Goal: Task Accomplishment & Management: Complete application form

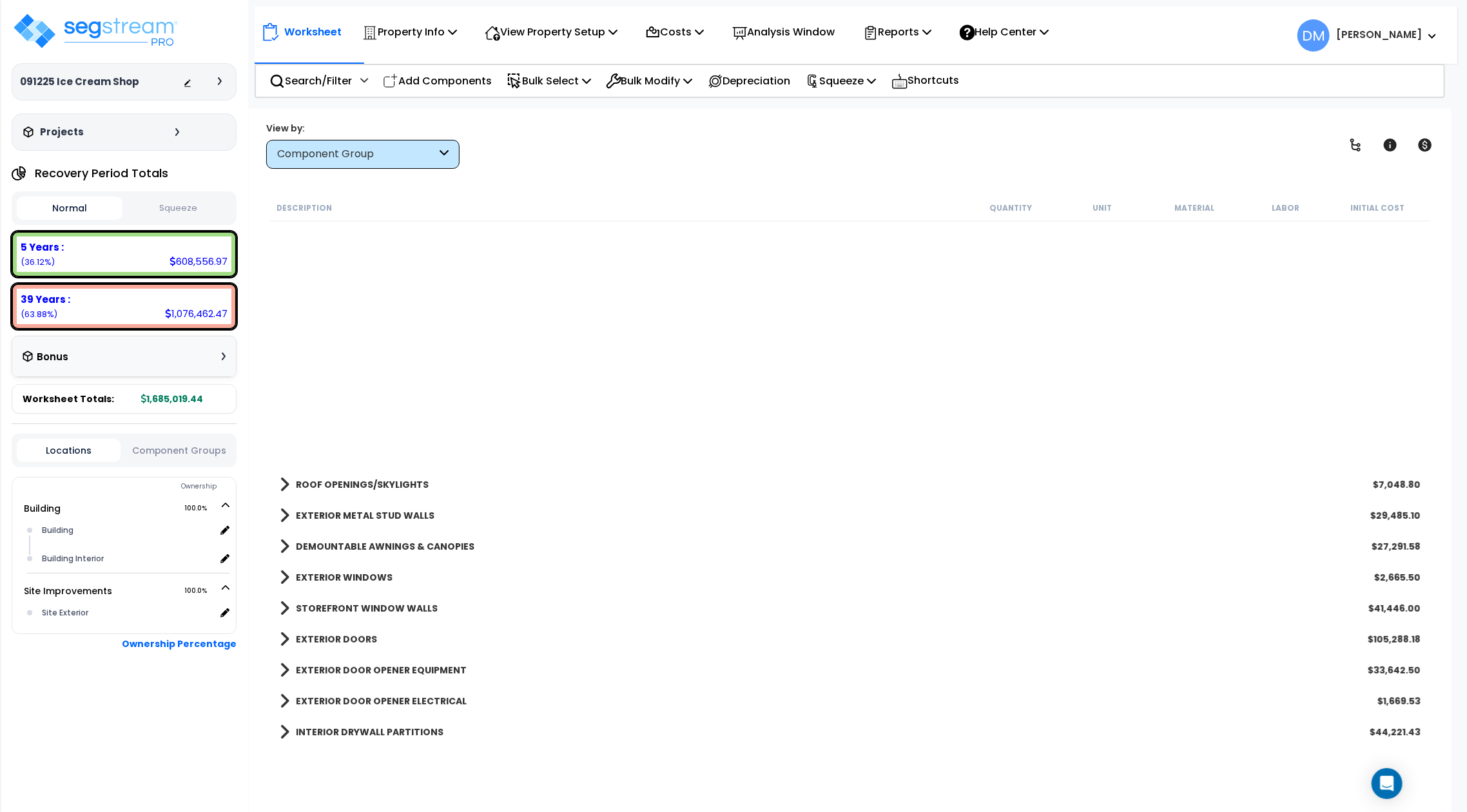
scroll to position [429, 0]
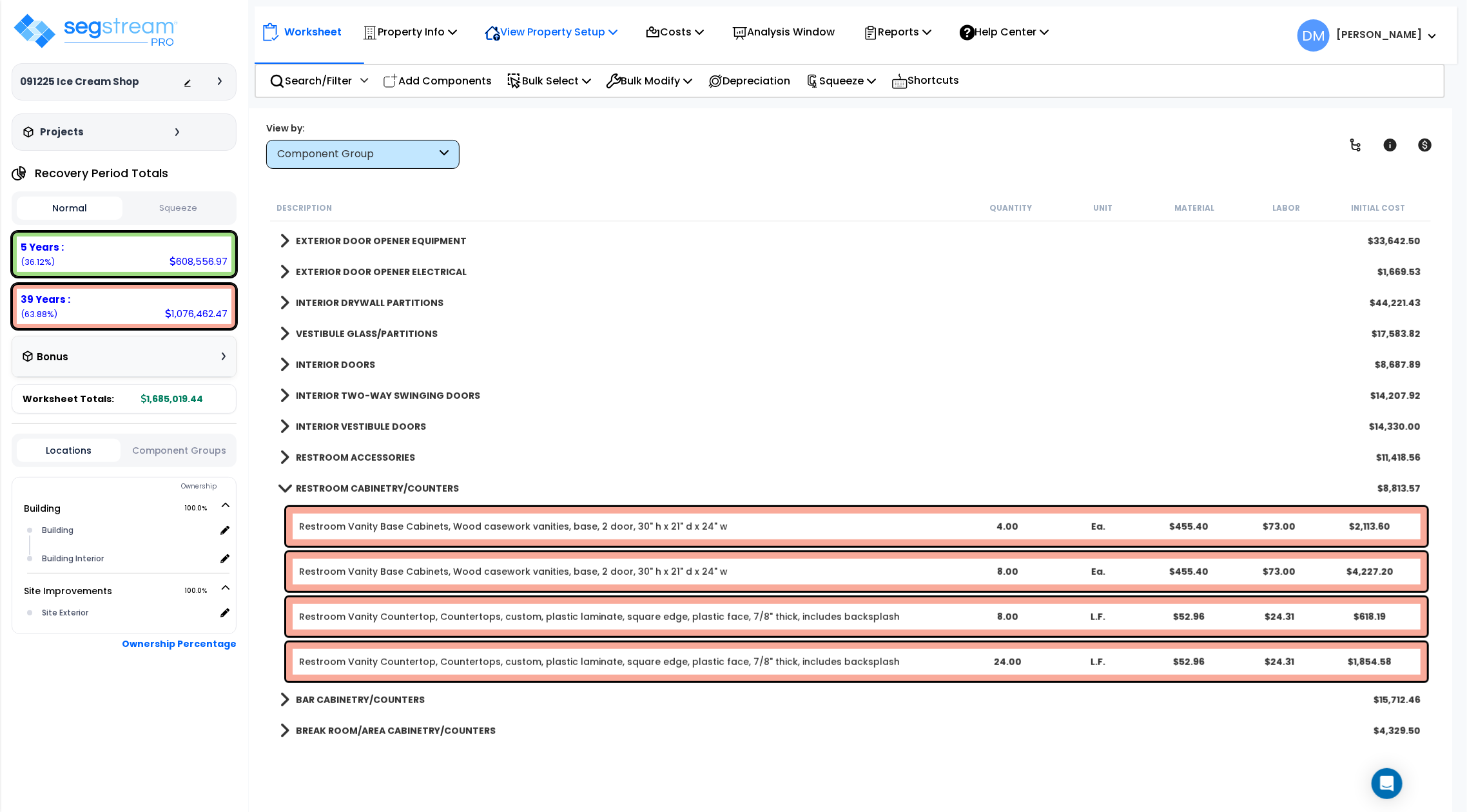
click at [549, 31] on p "View Property Setup" at bounding box center [551, 32] width 133 height 18
click at [560, 80] on link "View Questionnaire" at bounding box center [541, 88] width 127 height 26
click at [291, 481] on link "RESTROOM CABINETRY/COUNTERS" at bounding box center [369, 488] width 179 height 18
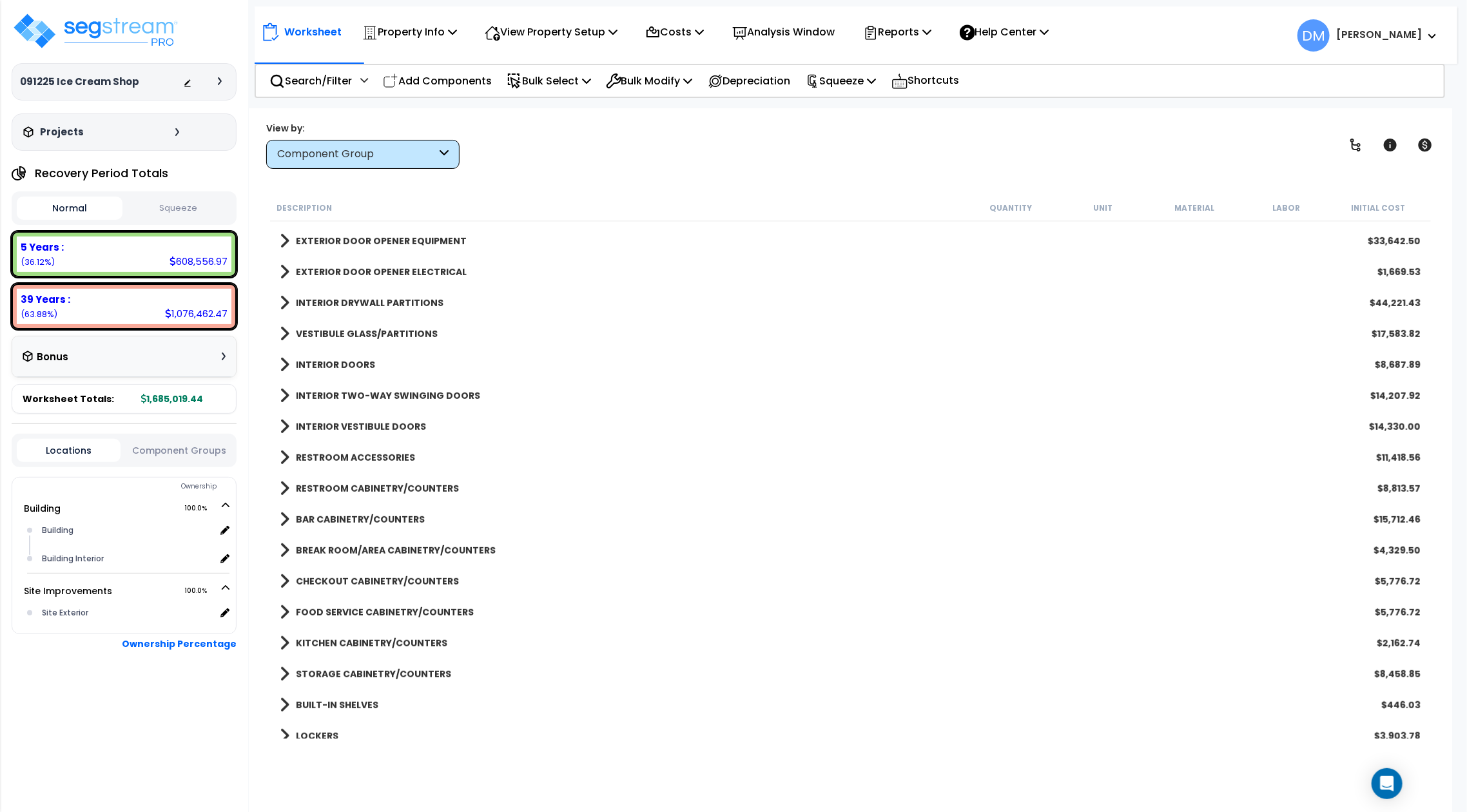
scroll to position [0, 0]
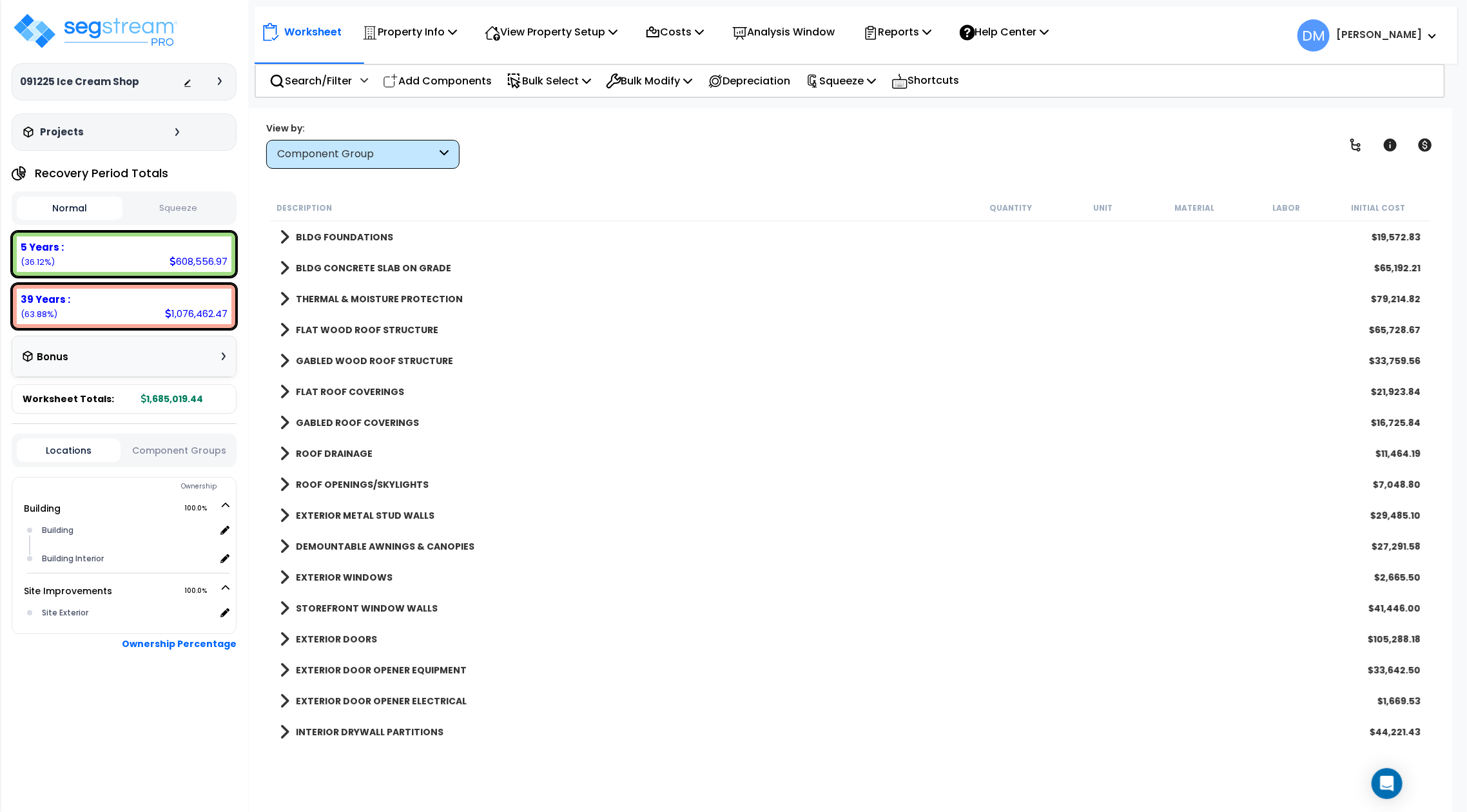
click at [331, 233] on b "BLDG FOUNDATIONS" at bounding box center [344, 237] width 97 height 13
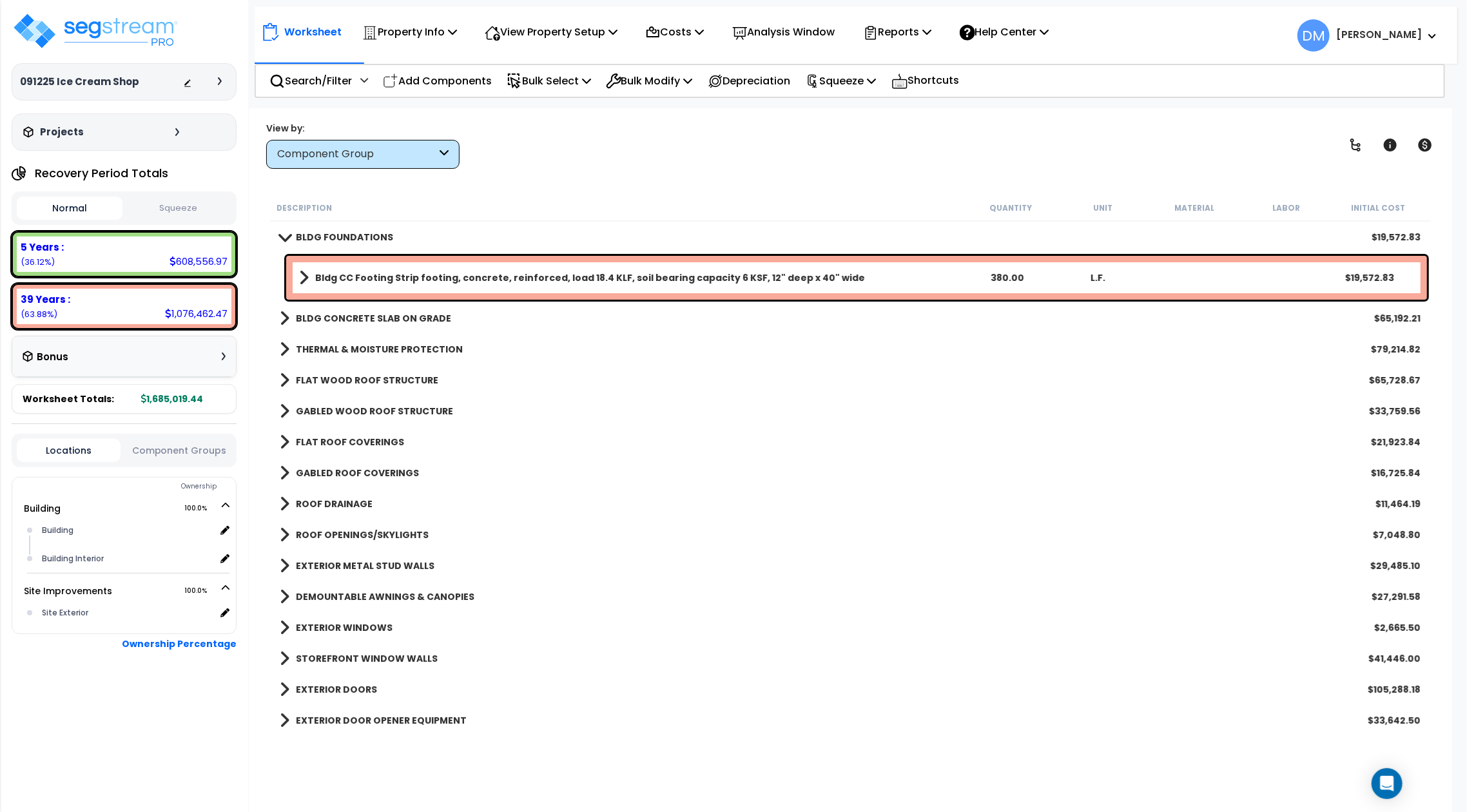
click at [288, 240] on span at bounding box center [285, 237] width 18 height 10
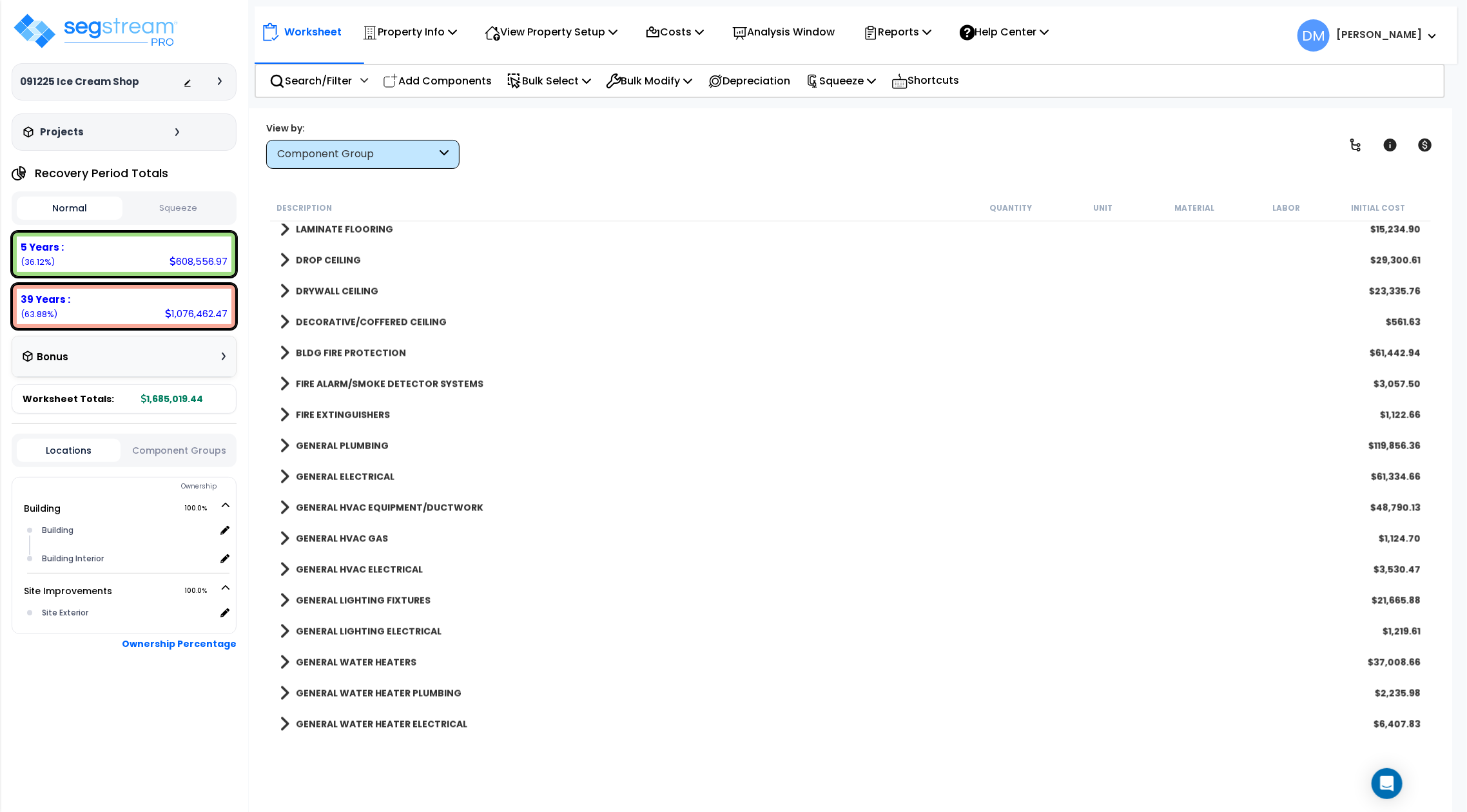
scroll to position [1460, 0]
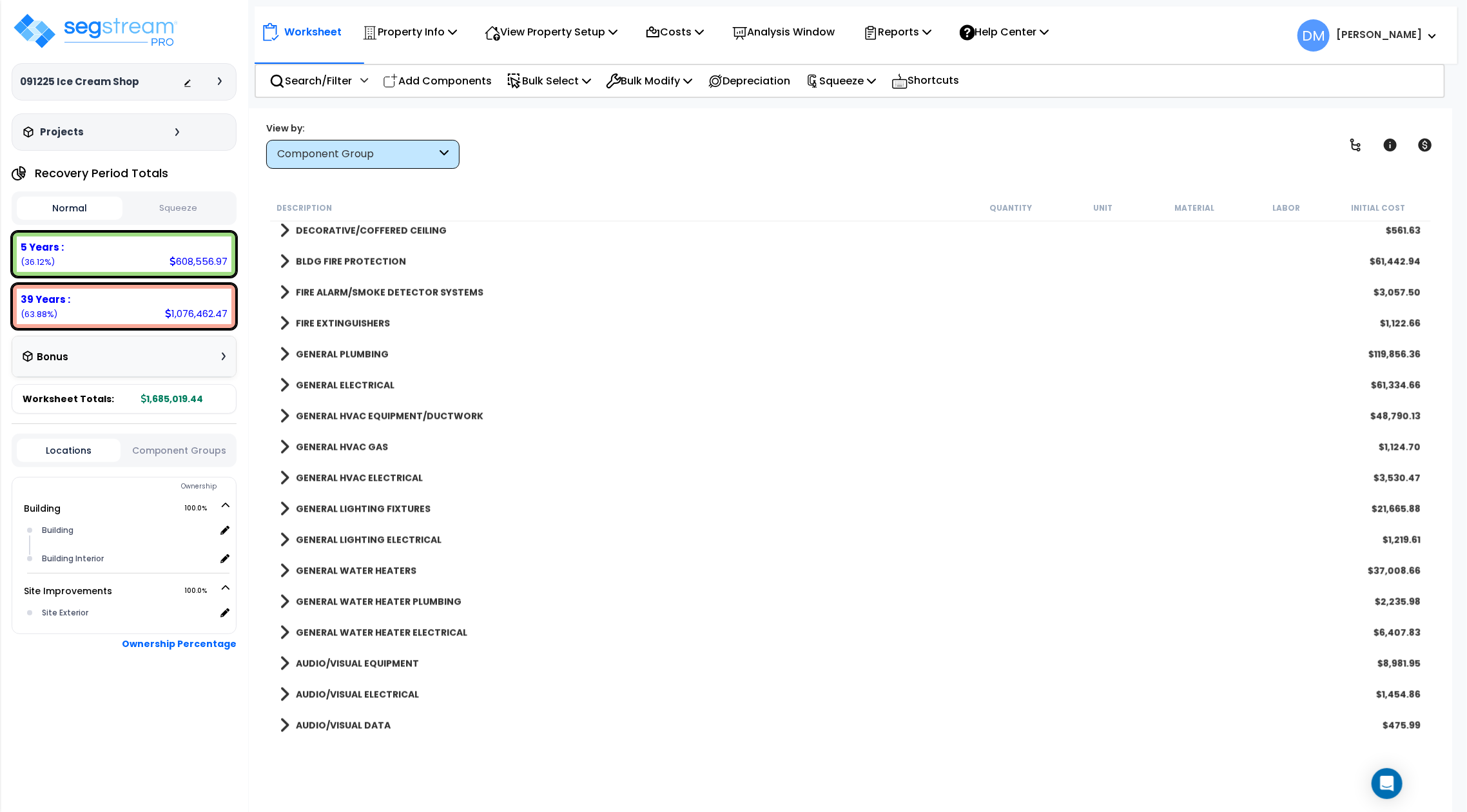
click at [387, 512] on b "GENERAL LIGHTING FIXTURES" at bounding box center [364, 508] width 135 height 13
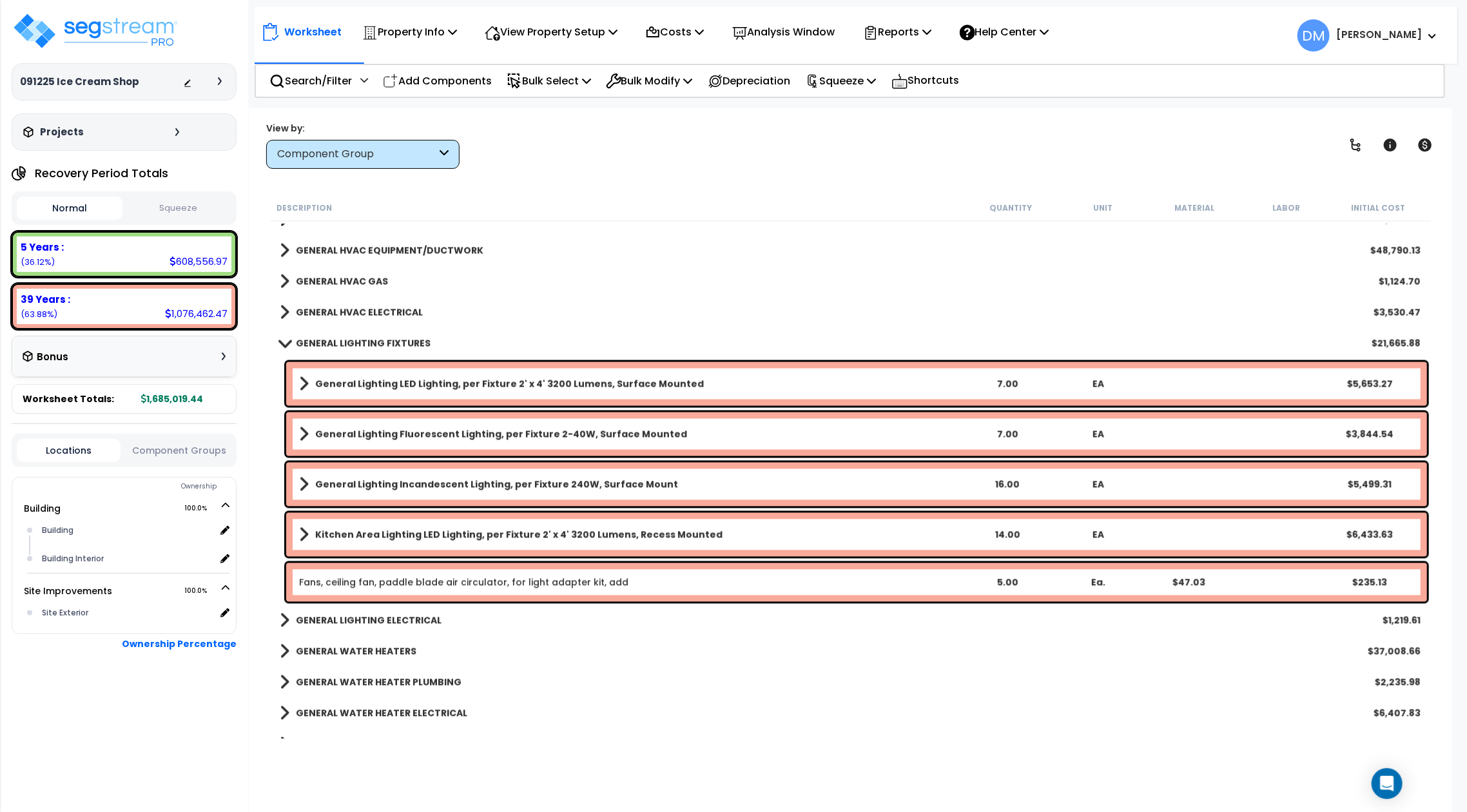
scroll to position [1632, 0]
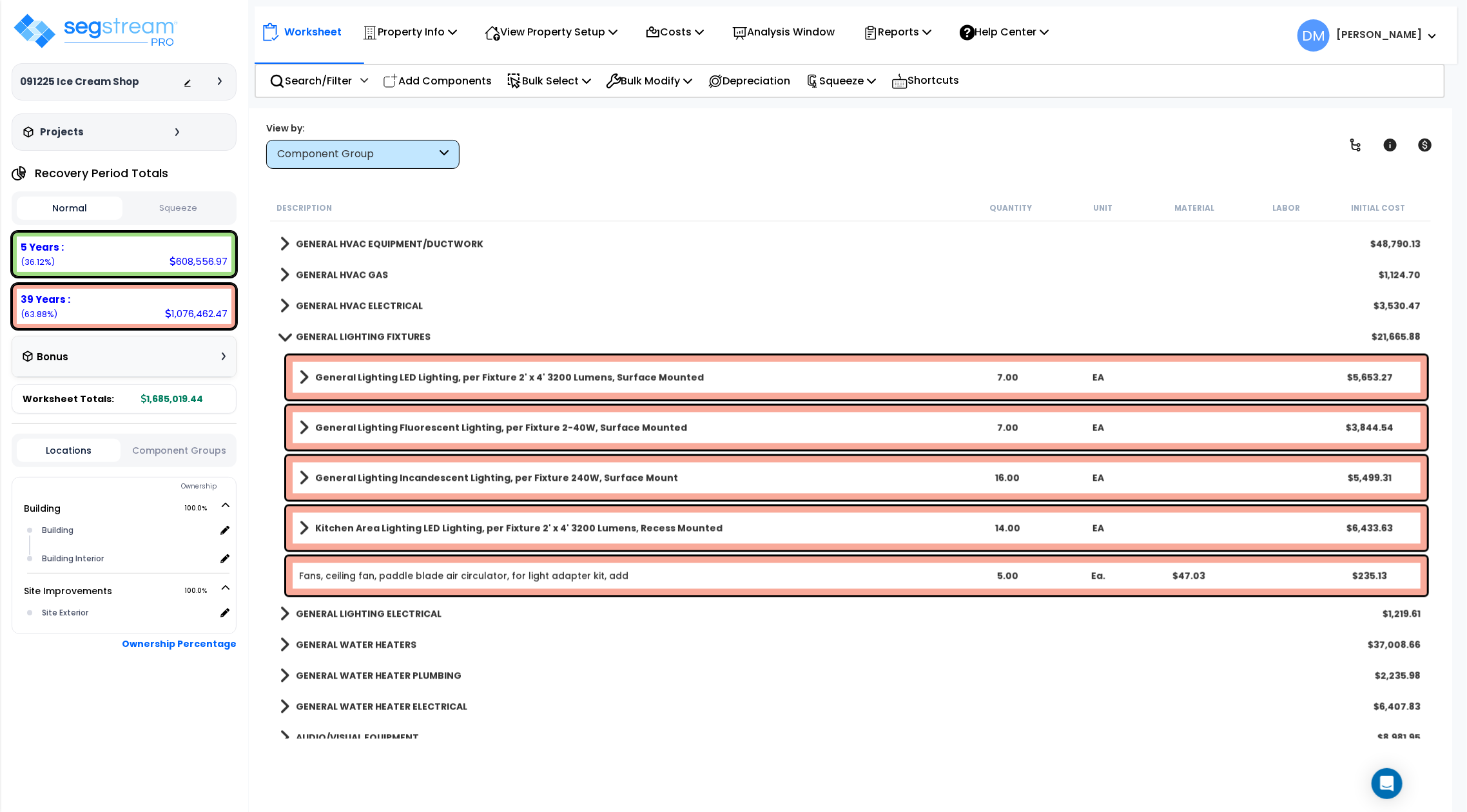
drag, startPoint x: 1197, startPoint y: 36, endPoint x: 1066, endPoint y: 1, distance: 135.6
click at [1197, 36] on div "Worksheet Property Info Property Setup Add Property Unit Template property Clon…" at bounding box center [856, 29] width 1202 height 45
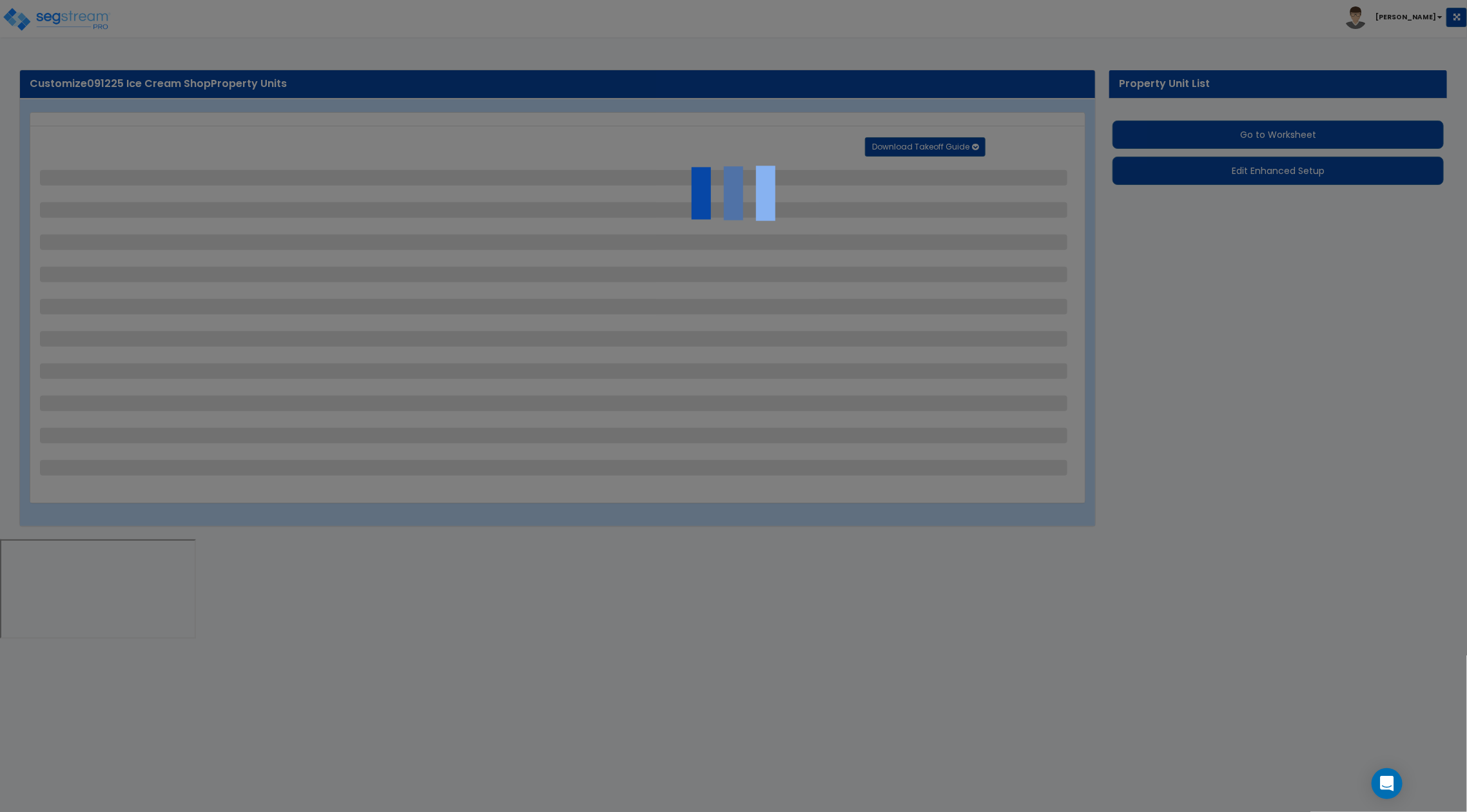
select select "2"
select select "1"
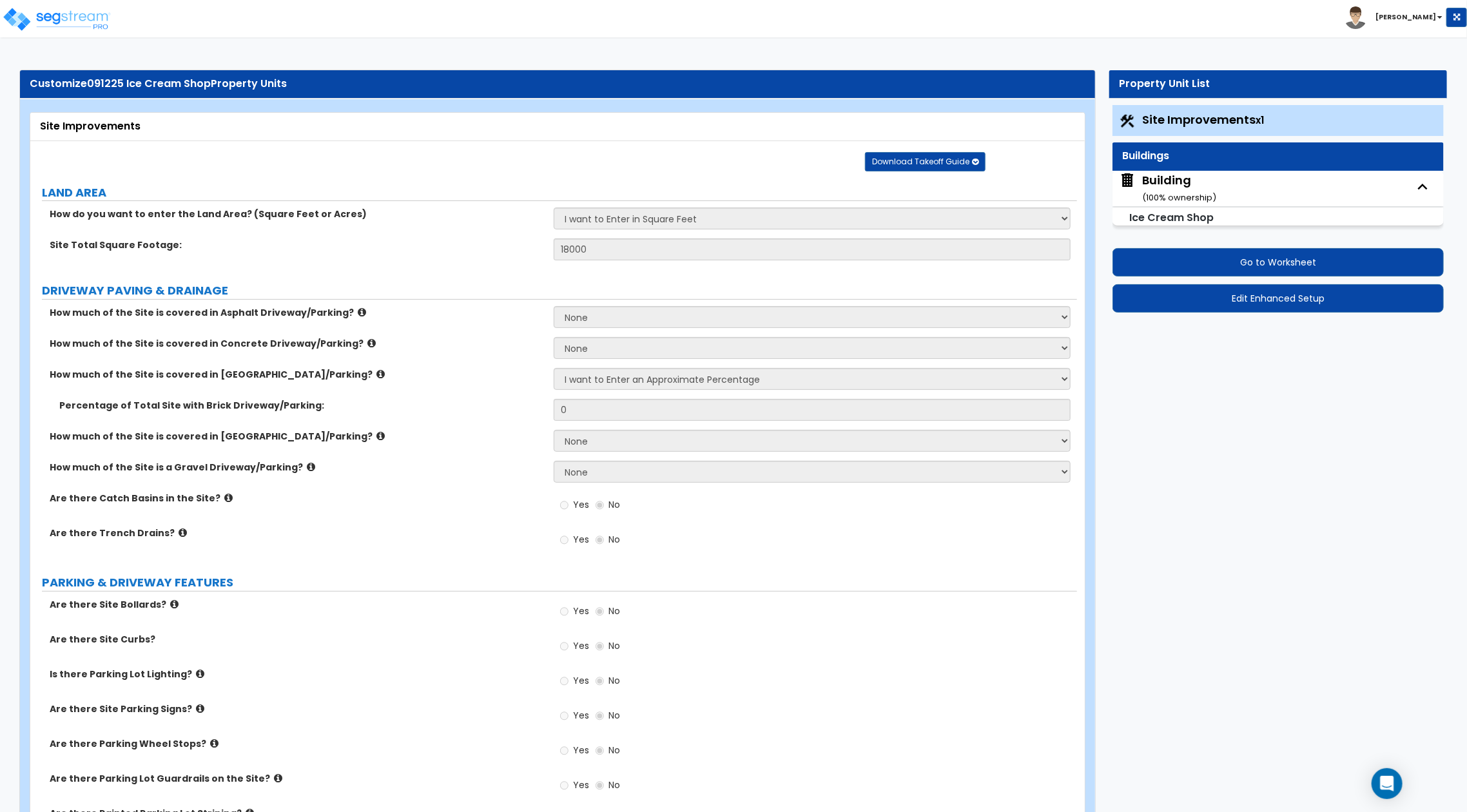
click at [1154, 189] on div "Building ( 100 % ownership)" at bounding box center [1178, 189] width 74 height 33
select select "8"
select select "1"
select select "2"
select select "5"
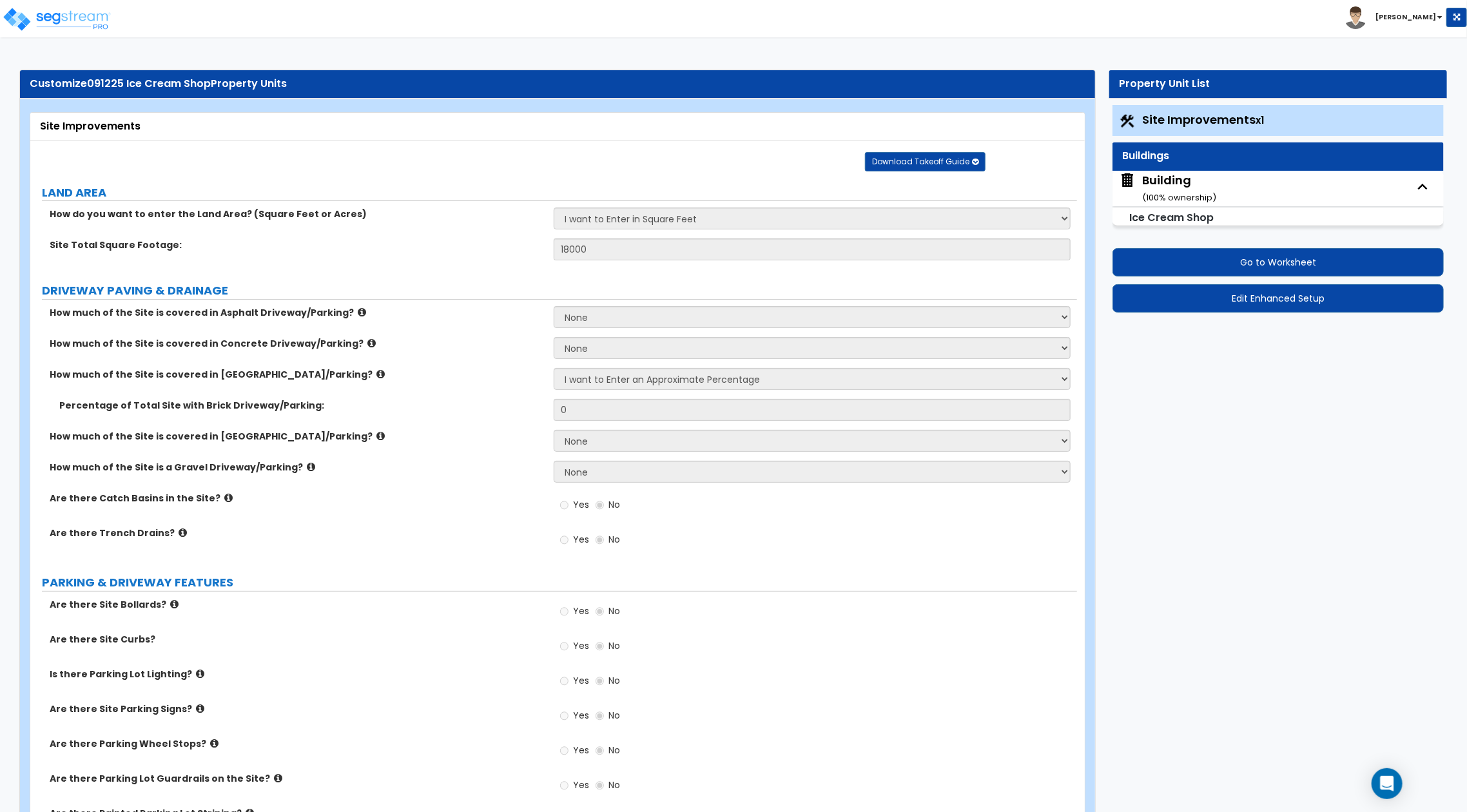
select select "10"
select select "3"
select select "2"
select select "1"
select select "4"
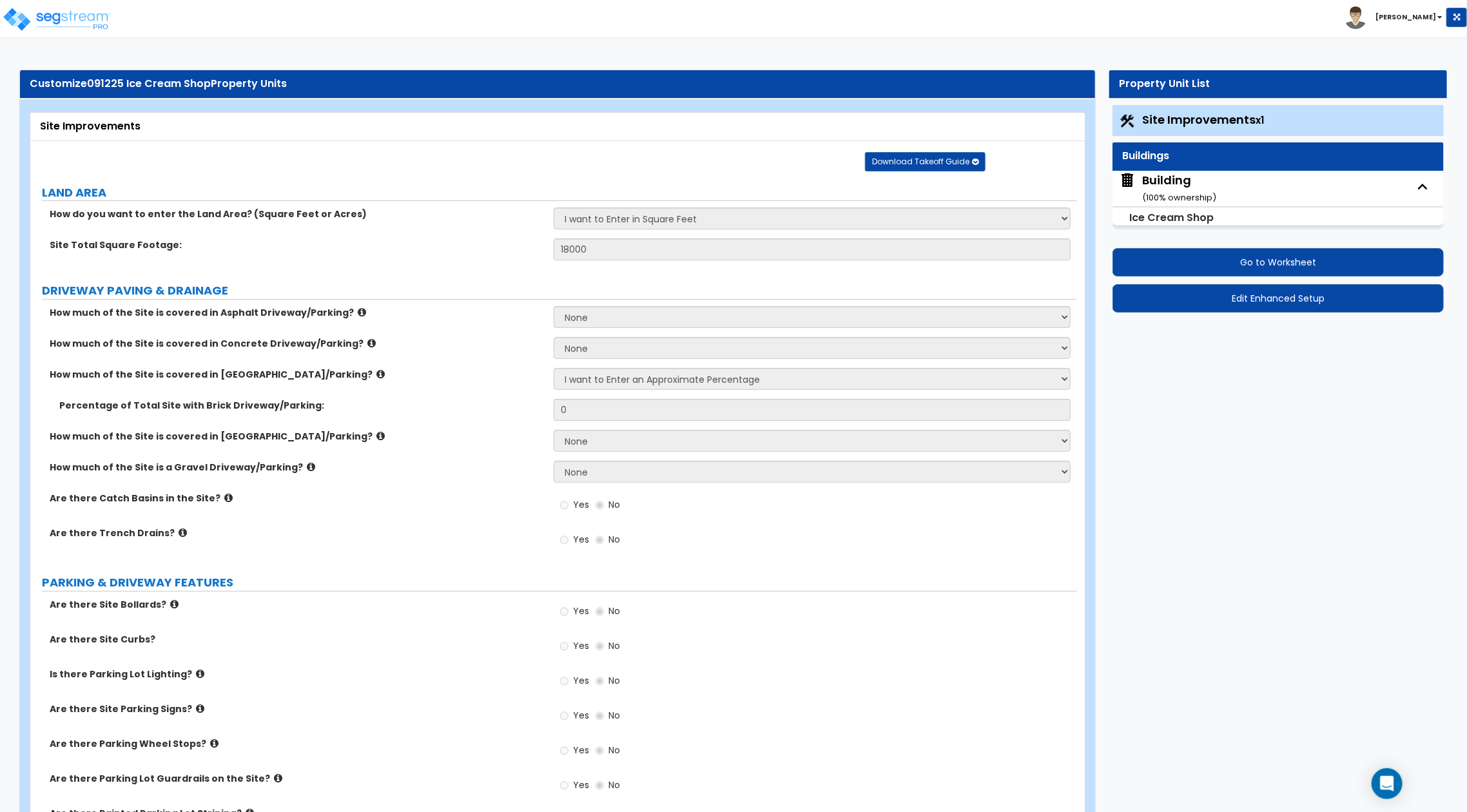
select select "2"
select select "3"
select select "1"
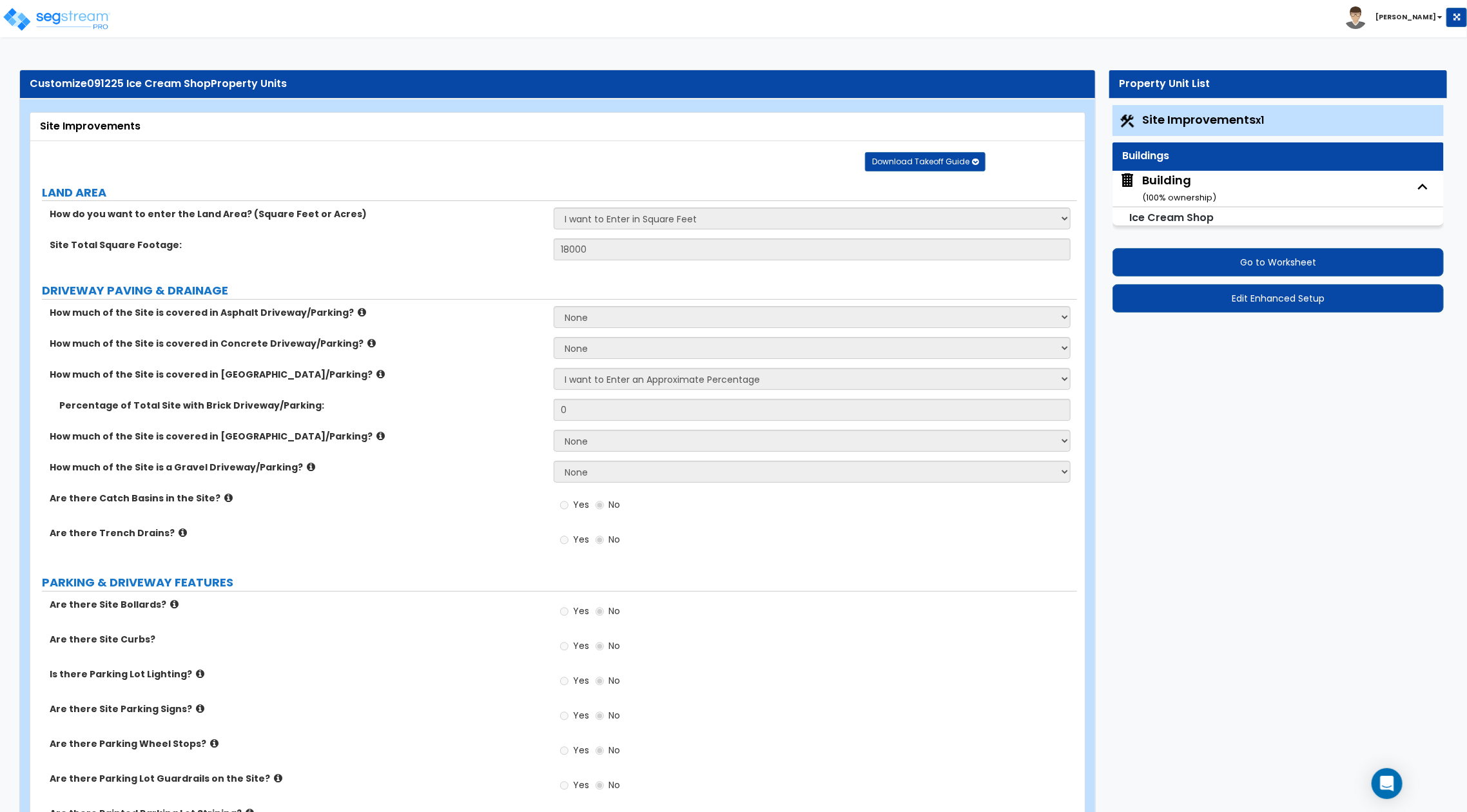
select select "2"
select select "1"
select select "3"
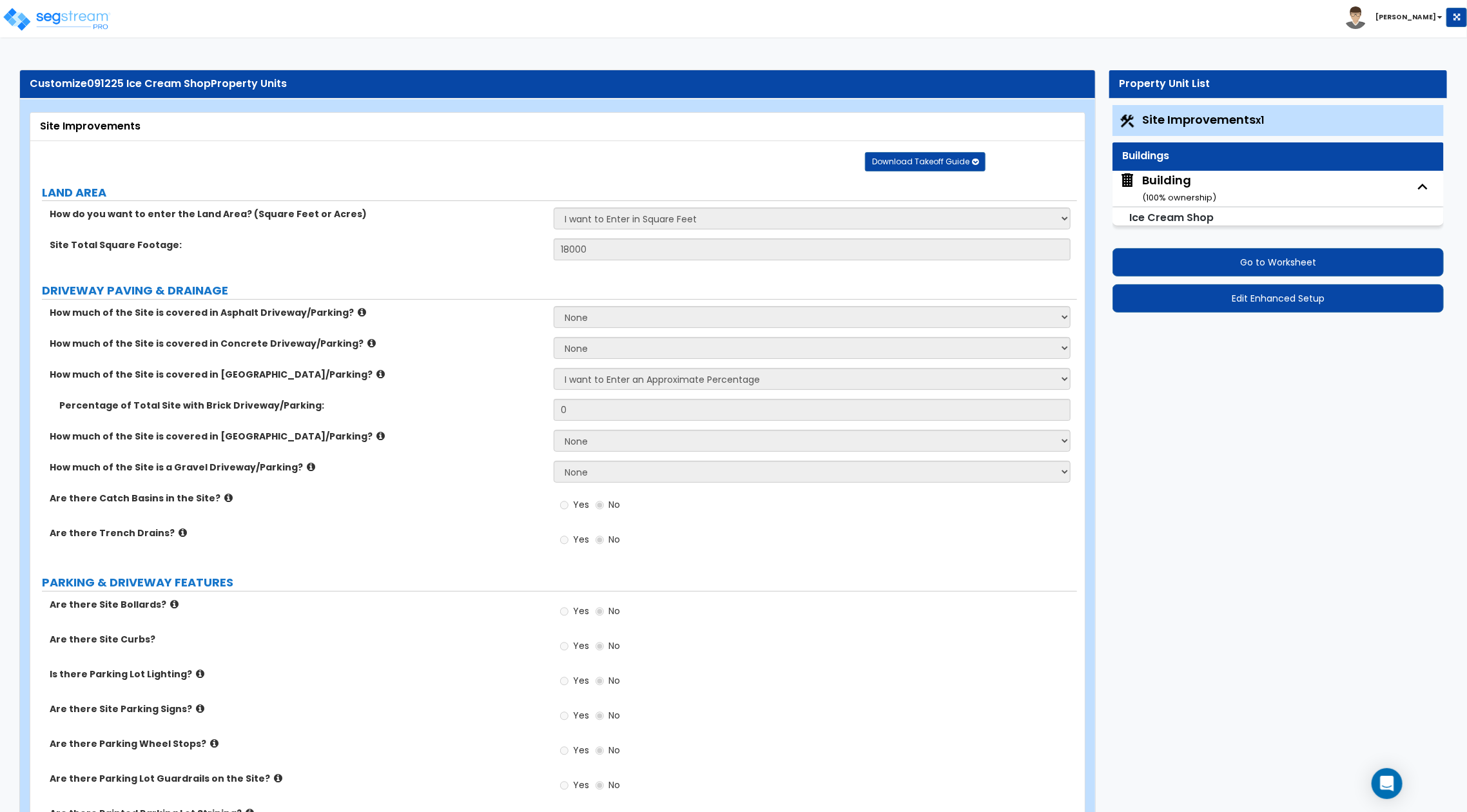
select select "1"
select select "2"
select select "3"
select select "1"
select select "3"
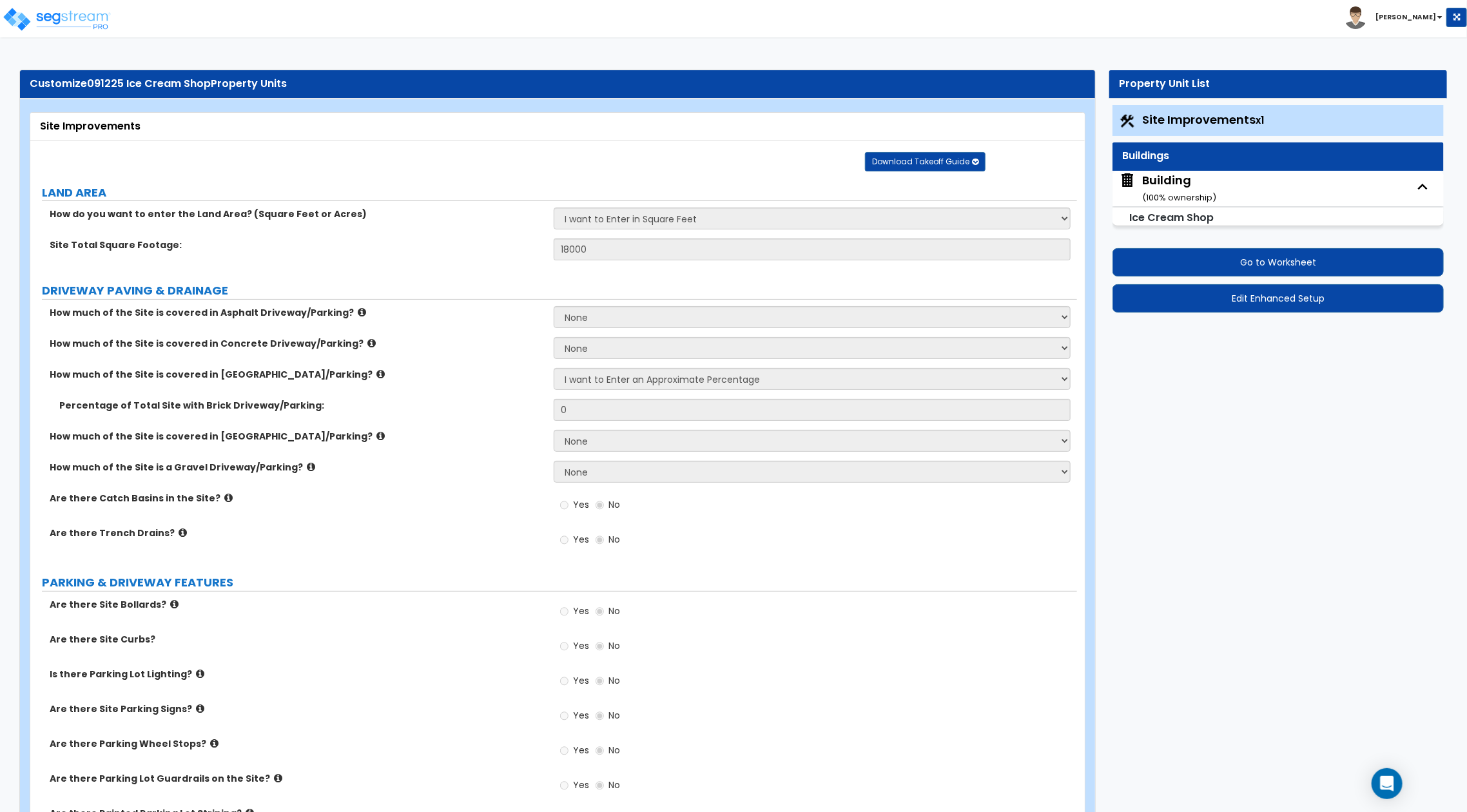
select select "1"
select select "2"
select select "3"
select select "2"
select select "1"
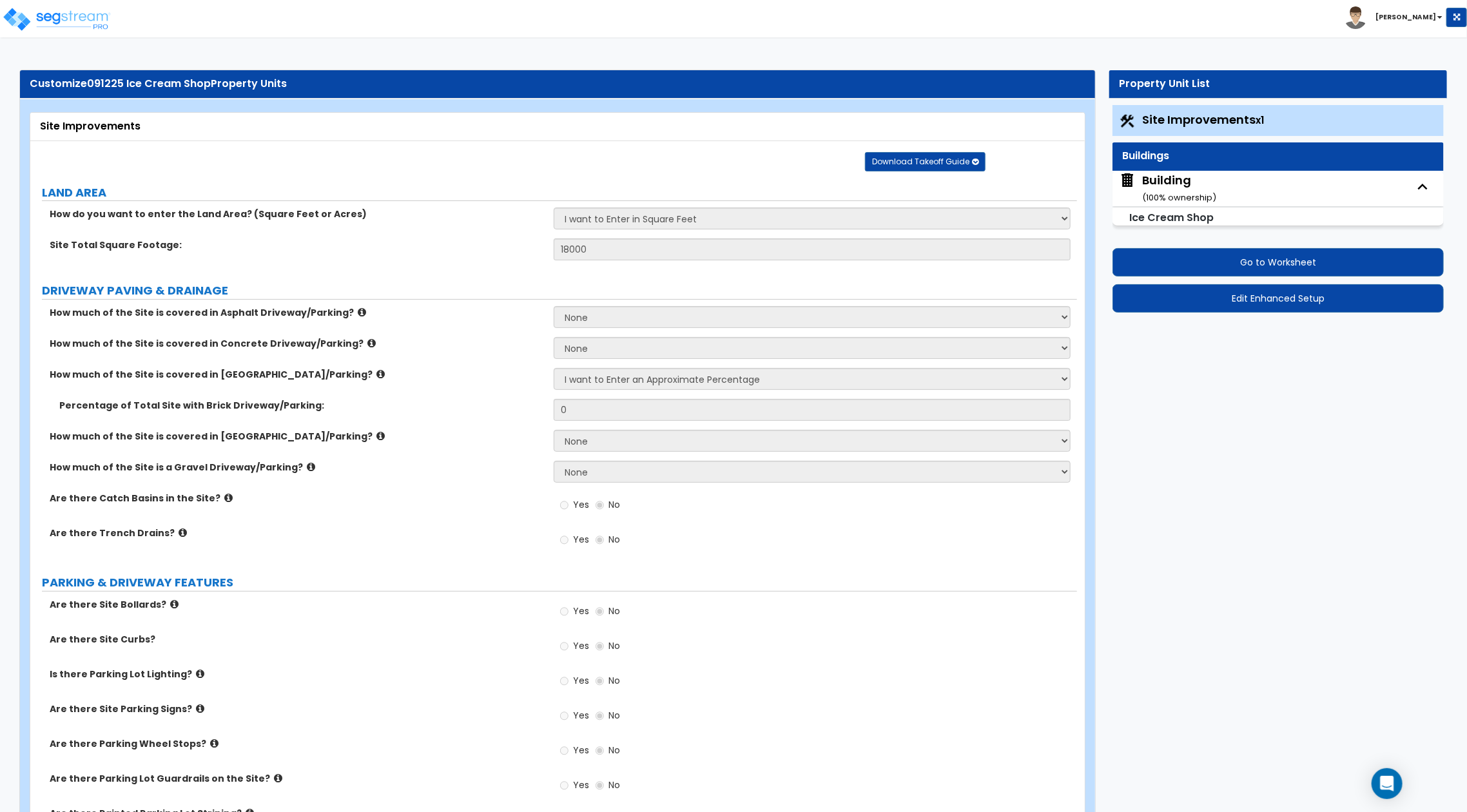
select select "1"
select select "2"
select select "7"
select select "2"
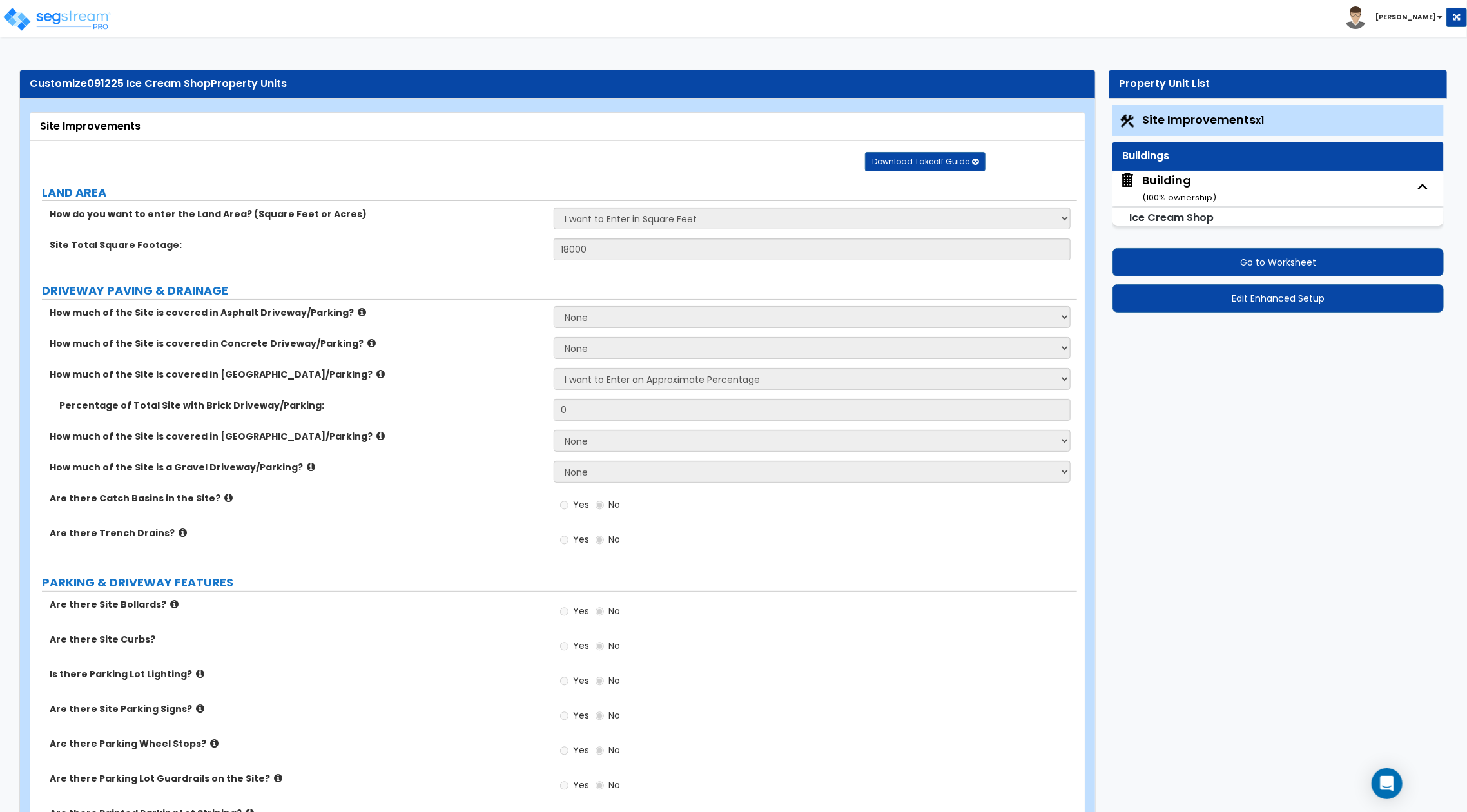
select select "3"
select select "1"
select select "2"
select select "3"
select select "2"
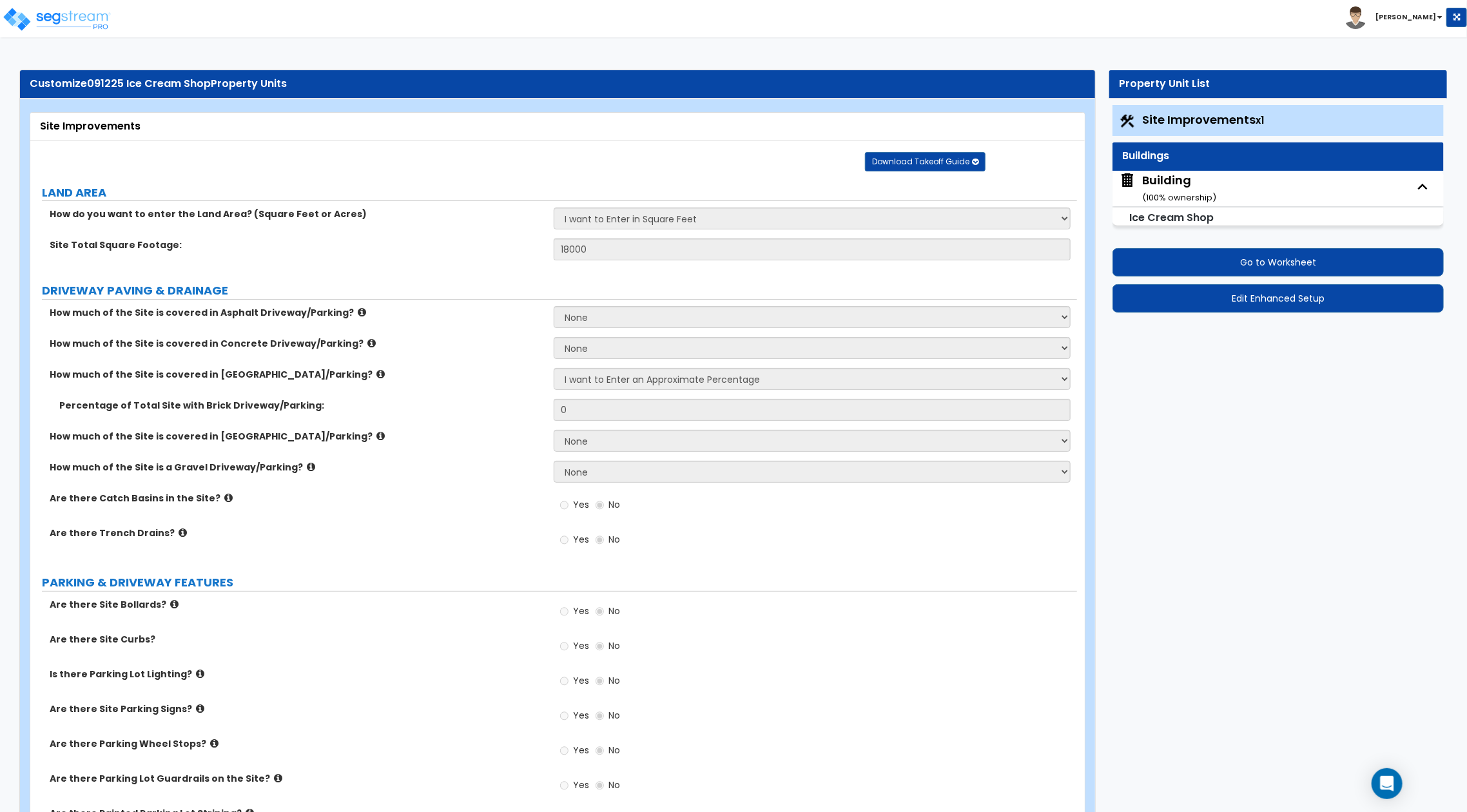
select select "1"
select select "3"
select select "4"
select select "1"
select select "2"
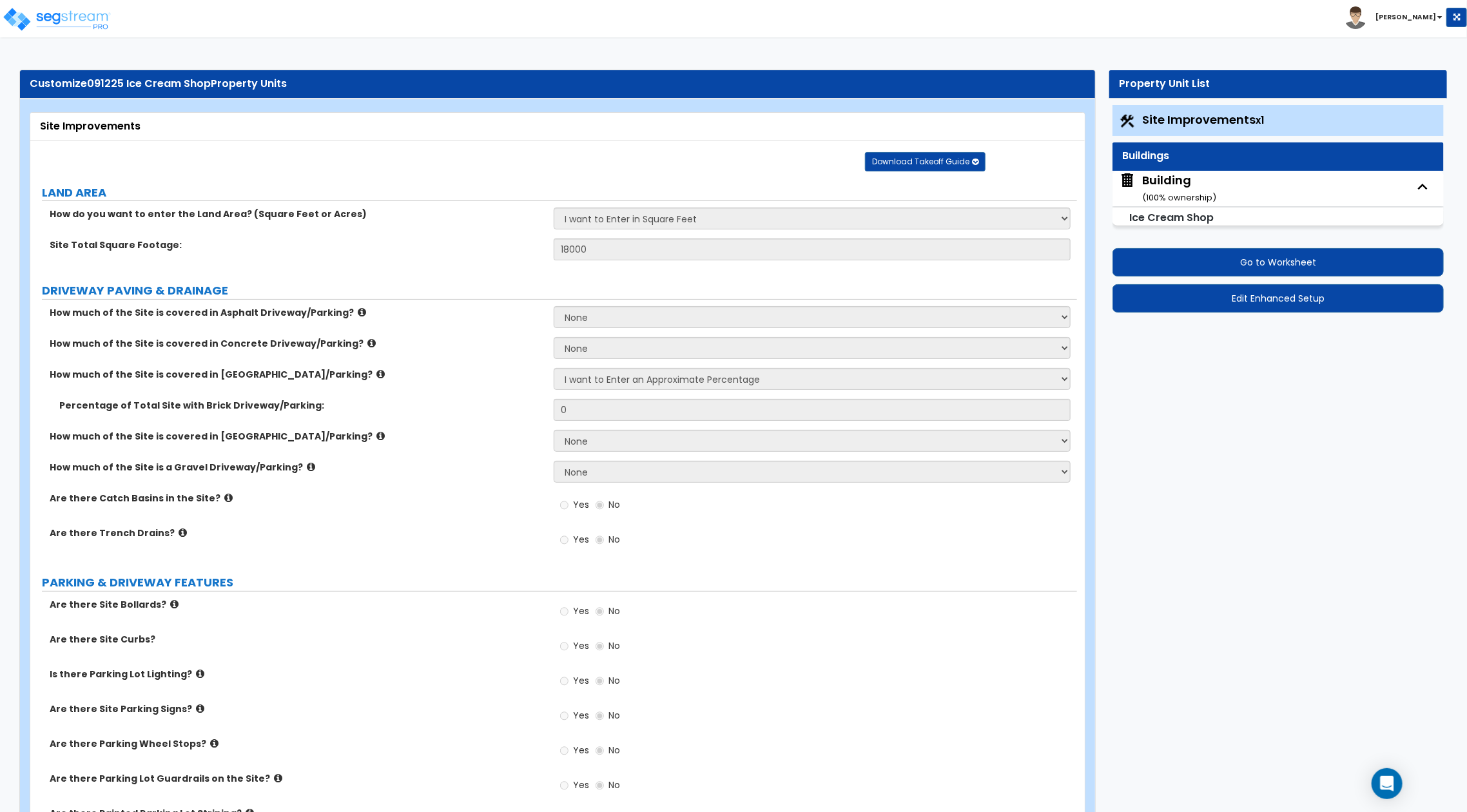
select select "3"
select select "4"
select select "1"
select select "3"
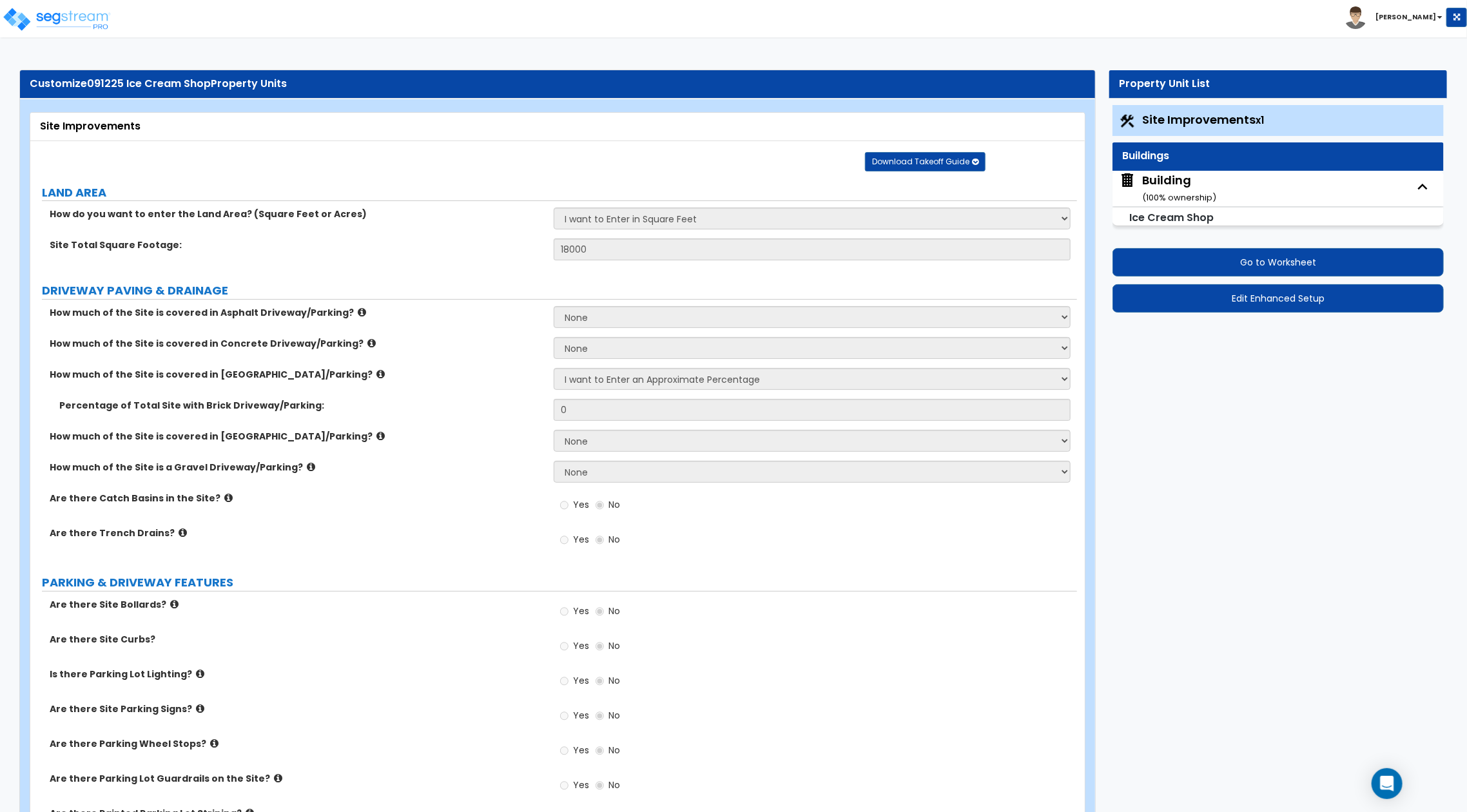
select select "4"
select select "3"
select select "2"
select select "3"
select select "1"
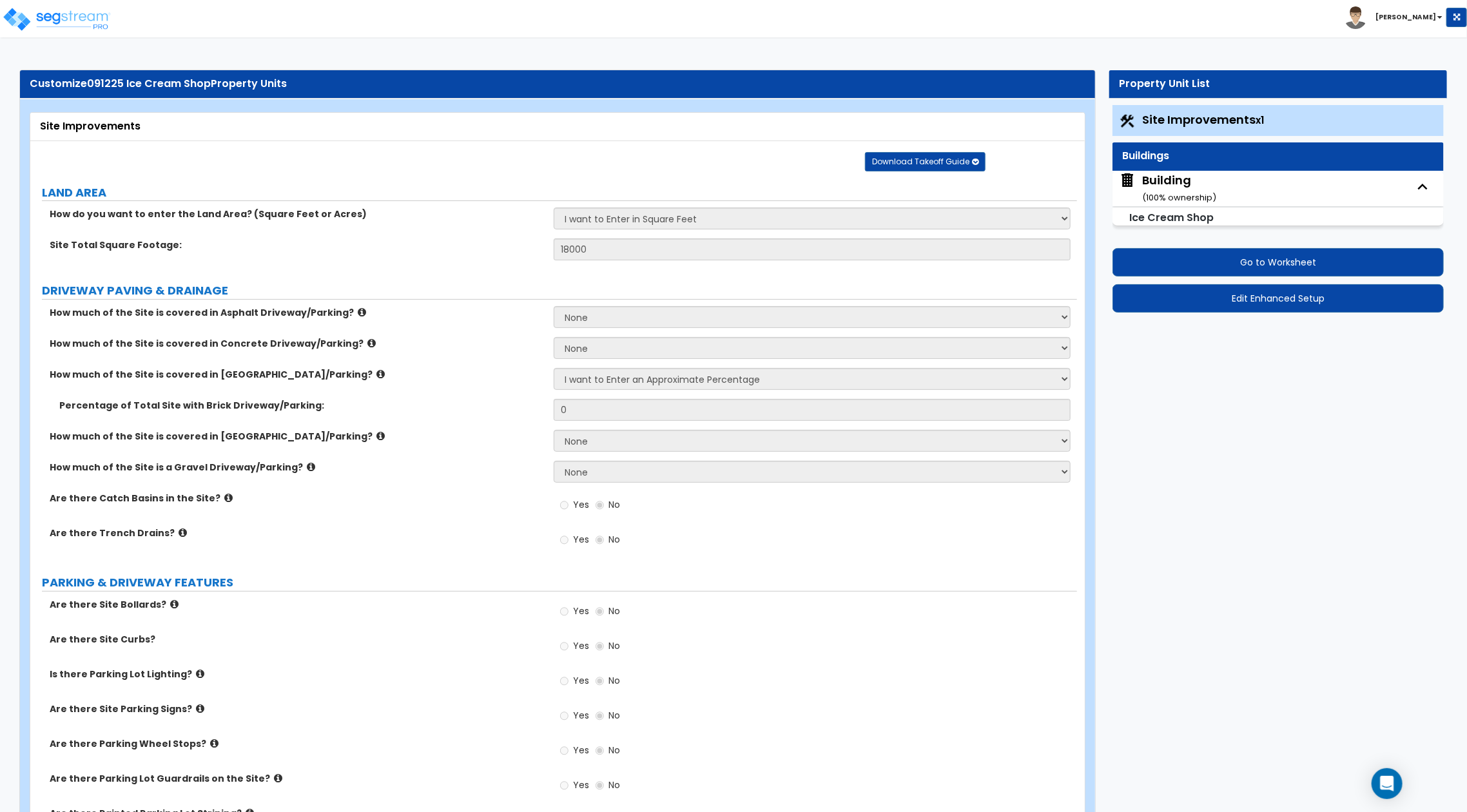
select select "3"
select select "6"
select select "1"
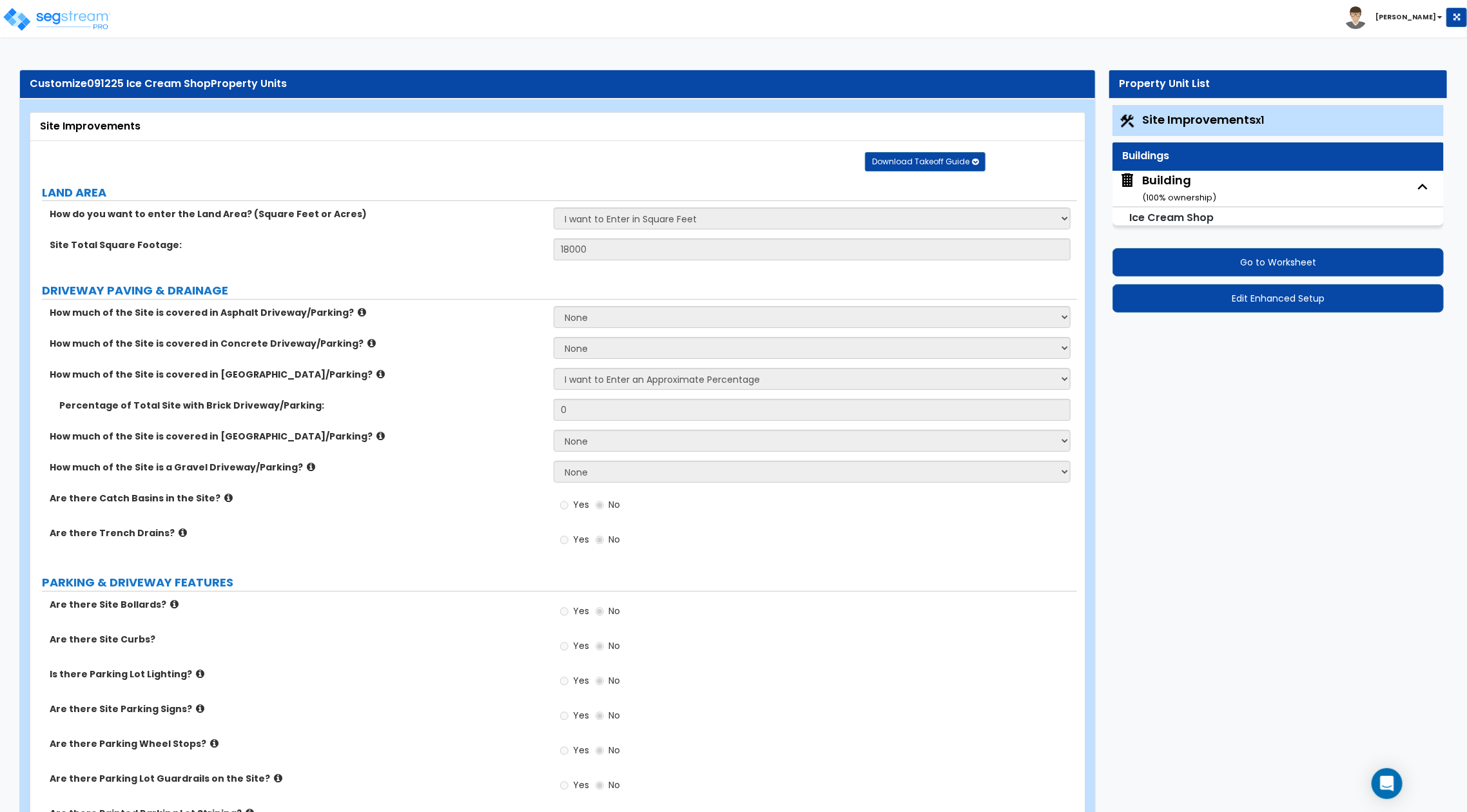
select select "1"
select select "2"
select select "4"
select select "3"
select select "2"
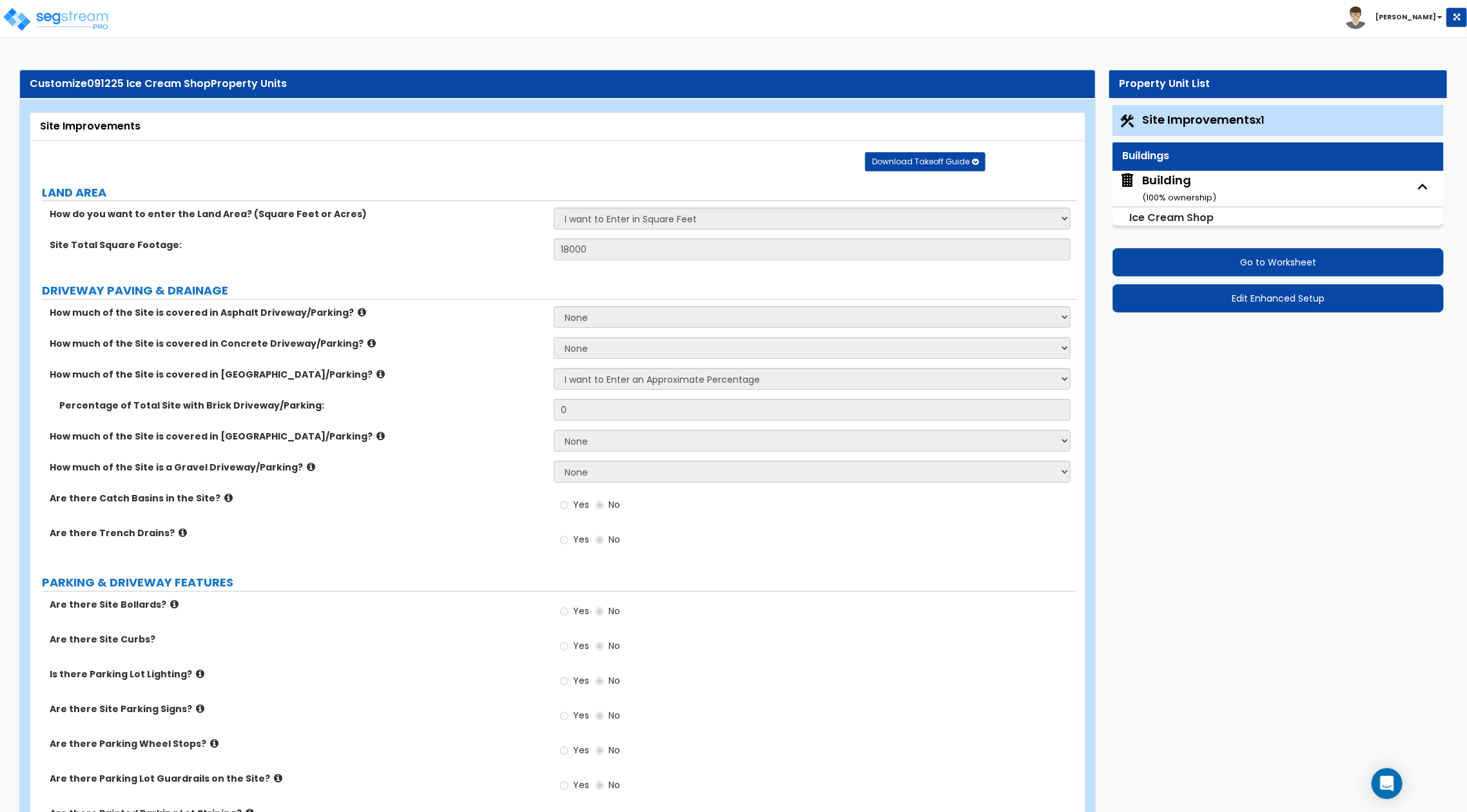
select select "2"
select select "4"
select select "1"
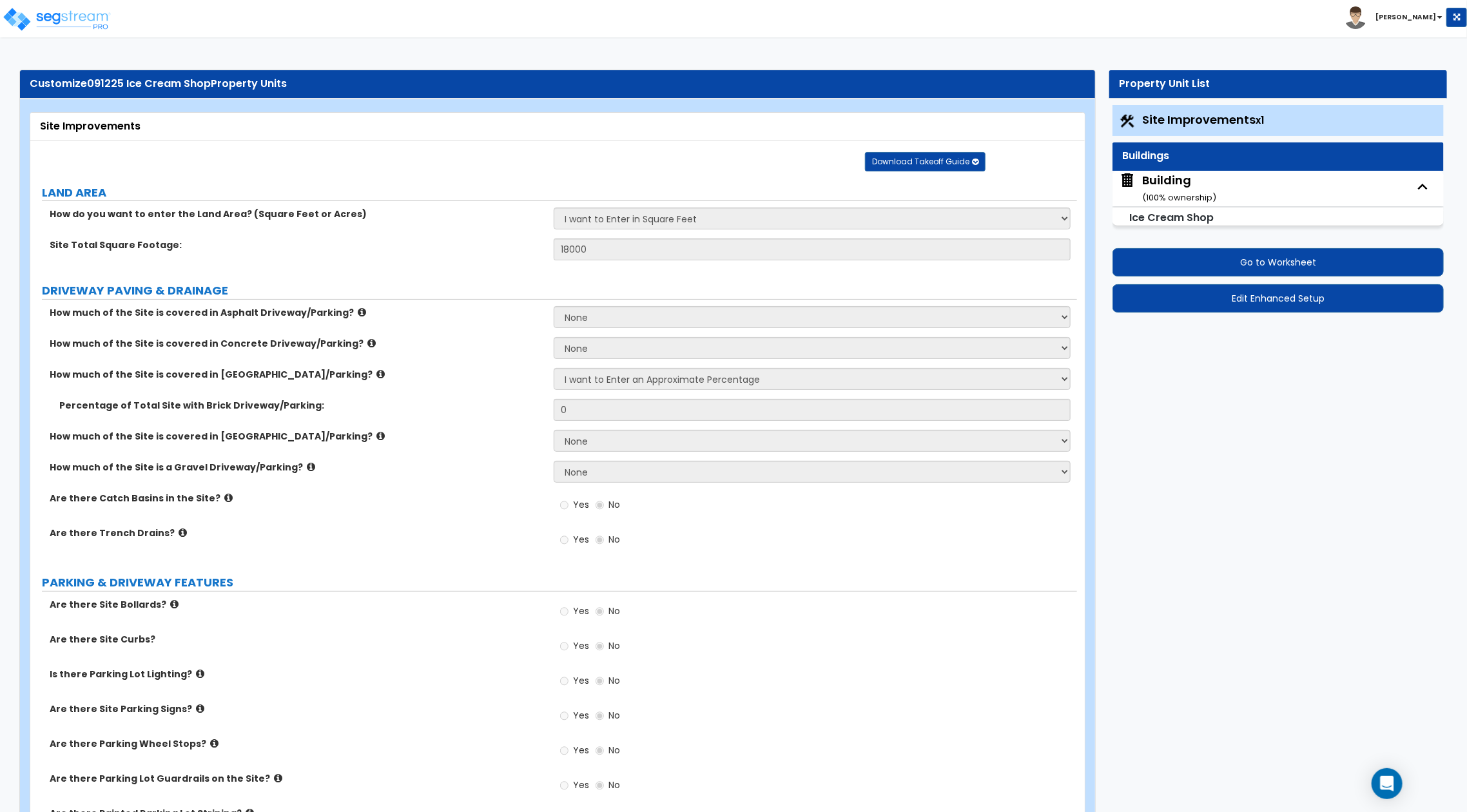
select select "1"
select select "4"
select select "3"
select select "2"
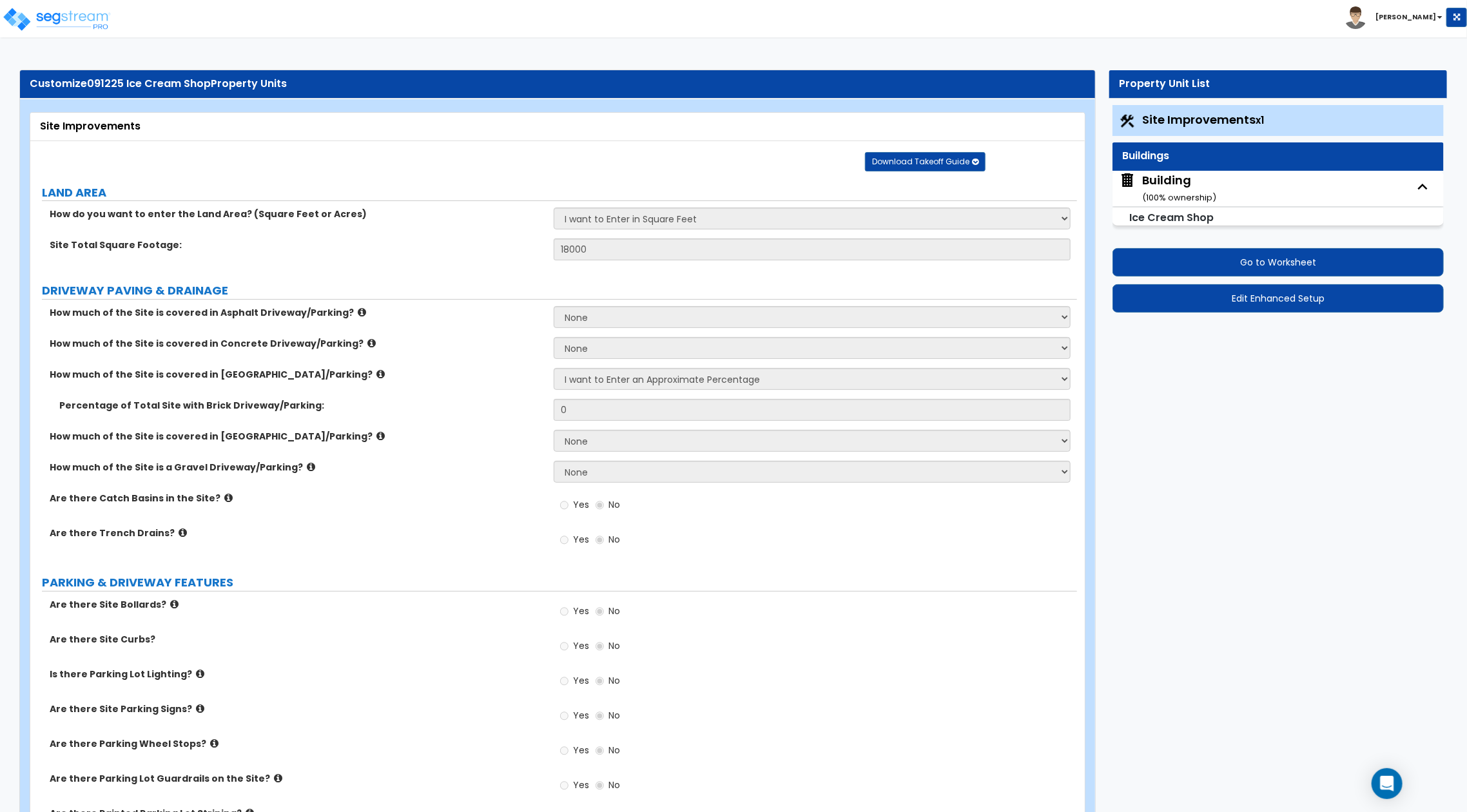
select select "1"
select select "2"
select select "1"
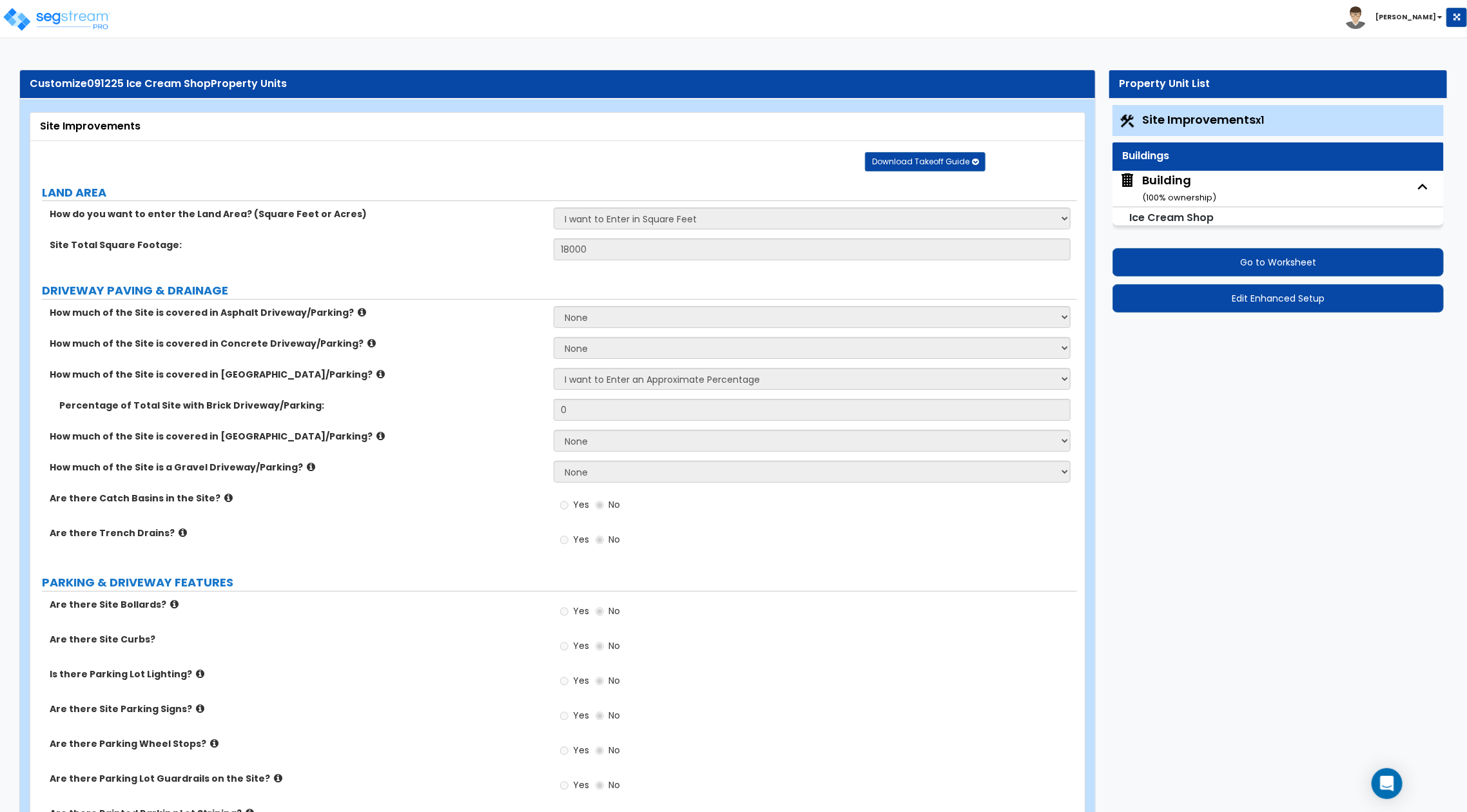
select select "1"
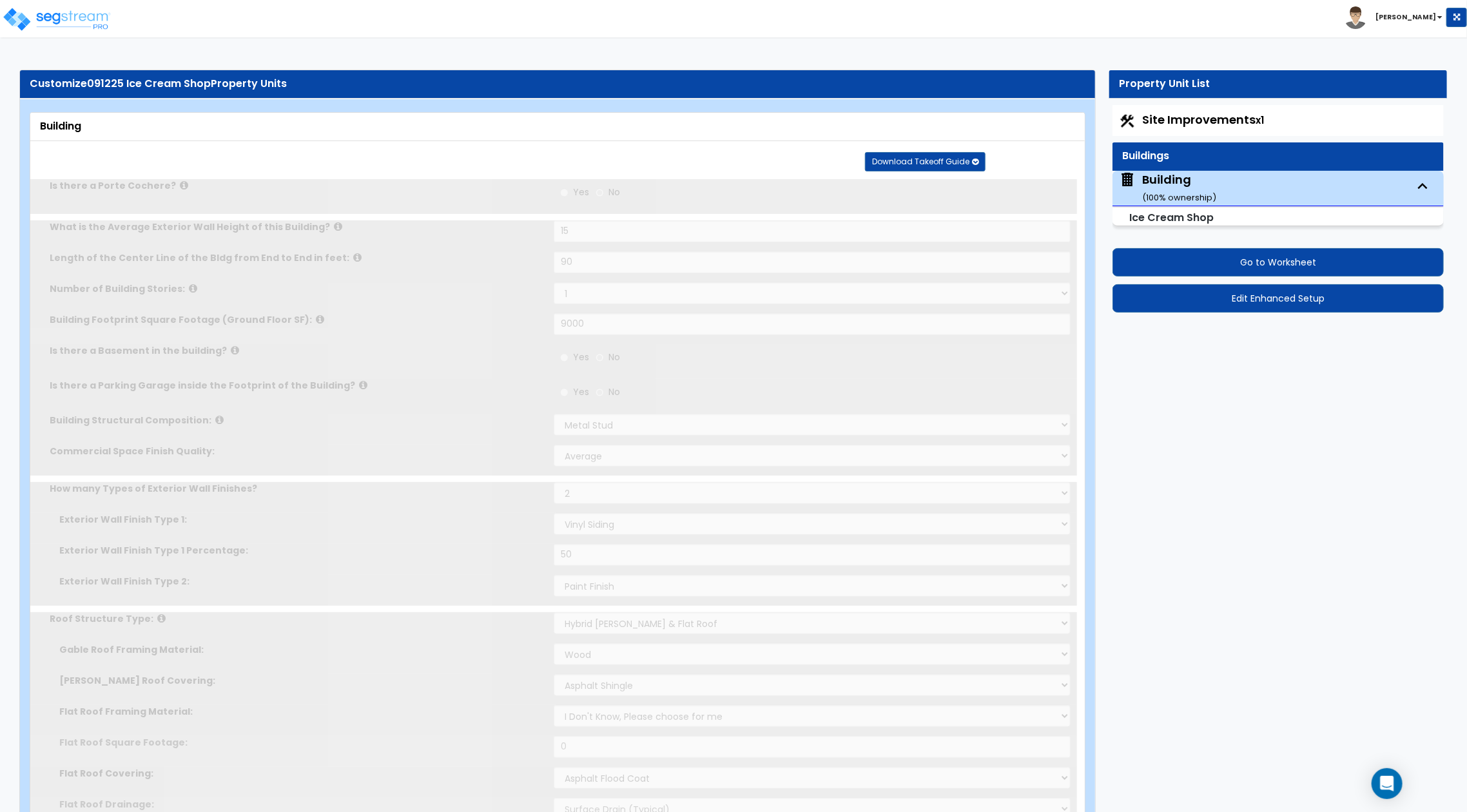
type input "5000"
radio input "true"
select select "1"
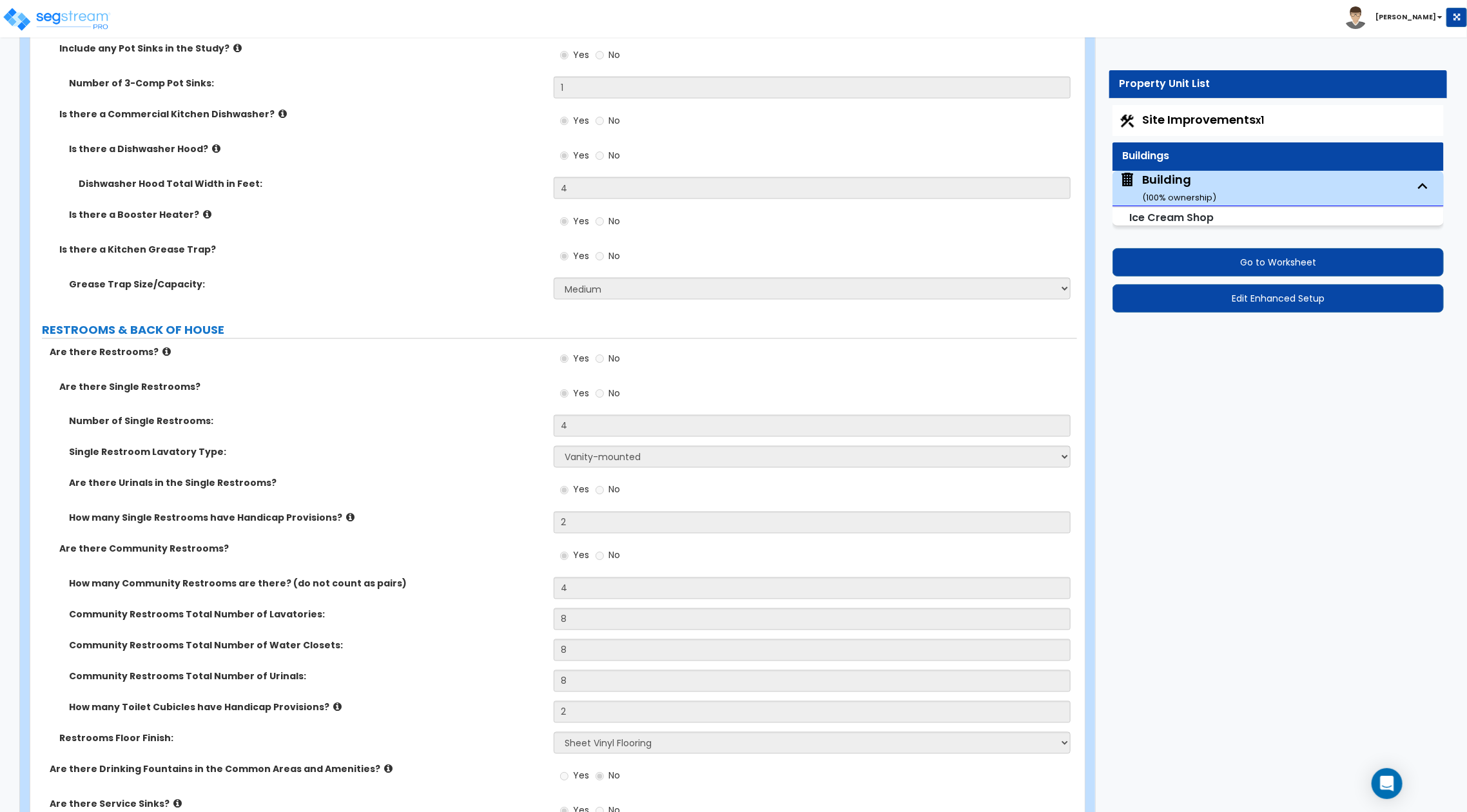
scroll to position [7854, 0]
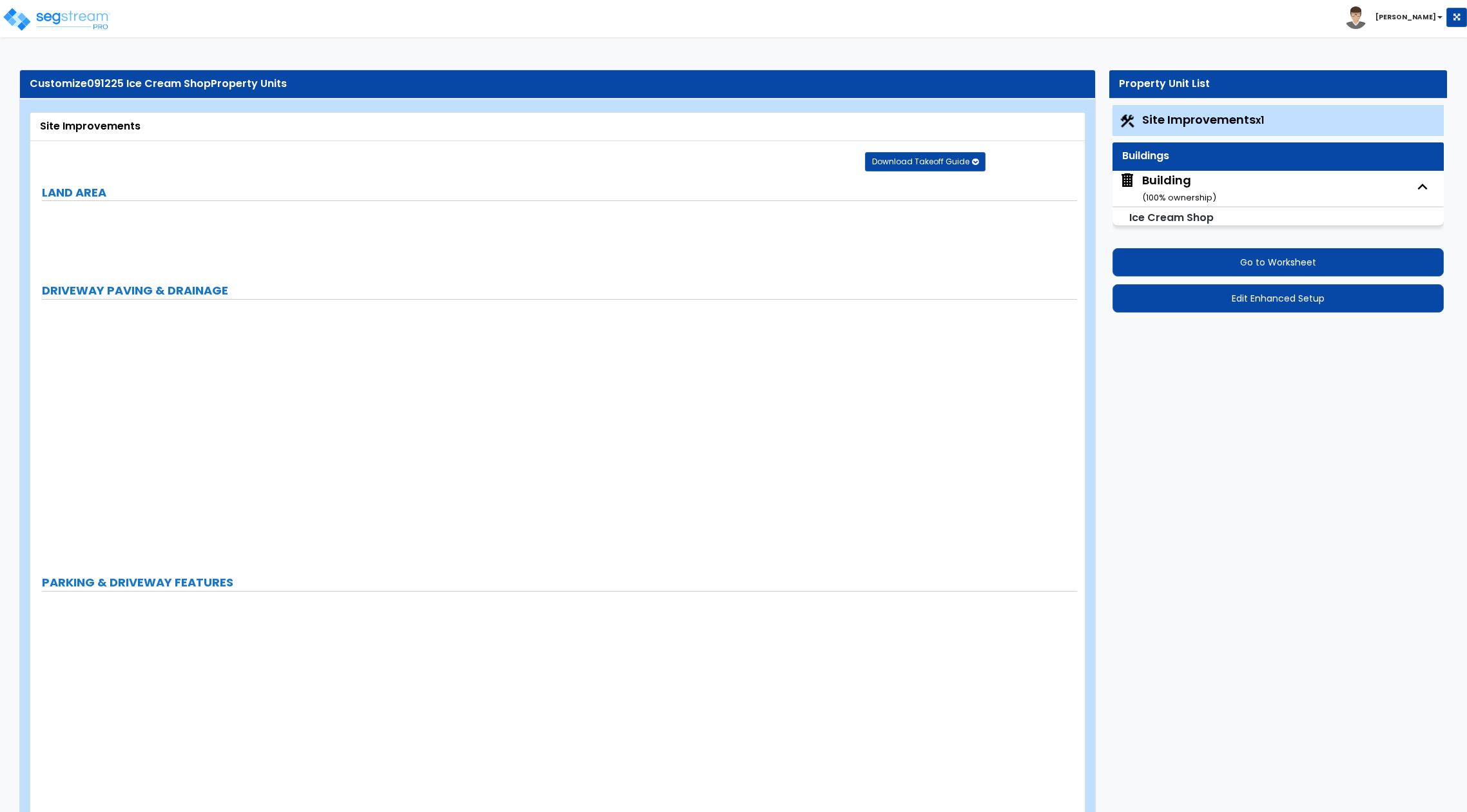
select select "2"
select select "1"
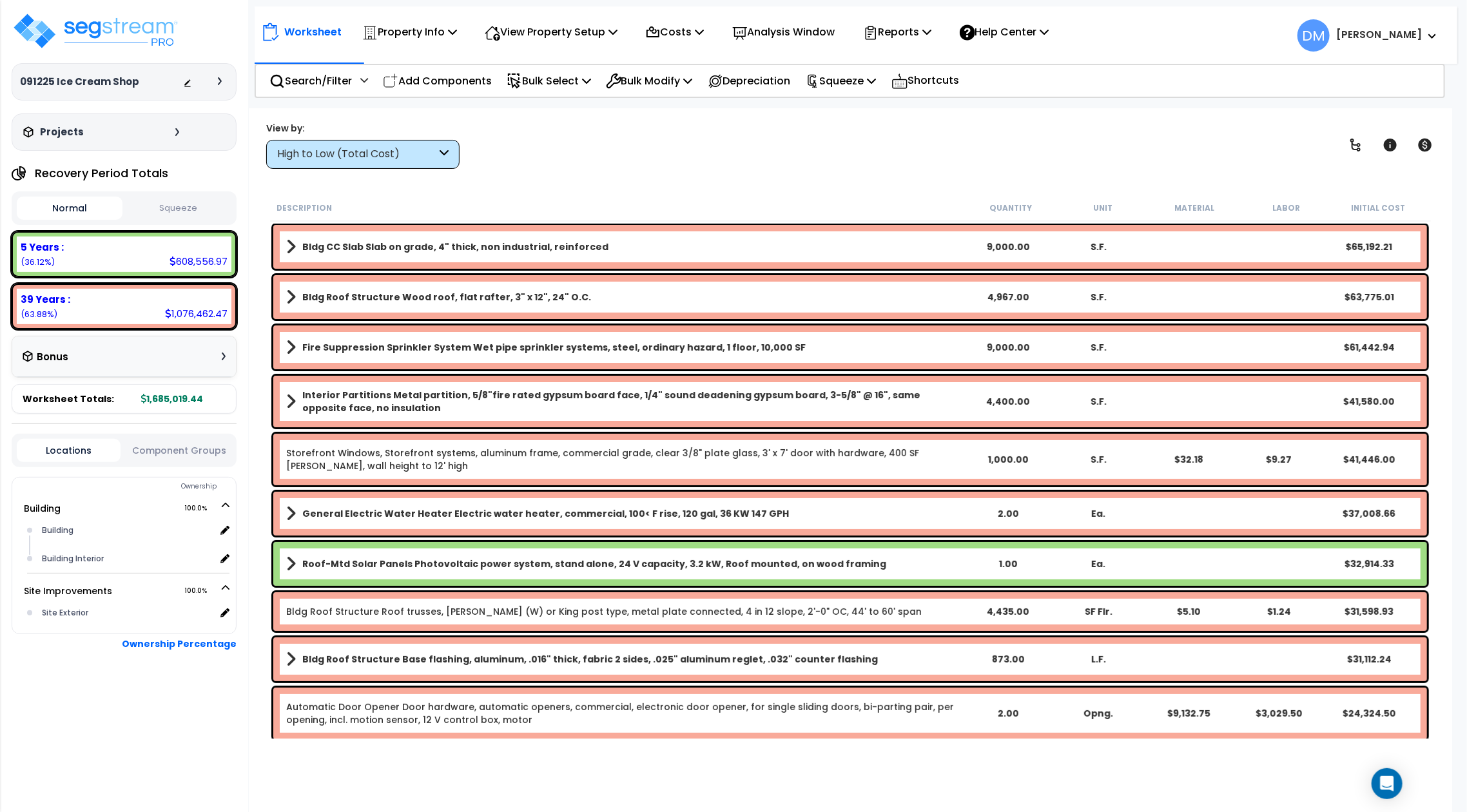
click at [364, 160] on div "High to Low (Total Cost)" at bounding box center [357, 155] width 159 height 15
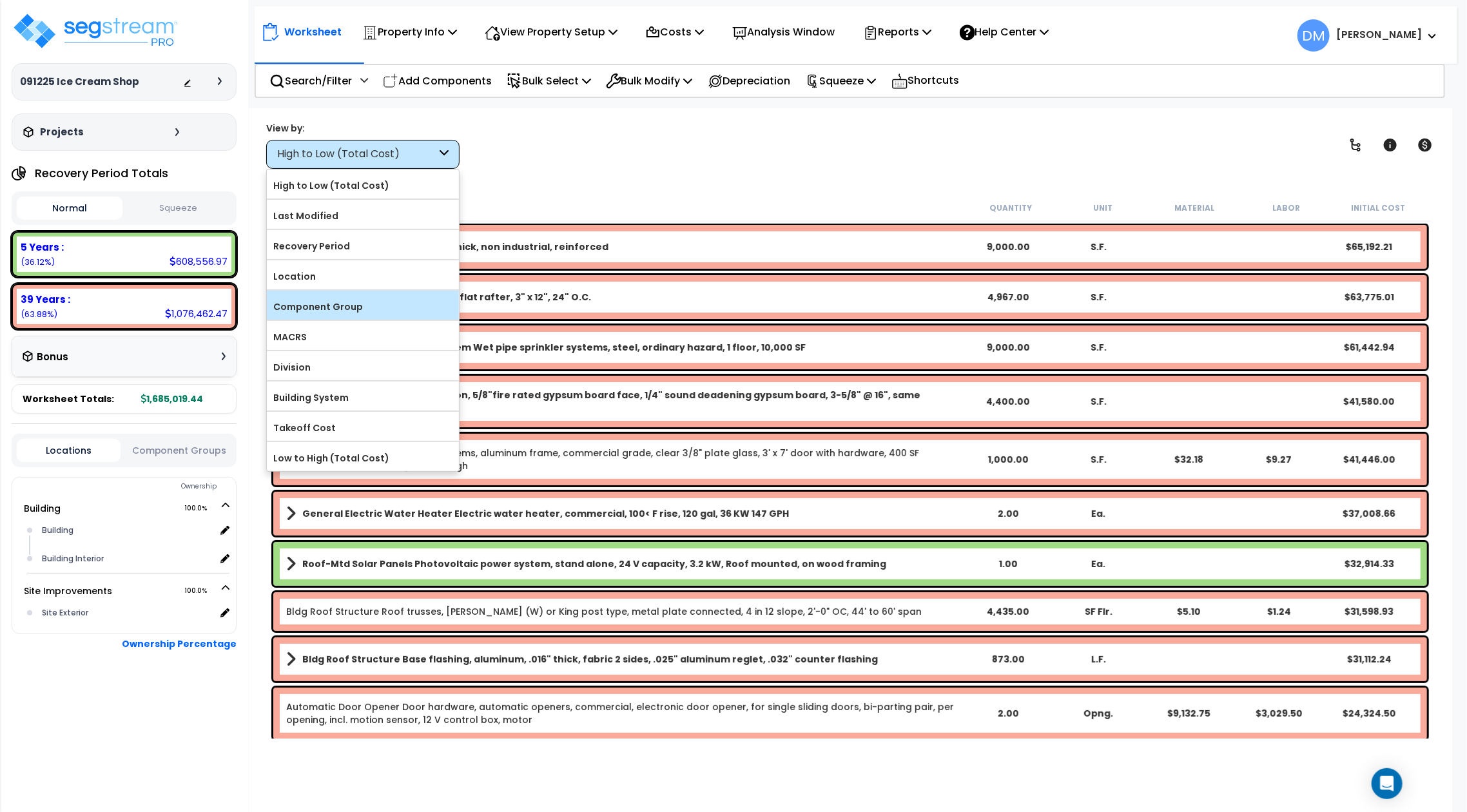
scroll to position [56, 0]
click at [383, 187] on label "High to Low (Total Cost)" at bounding box center [363, 185] width 192 height 19
click at [0, 0] on input "High to Low (Total Cost)" at bounding box center [0, 0] width 0 height 0
click at [413, 187] on label "High to Low (Total Cost)" at bounding box center [363, 185] width 192 height 19
click at [0, 0] on input "High to Low (Total Cost)" at bounding box center [0, 0] width 0 height 0
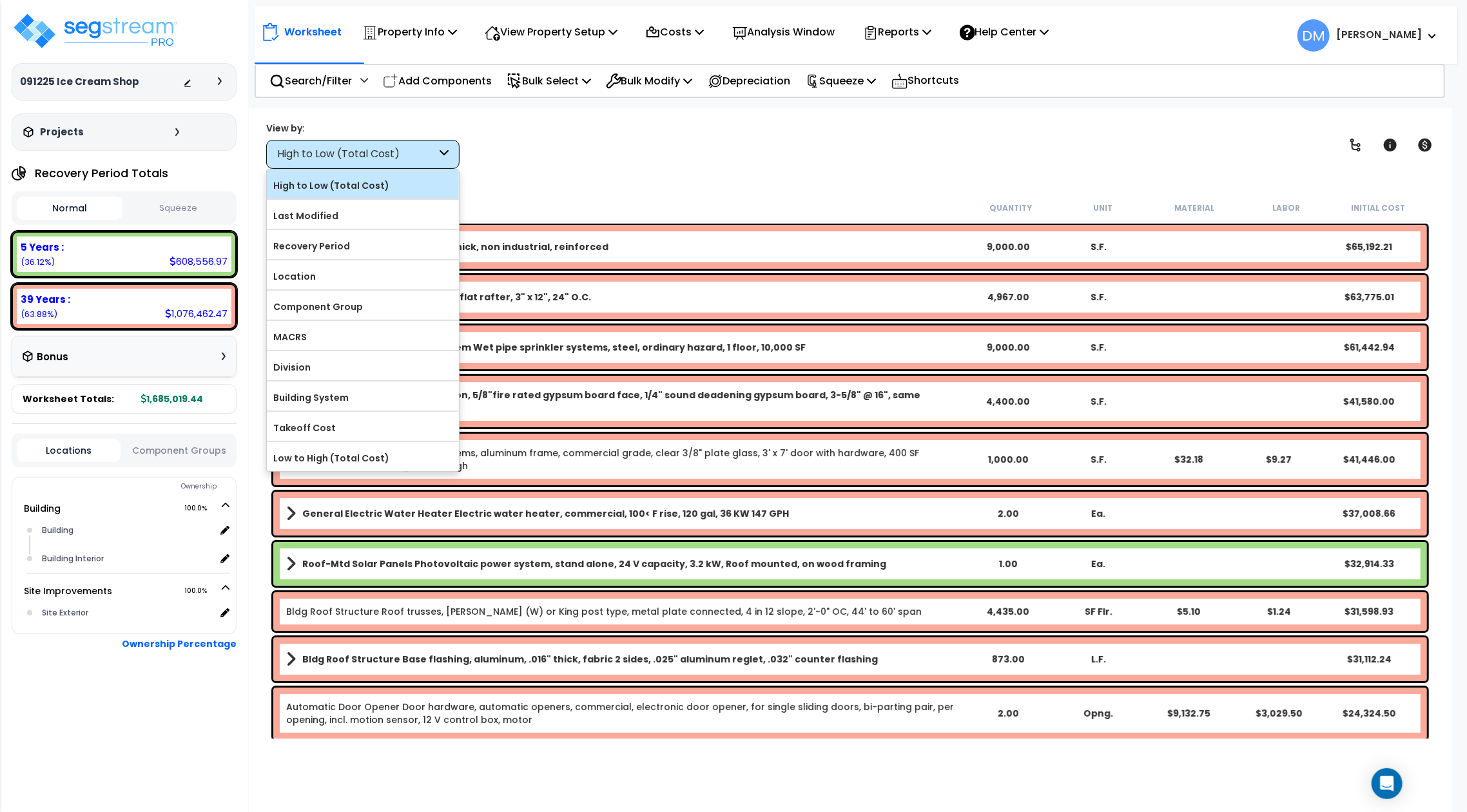
click at [314, 182] on label "High to Low (Total Cost)" at bounding box center [363, 185] width 192 height 19
click at [0, 0] on input "High to Low (Total Cost)" at bounding box center [0, 0] width 0 height 0
click at [724, 163] on div "View by: High to Low (Total Cost) High to Low (Total Cost)" at bounding box center [850, 145] width 1177 height 48
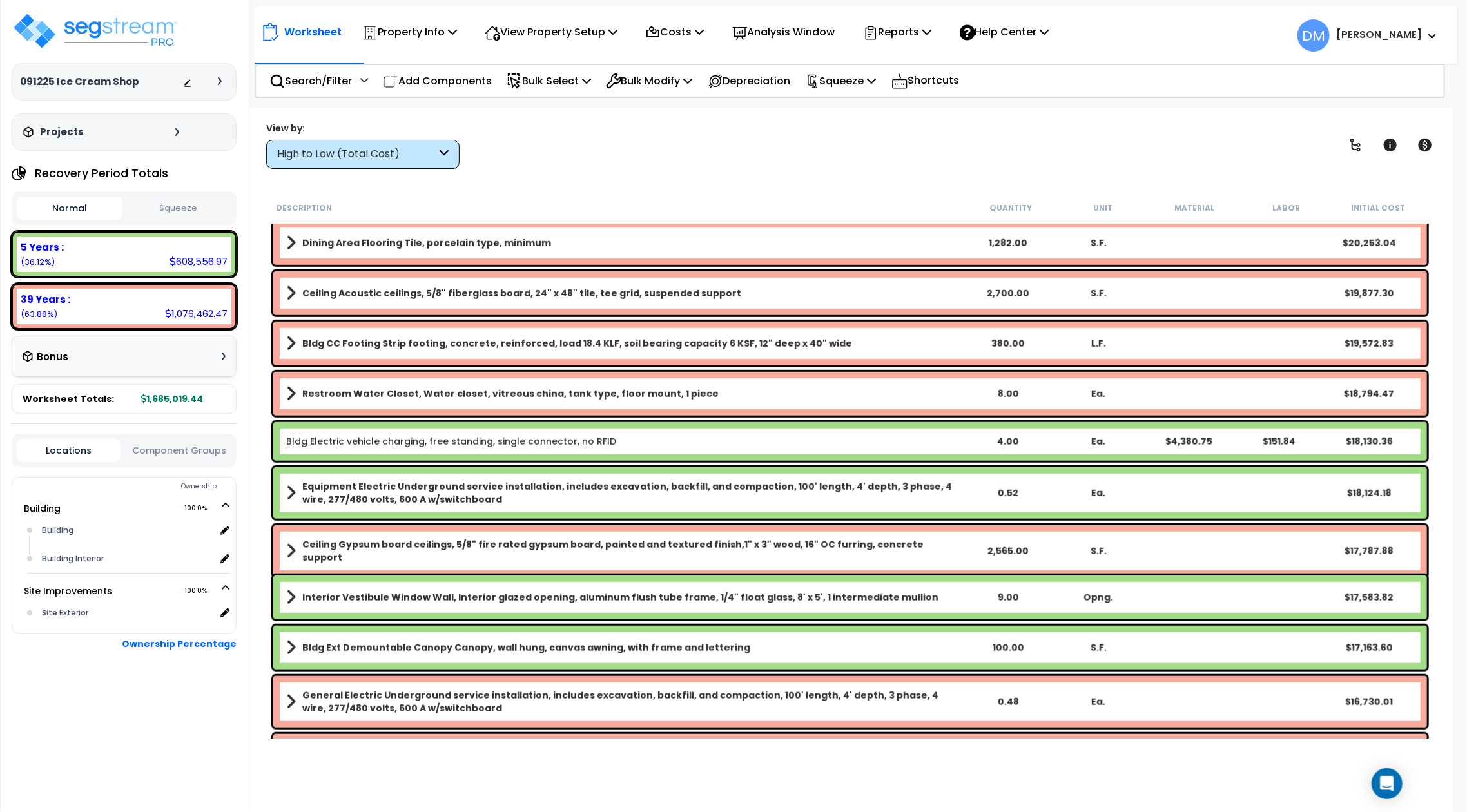
scroll to position [687, 0]
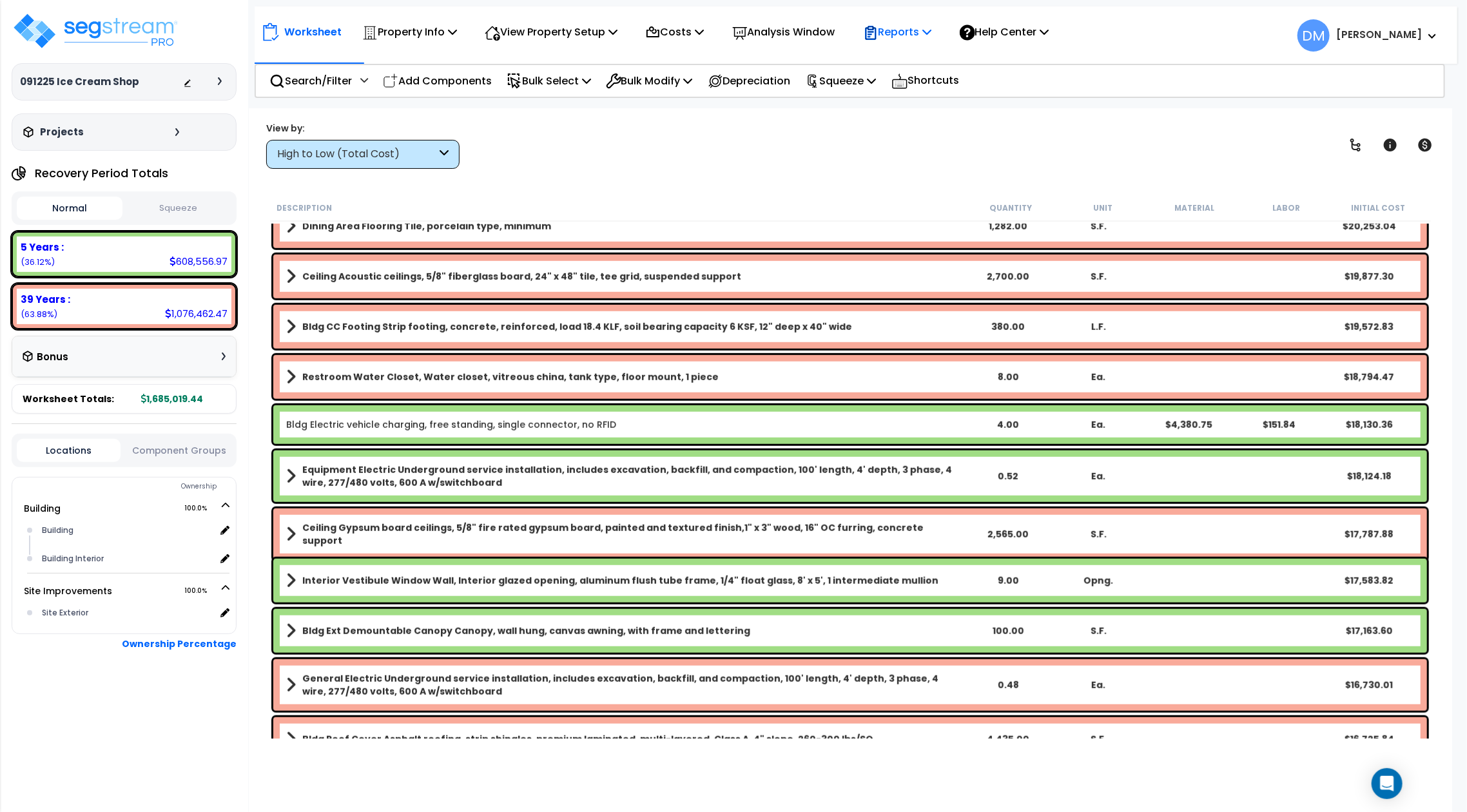
click at [895, 30] on p "Reports" at bounding box center [897, 32] width 69 height 18
click at [897, 61] on link "Get Report" at bounding box center [920, 61] width 127 height 26
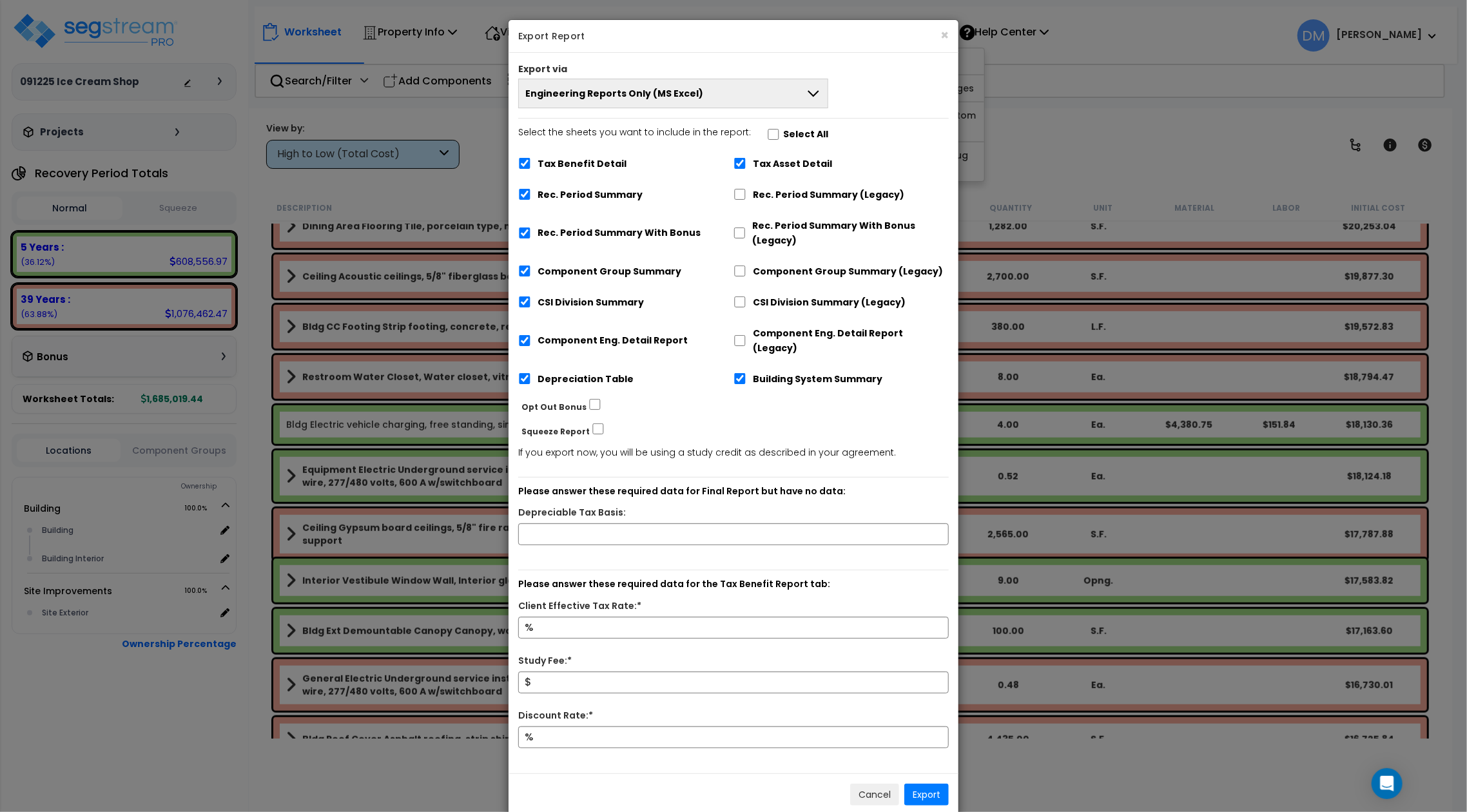
click at [784, 88] on button "Engineering Reports Only (MS Excel)" at bounding box center [673, 93] width 310 height 30
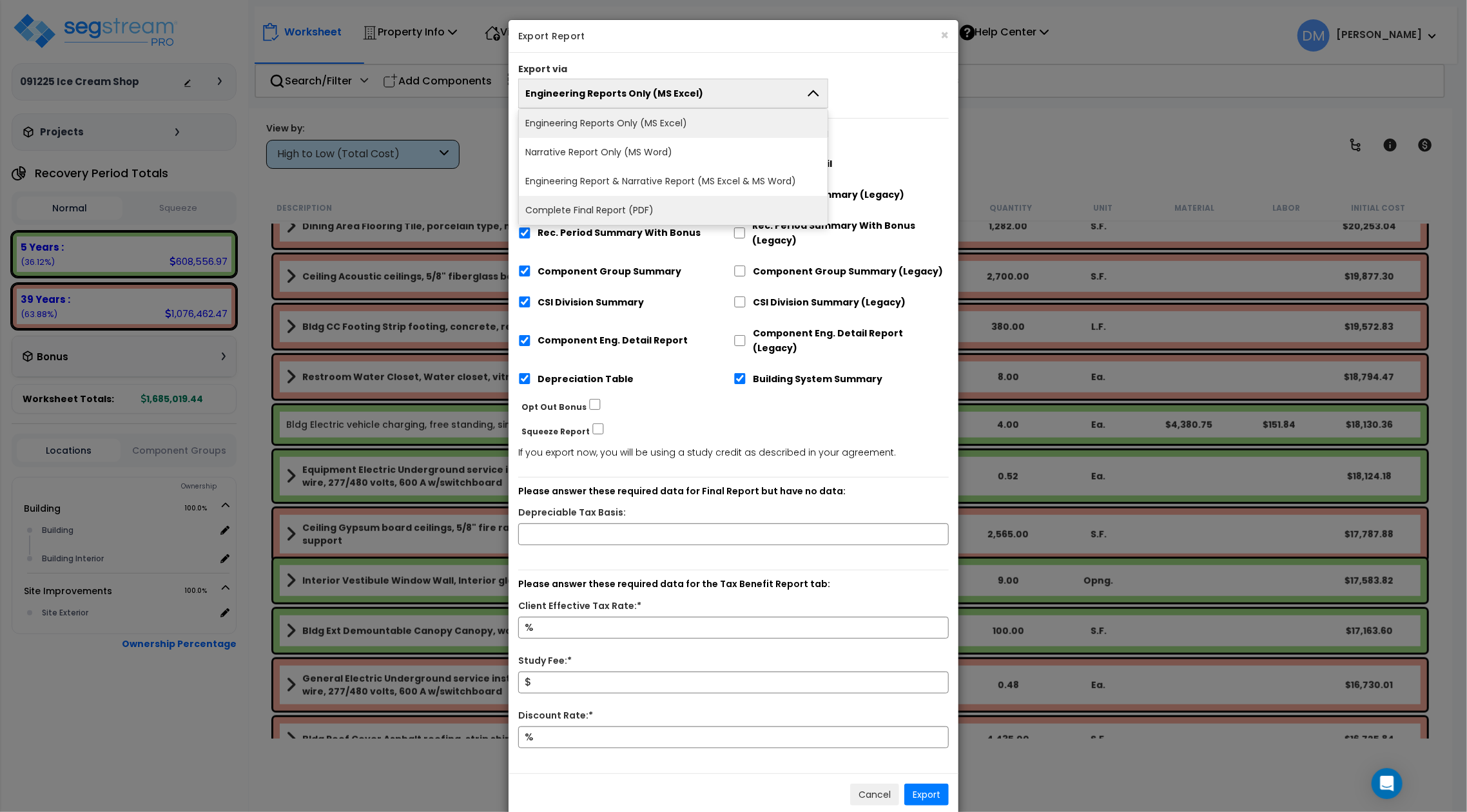
click at [737, 197] on li "Complete Final Report (PDF)" at bounding box center [673, 210] width 308 height 29
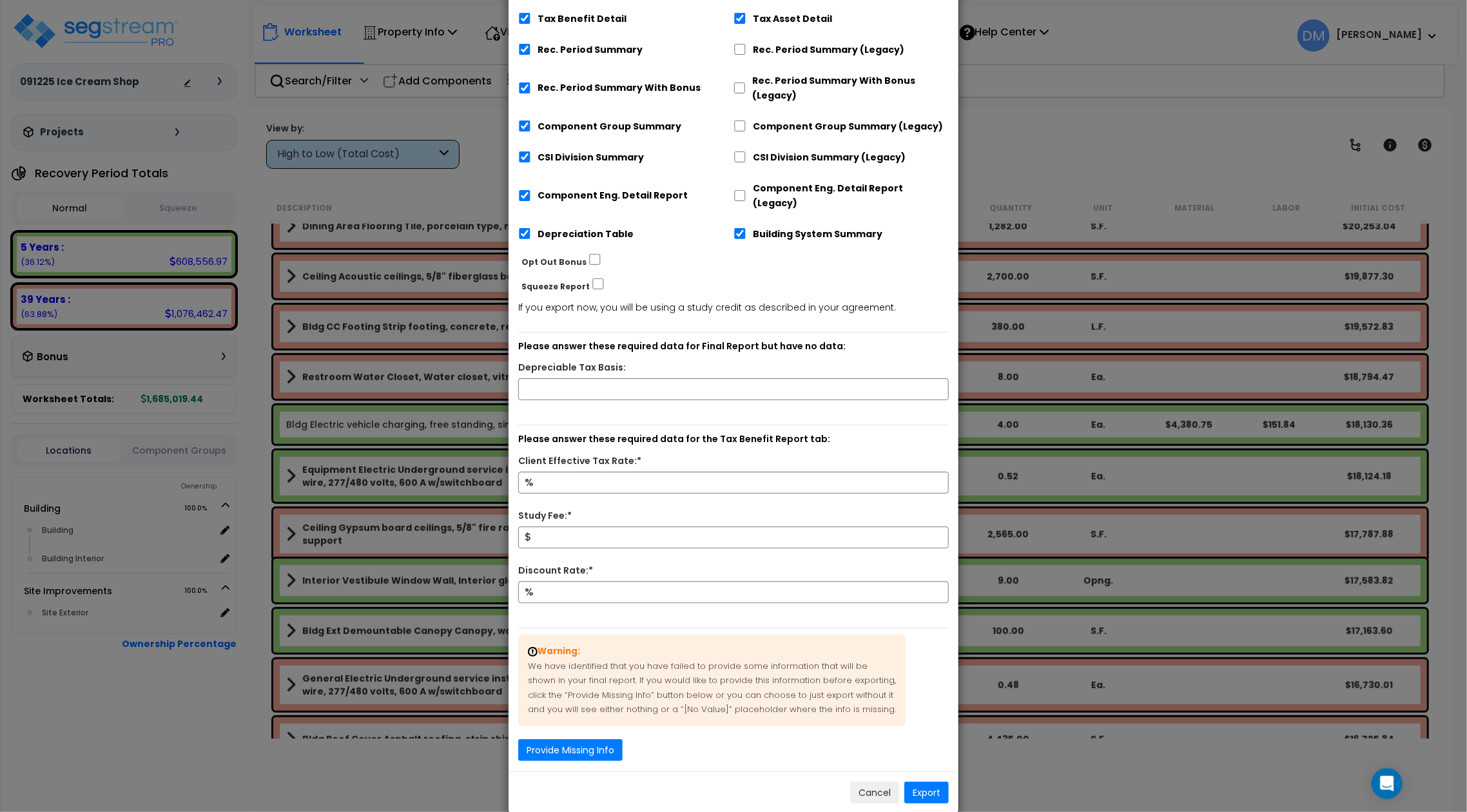
scroll to position [187, 0]
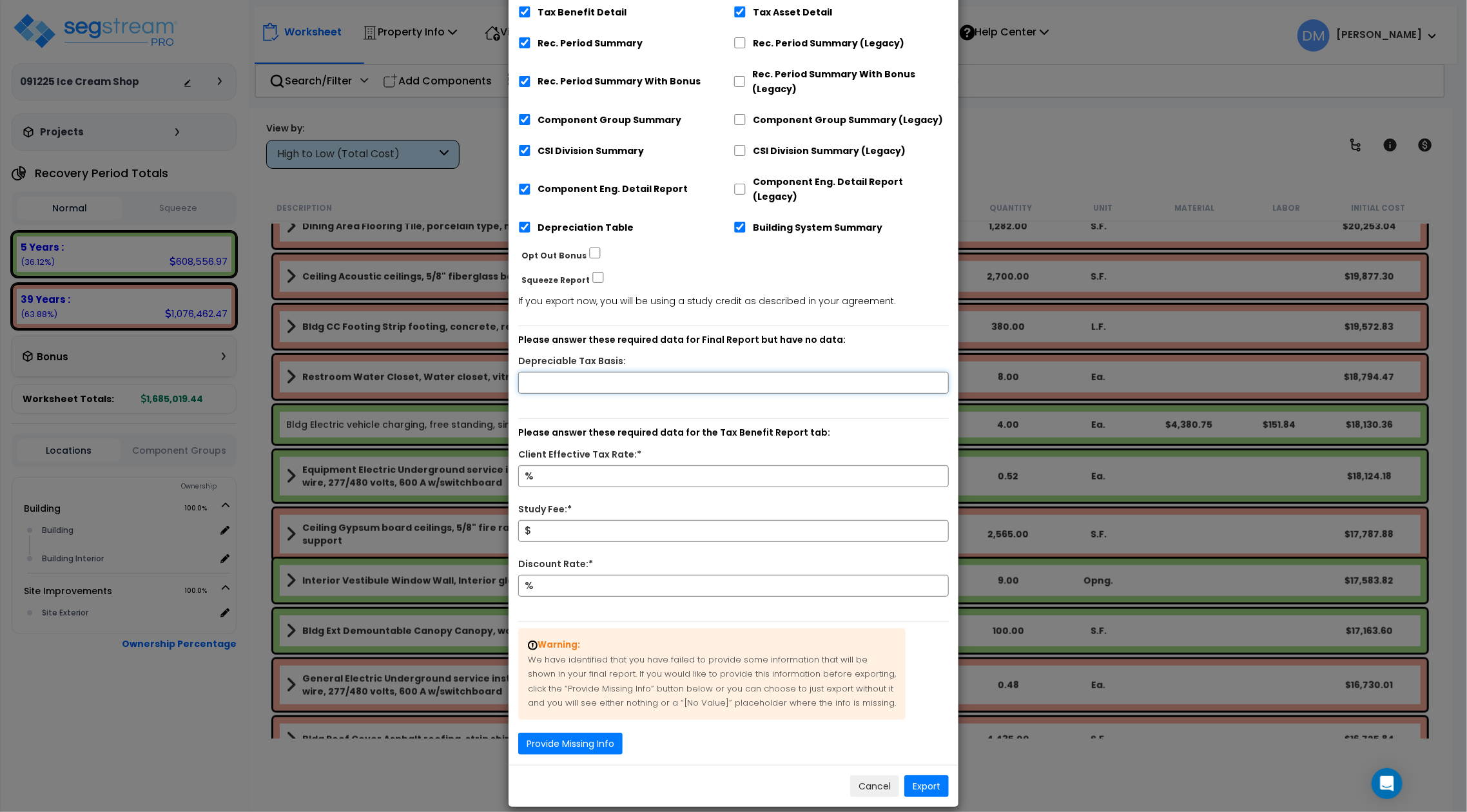
click at [805, 372] on input "text" at bounding box center [733, 383] width 430 height 22
type input "59,000"
click at [662, 374] on input "59,000" at bounding box center [733, 383] width 430 height 22
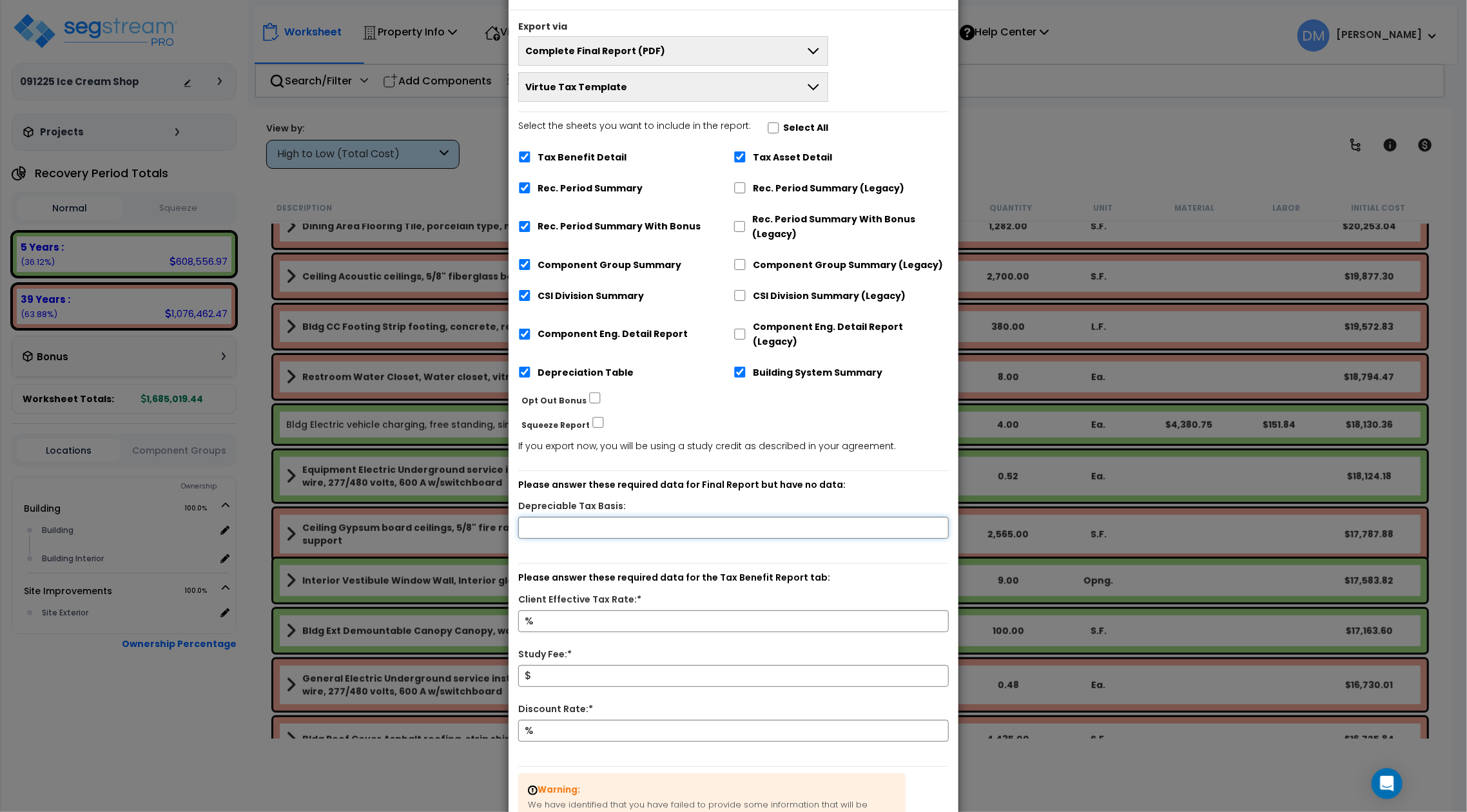
scroll to position [0, 0]
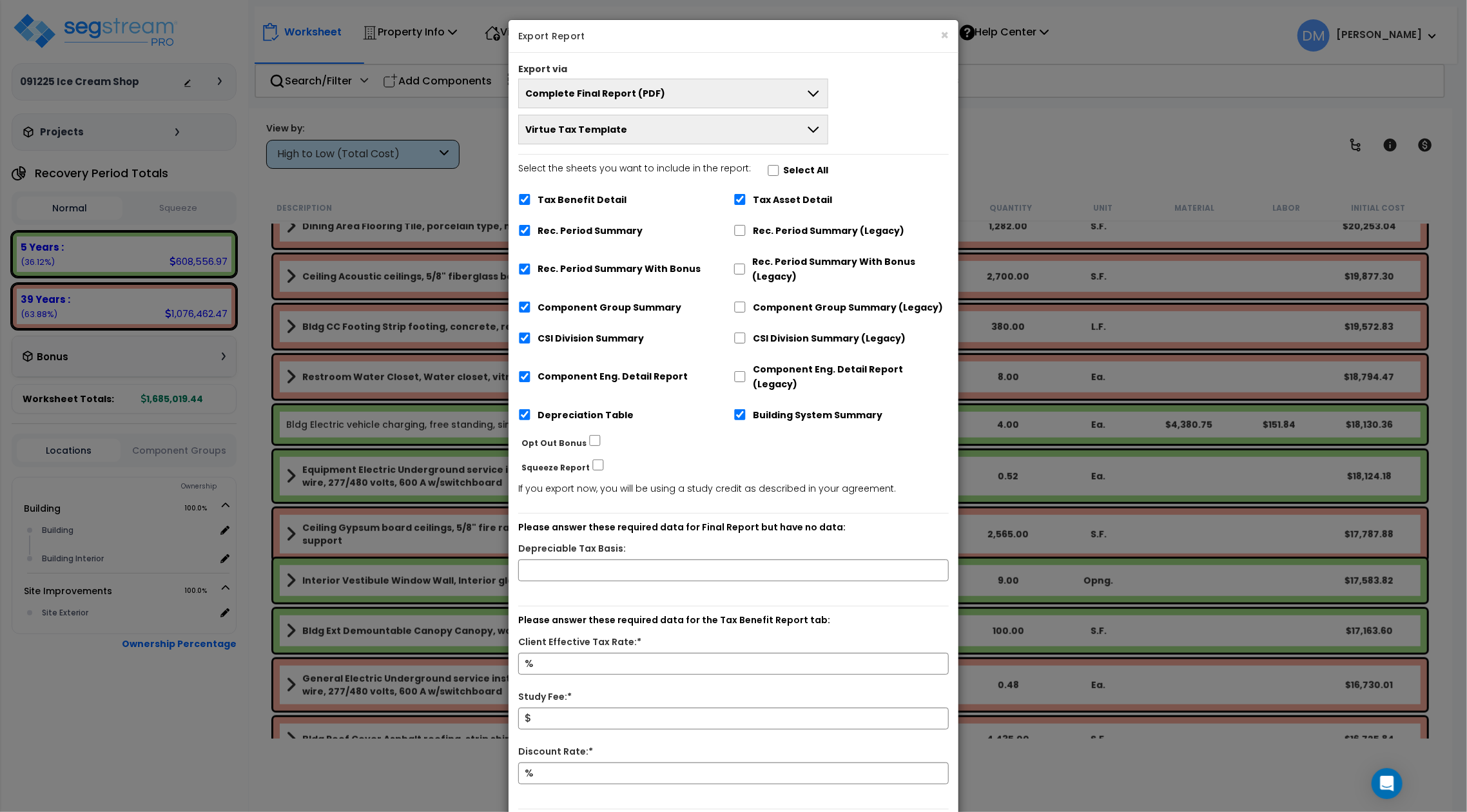
click at [1037, 127] on div "× Export Report Export via Complete Final Report (PDF) Engineering Reports Only…" at bounding box center [733, 406] width 1467 height 812
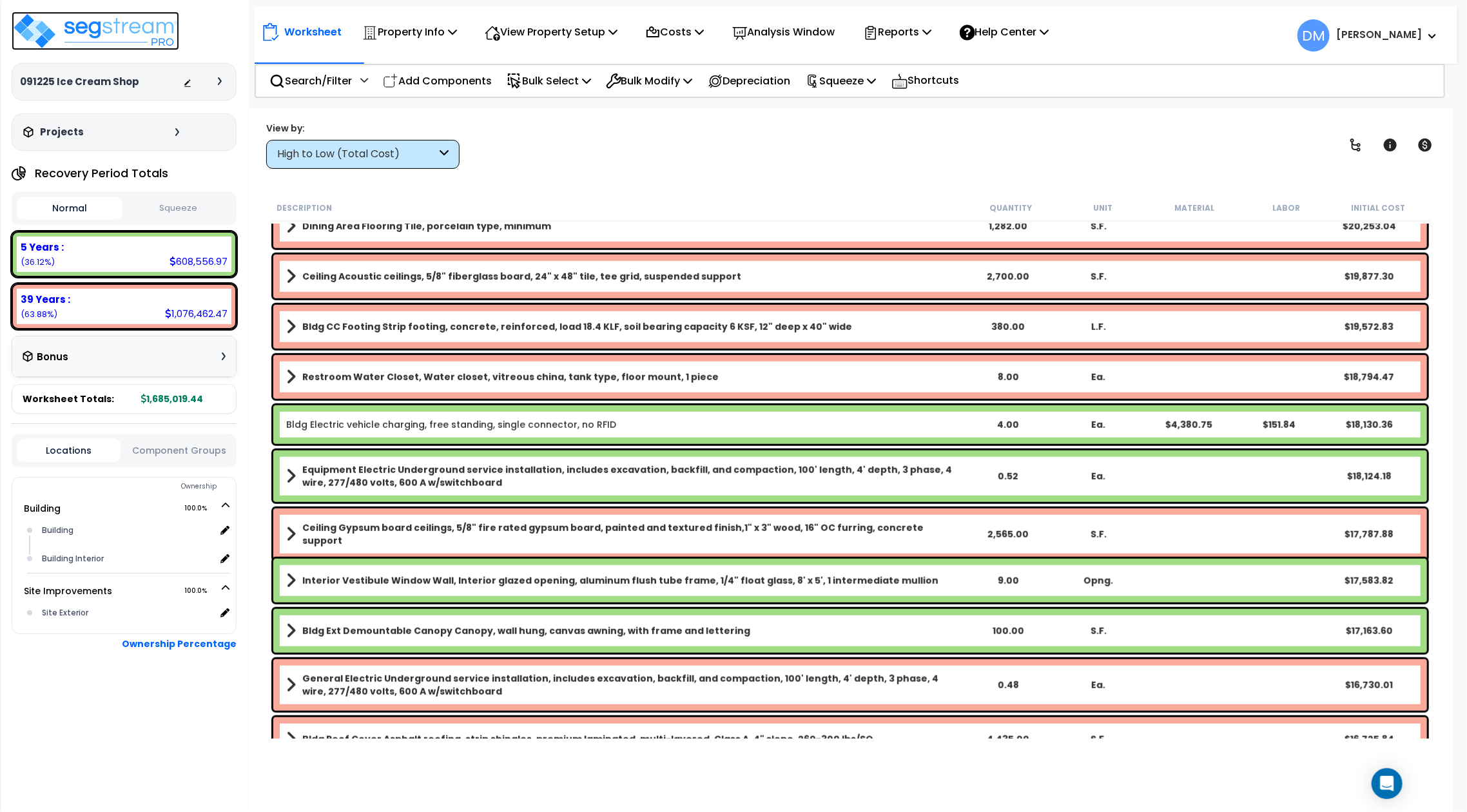
click at [101, 37] on img at bounding box center [95, 31] width 167 height 39
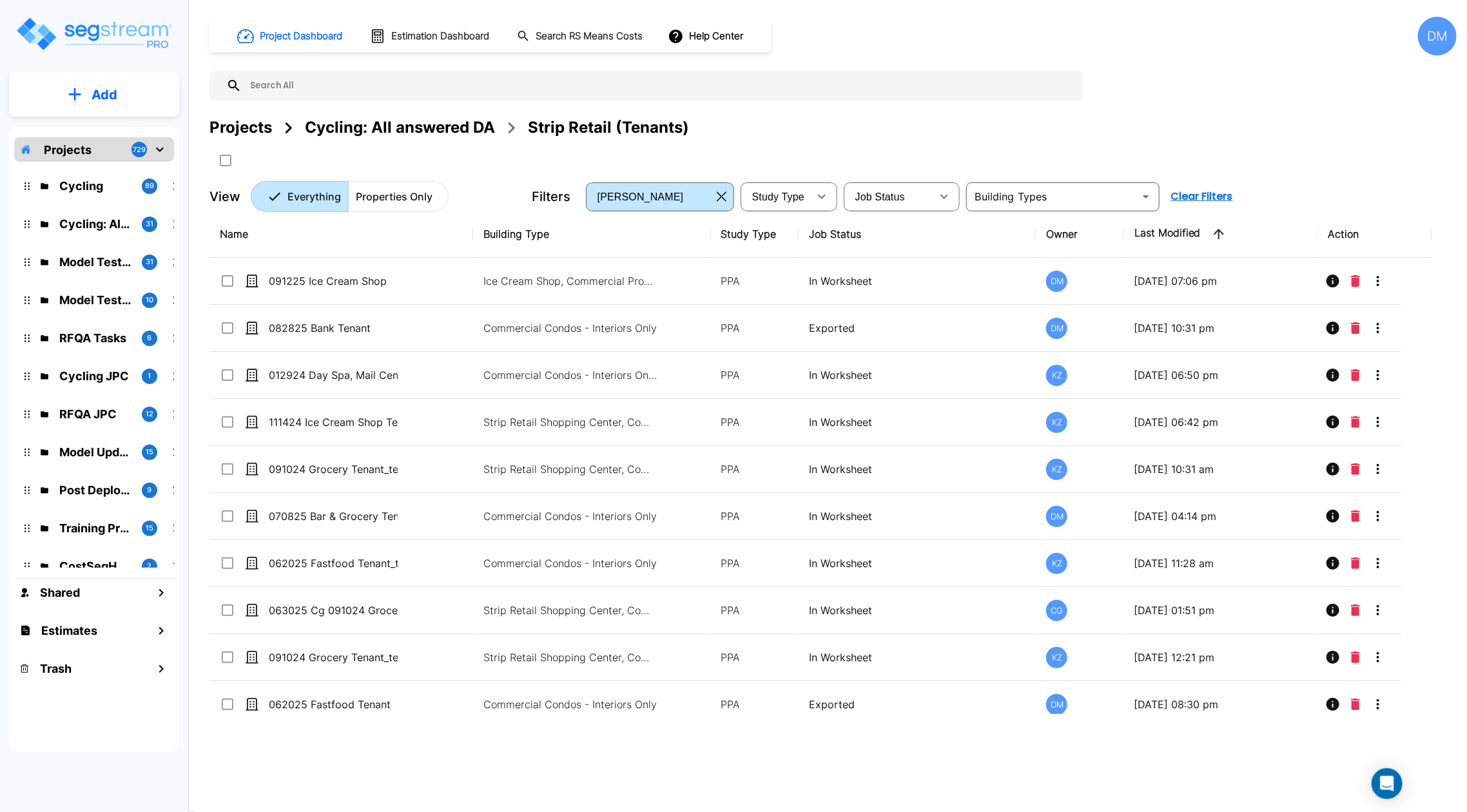
click at [257, 123] on div "Projects" at bounding box center [241, 127] width 63 height 23
click at [260, 130] on div "Projects" at bounding box center [241, 127] width 63 height 23
click at [391, 125] on div "Cycling: All answered DA" at bounding box center [400, 127] width 190 height 23
click at [392, 125] on div "Cycling: All answered DA" at bounding box center [400, 127] width 190 height 23
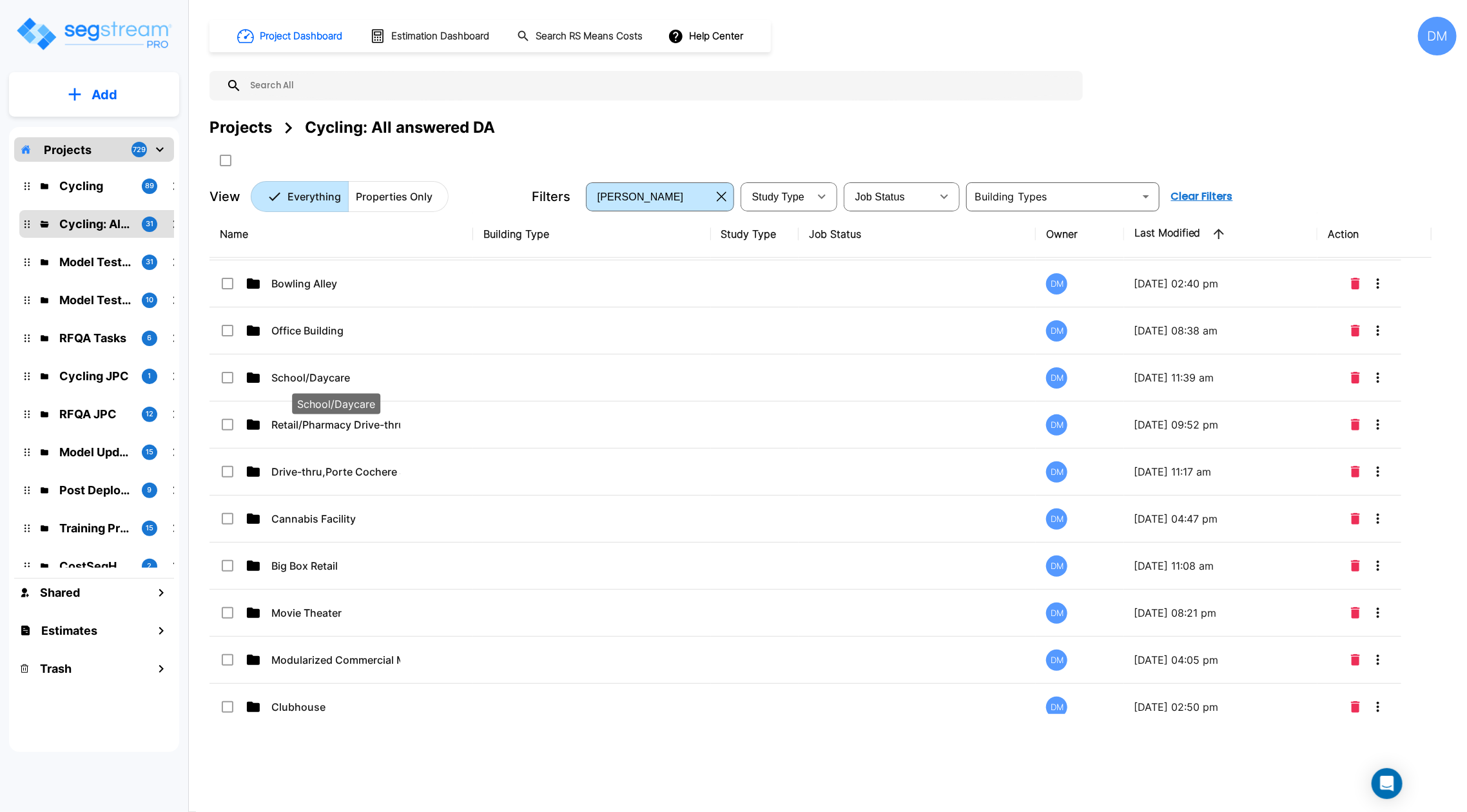
scroll to position [429, 0]
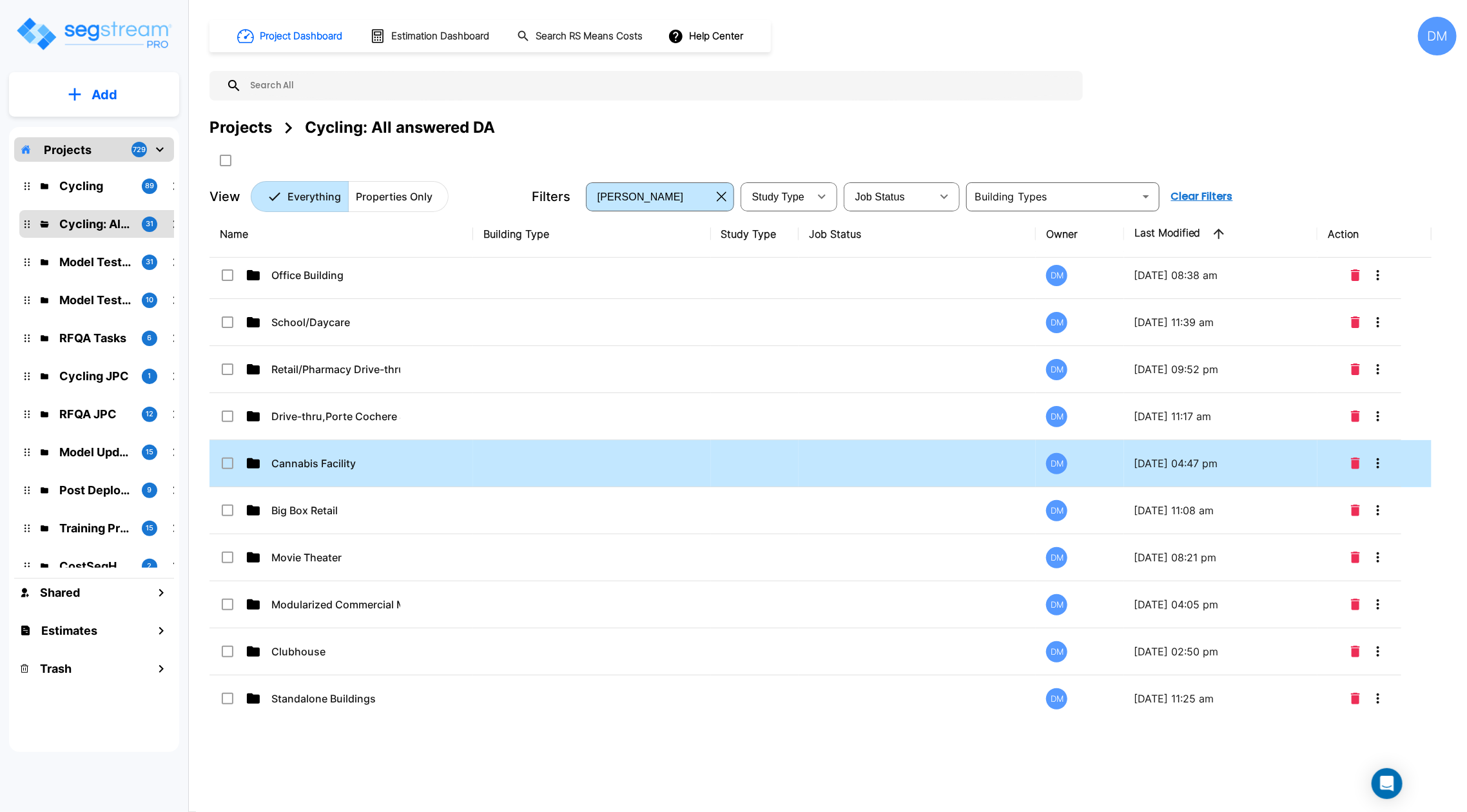
click at [346, 468] on p "Cannabis Facility" at bounding box center [336, 463] width 129 height 16
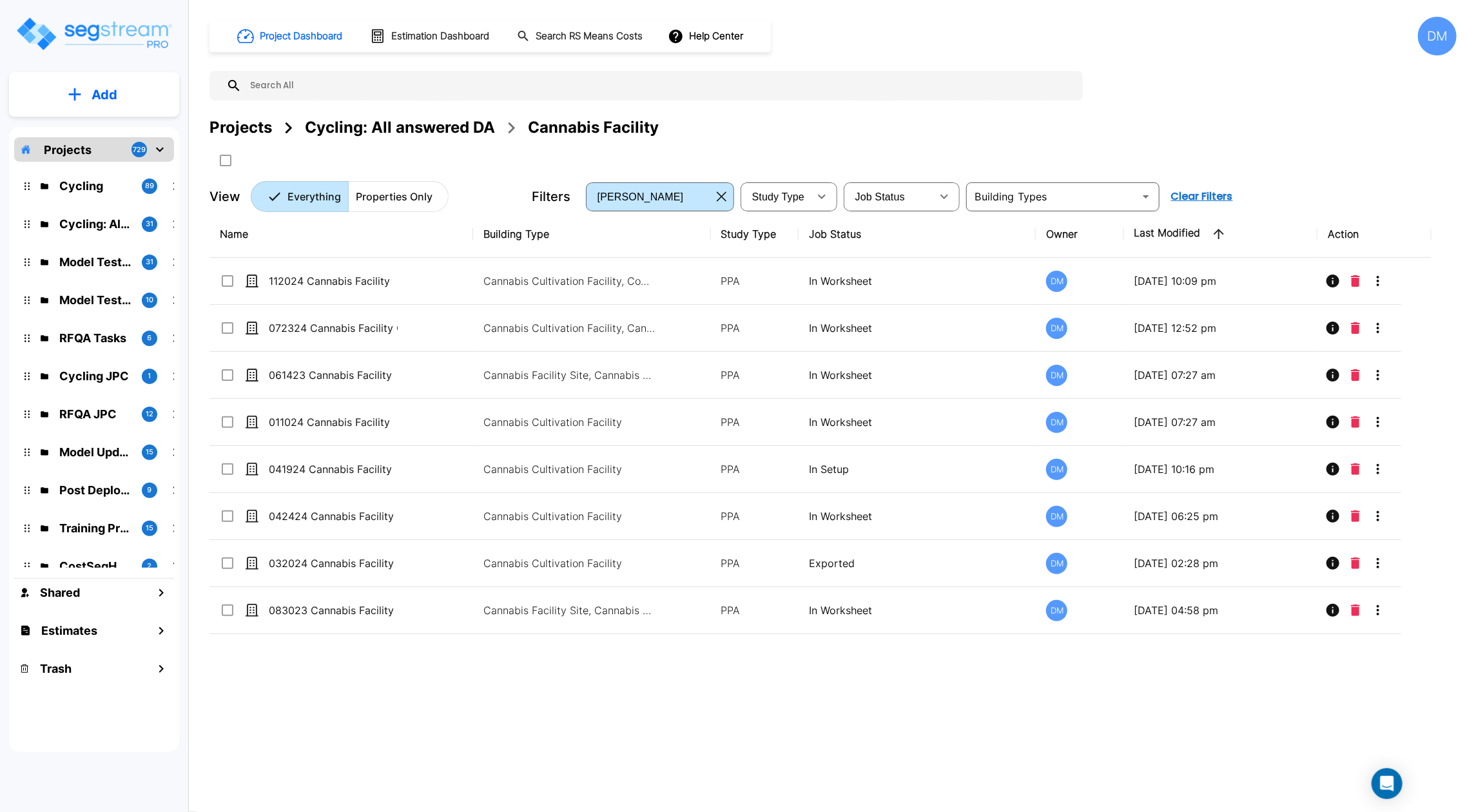
scroll to position [0, 0]
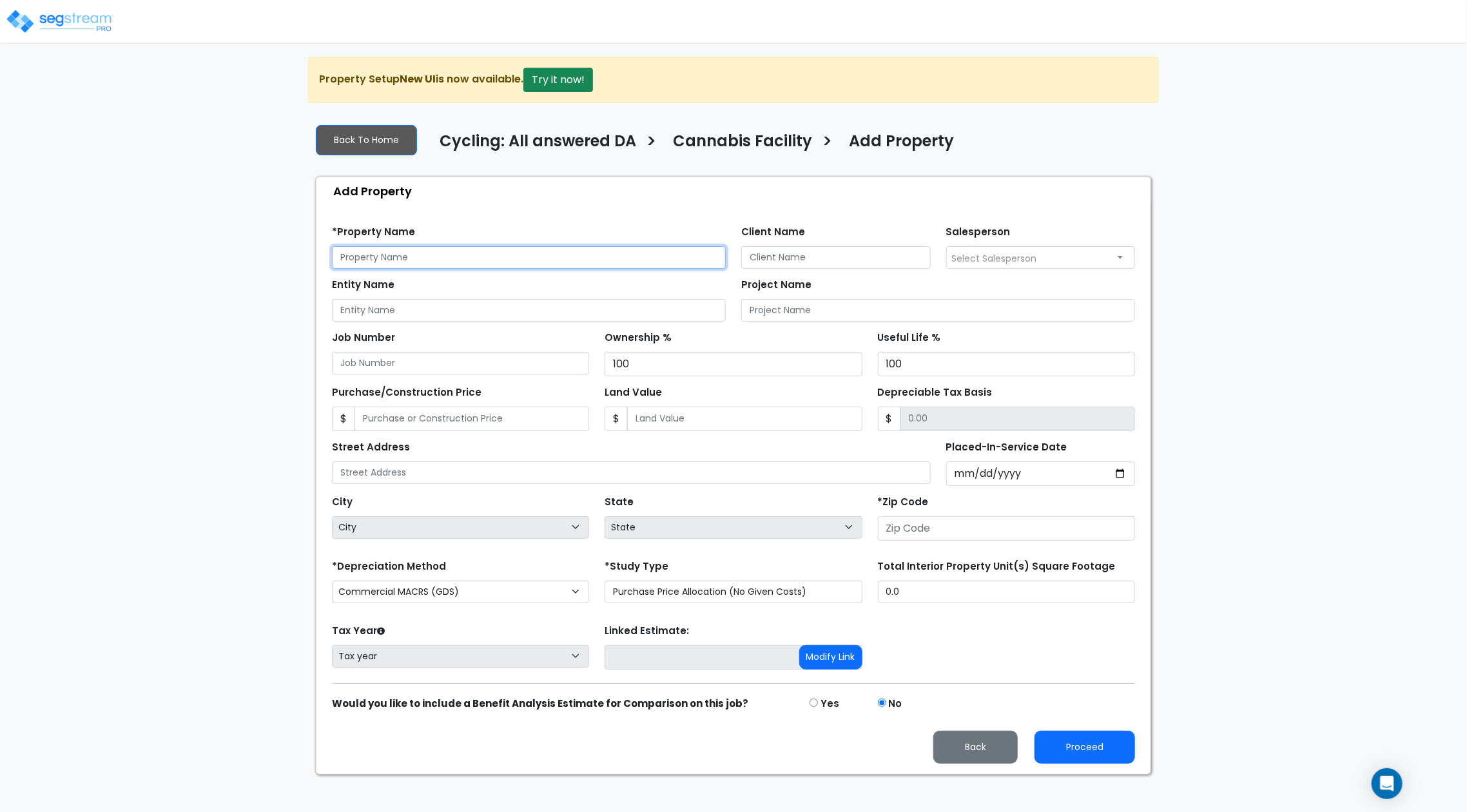
click at [500, 250] on input "text" at bounding box center [529, 257] width 393 height 22
type input "091125 Cannabis Facility"
click at [1124, 474] on input "Placed-In-Service Date" at bounding box center [1041, 474] width 189 height 25
type input "[DATE]"
select select "2025"
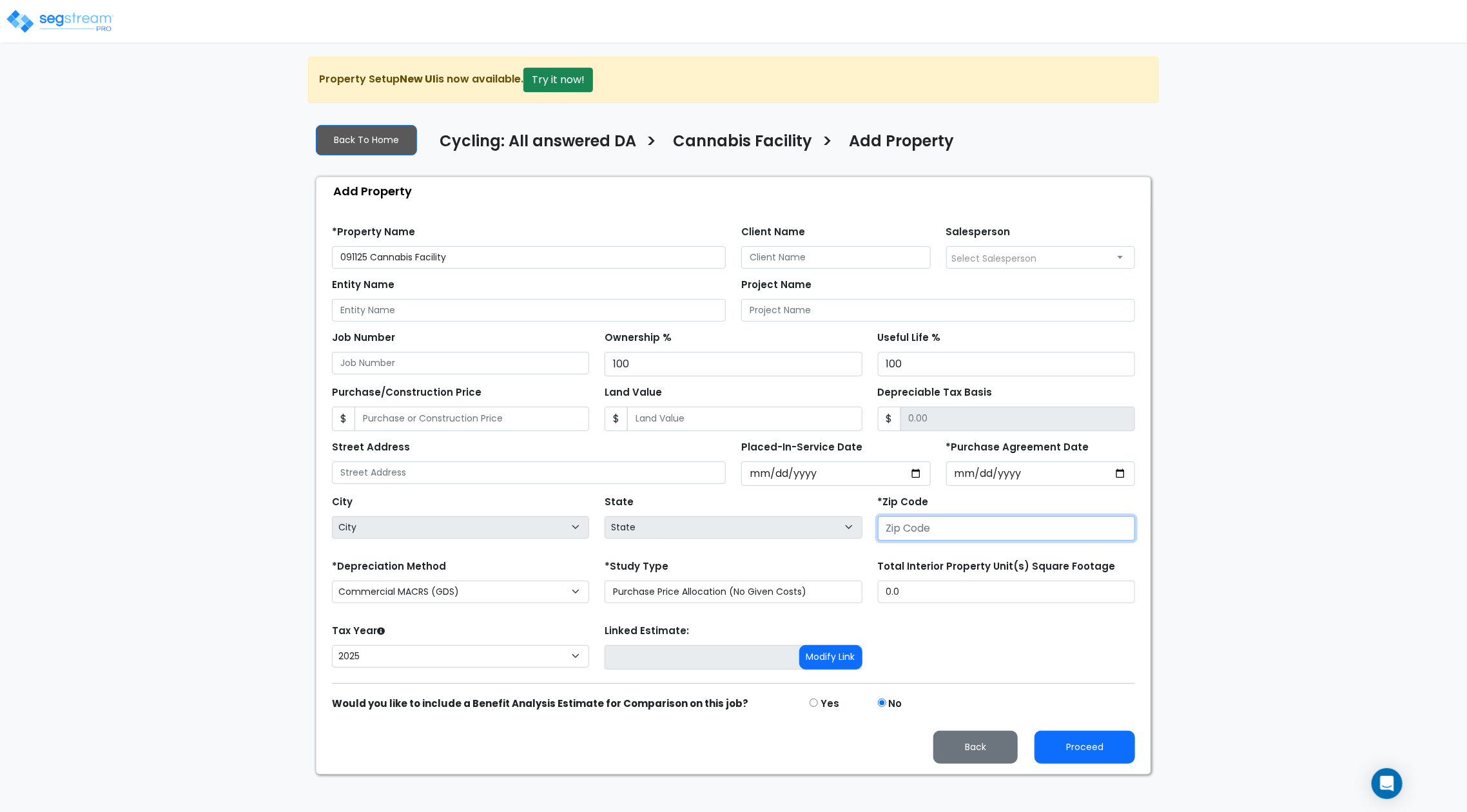
click at [967, 531] on input "number" at bounding box center [1006, 528] width 257 height 25
type input "10602"
select select "NY"
type input "10602"
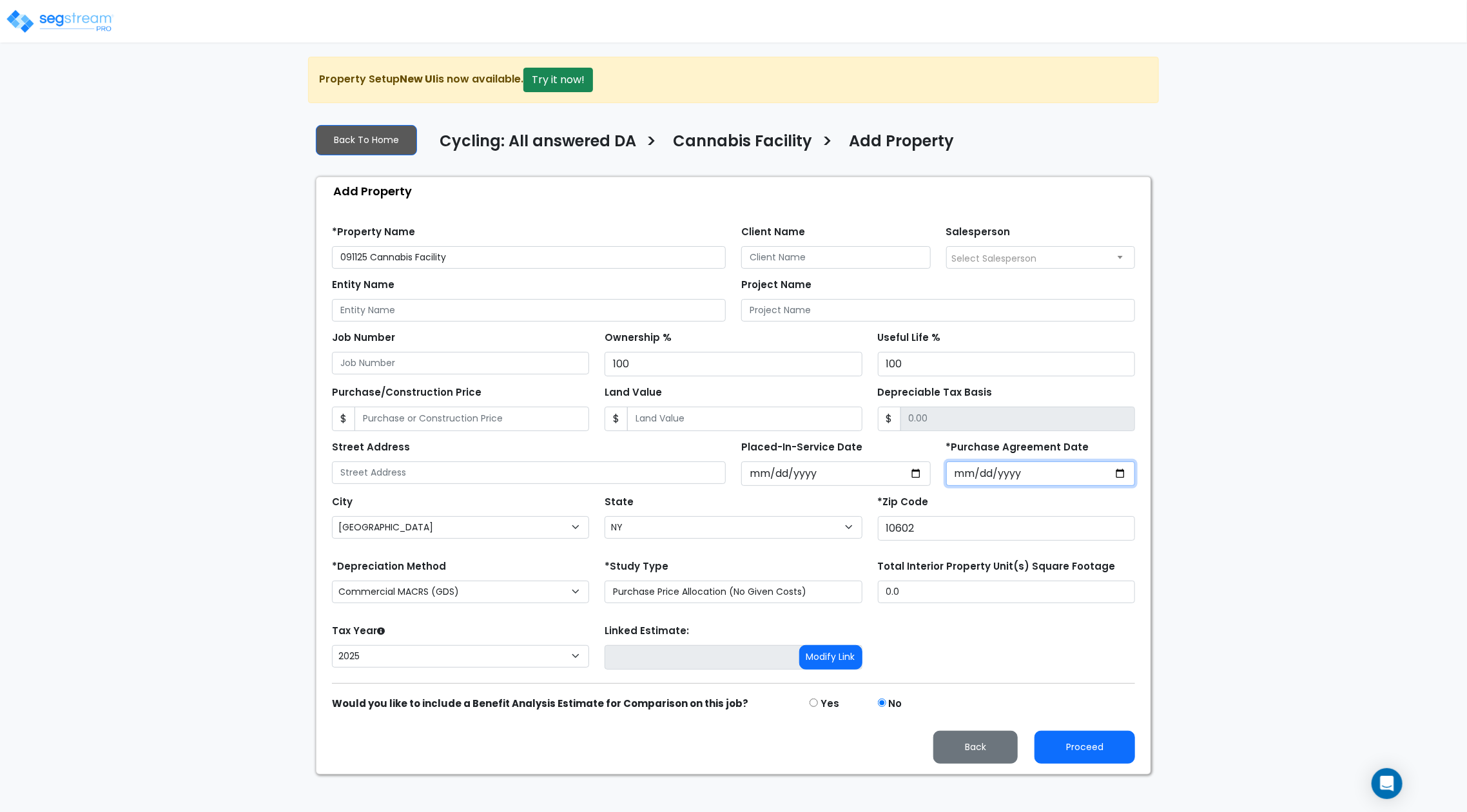
click at [1130, 477] on input "*Purchase Agreement Date" at bounding box center [1041, 474] width 189 height 25
click at [1123, 474] on input "*Purchase Agreement Date" at bounding box center [1041, 474] width 189 height 25
type input "[DATE]"
click at [1244, 518] on div "We are Building your Property. So please grab a coffee and let us do the heavy …" at bounding box center [733, 415] width 1467 height 718
click at [1144, 84] on div "Property Setup New UI is now available. Try it now!" at bounding box center [734, 80] width 851 height 46
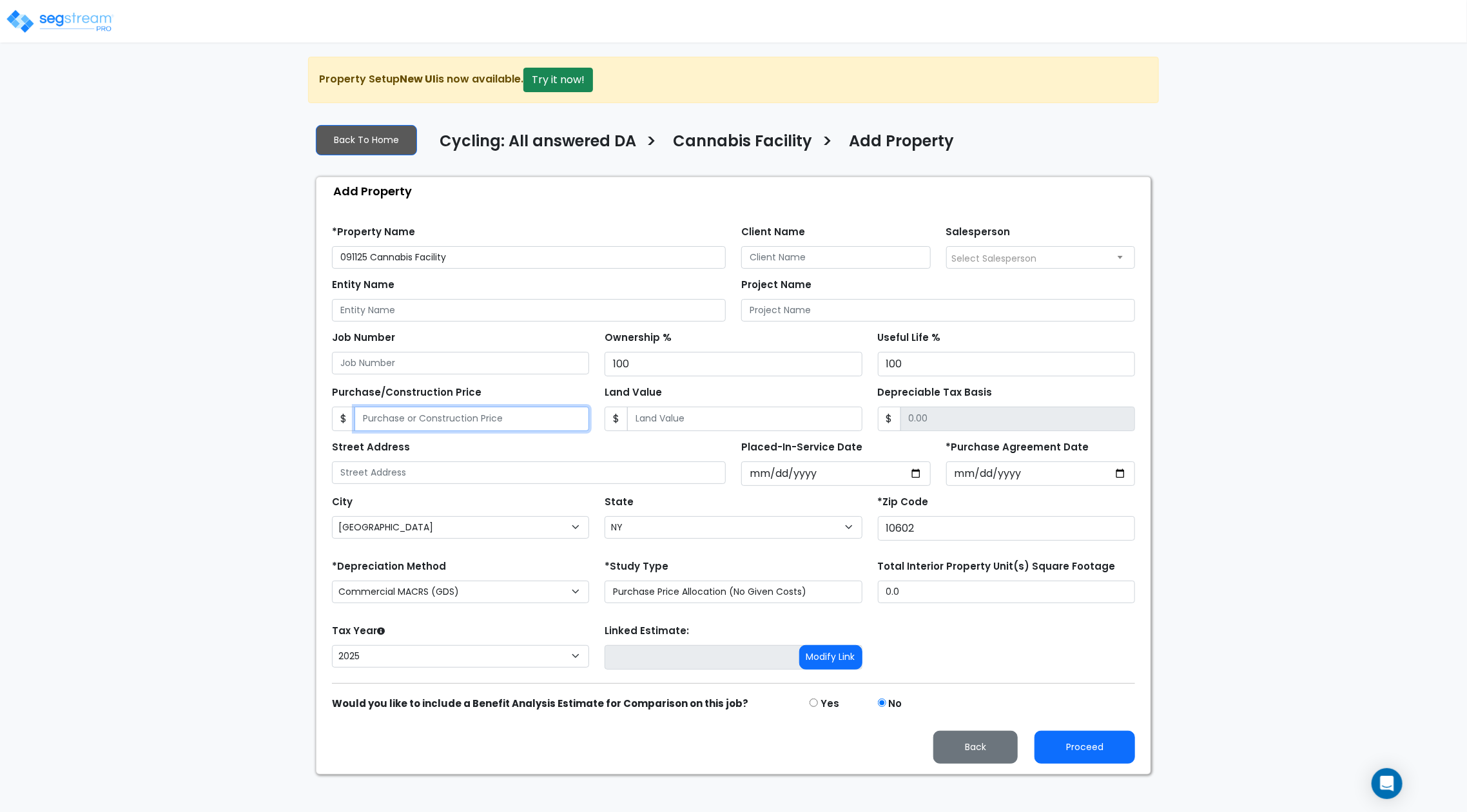
click at [496, 421] on input "Purchase/Construction Price" at bounding box center [472, 419] width 235 height 25
type input "2"
type input "2.00"
type input "5"
type input "5.00"
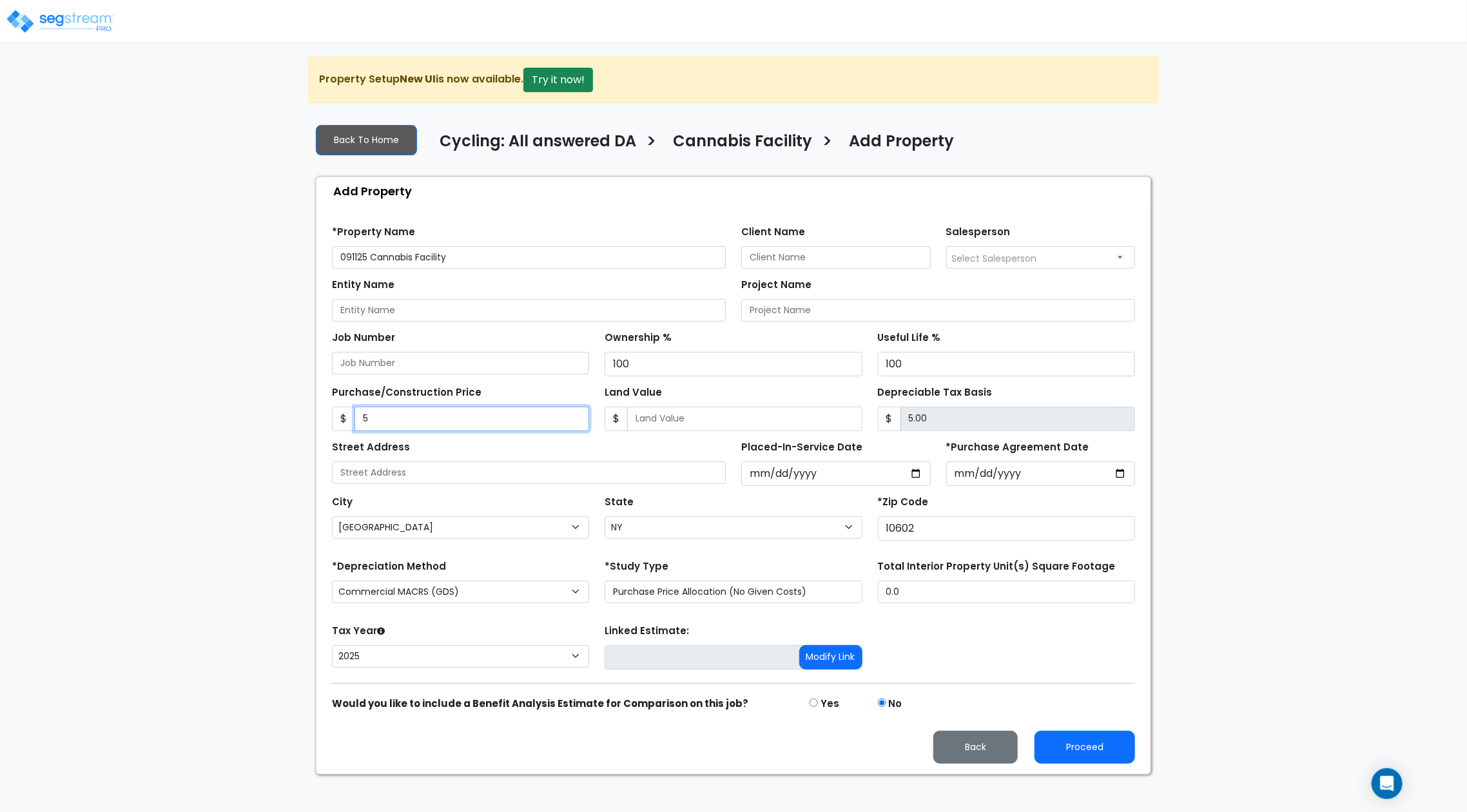
type input "50"
type input "50.00"
type input "500"
type input "500.00"
type input "5000"
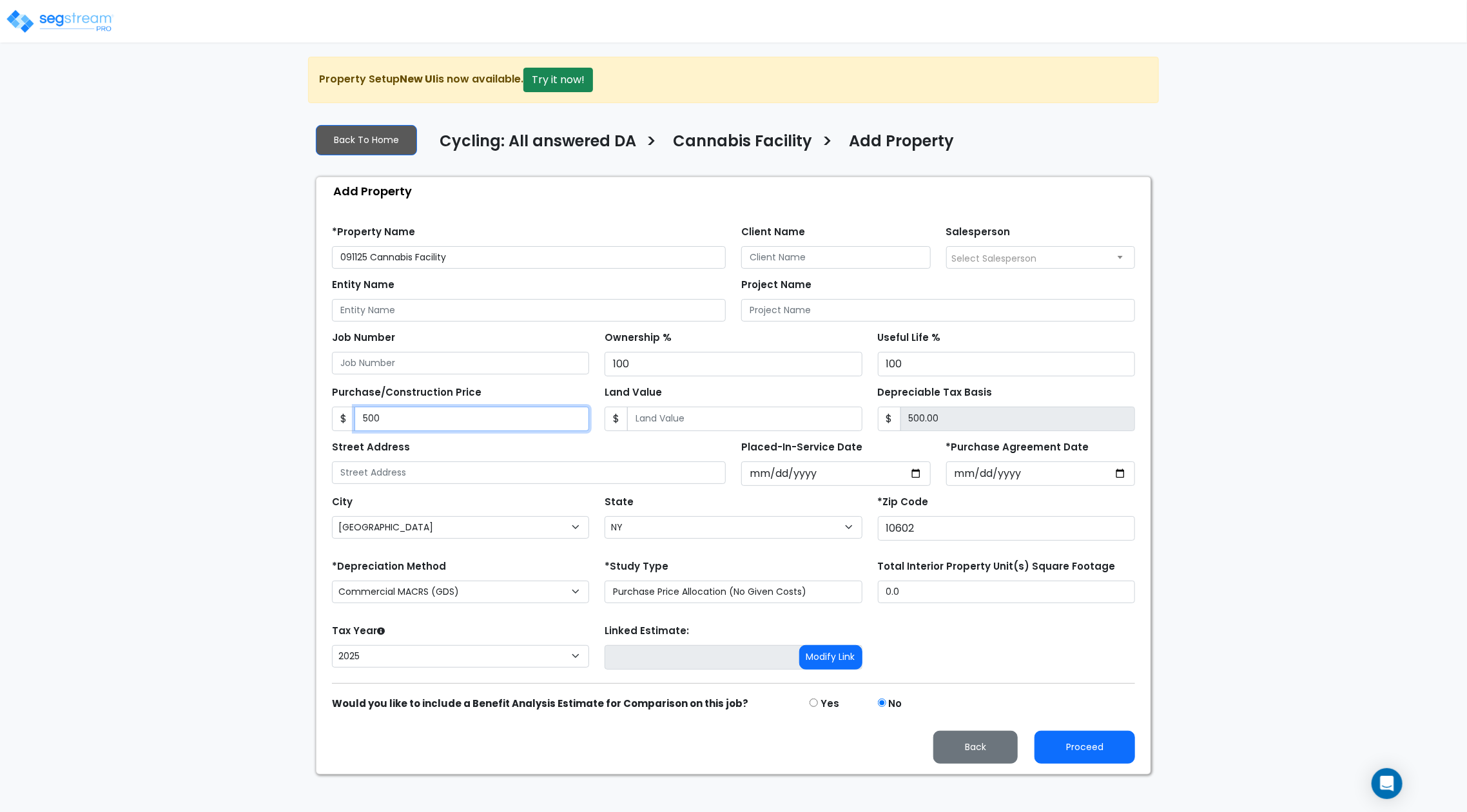
type input "5,000.00"
type input "5,0000"
type input "50,000.00"
type input "50,0000"
type input "500,000.00"
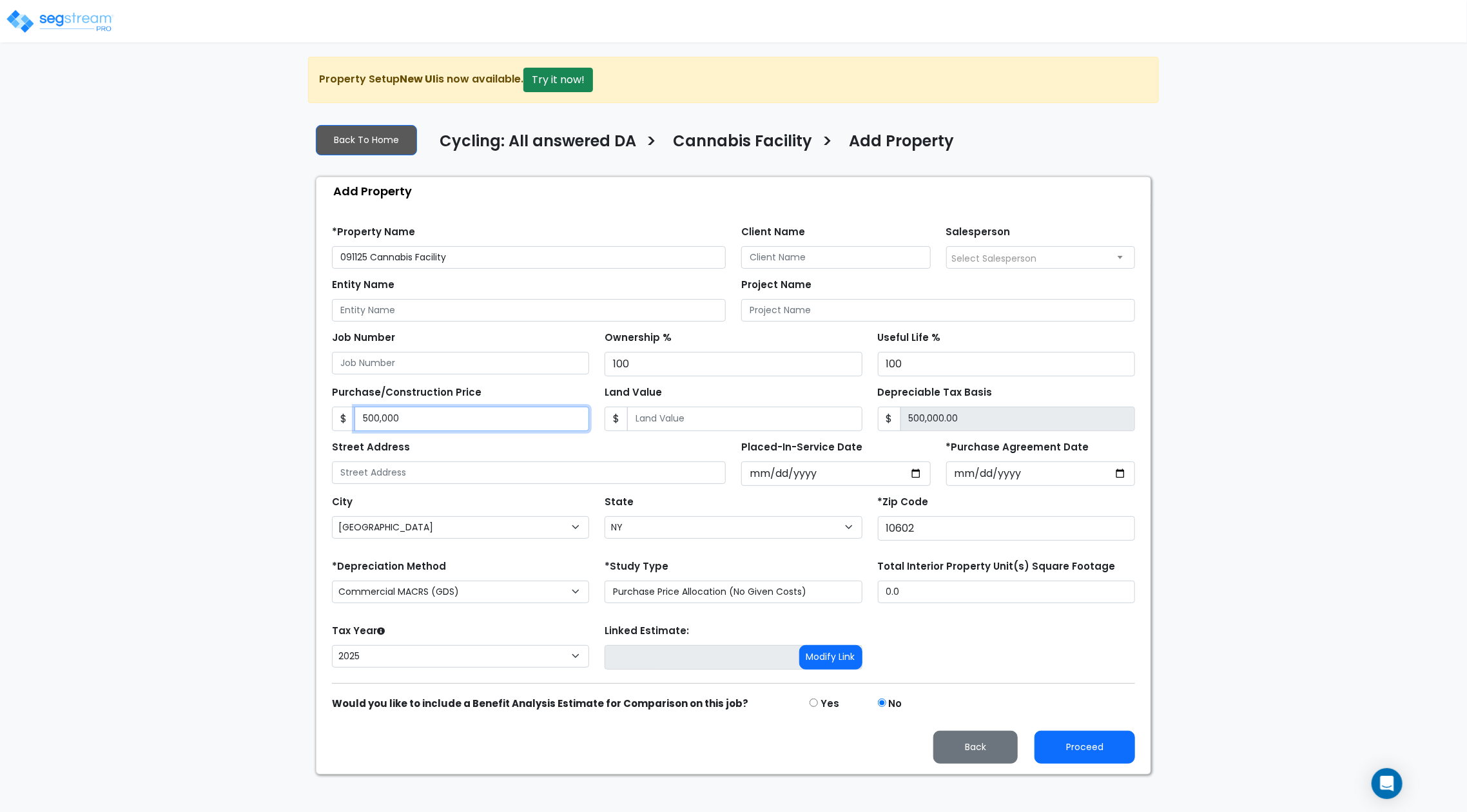
type input "500,0000"
type input "5,000,000.00"
type input "5,000,000"
click at [666, 425] on input "Land Value" at bounding box center [744, 419] width 235 height 25
type input "2"
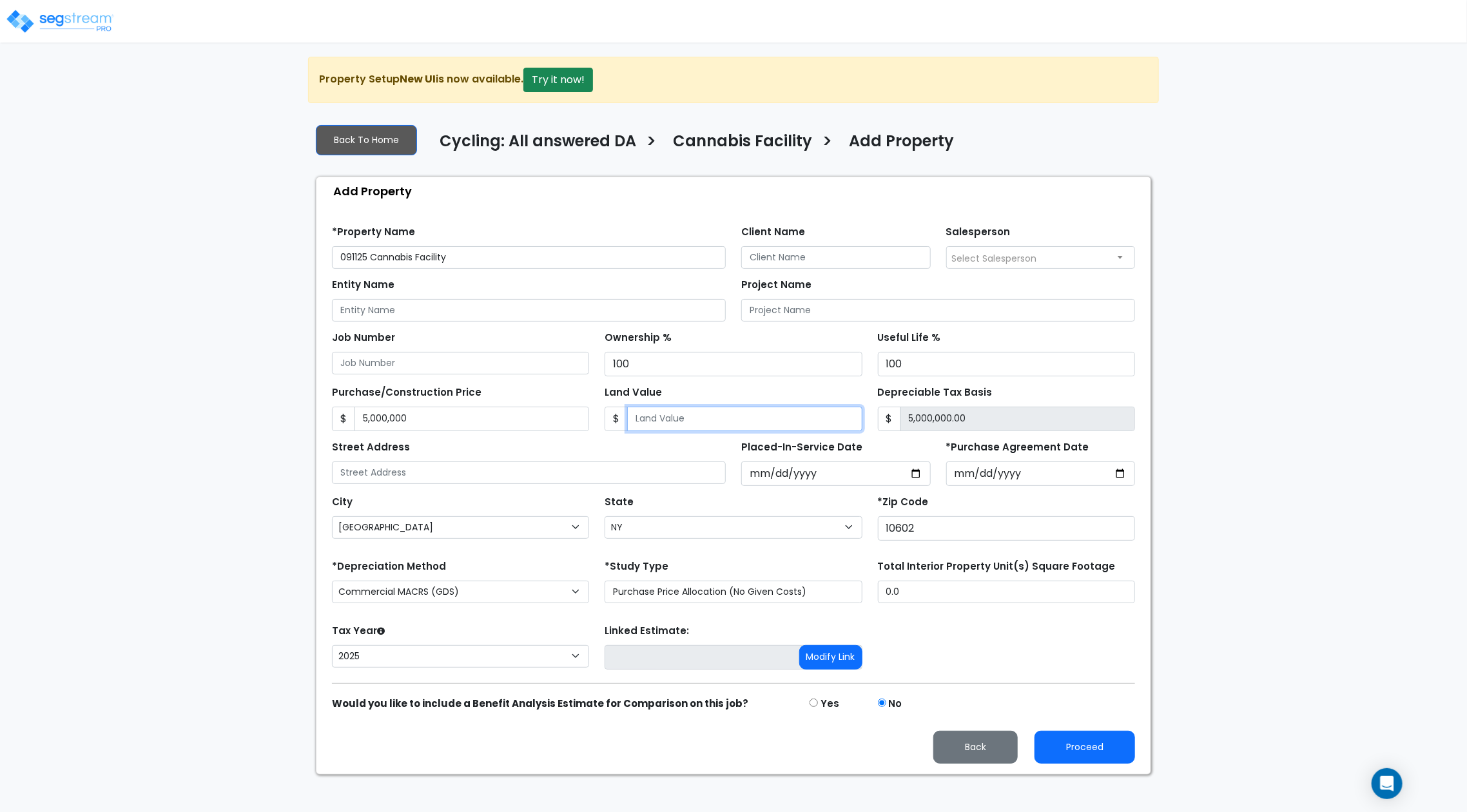
type input "4,999,998.00"
type input "20"
type input "4,999,980.00"
type input "200"
type input "4,999,800.00"
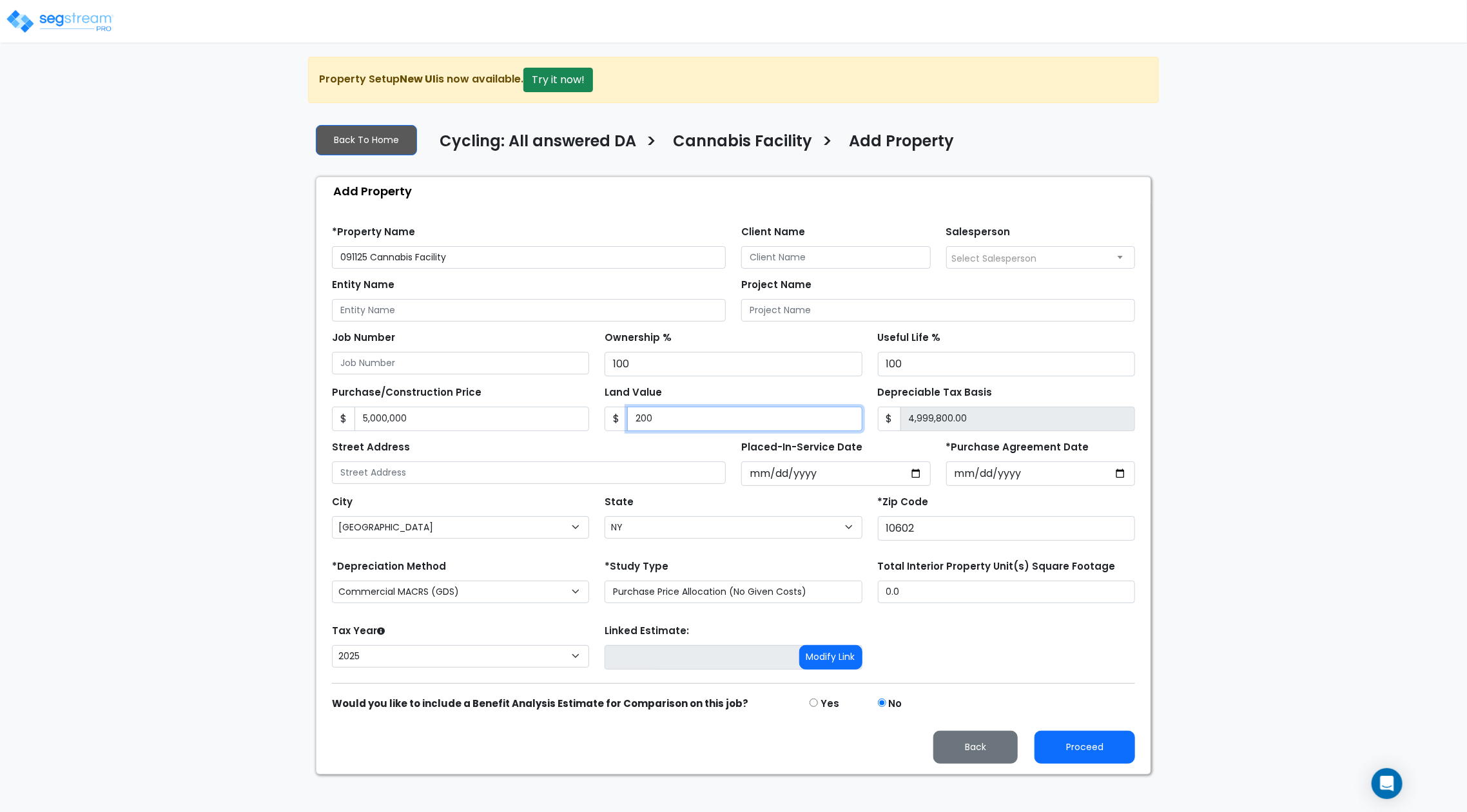
type input "2000"
type input "4,998,000.00"
type input "2,0000"
type input "4,980,000.00"
type input "20,0000"
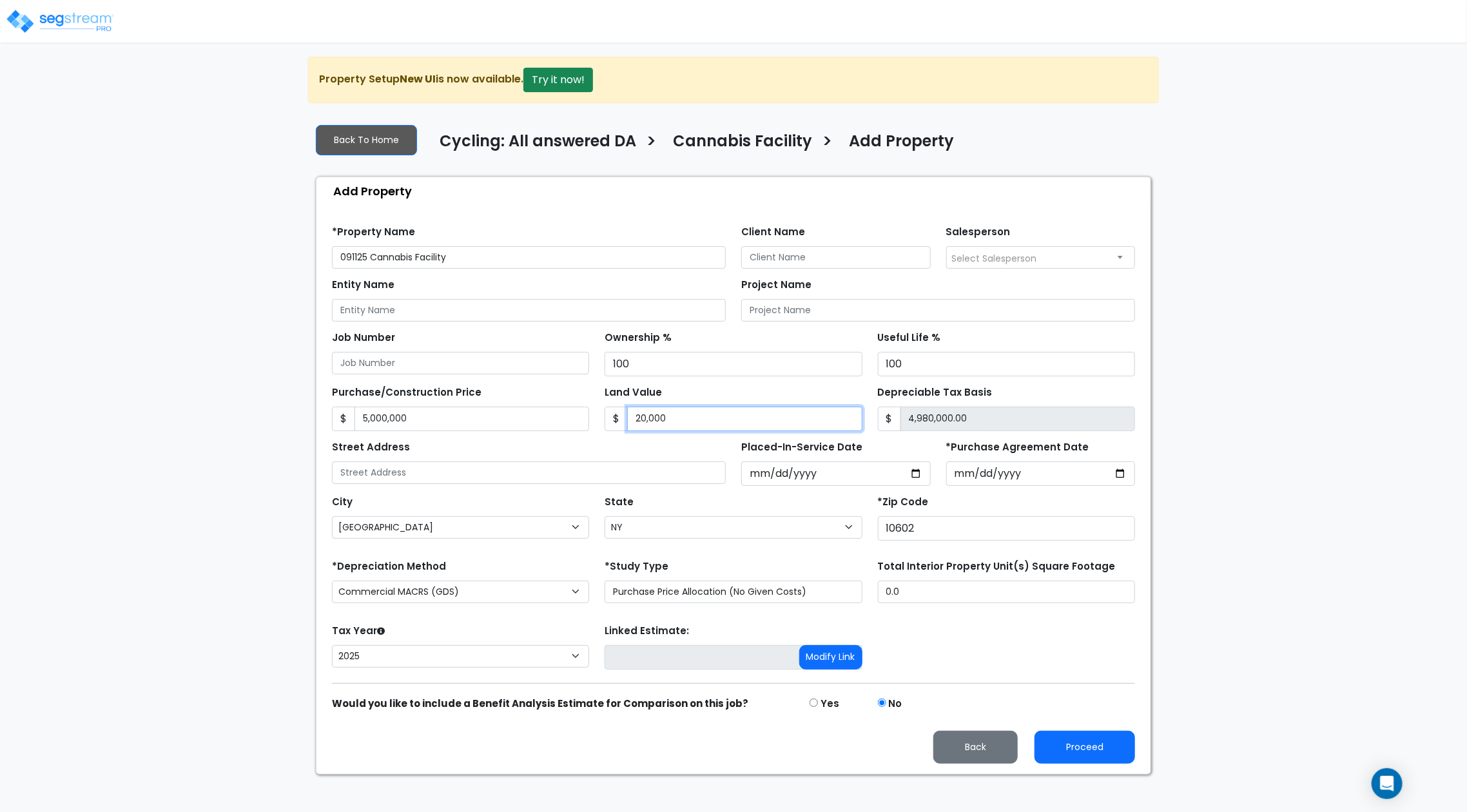
type input "4,800,000.00"
type input "200,0000"
type input "3,000,000.00"
type input "2,000,000"
click at [1074, 741] on button "Proceed" at bounding box center [1084, 747] width 101 height 33
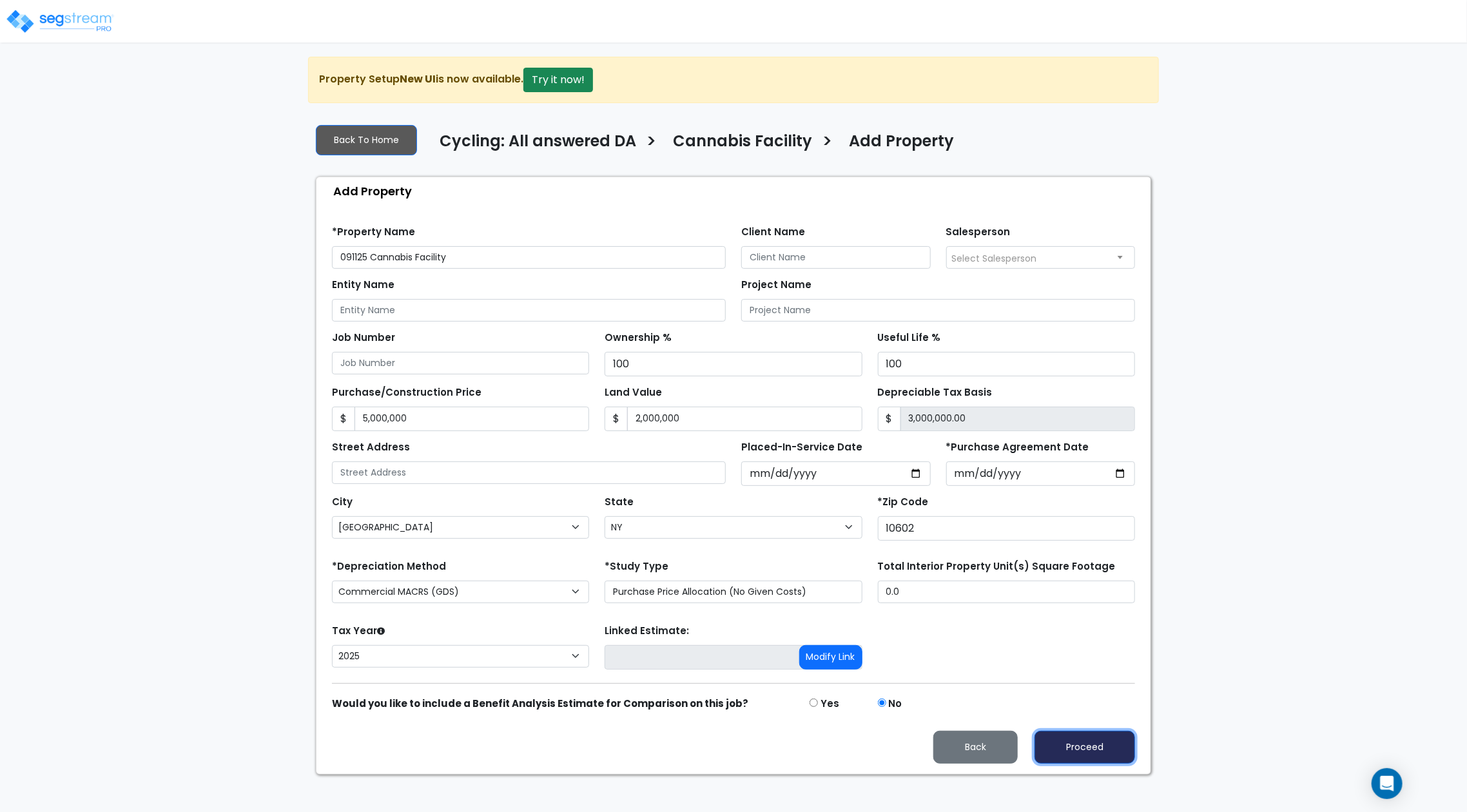
type input "5000000"
type input "2000000"
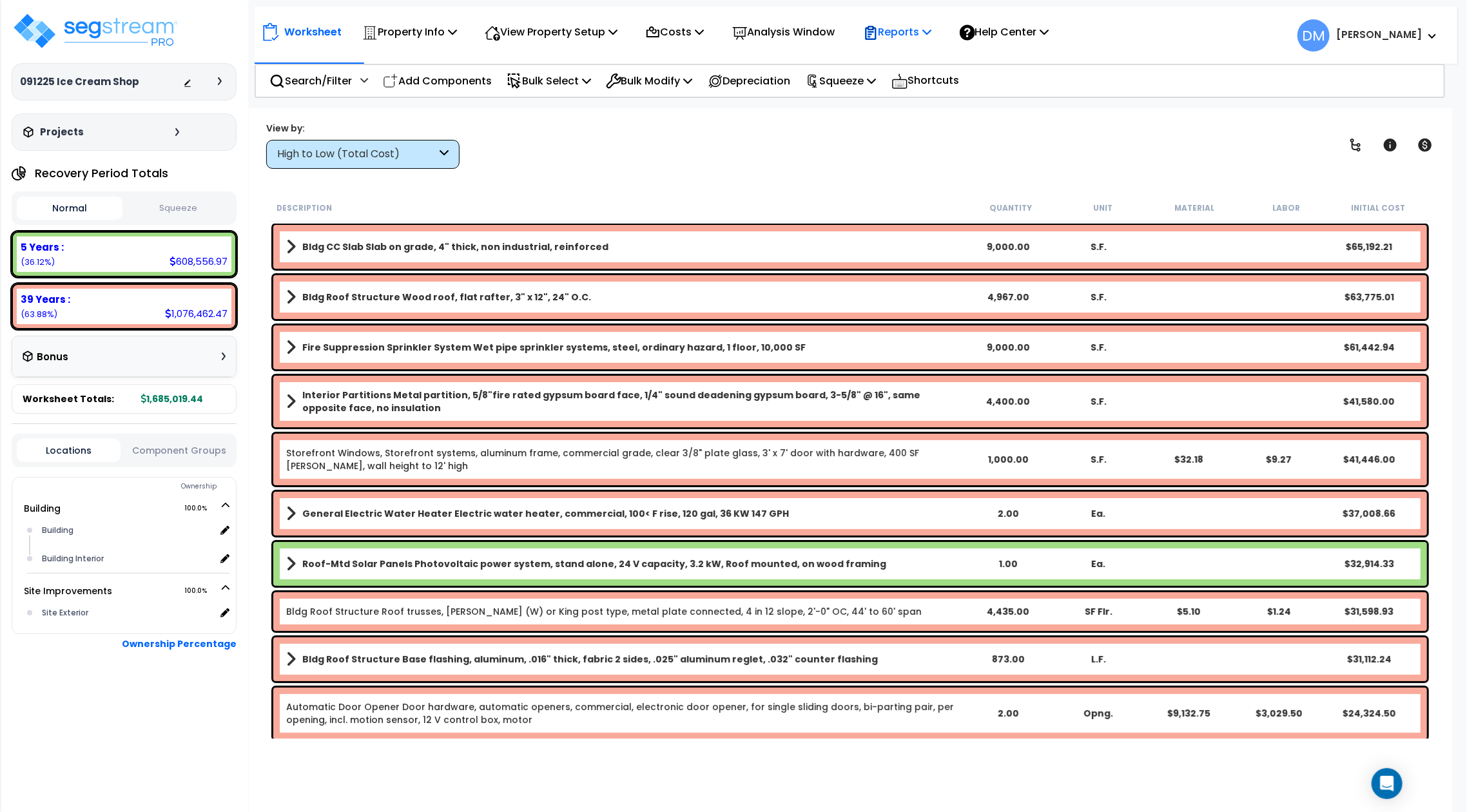
click at [912, 31] on p "Reports" at bounding box center [897, 32] width 69 height 18
click at [911, 54] on link "Get Report" at bounding box center [920, 61] width 127 height 26
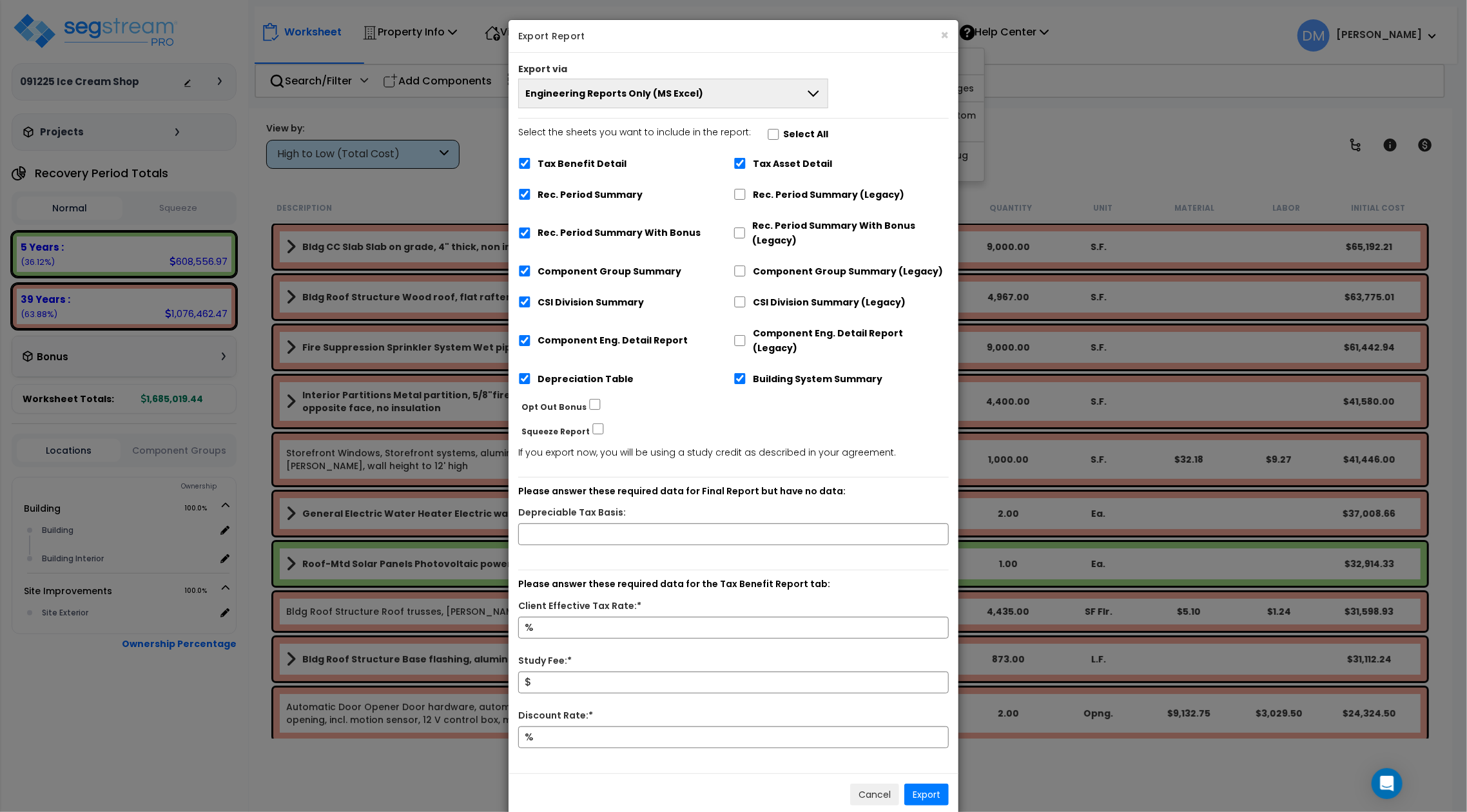
click at [705, 81] on button "Engineering Reports Only (MS Excel)" at bounding box center [673, 93] width 310 height 30
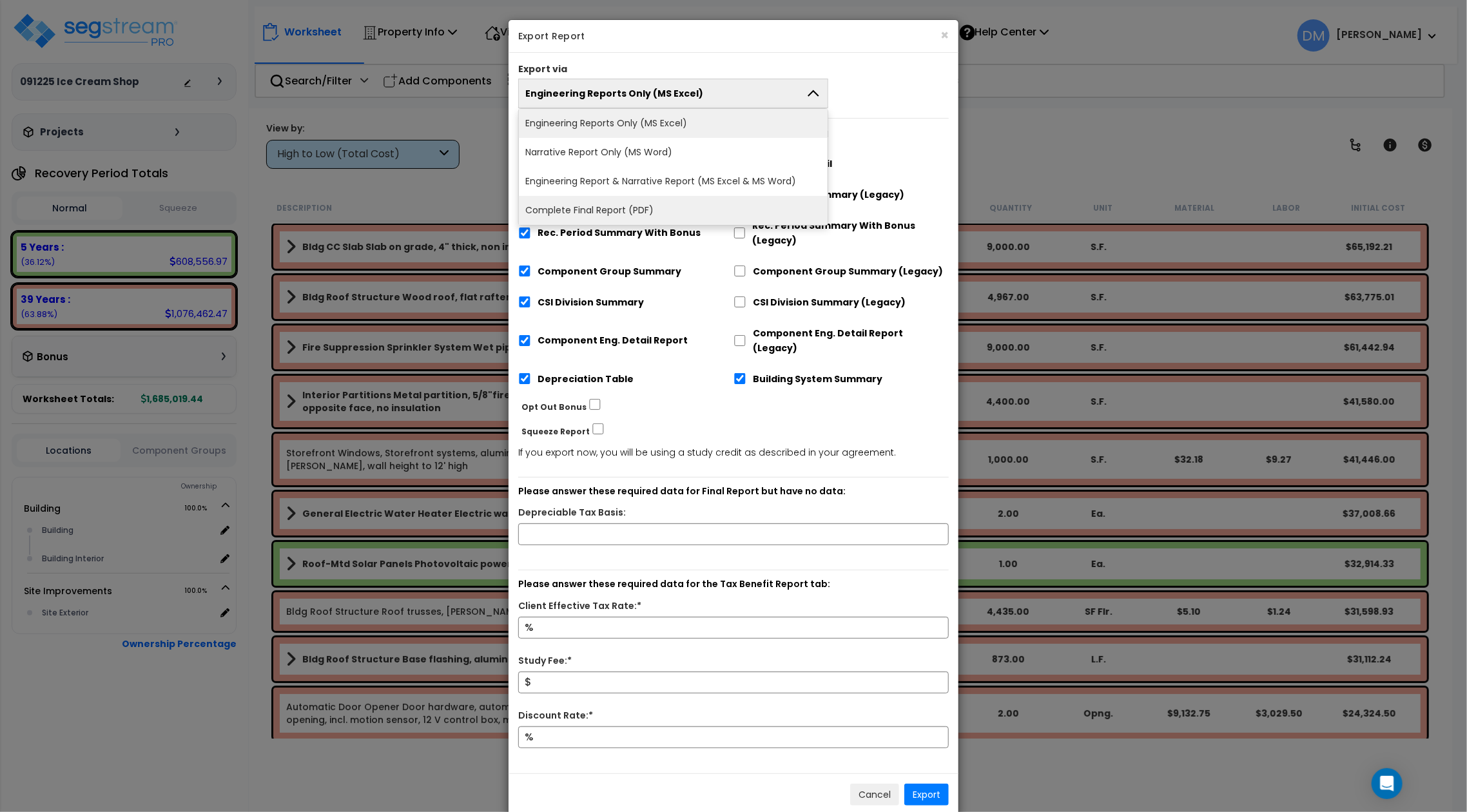
click at [680, 206] on li "Complete Final Report (PDF)" at bounding box center [673, 210] width 308 height 29
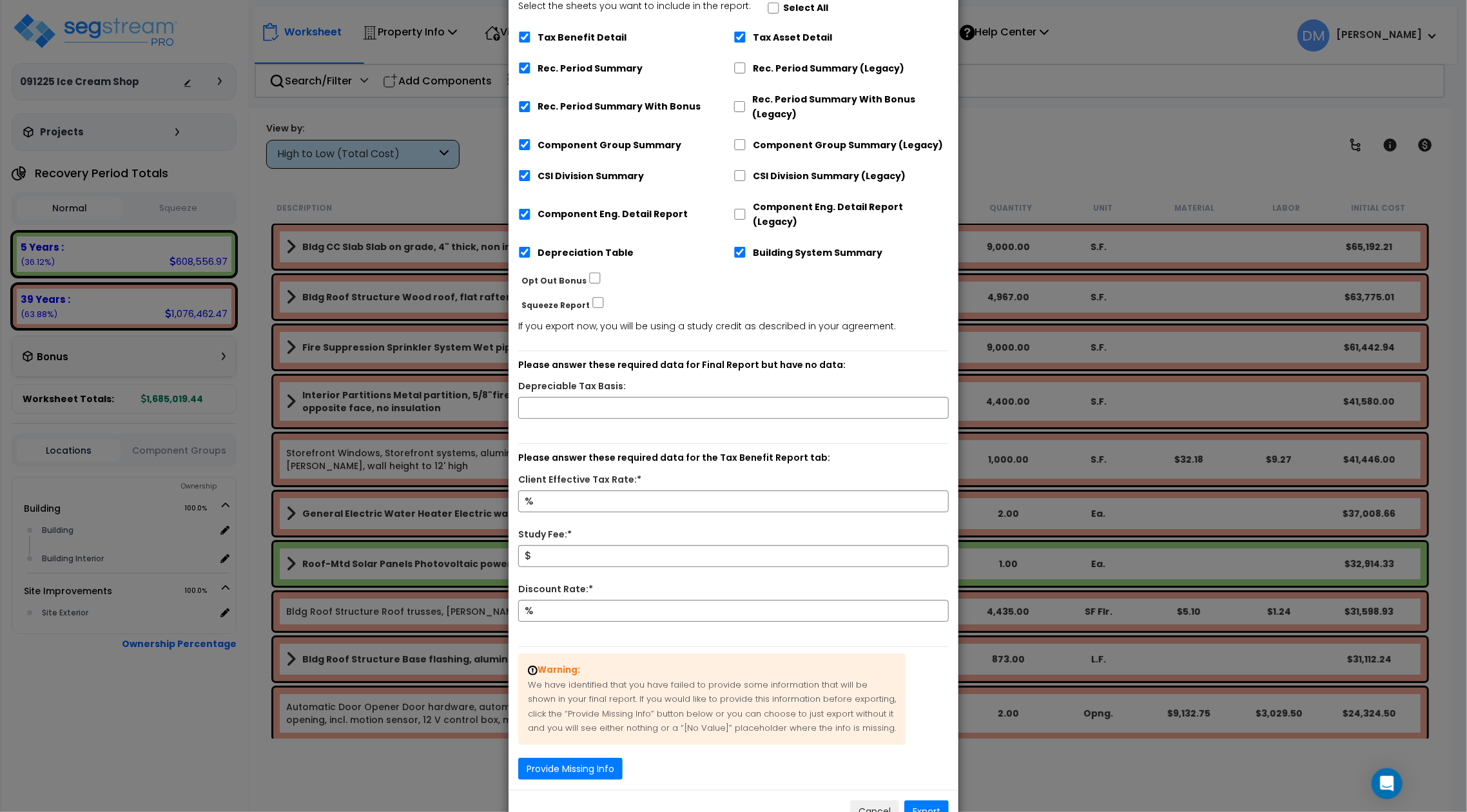
scroll to position [172, 0]
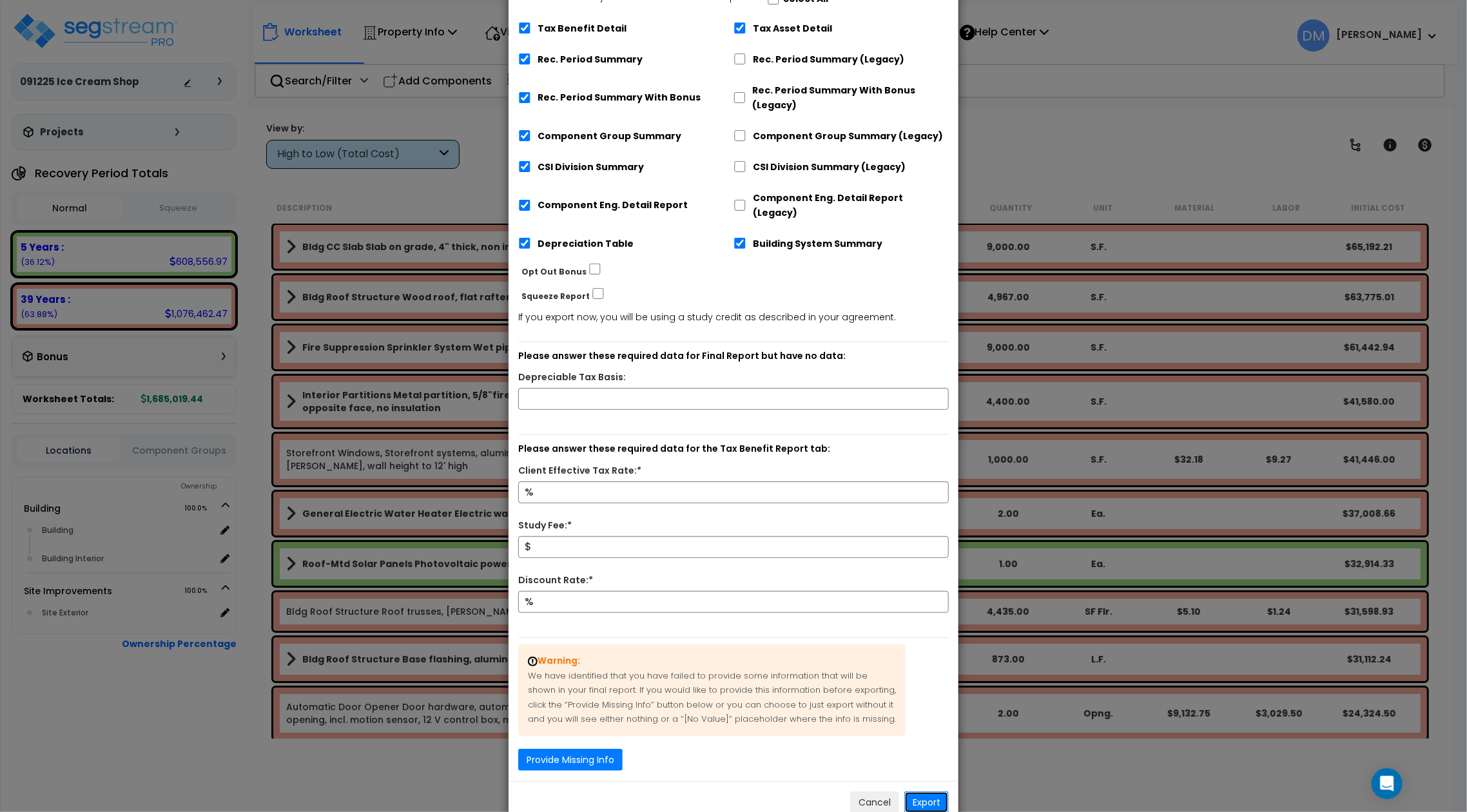
click at [922, 792] on button "Export" at bounding box center [926, 802] width 44 height 22
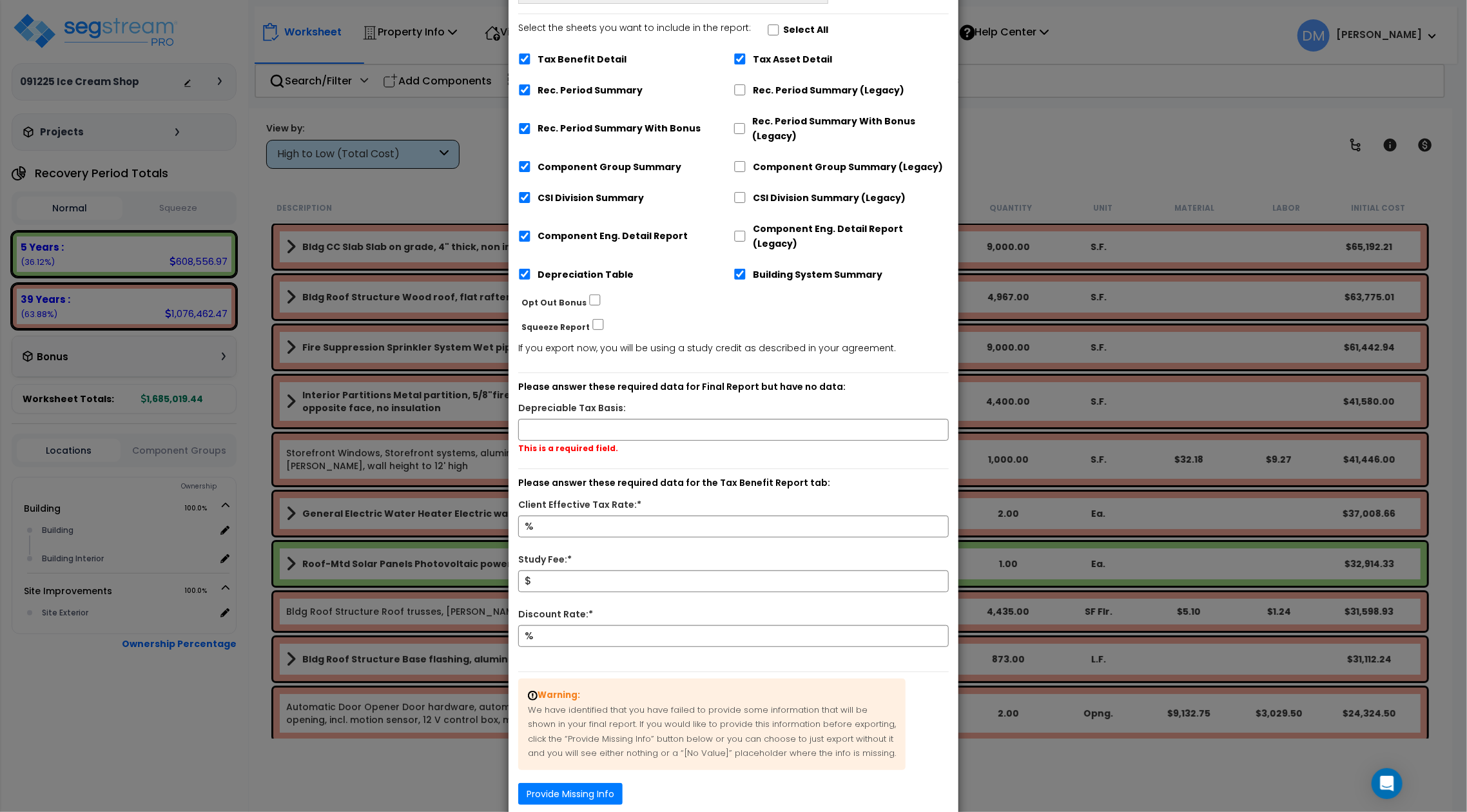
scroll to position [0, 0]
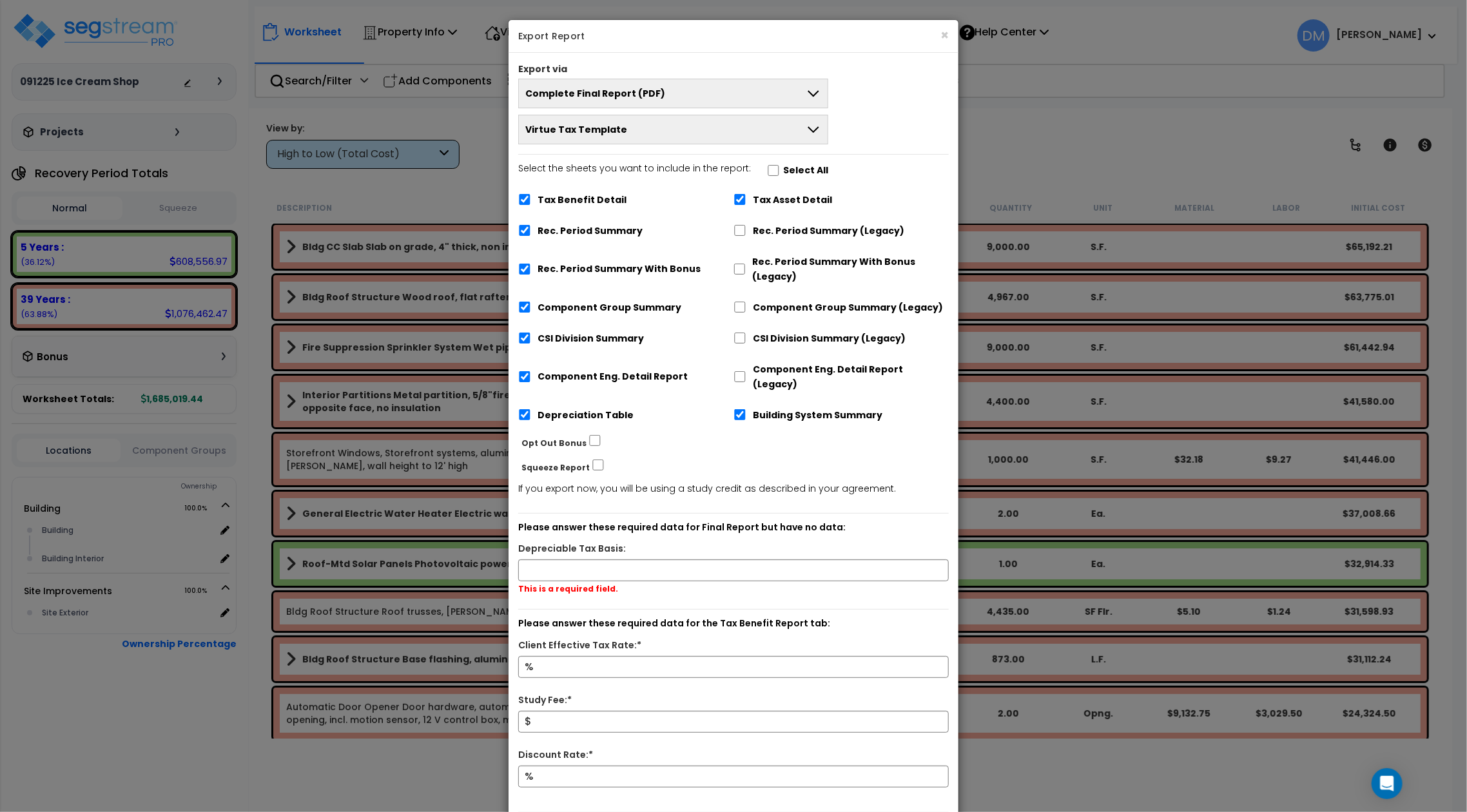
click at [1099, 111] on div "× Export Report Export via Complete Final Report (PDF) Engineering Reports Only…" at bounding box center [733, 406] width 1467 height 812
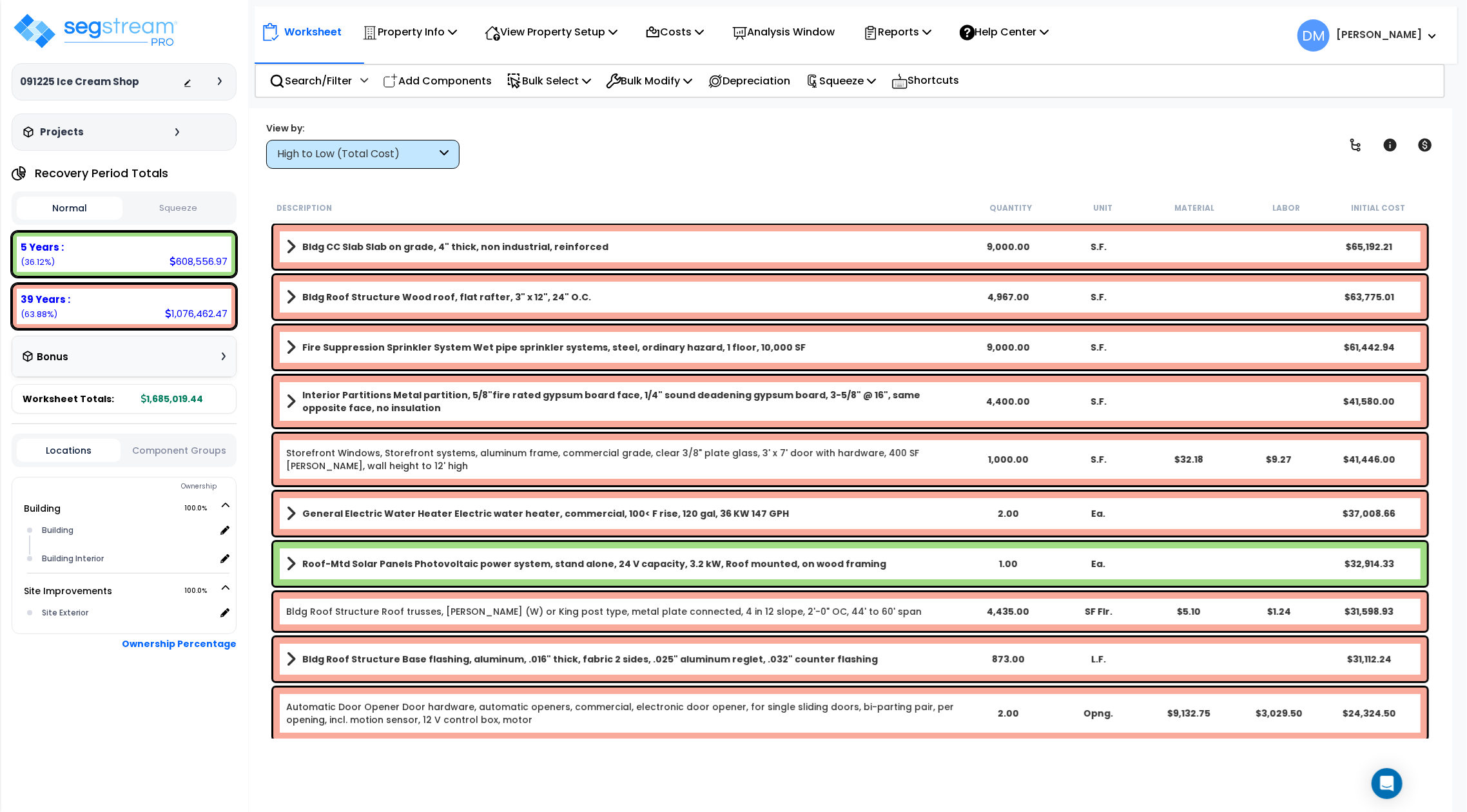
click at [1329, 35] on span "DM" at bounding box center [1313, 35] width 32 height 32
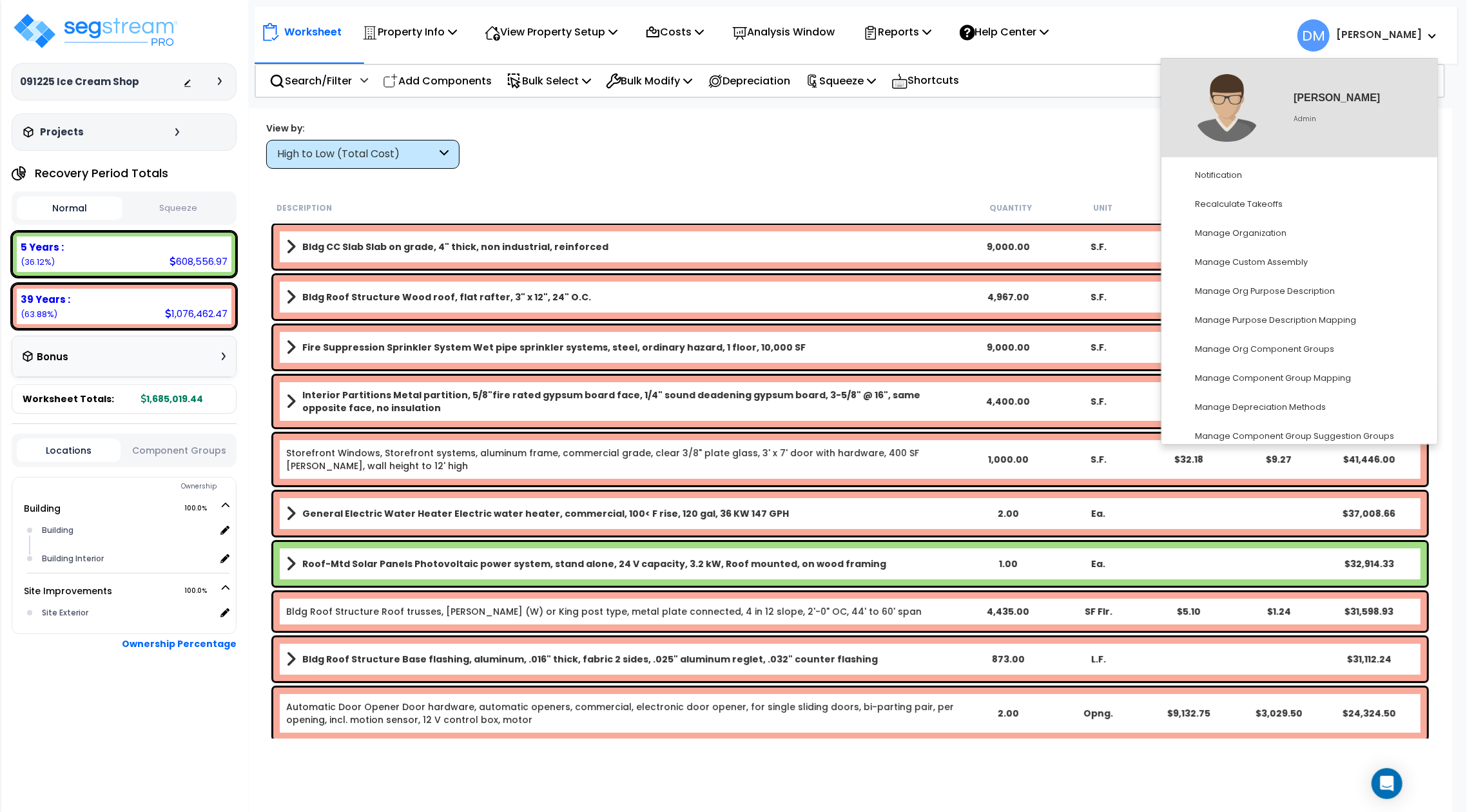
click at [892, 175] on div "Worksheet Property Info Property Setup Add Property Unit Template property Clon…" at bounding box center [850, 514] width 1202 height 812
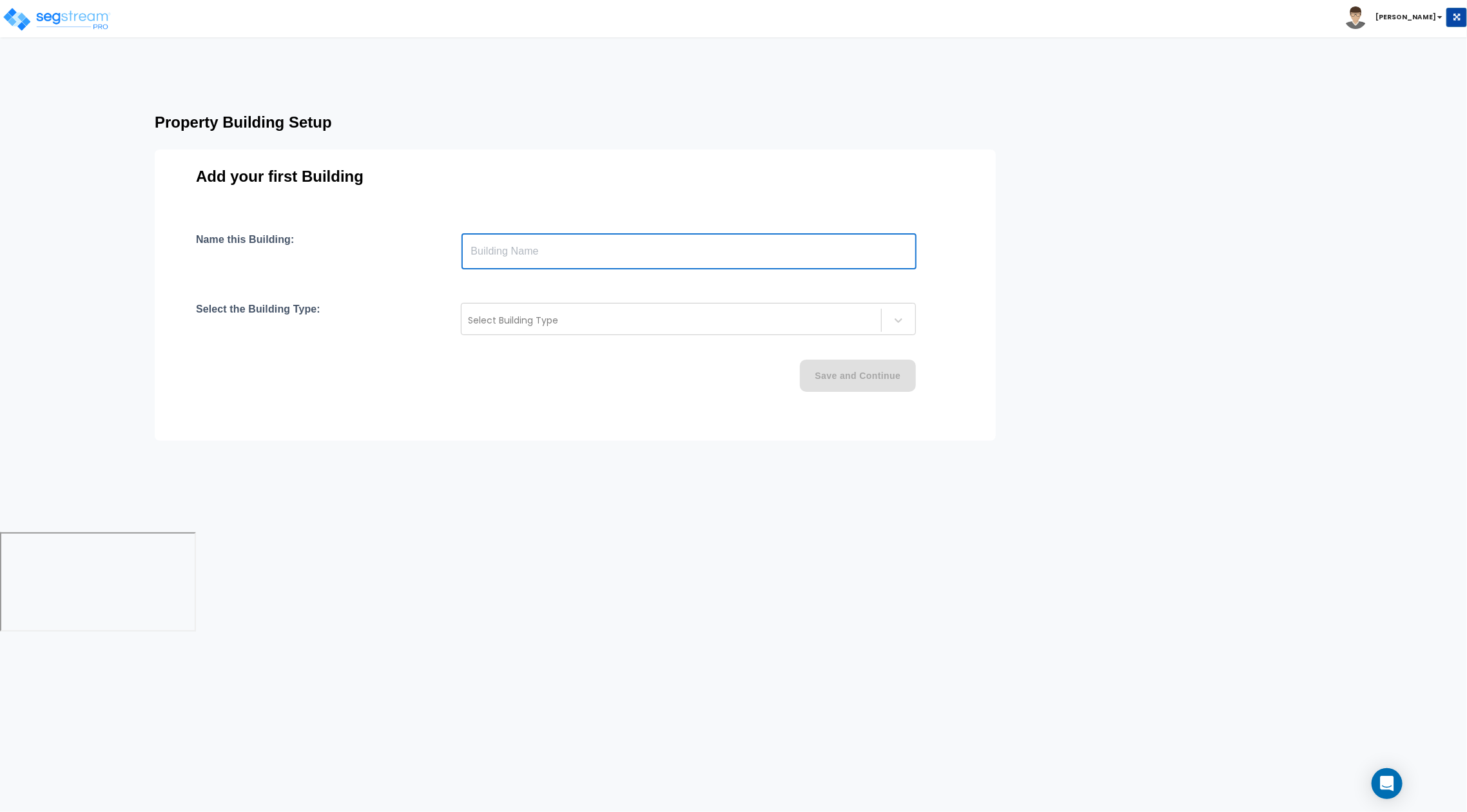
click at [756, 247] on input "text" at bounding box center [689, 251] width 455 height 36
type input "Building"
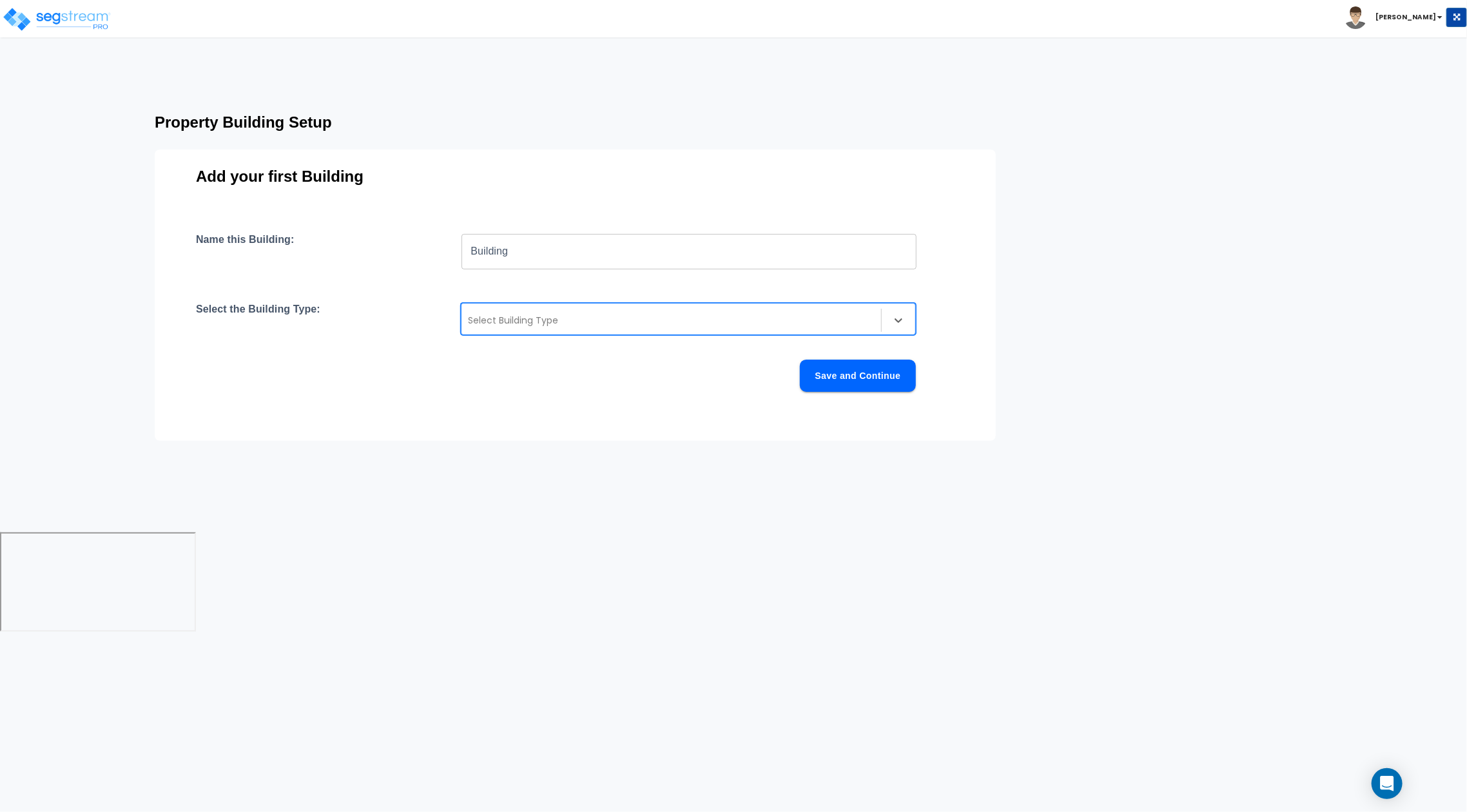
click at [724, 319] on div at bounding box center [671, 320] width 406 height 16
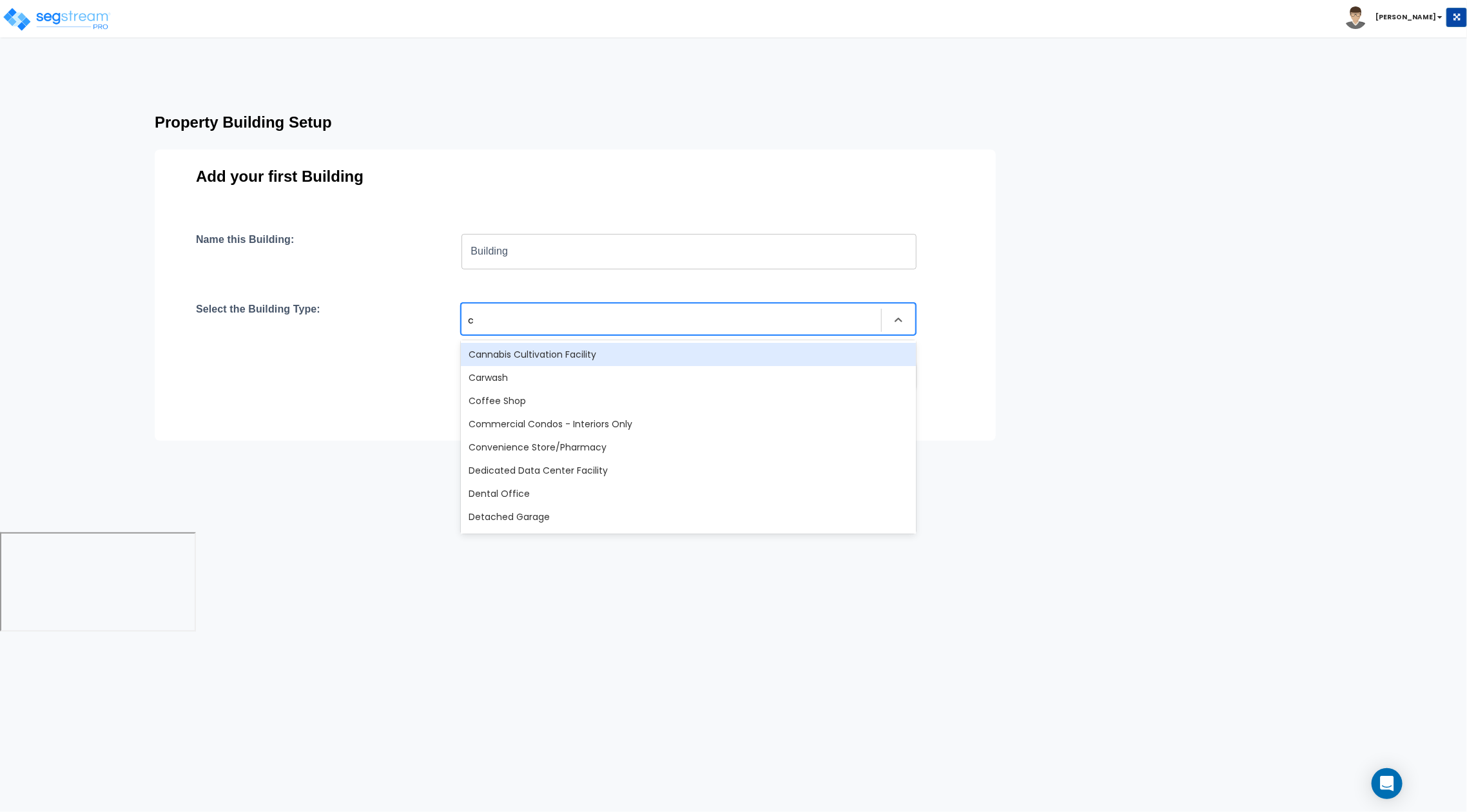
type input "ca"
click at [701, 346] on div "Cannabis Cultivation Facility" at bounding box center [688, 355] width 455 height 23
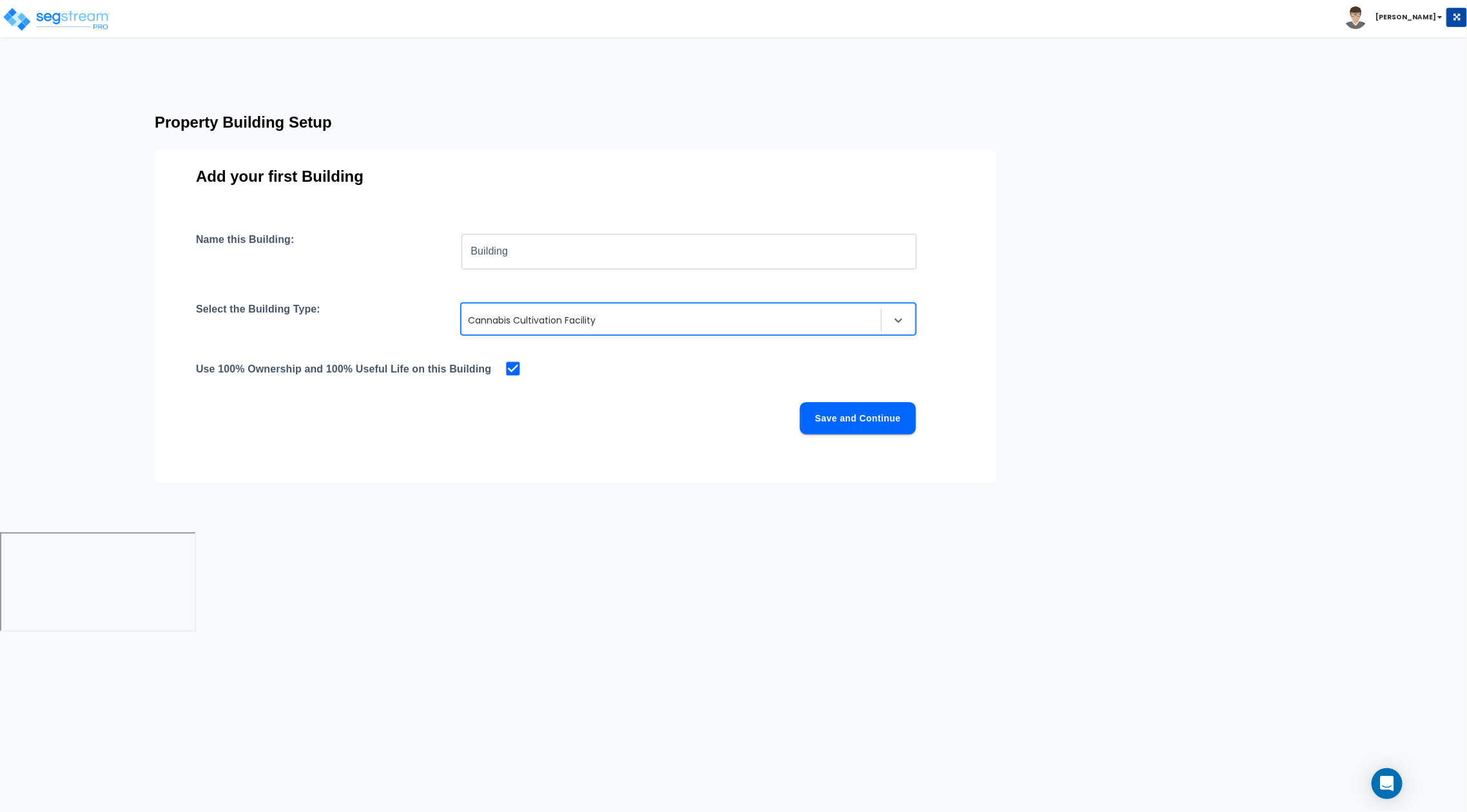
click at [823, 420] on button "Save and Continue" at bounding box center [858, 418] width 116 height 32
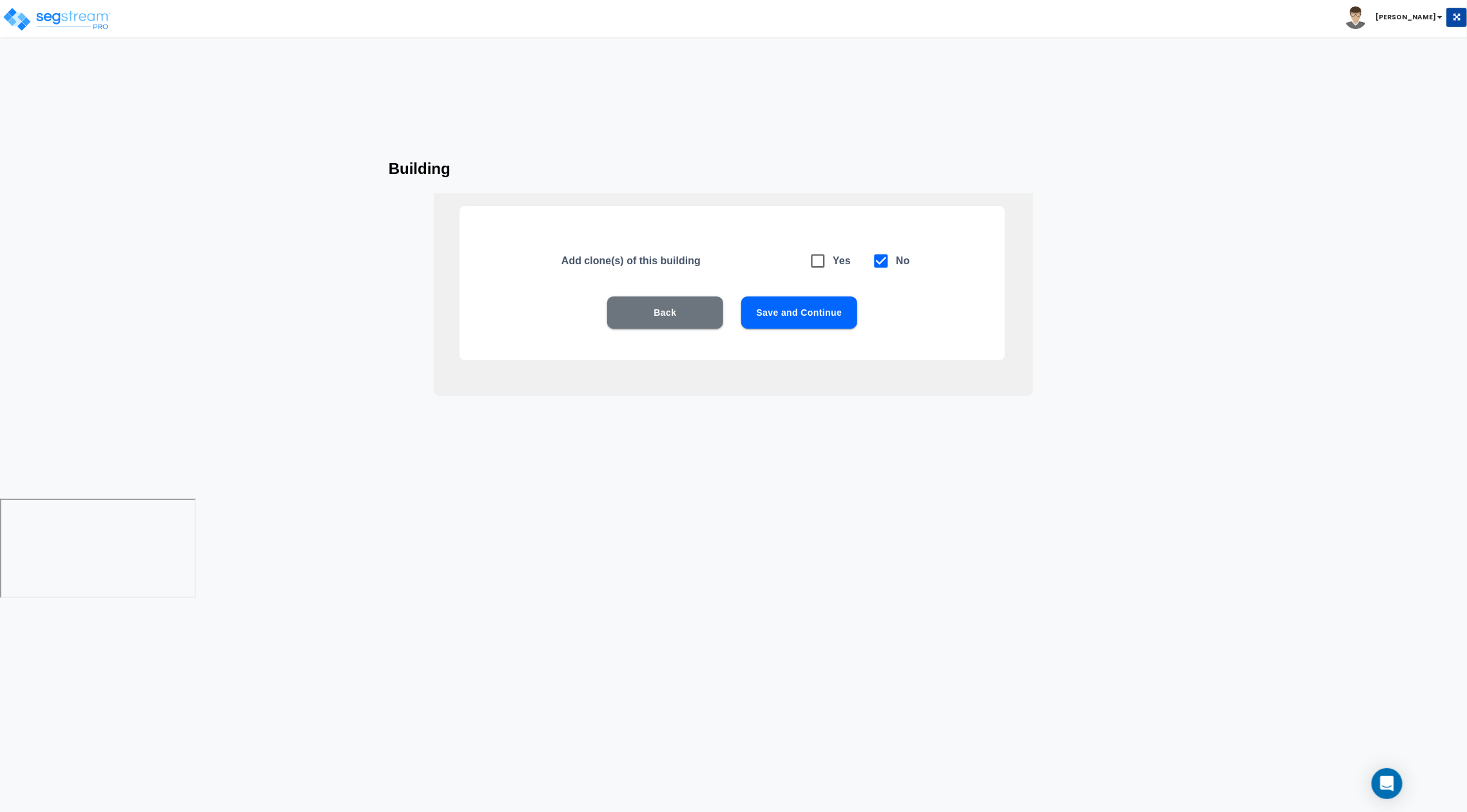
click at [824, 310] on button "Save and Continue" at bounding box center [799, 312] width 116 height 32
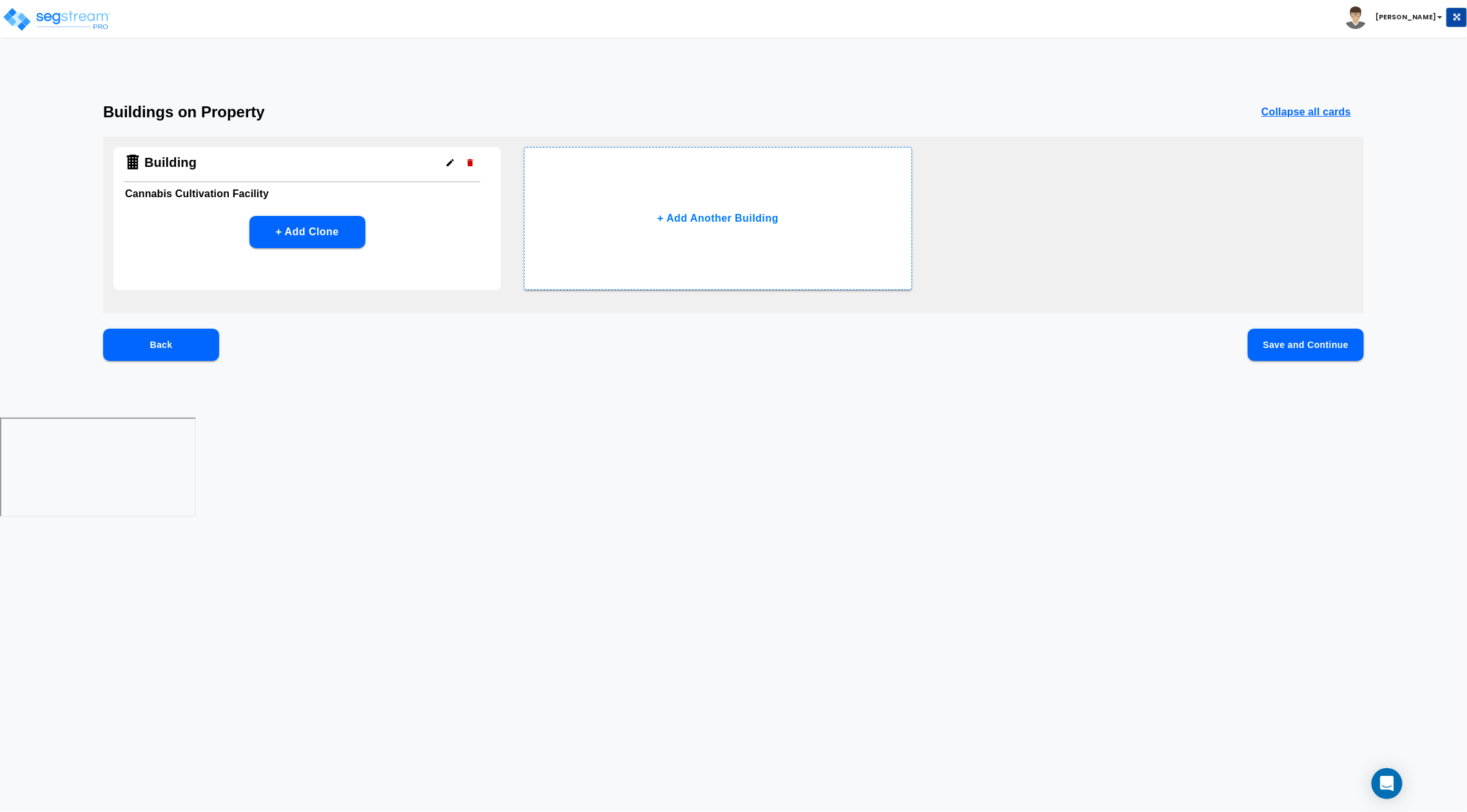
click at [1302, 348] on button "Save and Continue" at bounding box center [1306, 344] width 116 height 32
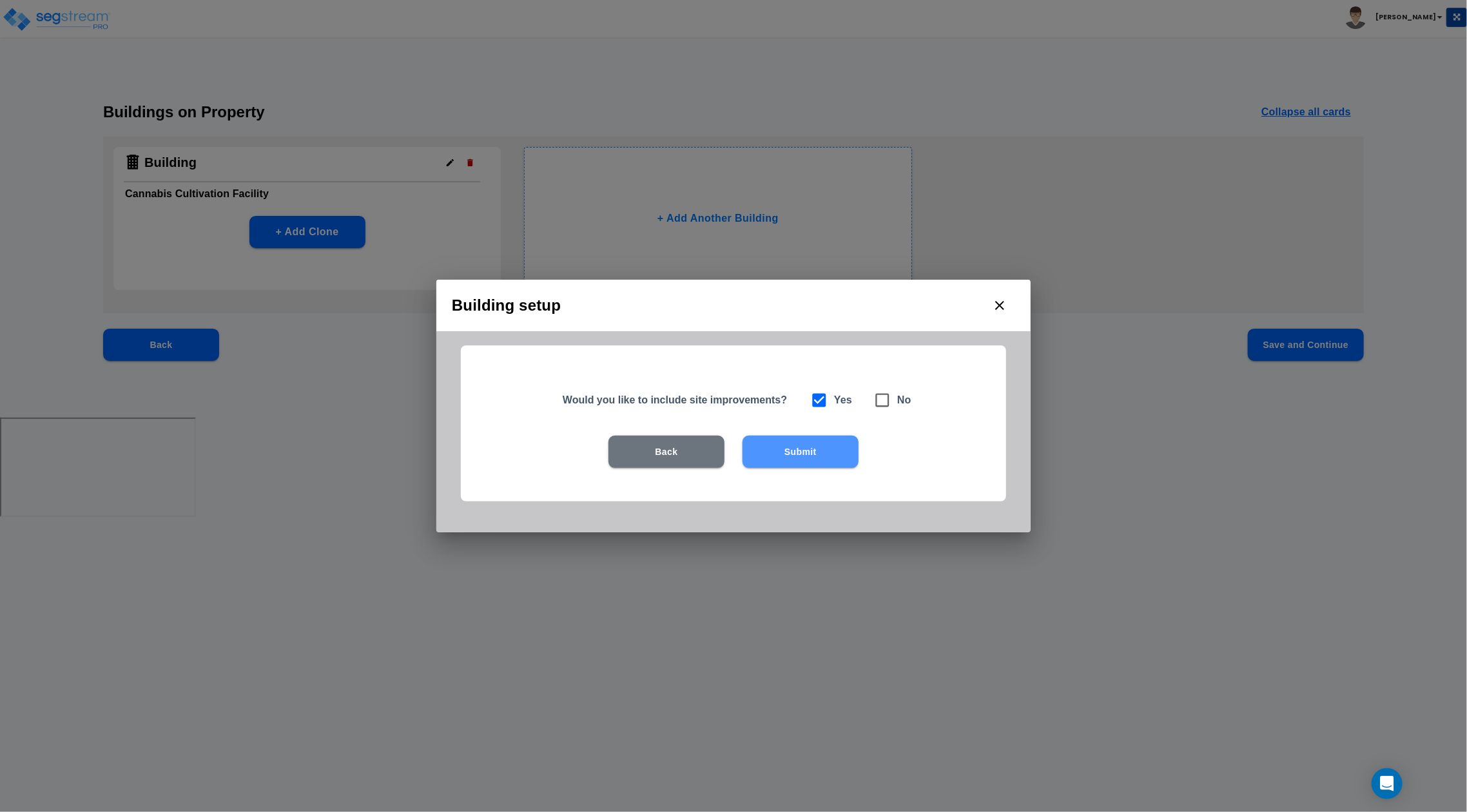
click at [835, 461] on button "Submit" at bounding box center [801, 451] width 116 height 32
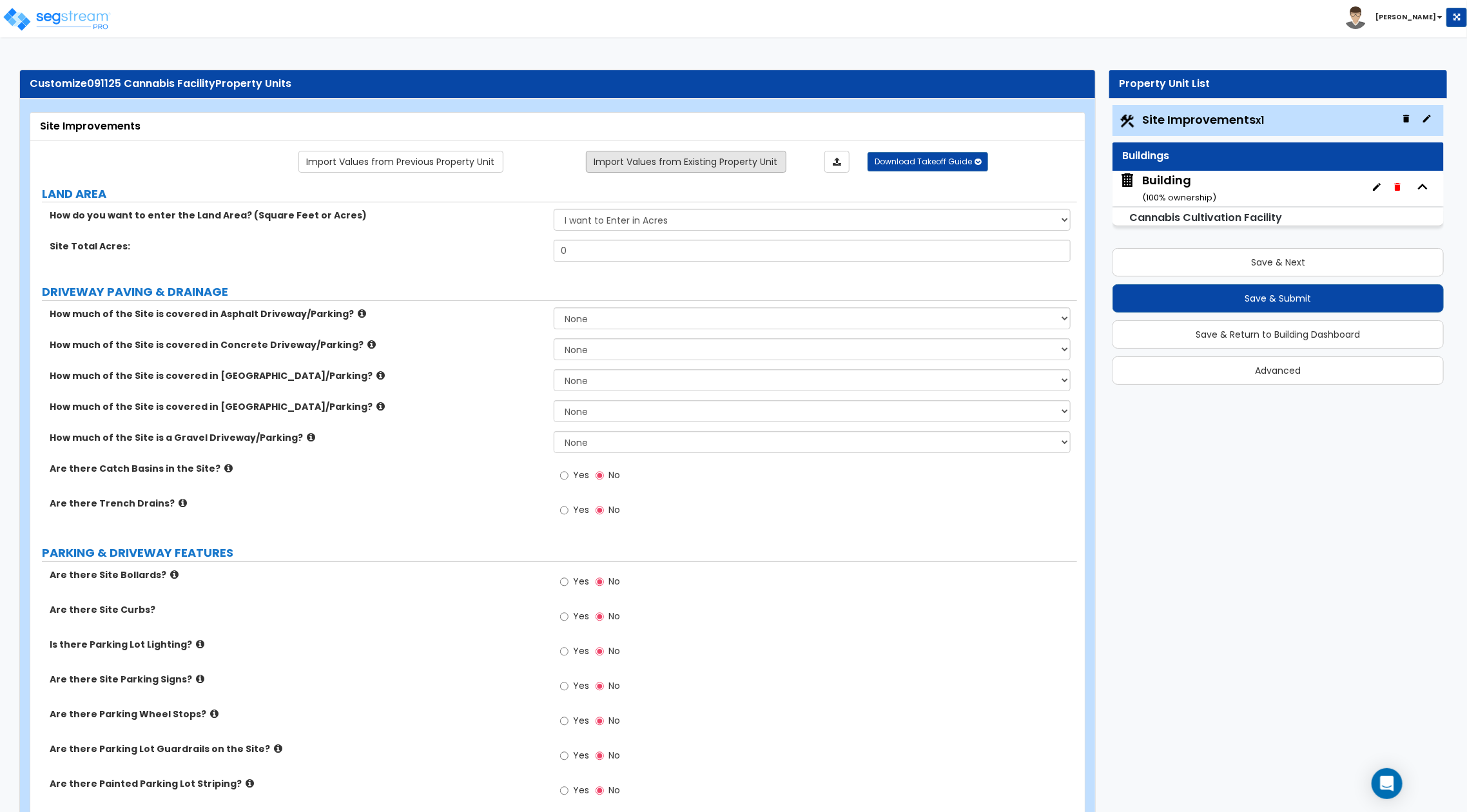
click at [765, 165] on link "Import Values from Existing Property Unit" at bounding box center [686, 162] width 200 height 22
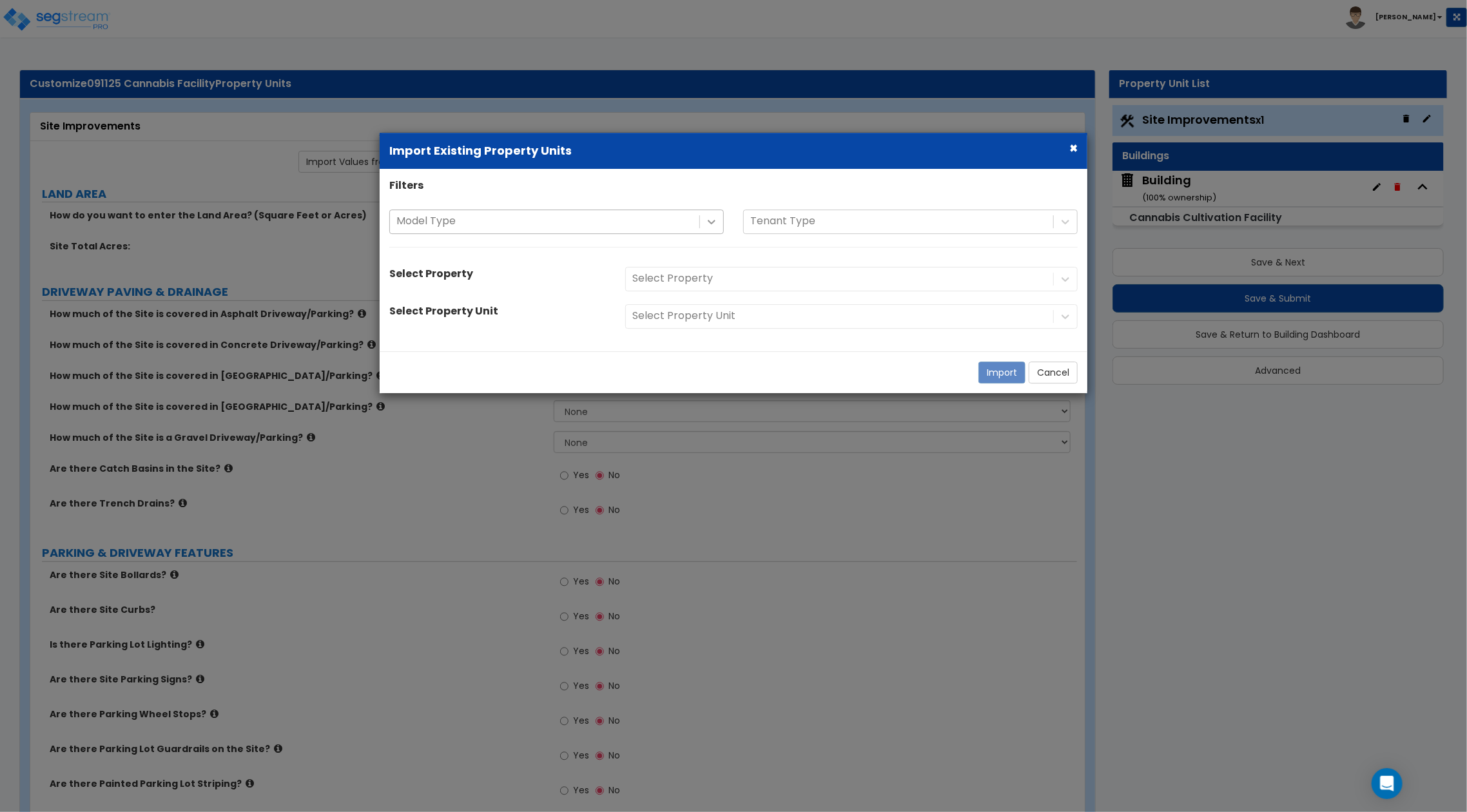
click at [706, 221] on icon at bounding box center [711, 221] width 13 height 13
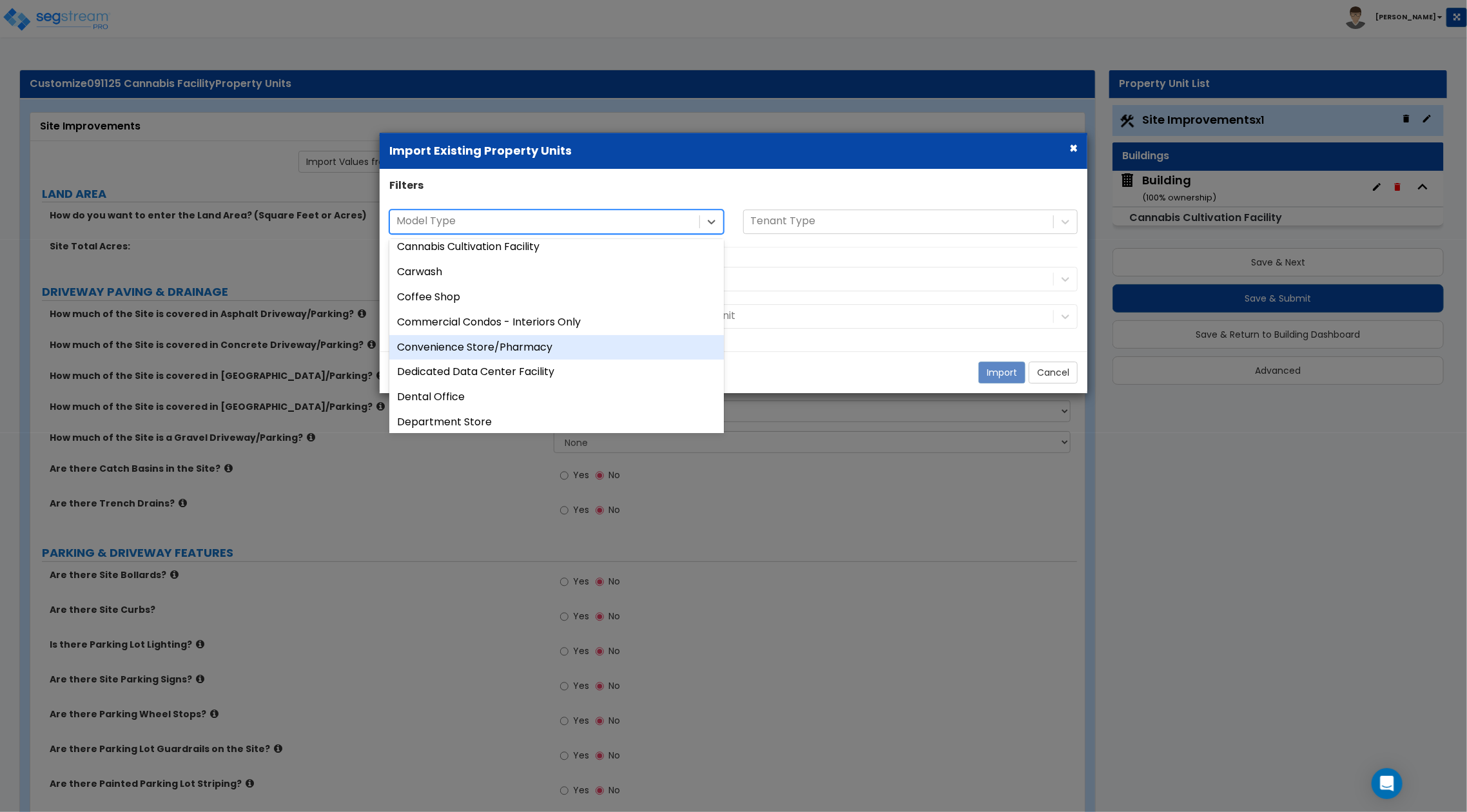
scroll to position [172, 0]
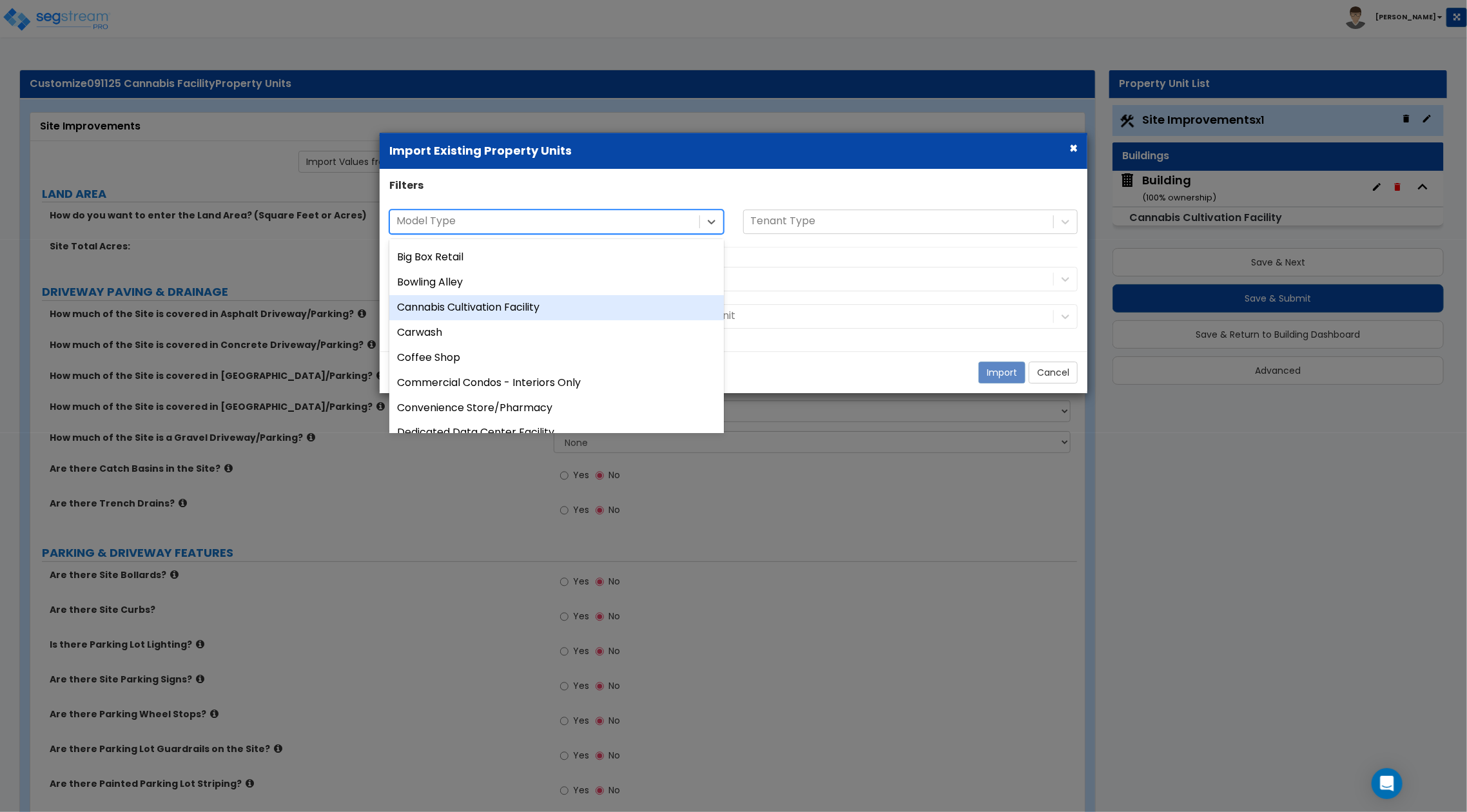
click at [543, 310] on div "Cannabis Cultivation Facility" at bounding box center [556, 308] width 334 height 25
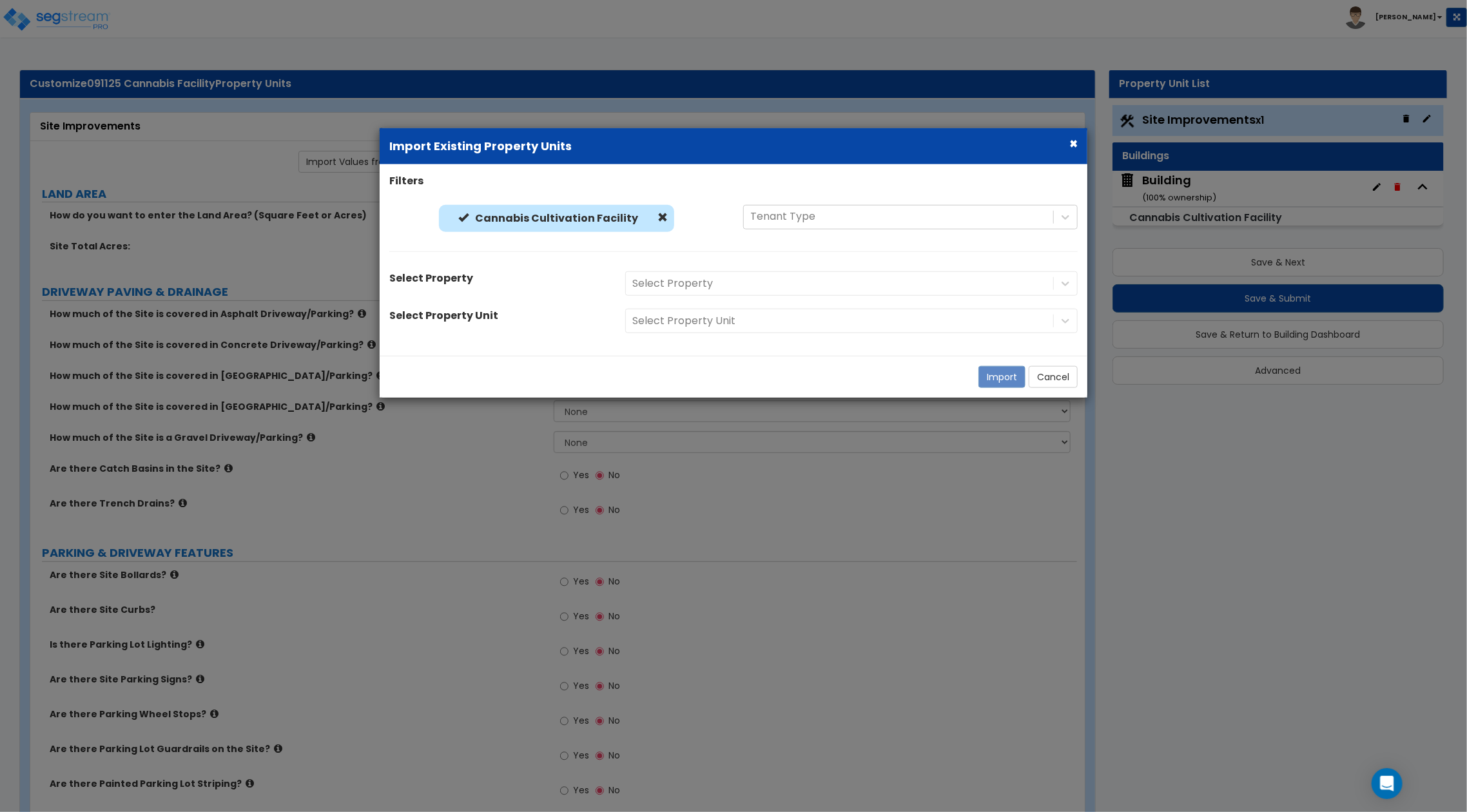
click at [845, 291] on div "Select Property" at bounding box center [851, 284] width 472 height 25
click at [933, 293] on div "Select Property" at bounding box center [851, 284] width 472 height 25
click at [933, 293] on div "Select Property" at bounding box center [839, 283] width 428 height 22
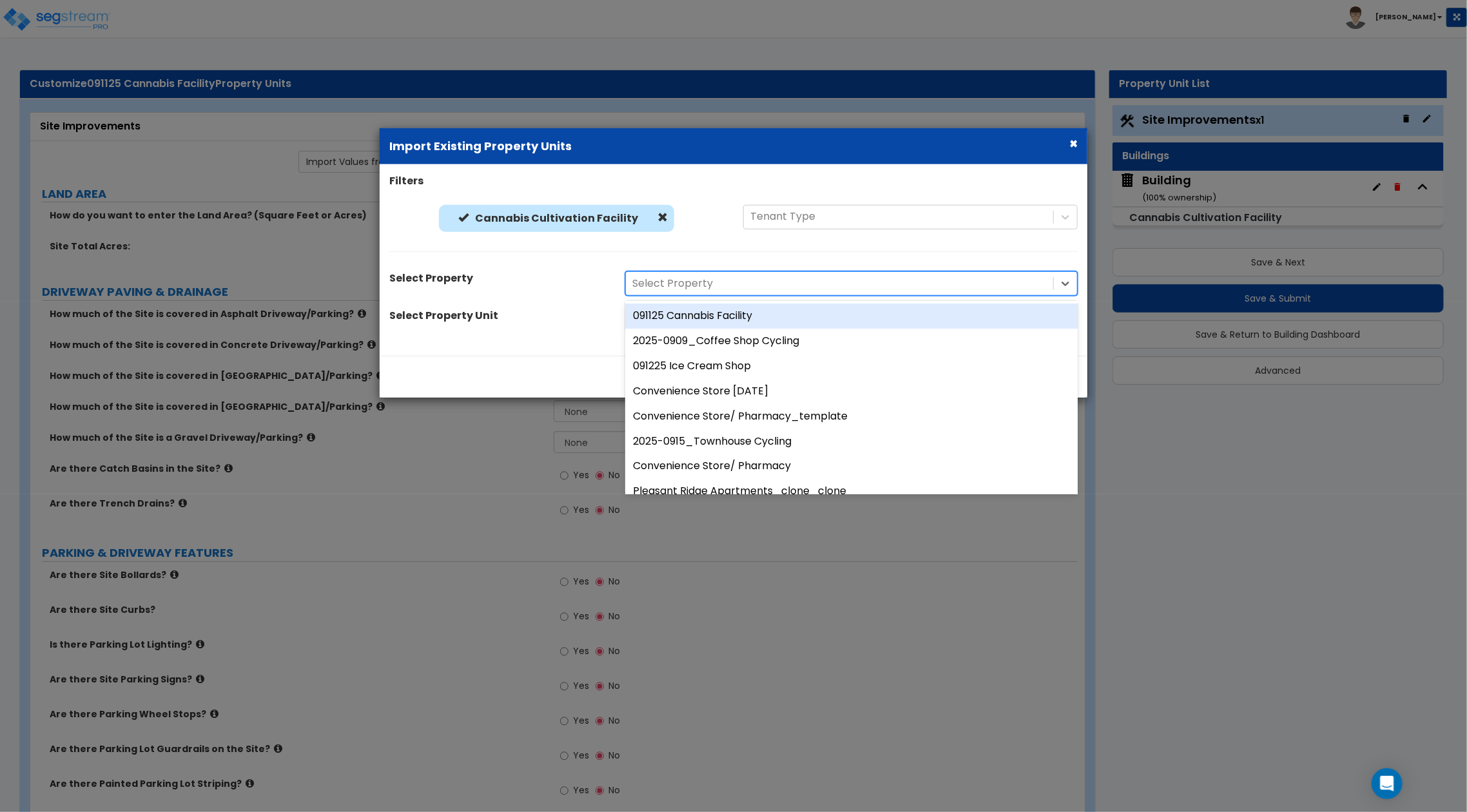
click at [903, 291] on div at bounding box center [839, 284] width 415 height 18
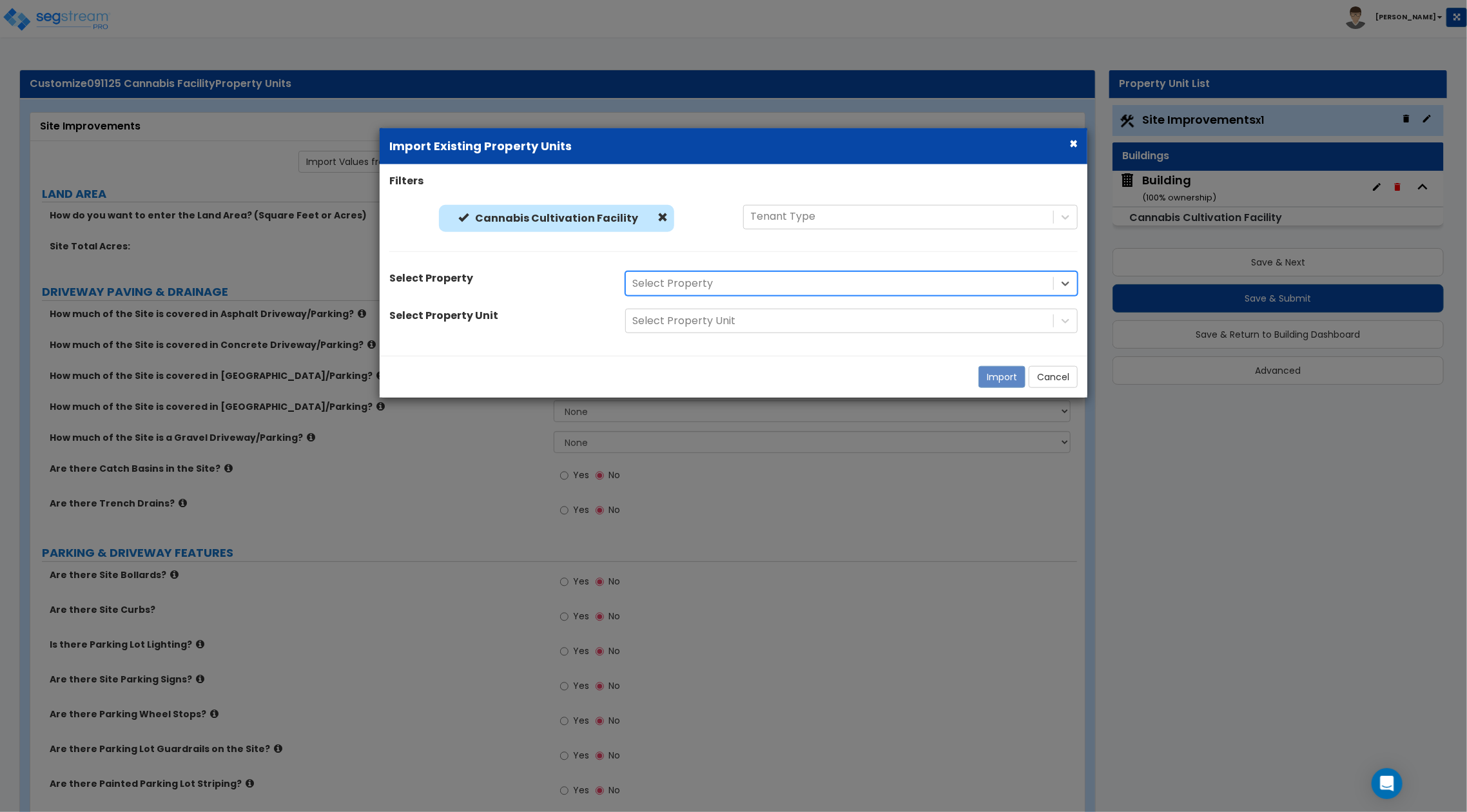
drag, startPoint x: 938, startPoint y: 286, endPoint x: 638, endPoint y: 300, distance: 300.3
click at [939, 285] on div at bounding box center [839, 284] width 415 height 18
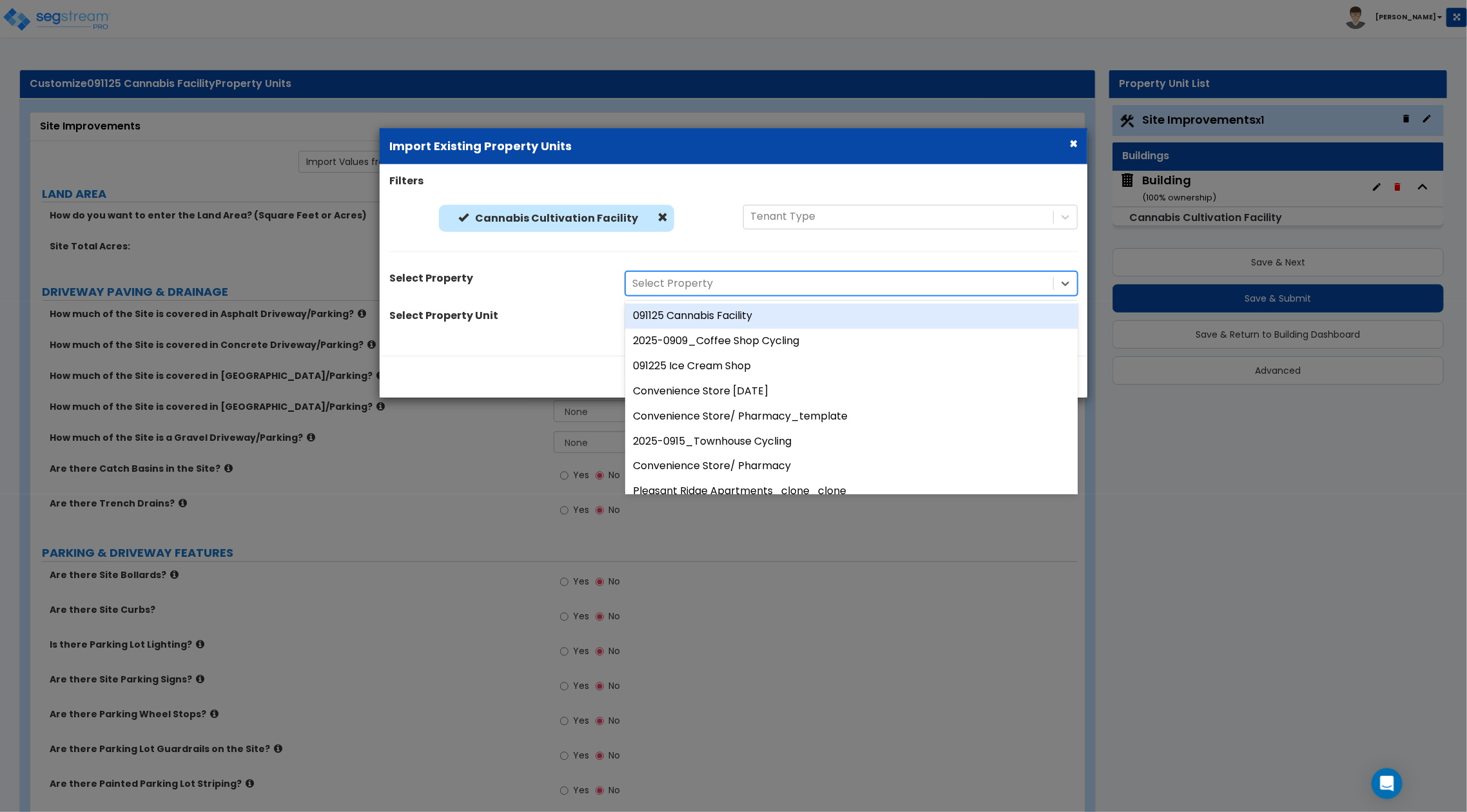
click at [465, 300] on div "Filters Cannabis Cultivation Facility Cannabis Cultivation Facility Tenant Type…" at bounding box center [733, 261] width 707 height 173
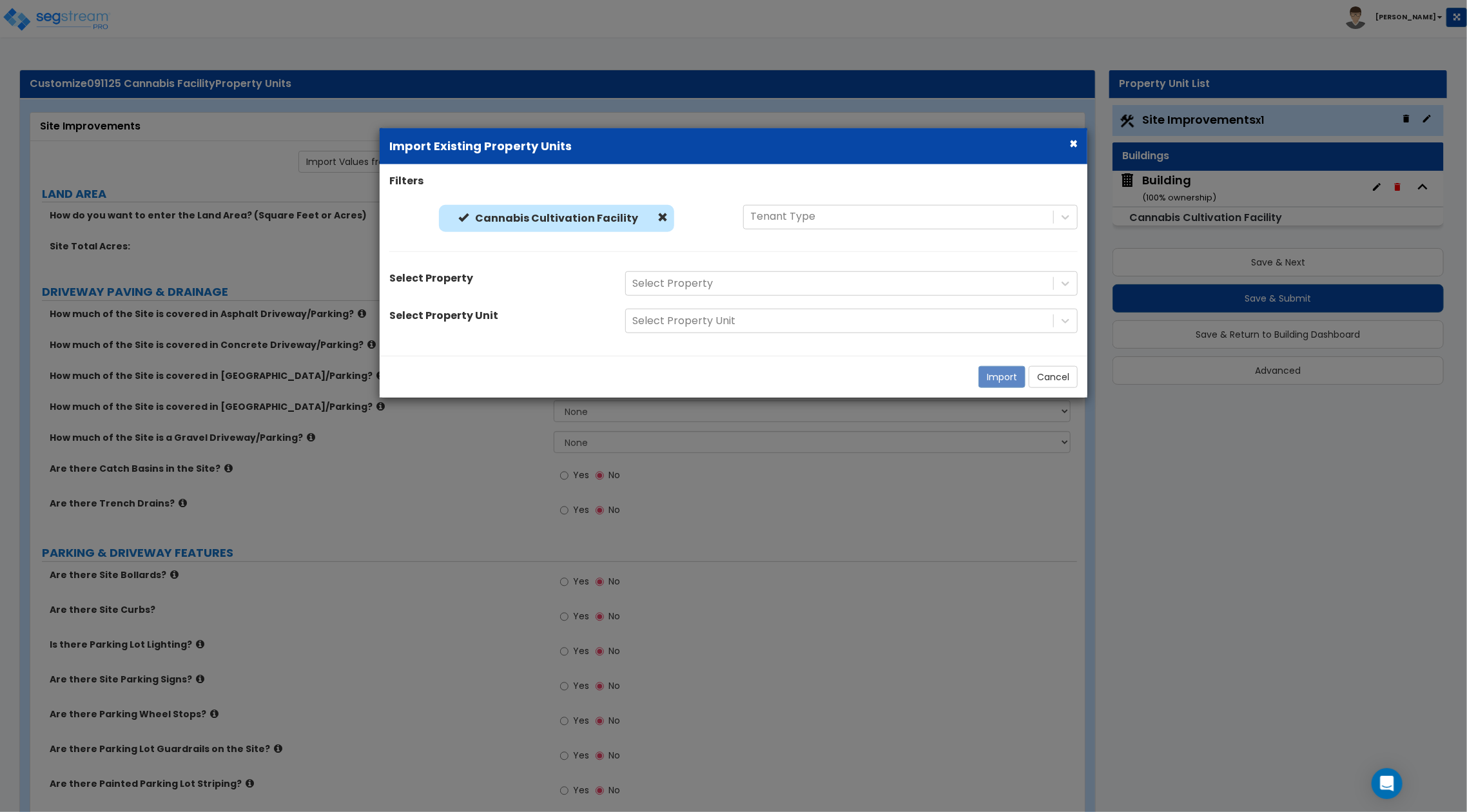
click at [568, 293] on div "Select Property Select Property" at bounding box center [733, 284] width 707 height 25
click at [785, 291] on div at bounding box center [839, 284] width 415 height 18
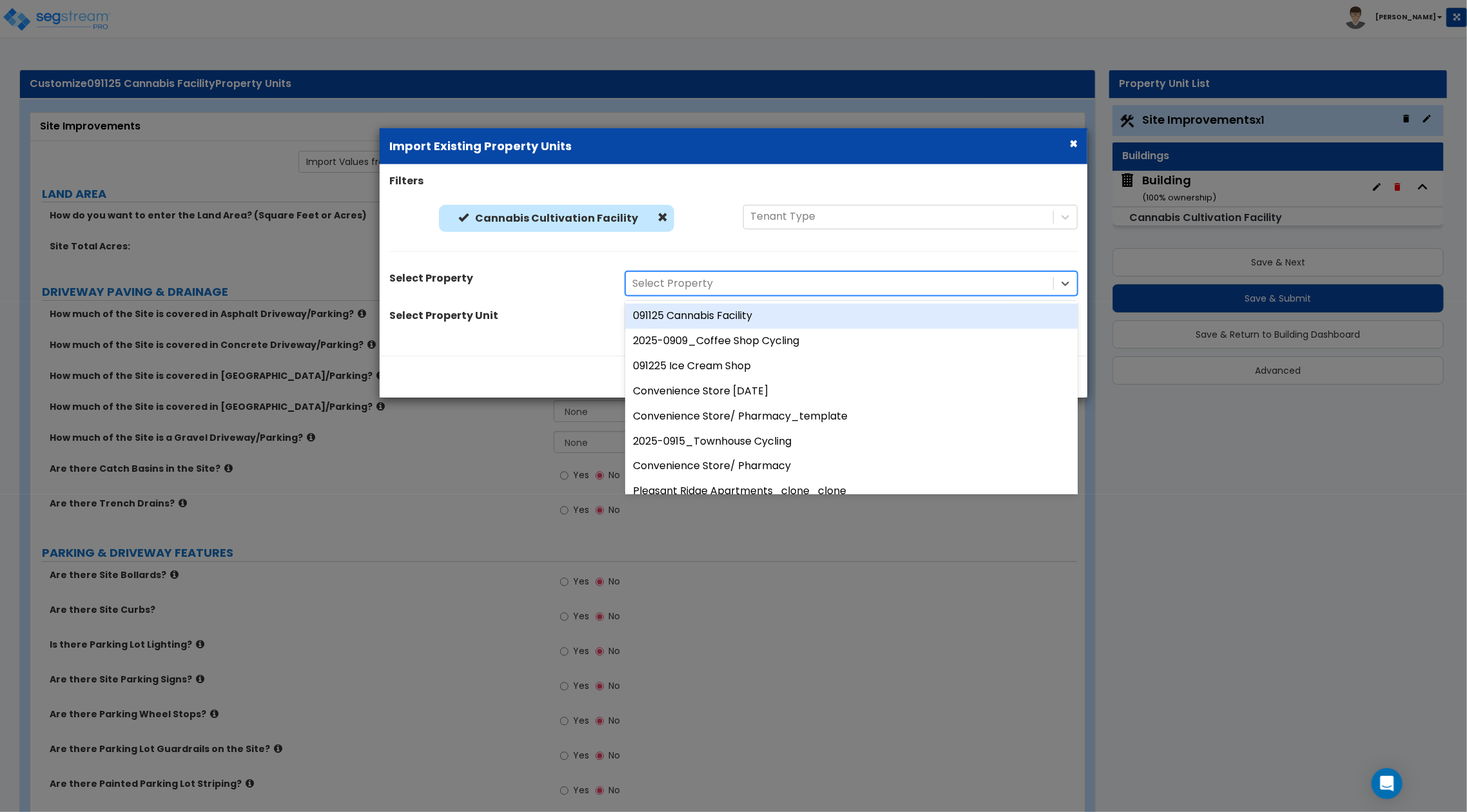
click at [556, 306] on div "Filters Cannabis Cultivation Facility Cannabis Cultivation Facility Tenant Type…" at bounding box center [733, 261] width 707 height 173
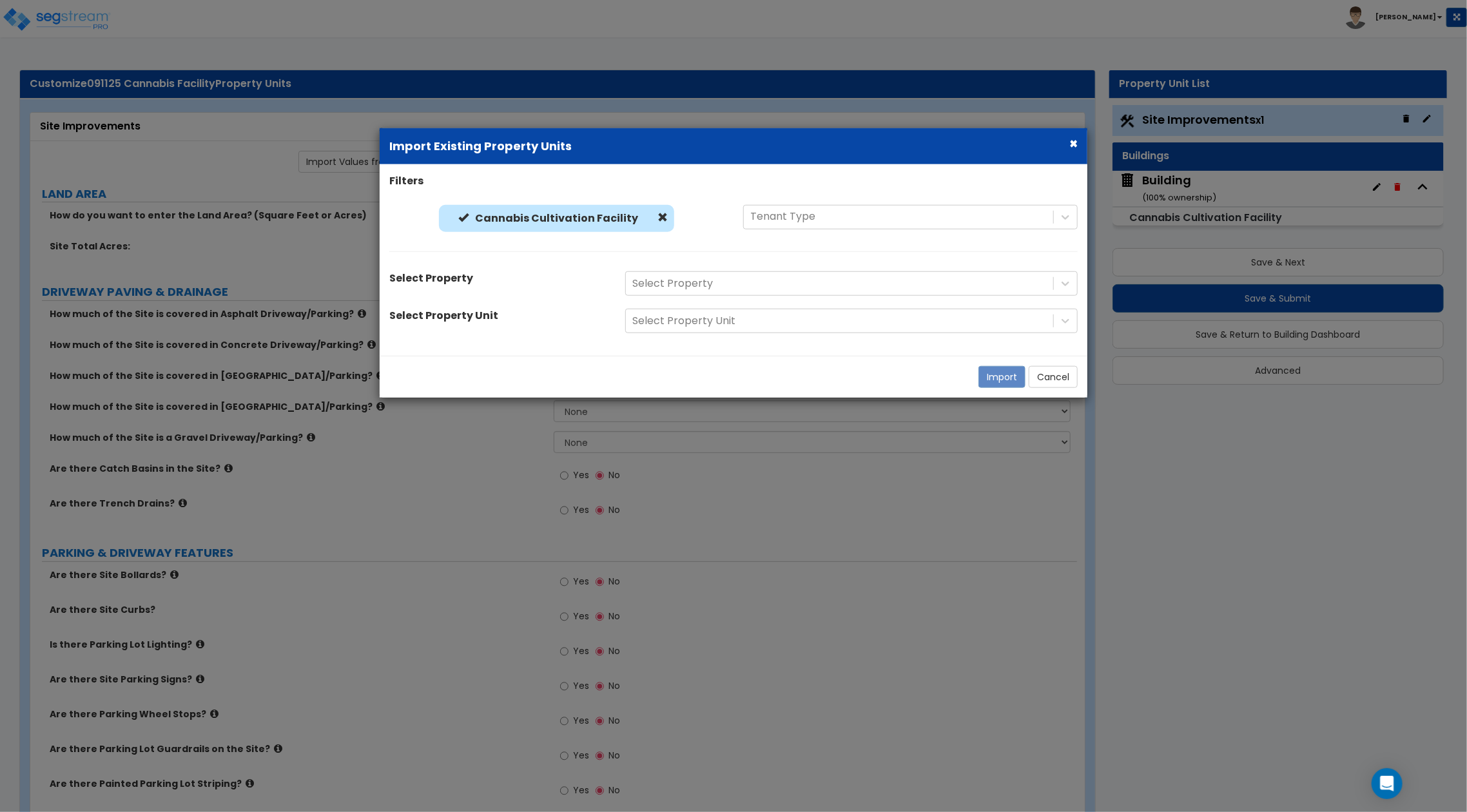
click at [562, 287] on div "Select Property" at bounding box center [498, 280] width 236 height 18
click at [698, 287] on div at bounding box center [839, 284] width 415 height 18
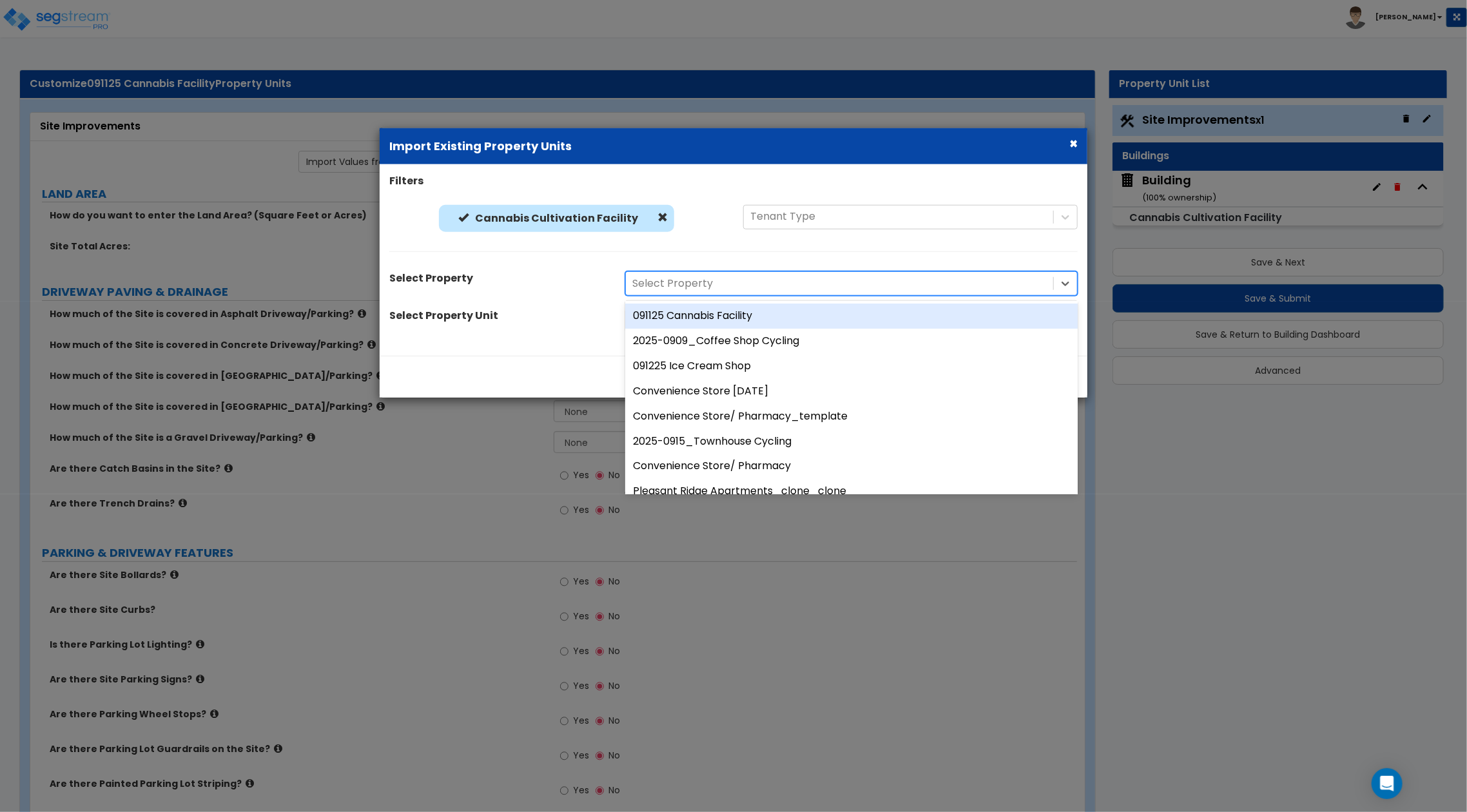
click at [572, 277] on div "Select Property" at bounding box center [498, 280] width 236 height 18
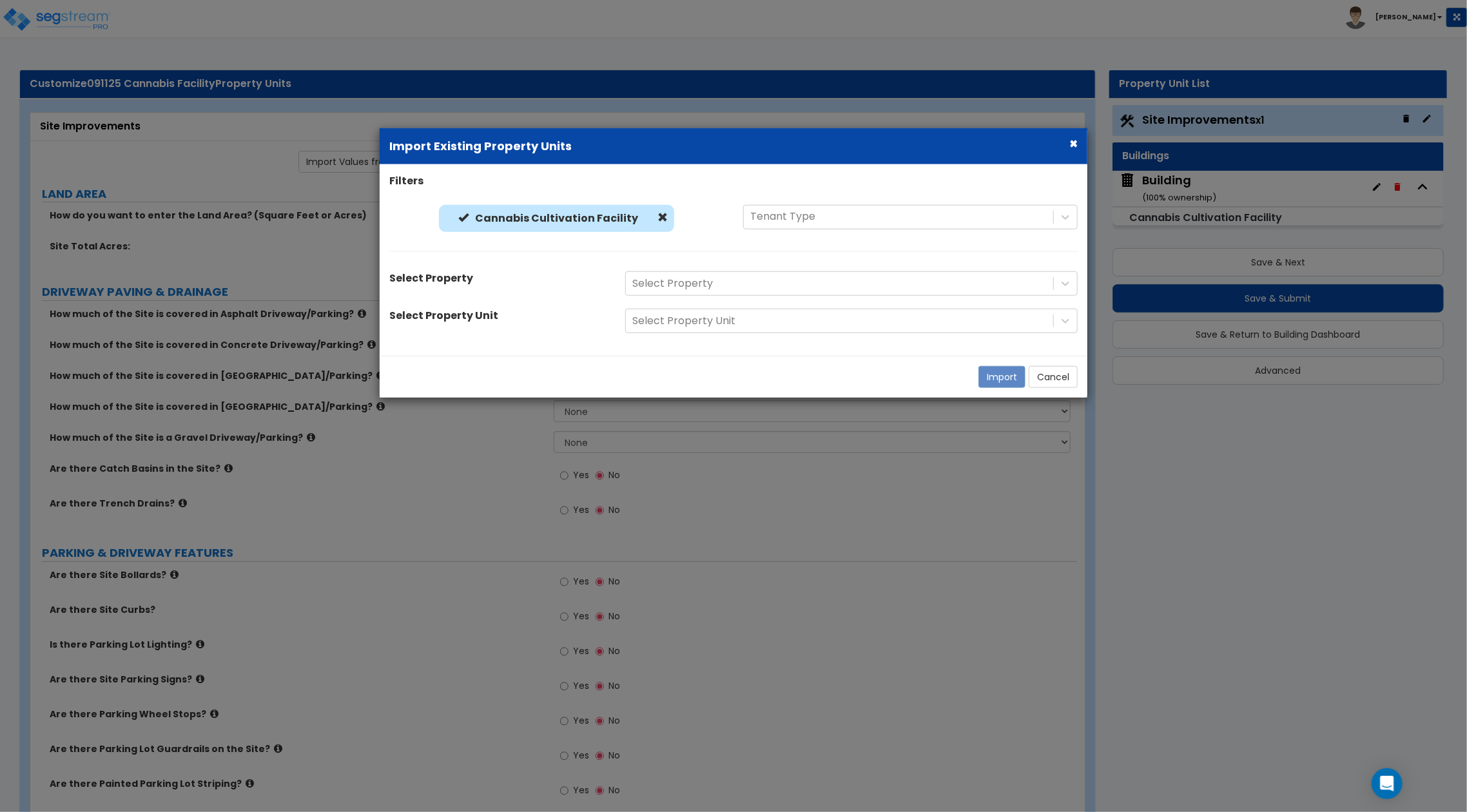
click at [578, 276] on div "Select Property" at bounding box center [498, 280] width 236 height 18
click at [664, 216] on div "Cannabis Cultivation Facility" at bounding box center [557, 218] width 236 height 28
click at [658, 220] on span at bounding box center [662, 216] width 10 height 10
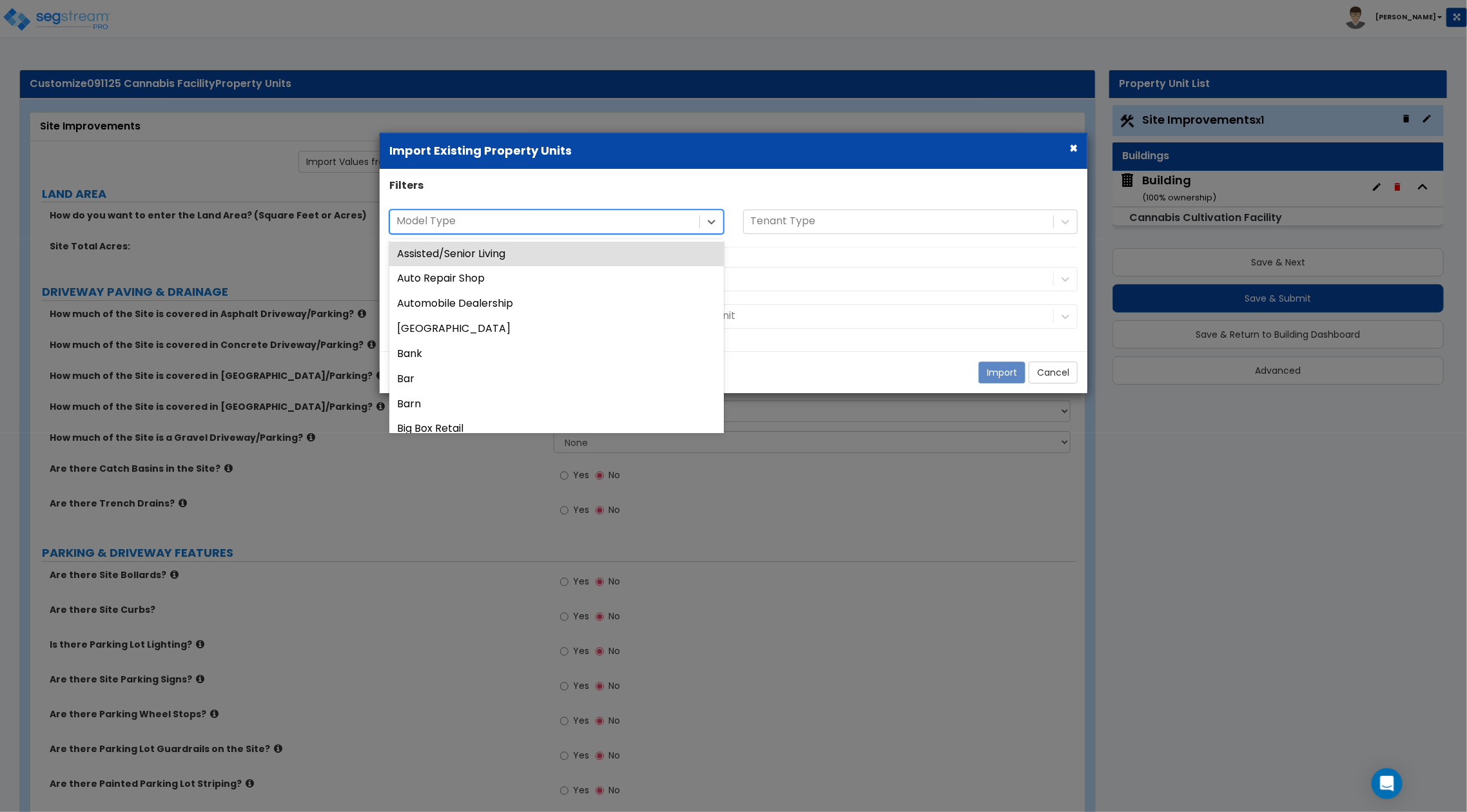
click at [603, 222] on div at bounding box center [544, 221] width 296 height 18
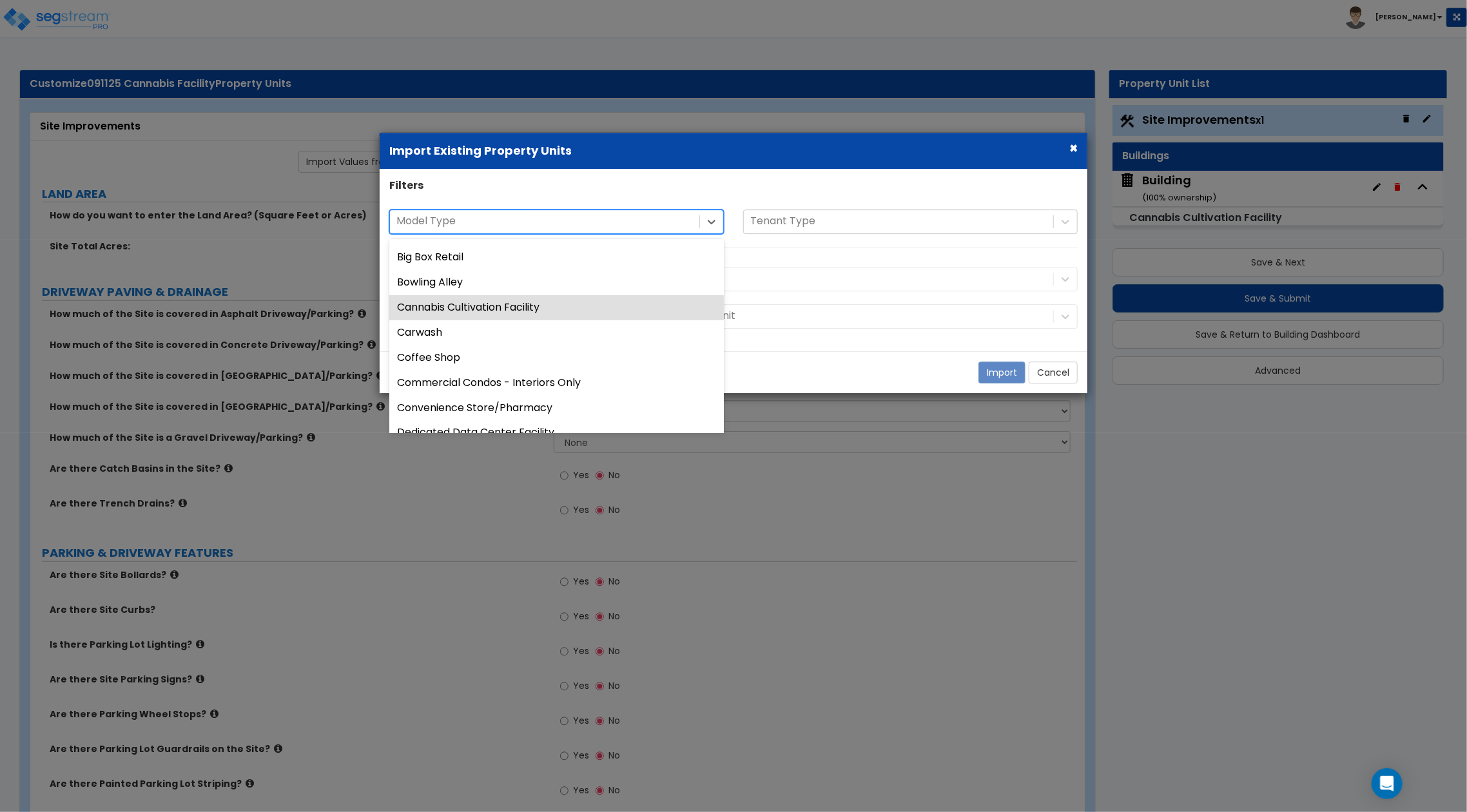
click at [561, 311] on div "Cannabis Cultivation Facility" at bounding box center [556, 308] width 334 height 25
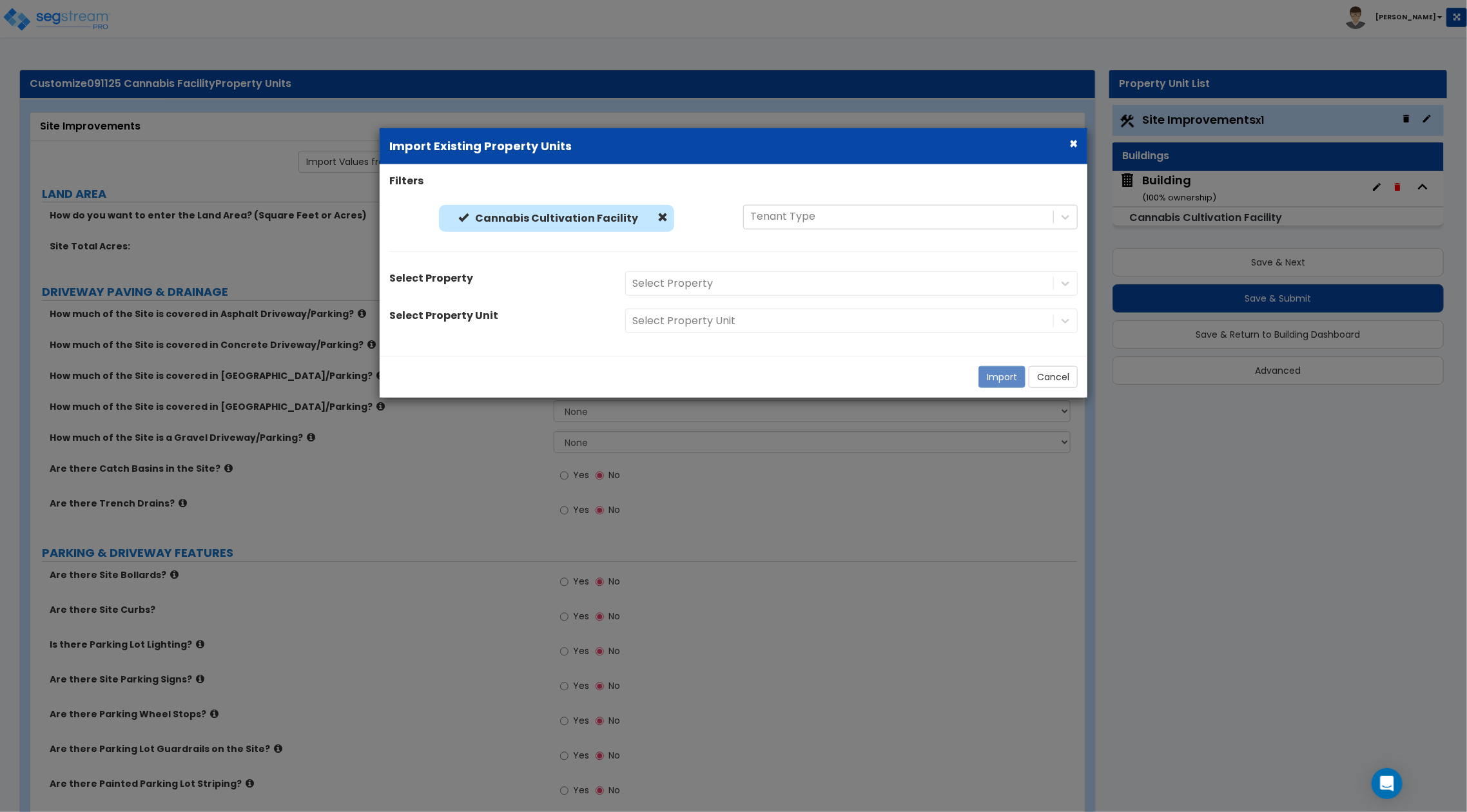
click at [747, 279] on div "Select Property" at bounding box center [851, 284] width 472 height 25
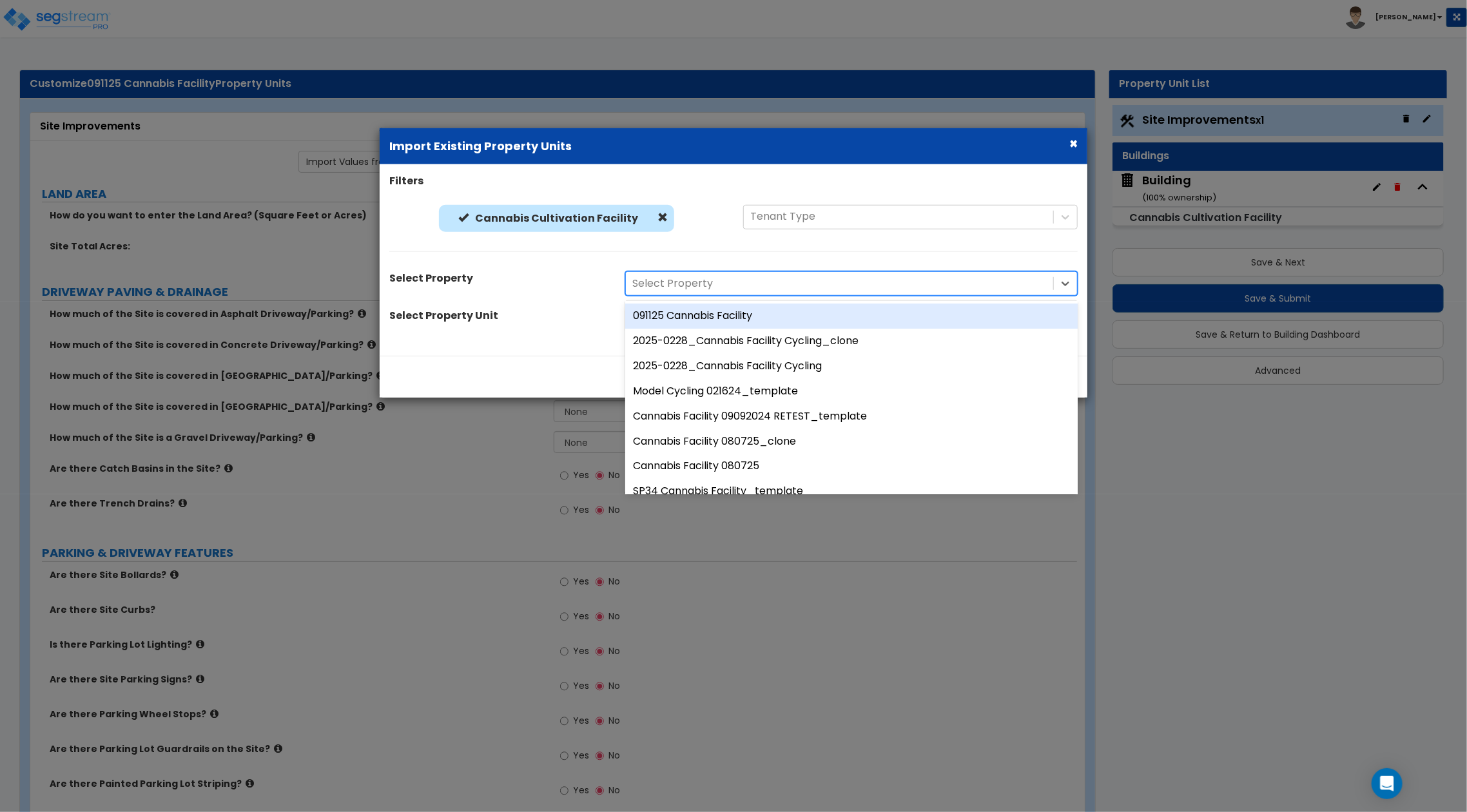
click at [731, 284] on div at bounding box center [839, 284] width 415 height 18
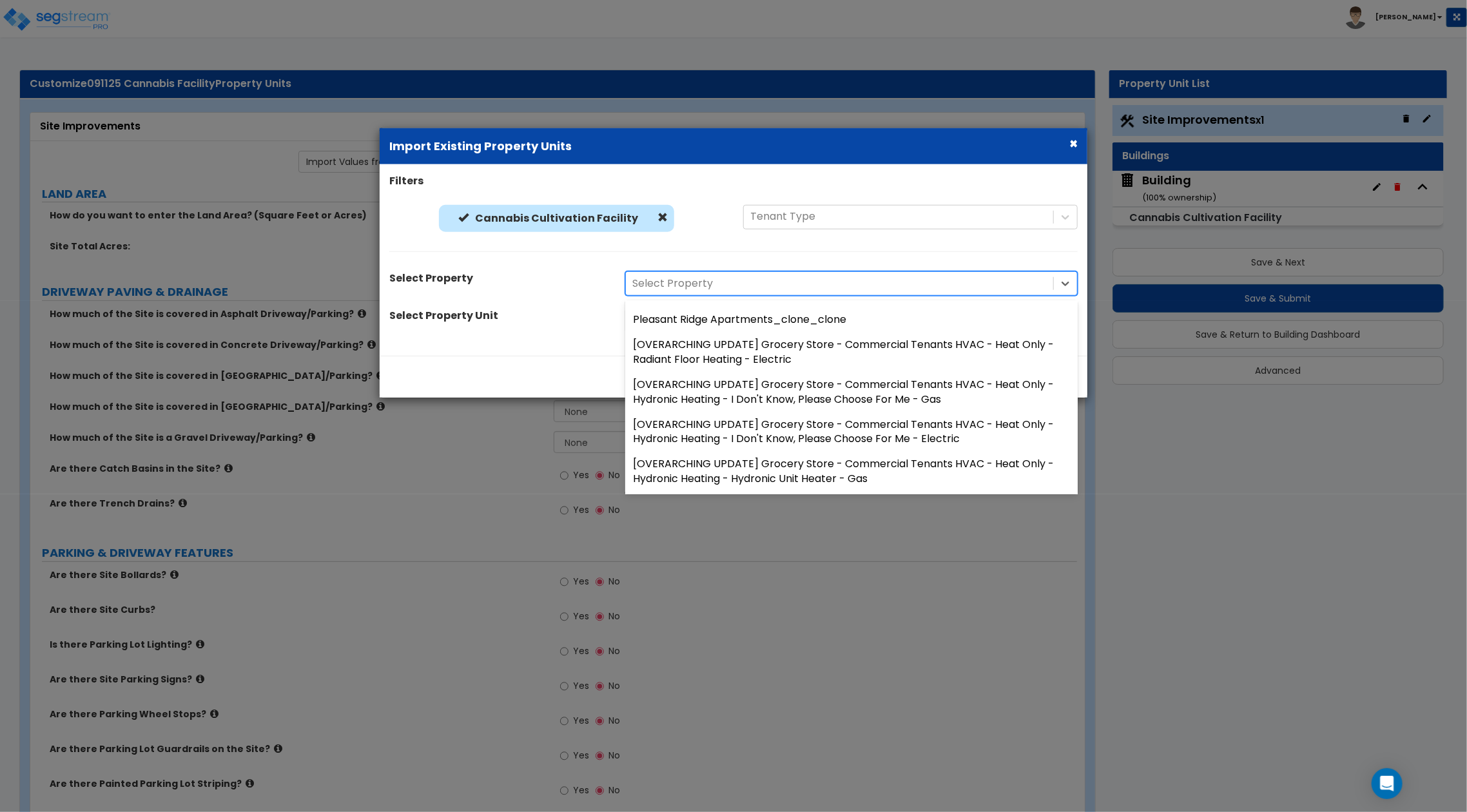
scroll to position [0, 0]
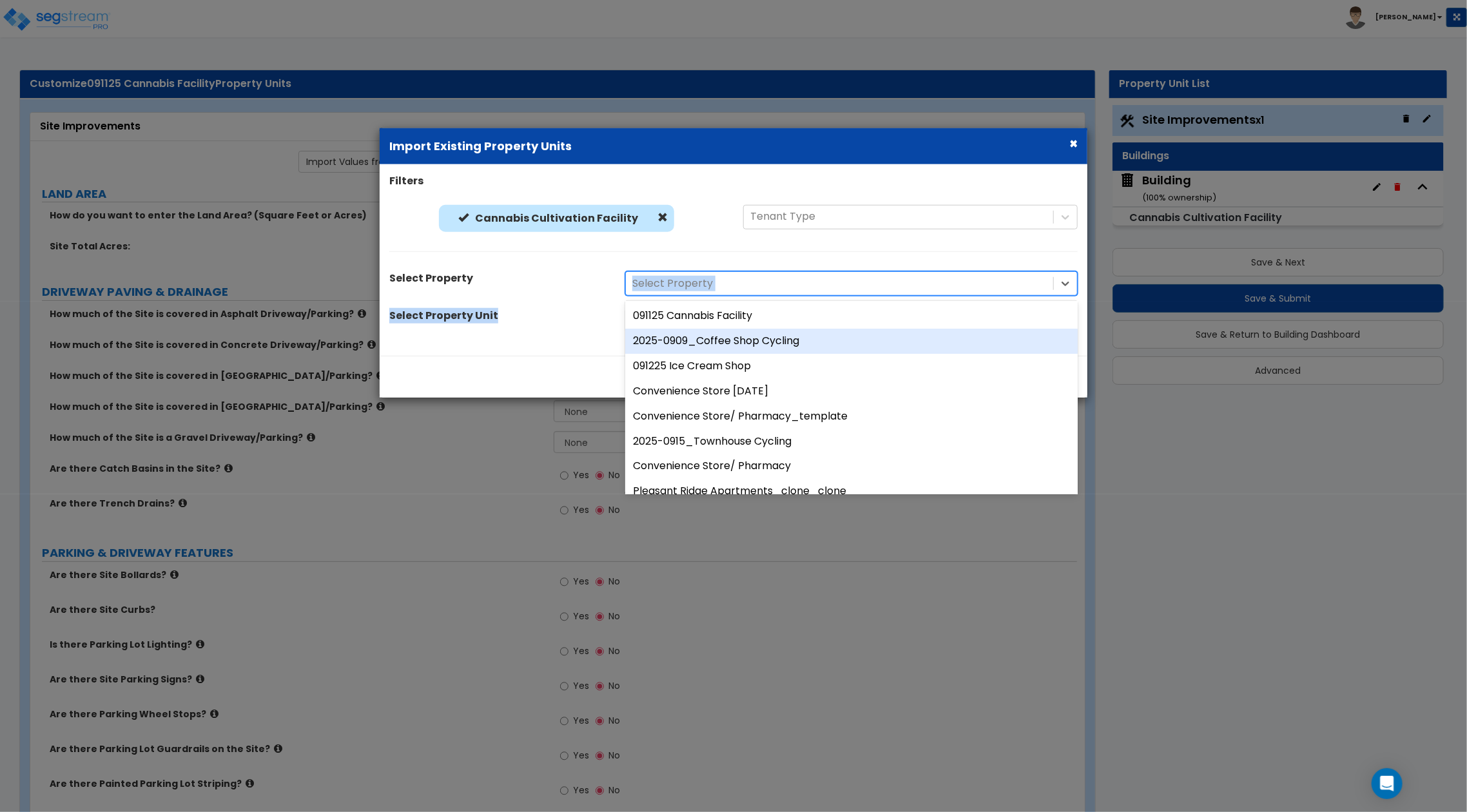
click at [496, 302] on div "Filters Cannabis Cultivation Facility Cannabis Cultivation Facility Tenant Type…" at bounding box center [733, 261] width 707 height 173
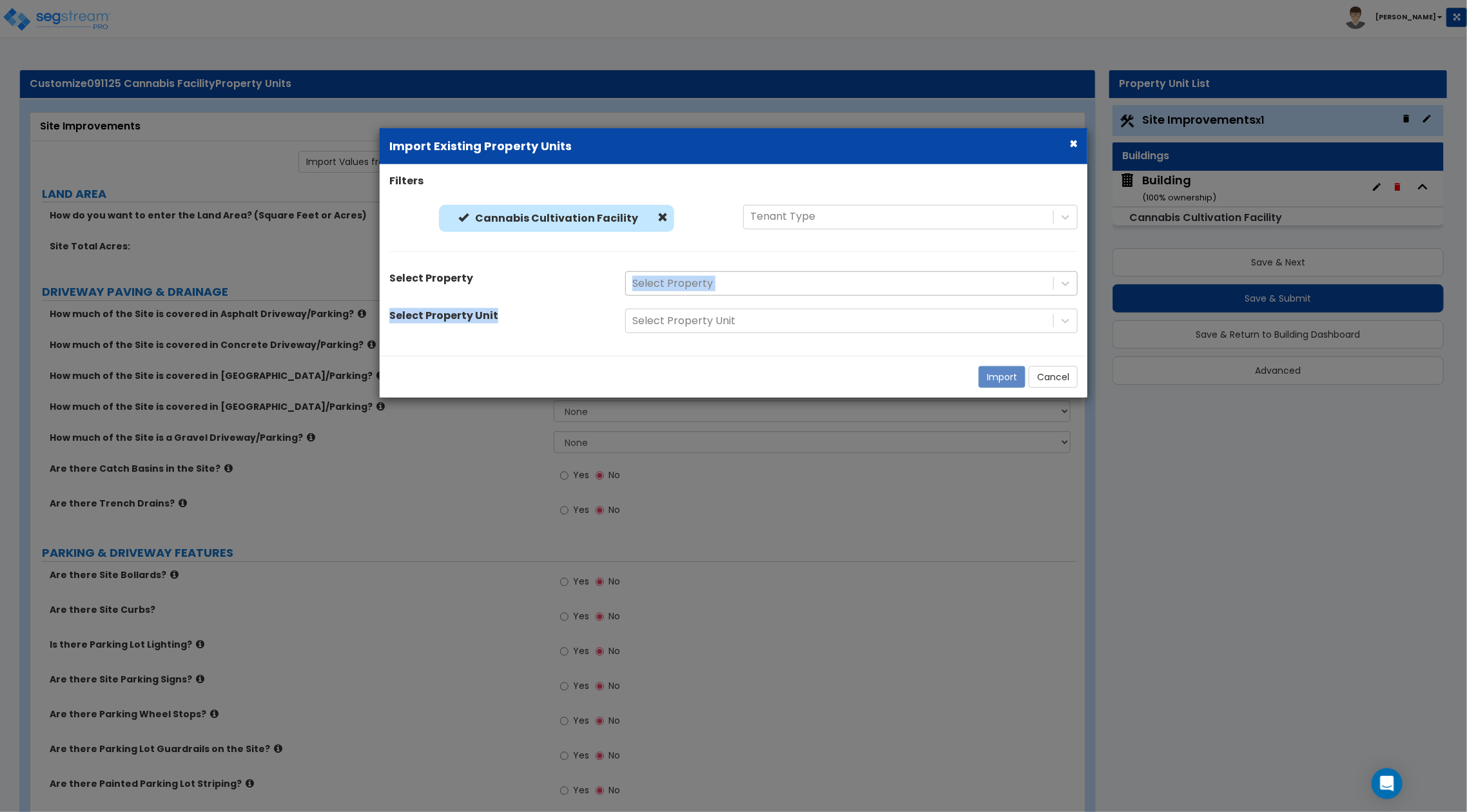
click at [752, 280] on div at bounding box center [839, 284] width 415 height 18
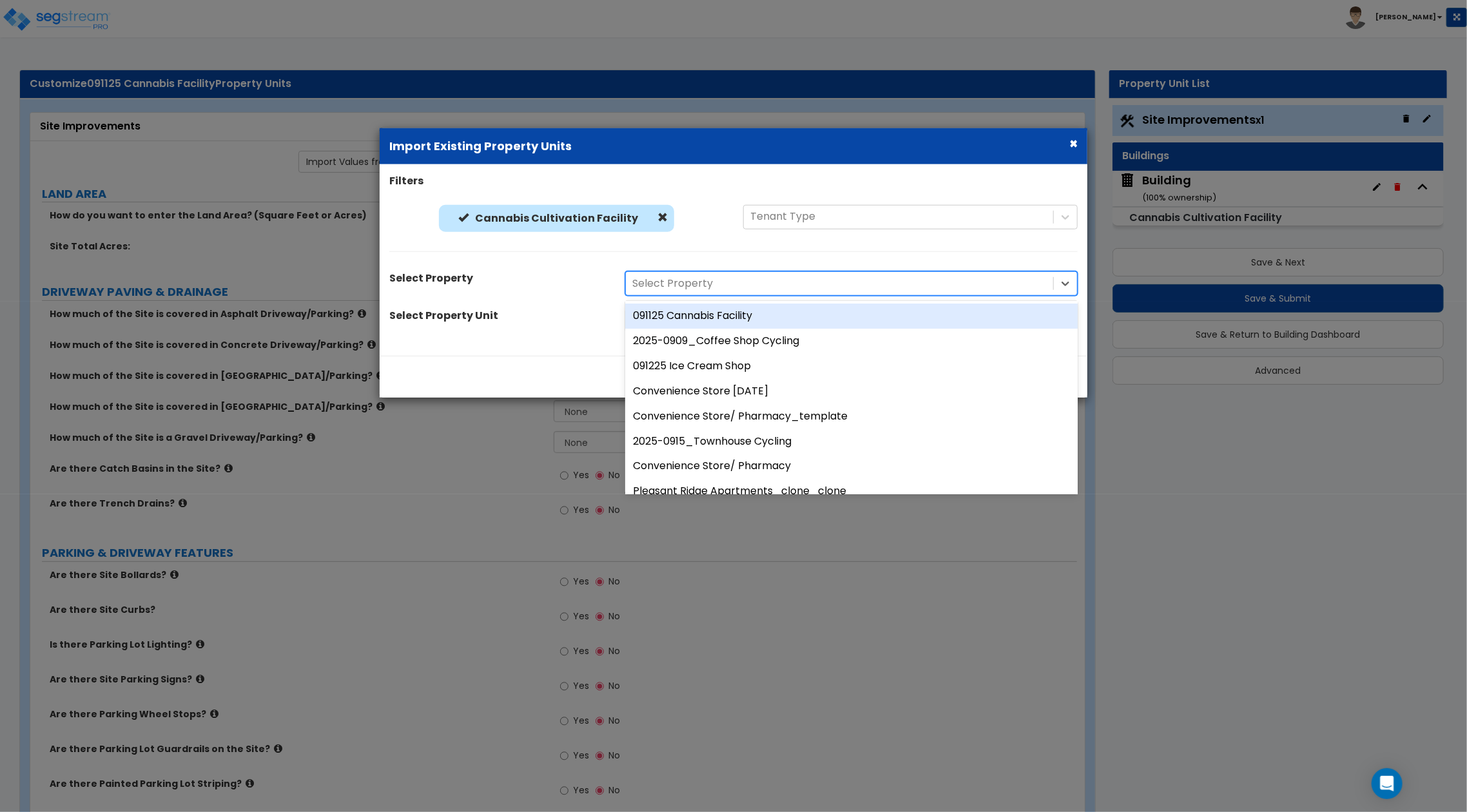
click at [884, 279] on div at bounding box center [839, 284] width 415 height 18
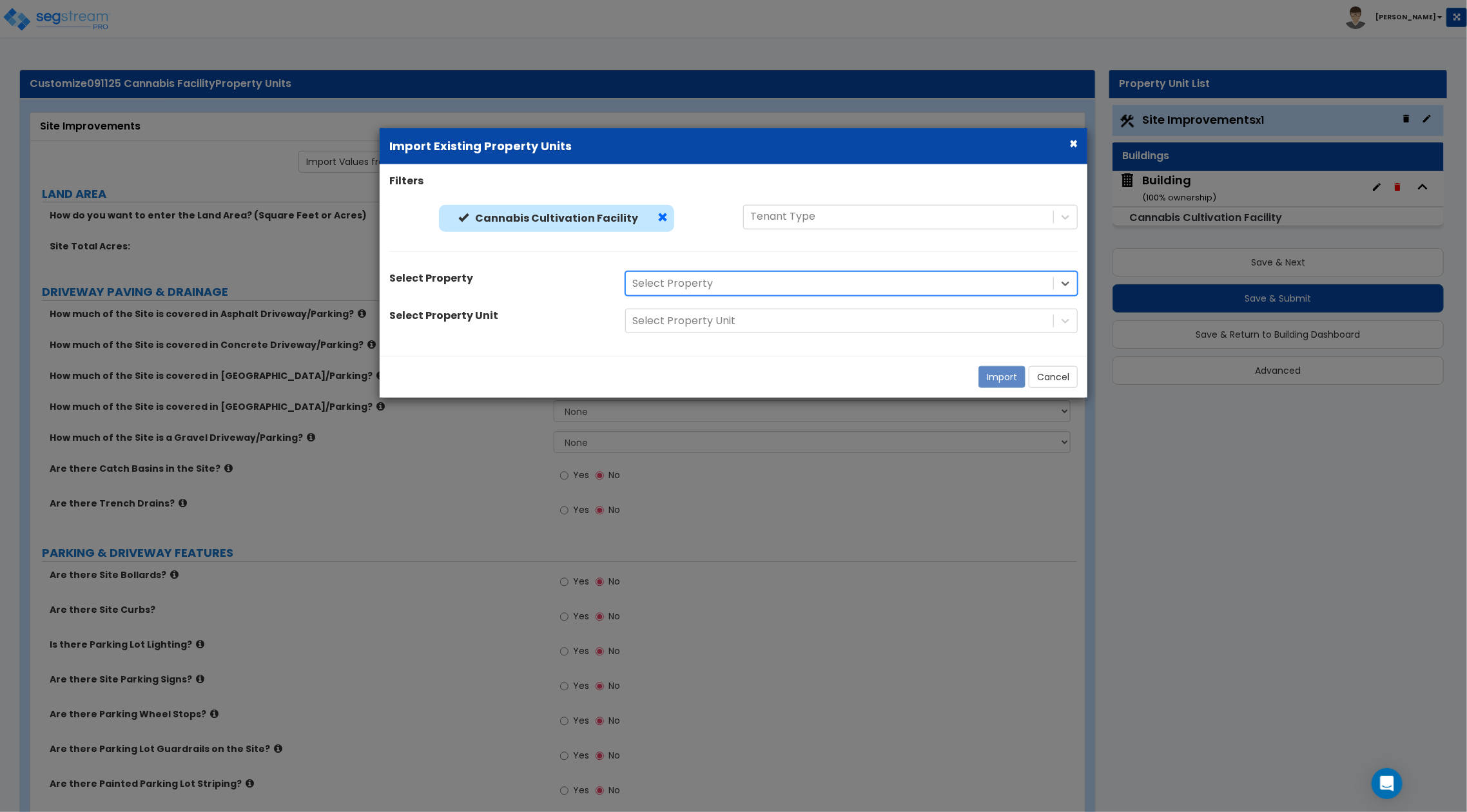
click at [658, 218] on span at bounding box center [662, 216] width 10 height 10
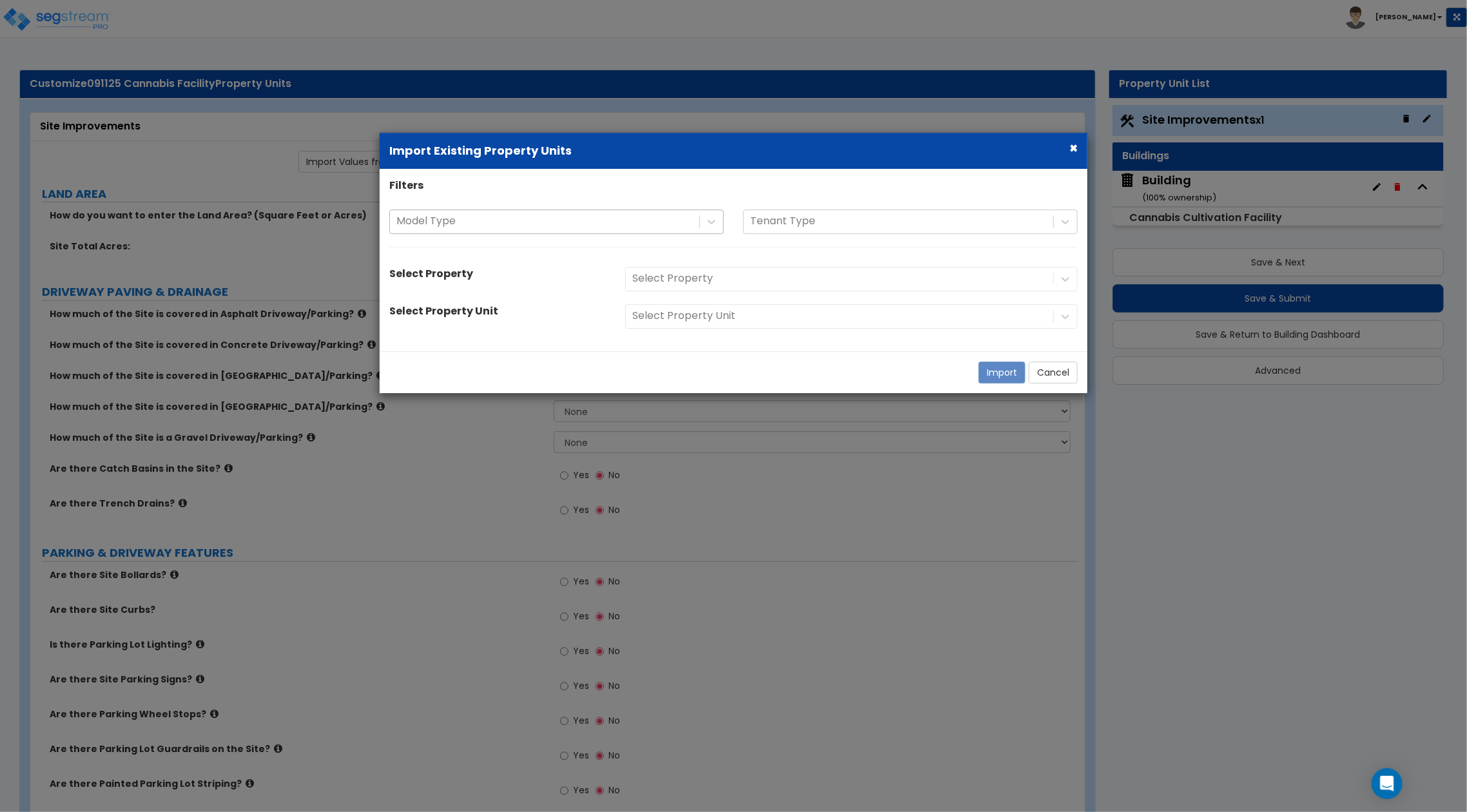
click at [583, 222] on div at bounding box center [544, 221] width 296 height 18
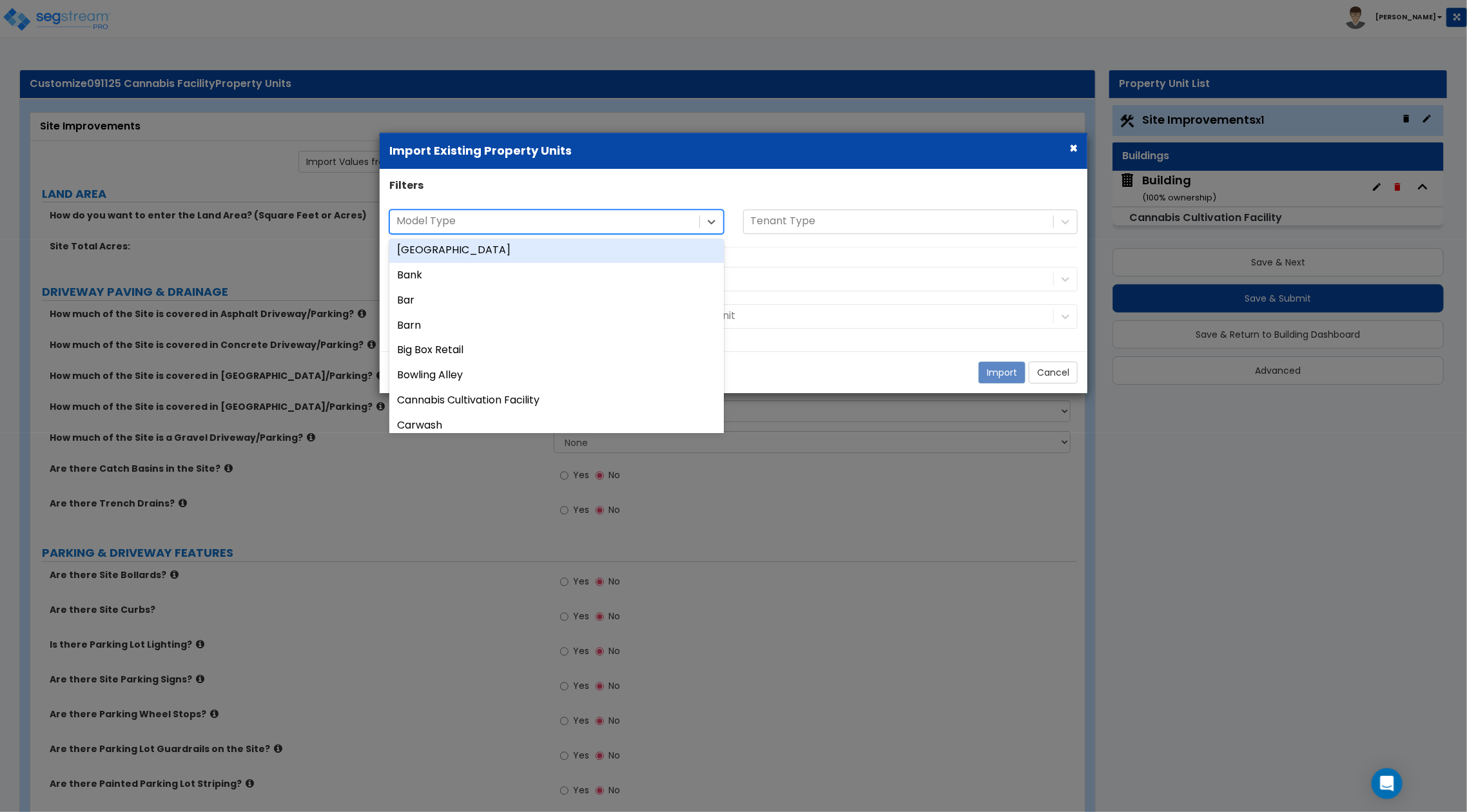
scroll to position [86, 0]
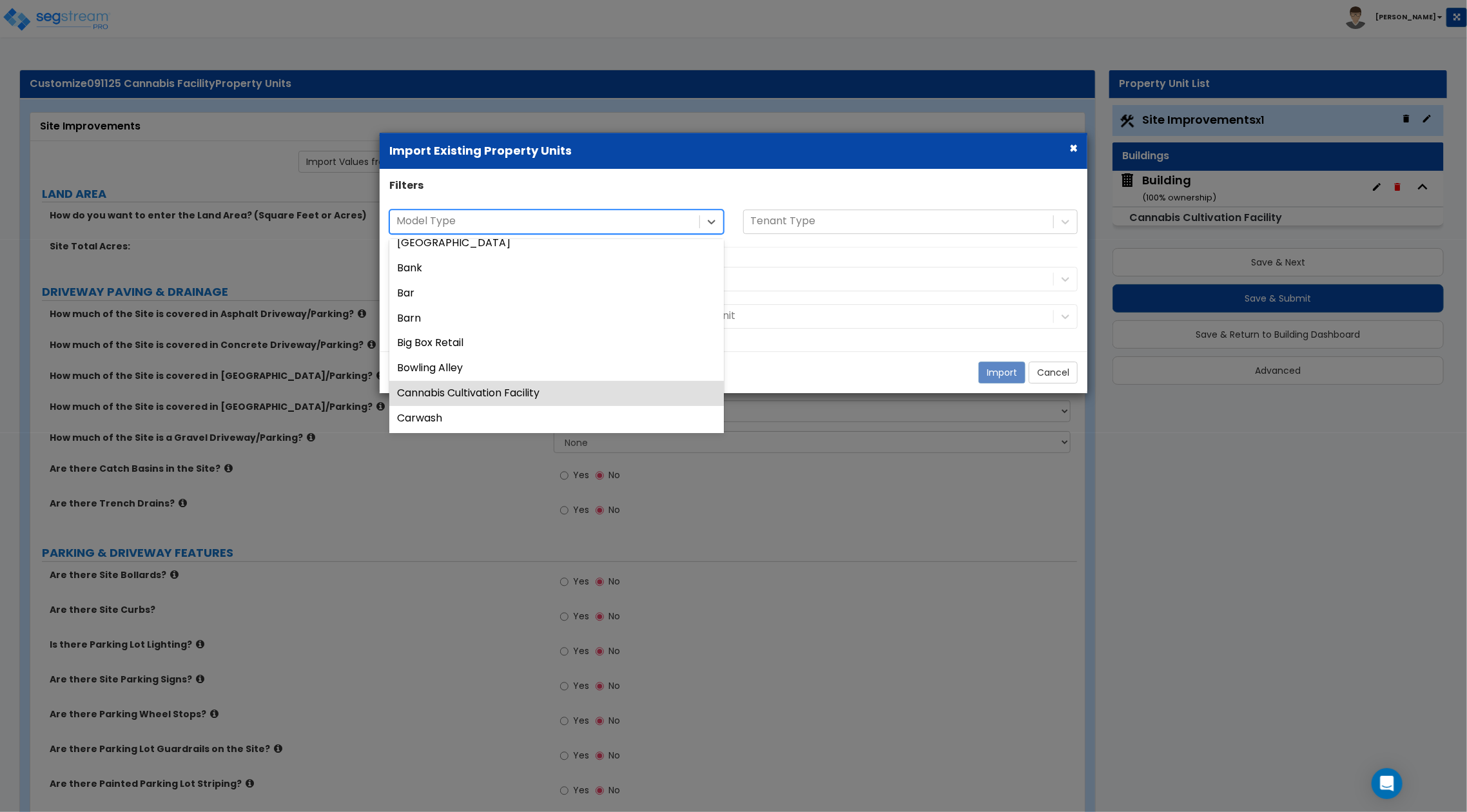
click at [538, 393] on div "Cannabis Cultivation Facility" at bounding box center [556, 393] width 334 height 25
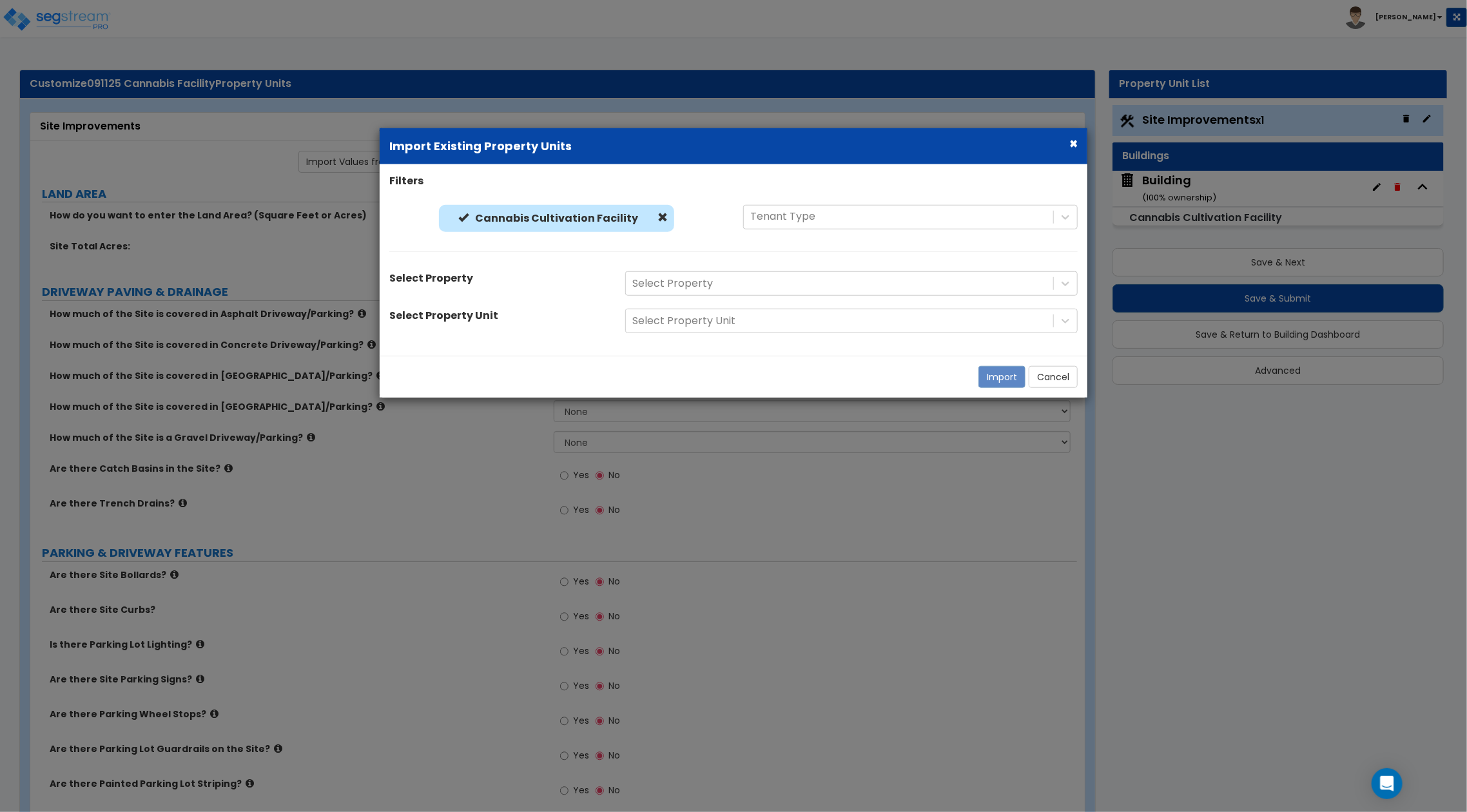
click at [545, 269] on div "Filters Cannabis Cultivation Facility Cannabis Cultivation Facility Tenant Type…" at bounding box center [733, 261] width 707 height 173
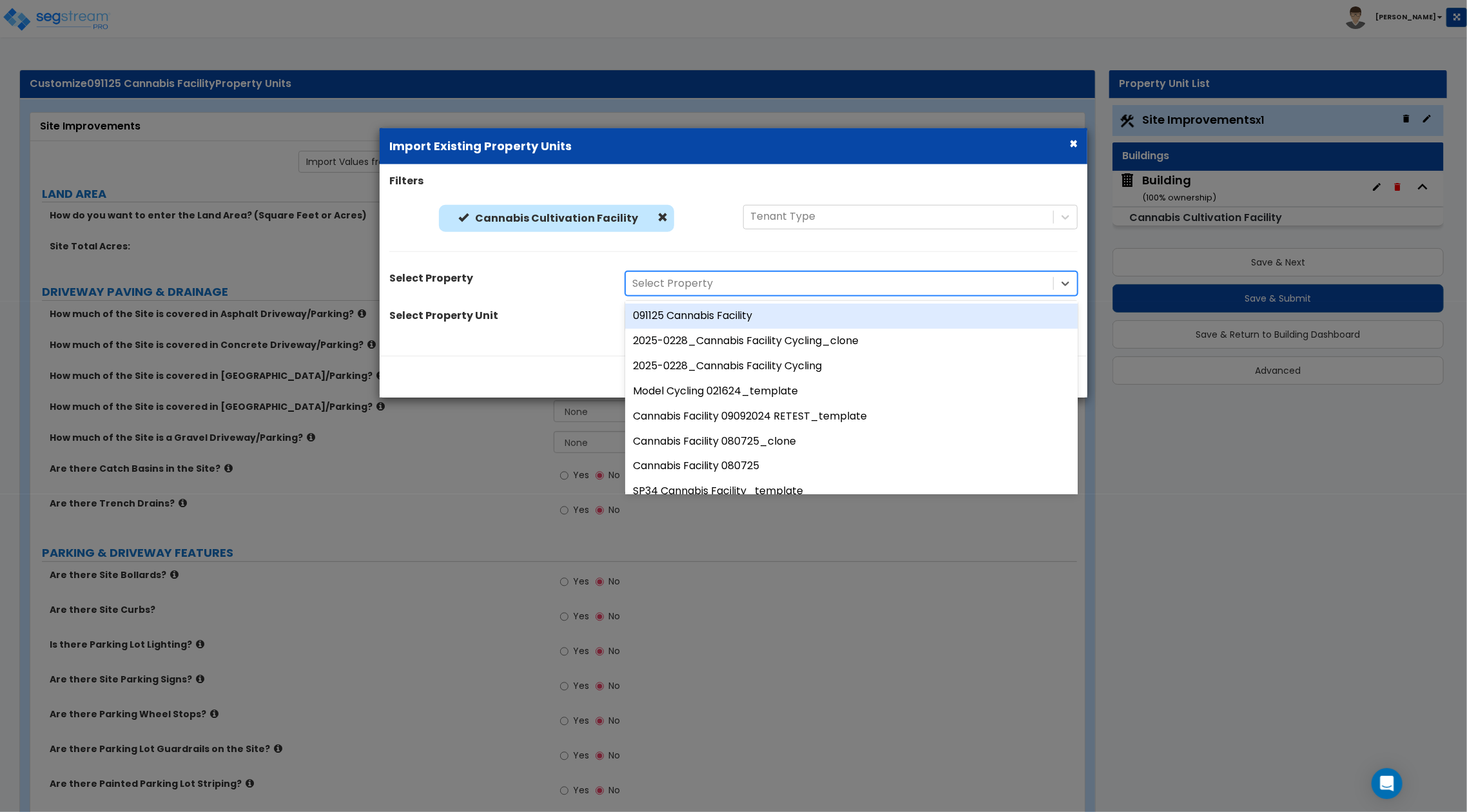
click at [723, 283] on div at bounding box center [839, 284] width 415 height 18
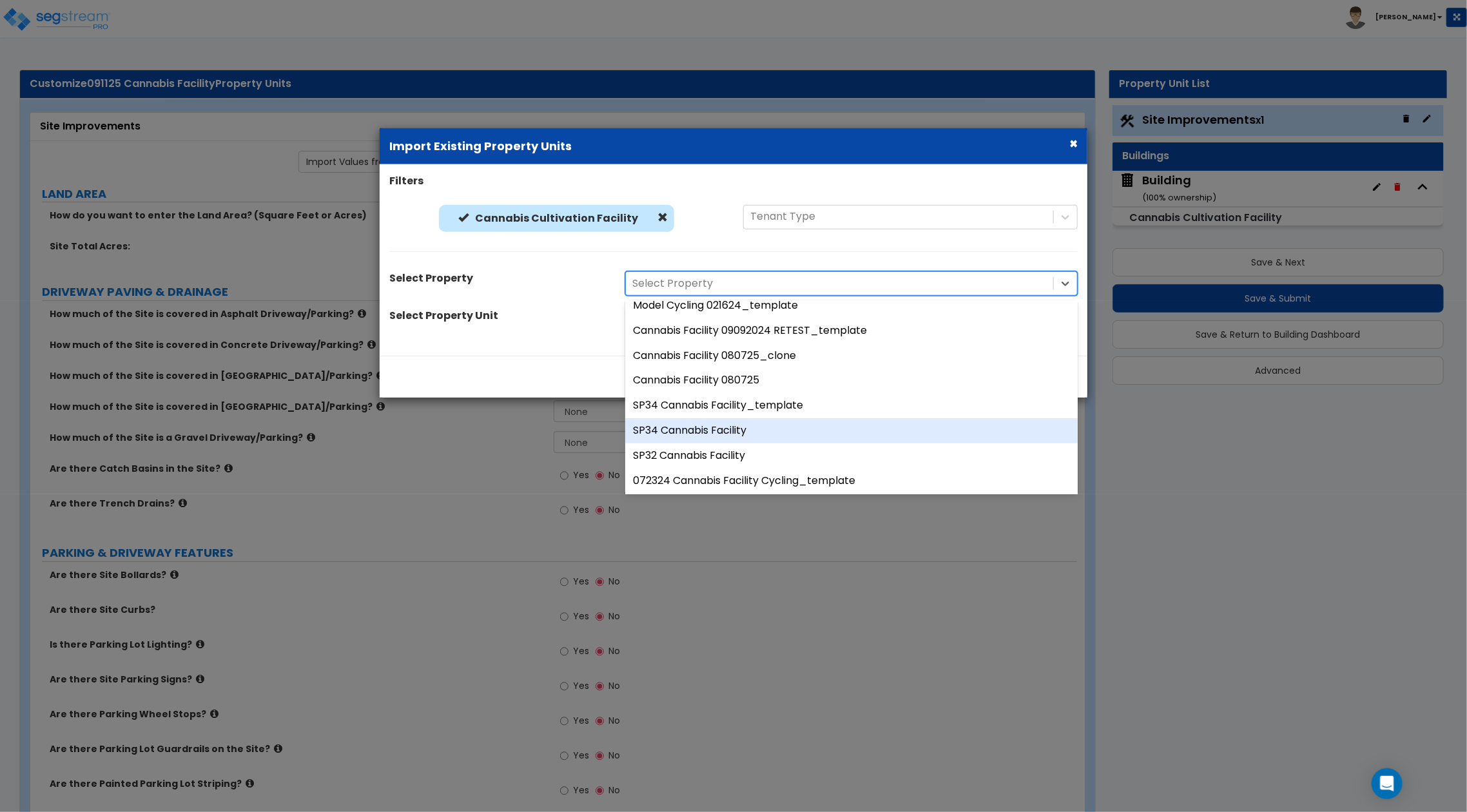
click at [741, 427] on div "SP34 Cannabis Facility" at bounding box center [851, 430] width 453 height 25
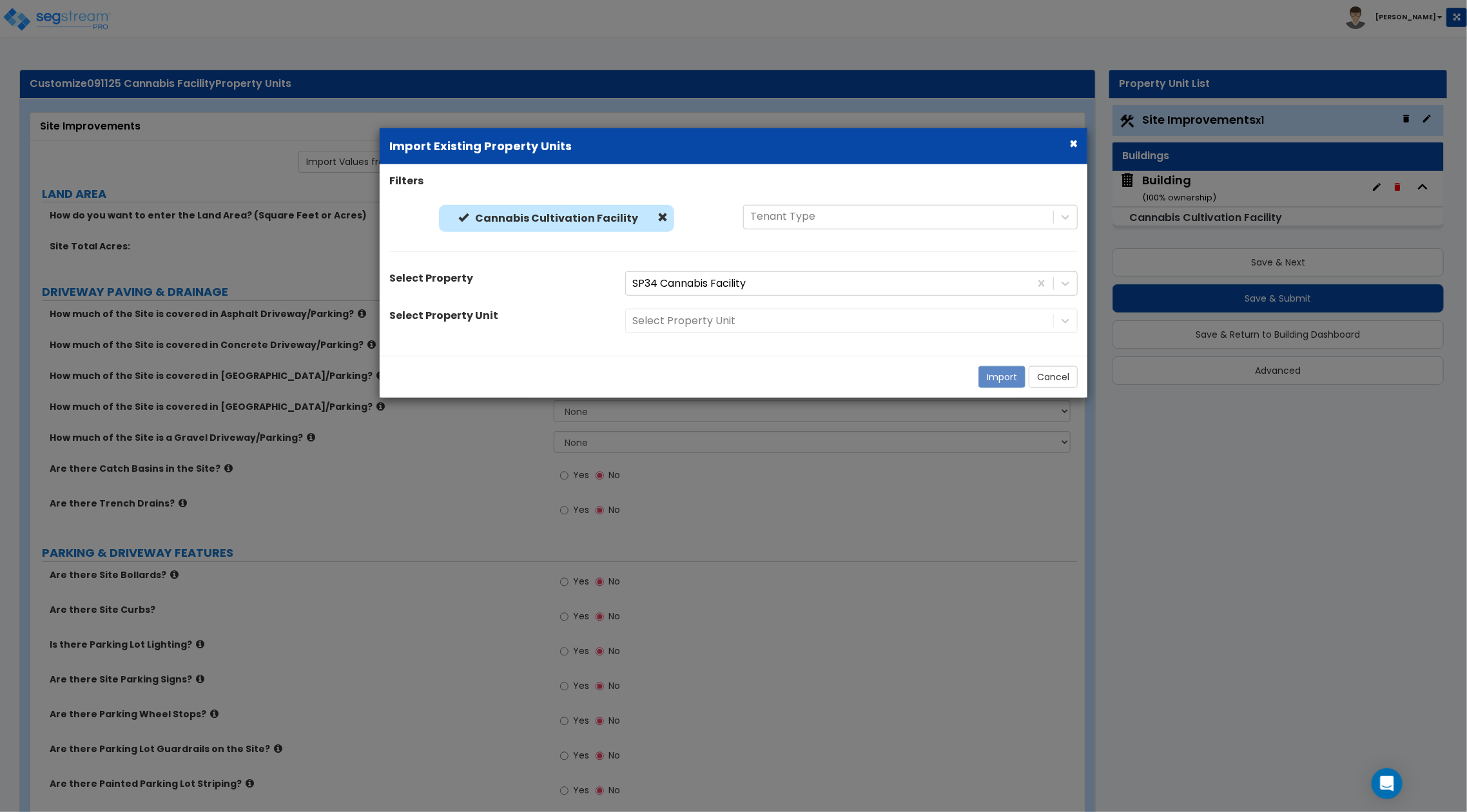
click at [547, 327] on div "Select Property Unit" at bounding box center [498, 317] width 236 height 18
click at [707, 320] on div "Select Property Unit" at bounding box center [851, 321] width 472 height 25
click at [948, 325] on div "Select Property Unit" at bounding box center [851, 321] width 472 height 25
click at [897, 332] on div "Select Property Unit" at bounding box center [851, 321] width 472 height 25
click at [876, 320] on div "Select Property Unit" at bounding box center [851, 321] width 472 height 25
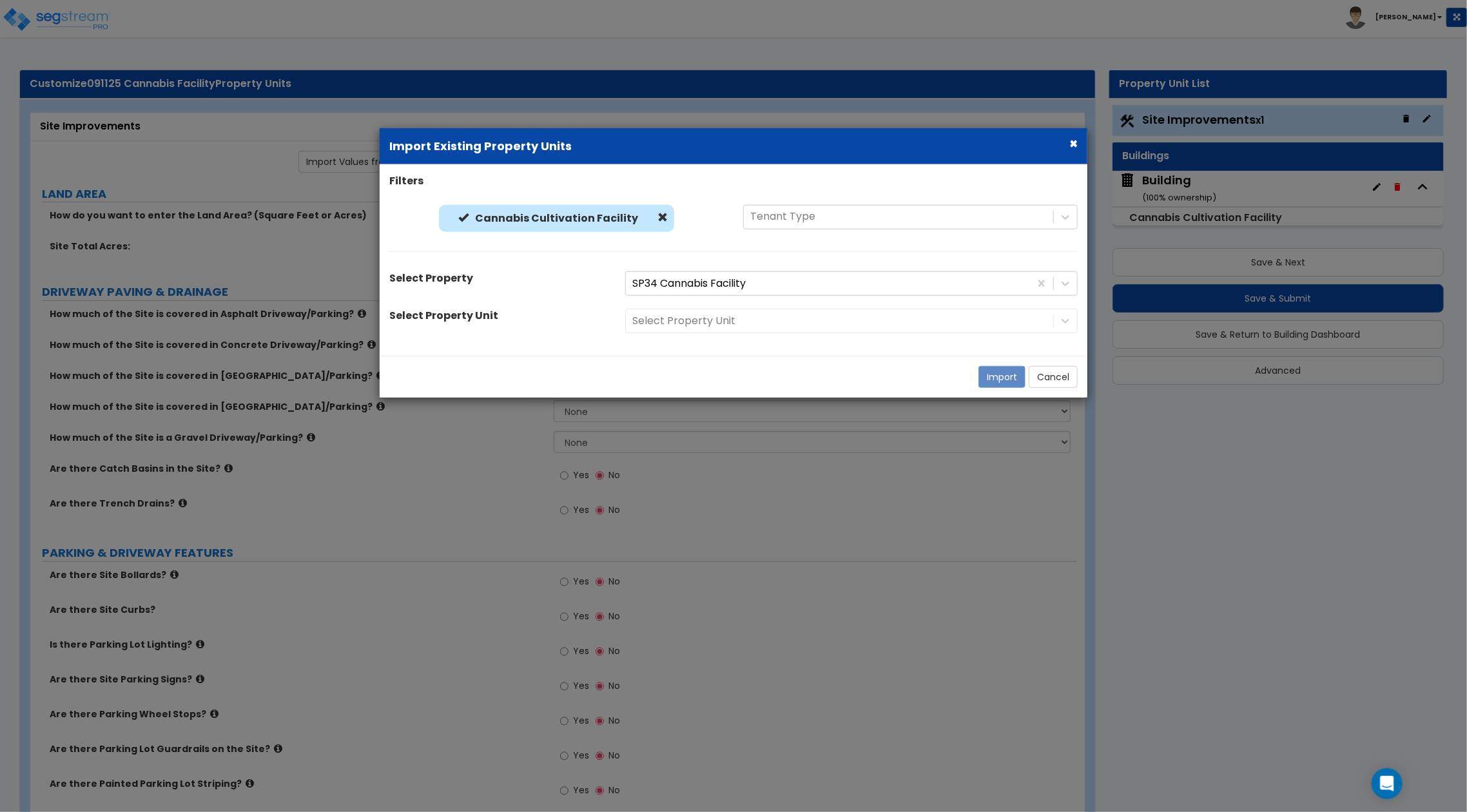
drag, startPoint x: 876, startPoint y: 320, endPoint x: 890, endPoint y: 316, distance: 14.6
click at [880, 319] on div "Select Property Unit" at bounding box center [851, 321] width 472 height 25
click at [890, 314] on div "Select Property Unit" at bounding box center [851, 321] width 472 height 25
click at [890, 320] on div "Select Property Unit" at bounding box center [851, 321] width 472 height 25
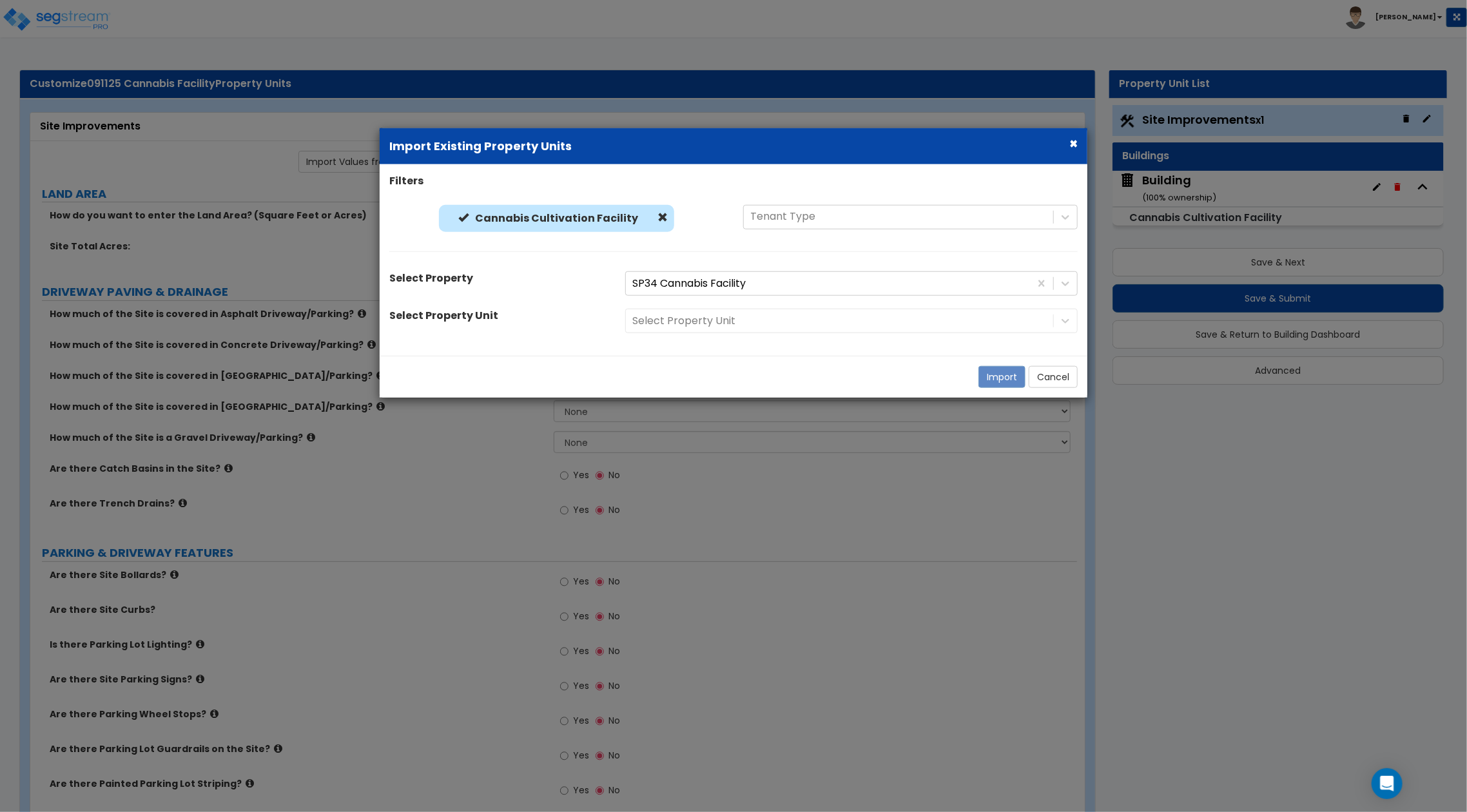
click at [890, 320] on div "Select Property Unit" at bounding box center [851, 321] width 472 height 25
click at [860, 282] on div at bounding box center [839, 284] width 415 height 18
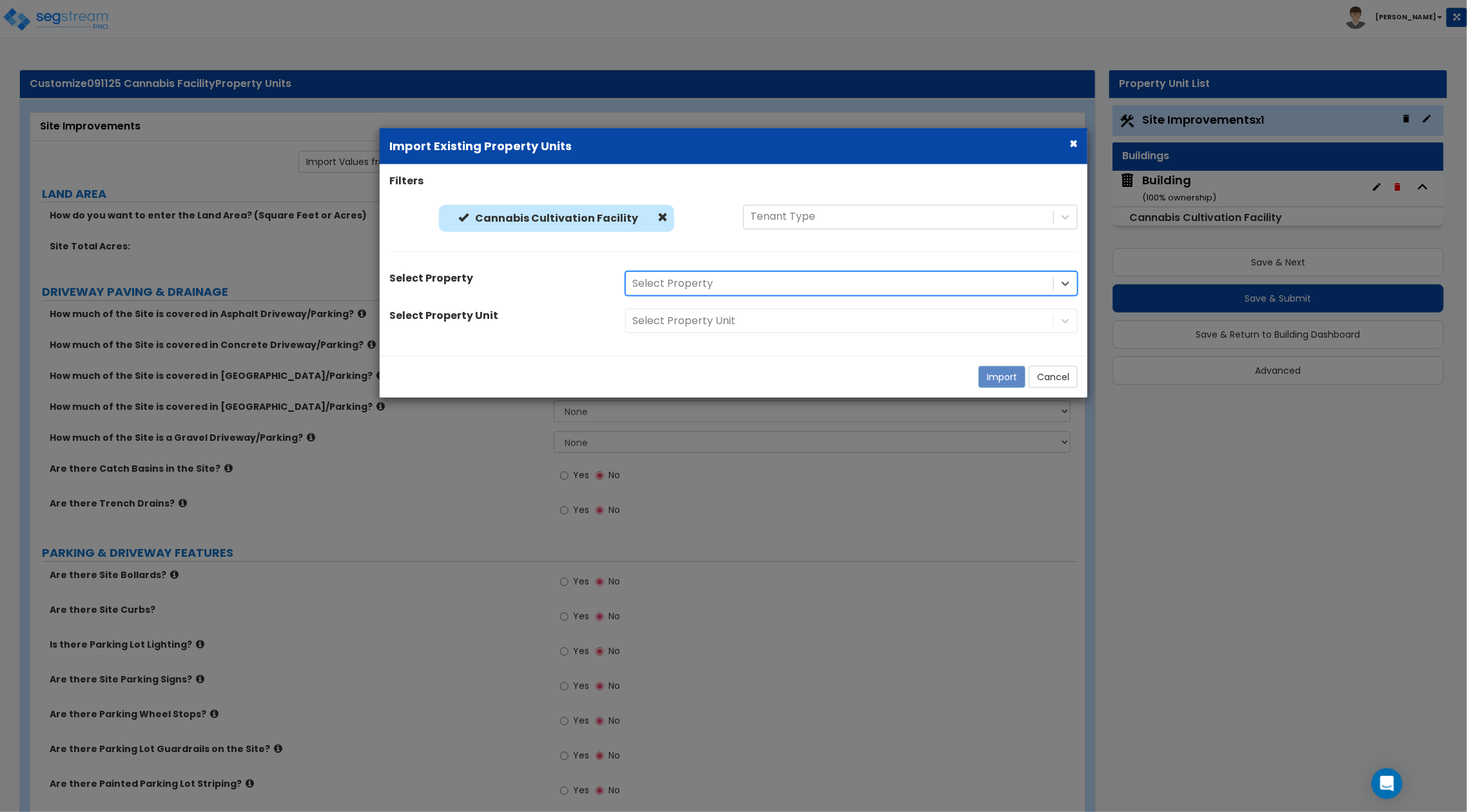
click at [839, 293] on div "Select Property" at bounding box center [839, 283] width 428 height 22
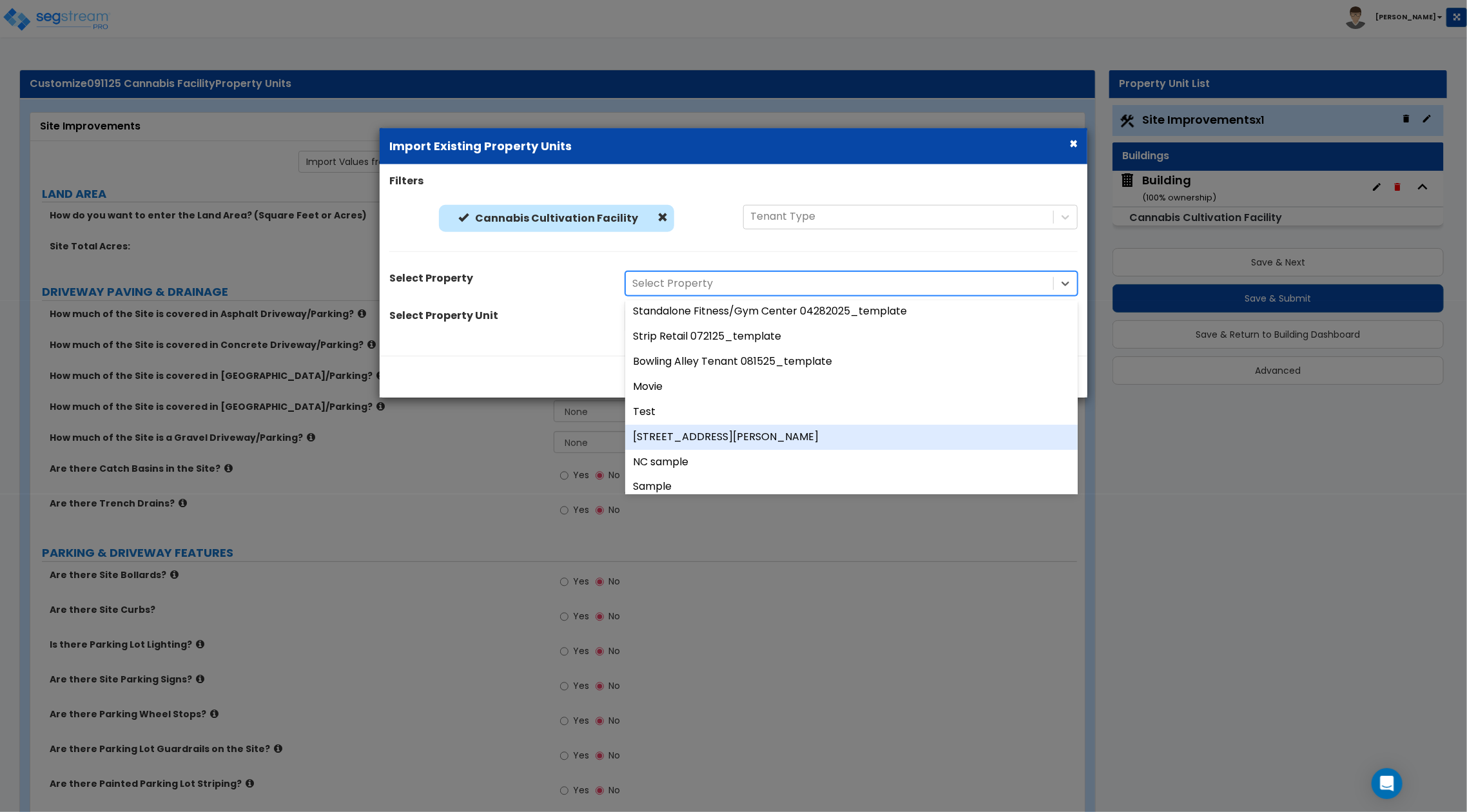
scroll to position [6614, 0]
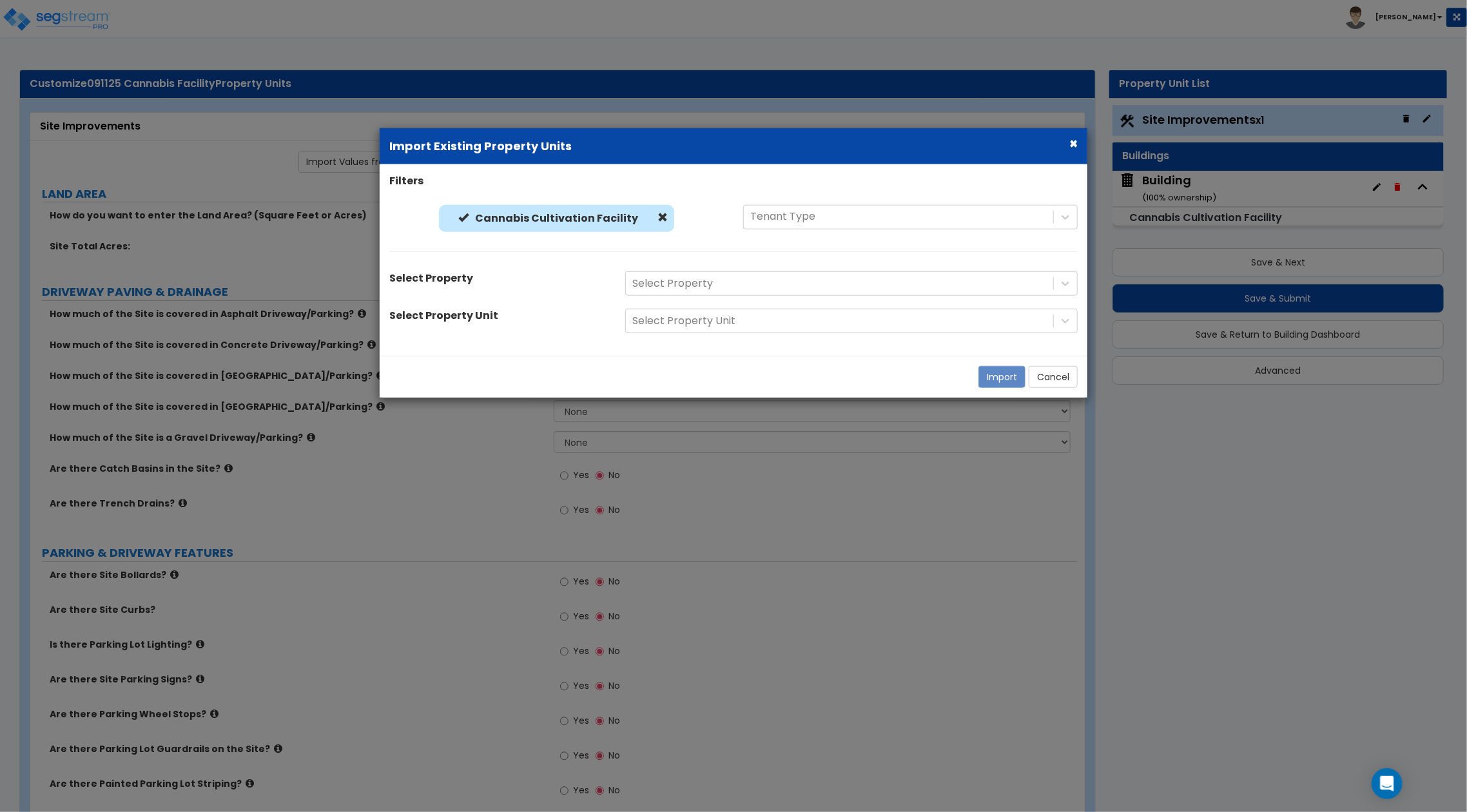
click at [544, 323] on div "Select Property Unit" at bounding box center [498, 317] width 236 height 18
click at [658, 212] on span at bounding box center [662, 216] width 10 height 10
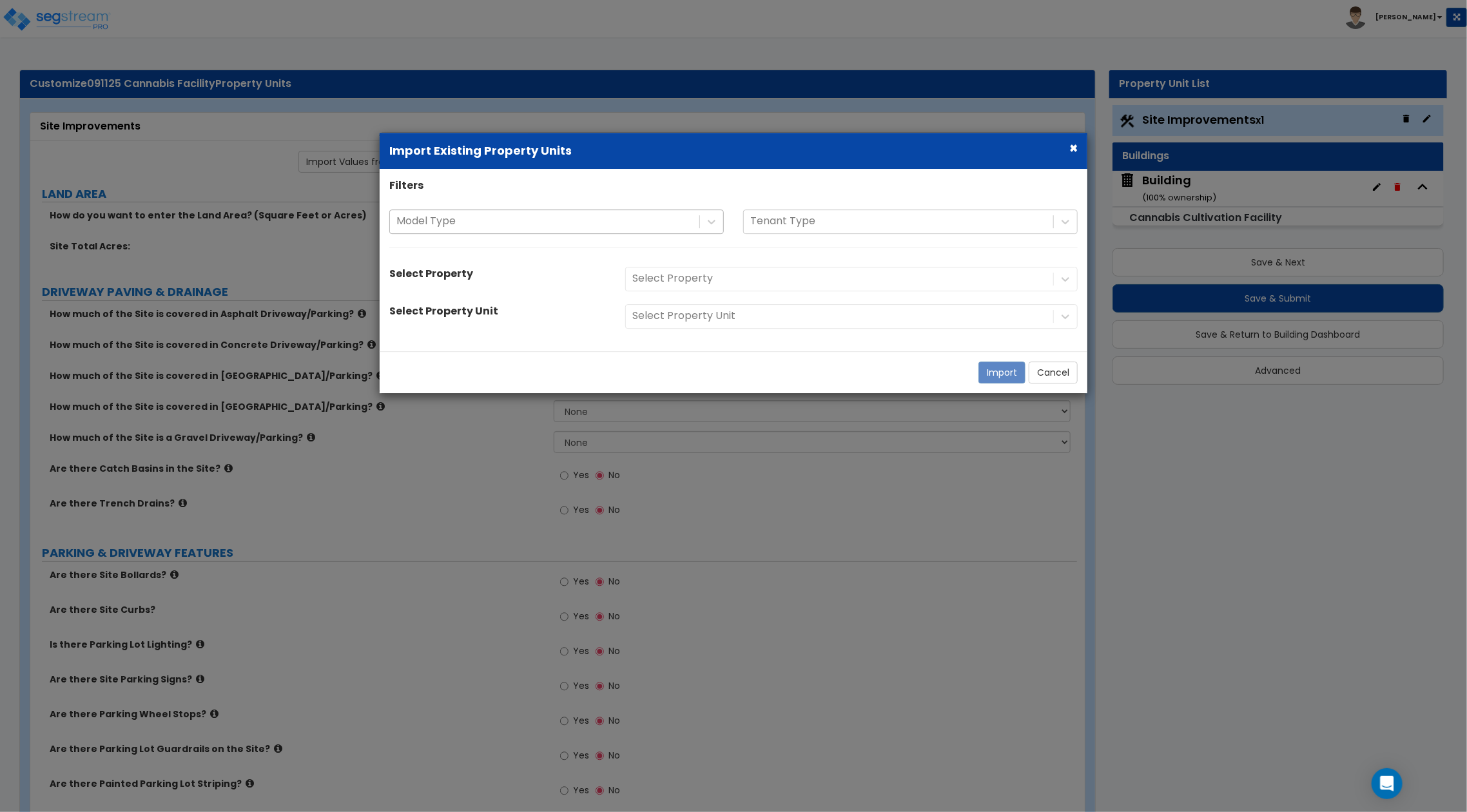
click at [656, 223] on div at bounding box center [544, 221] width 296 height 18
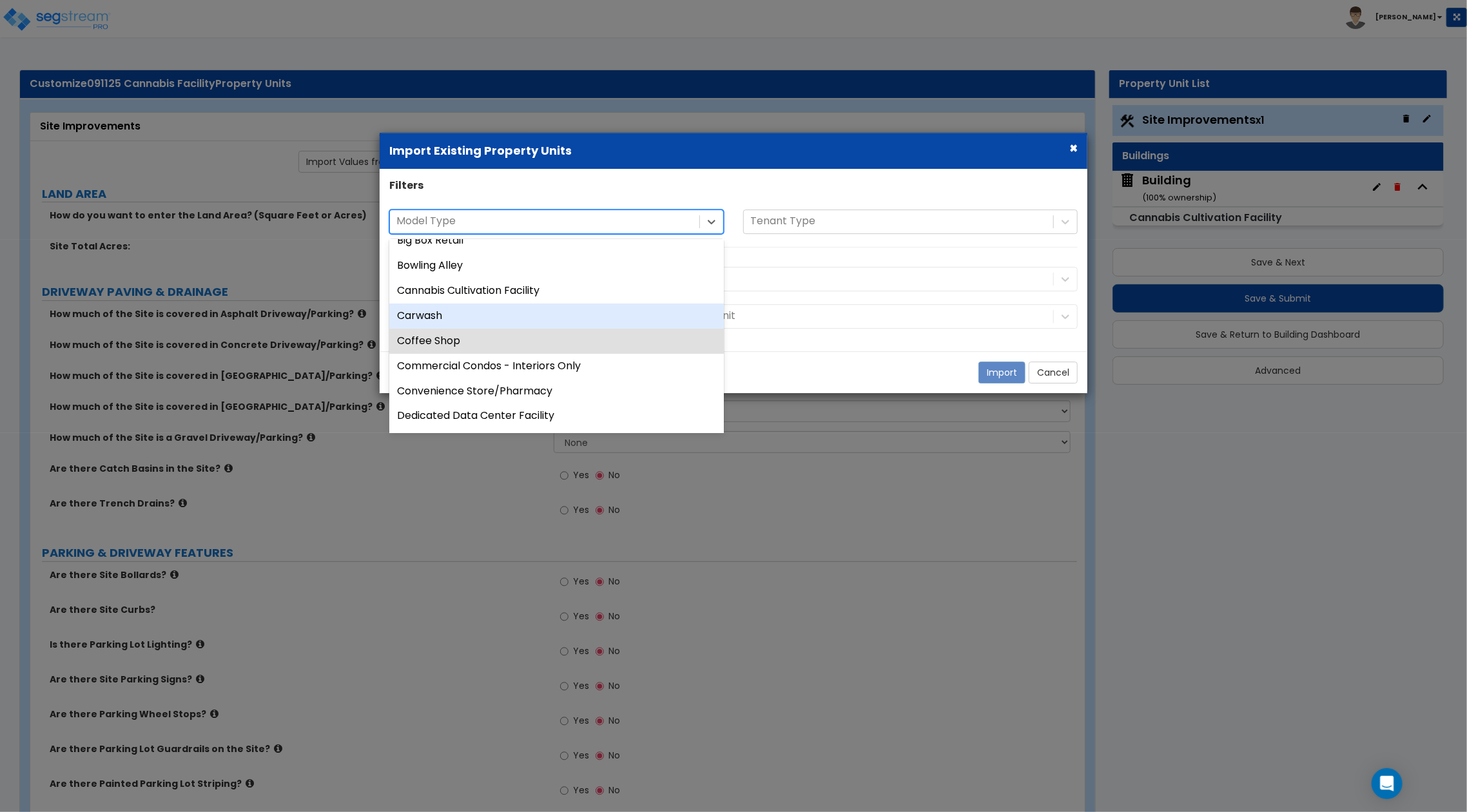
scroll to position [172, 0]
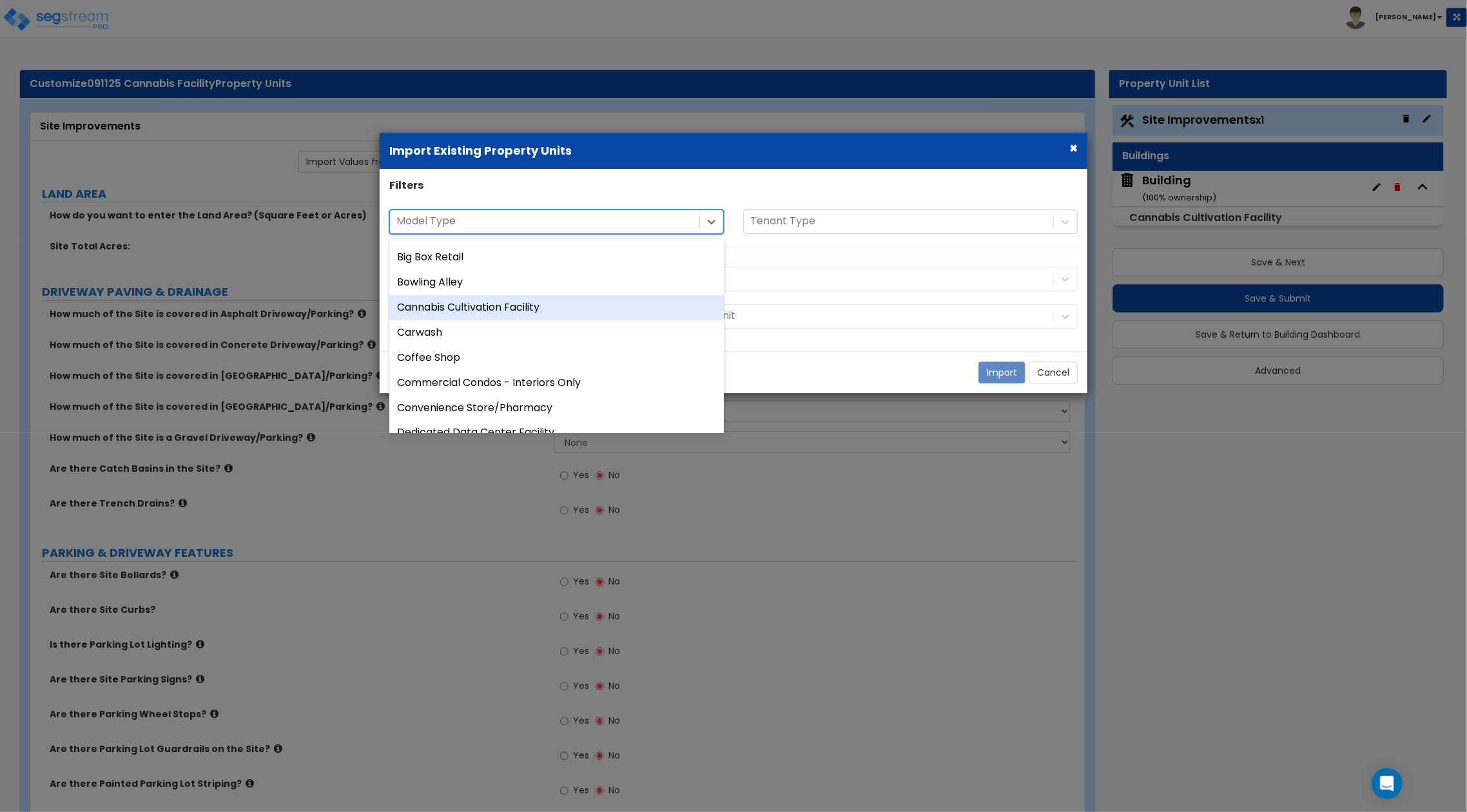
click at [464, 302] on div "Cannabis Cultivation Facility" at bounding box center [556, 308] width 334 height 25
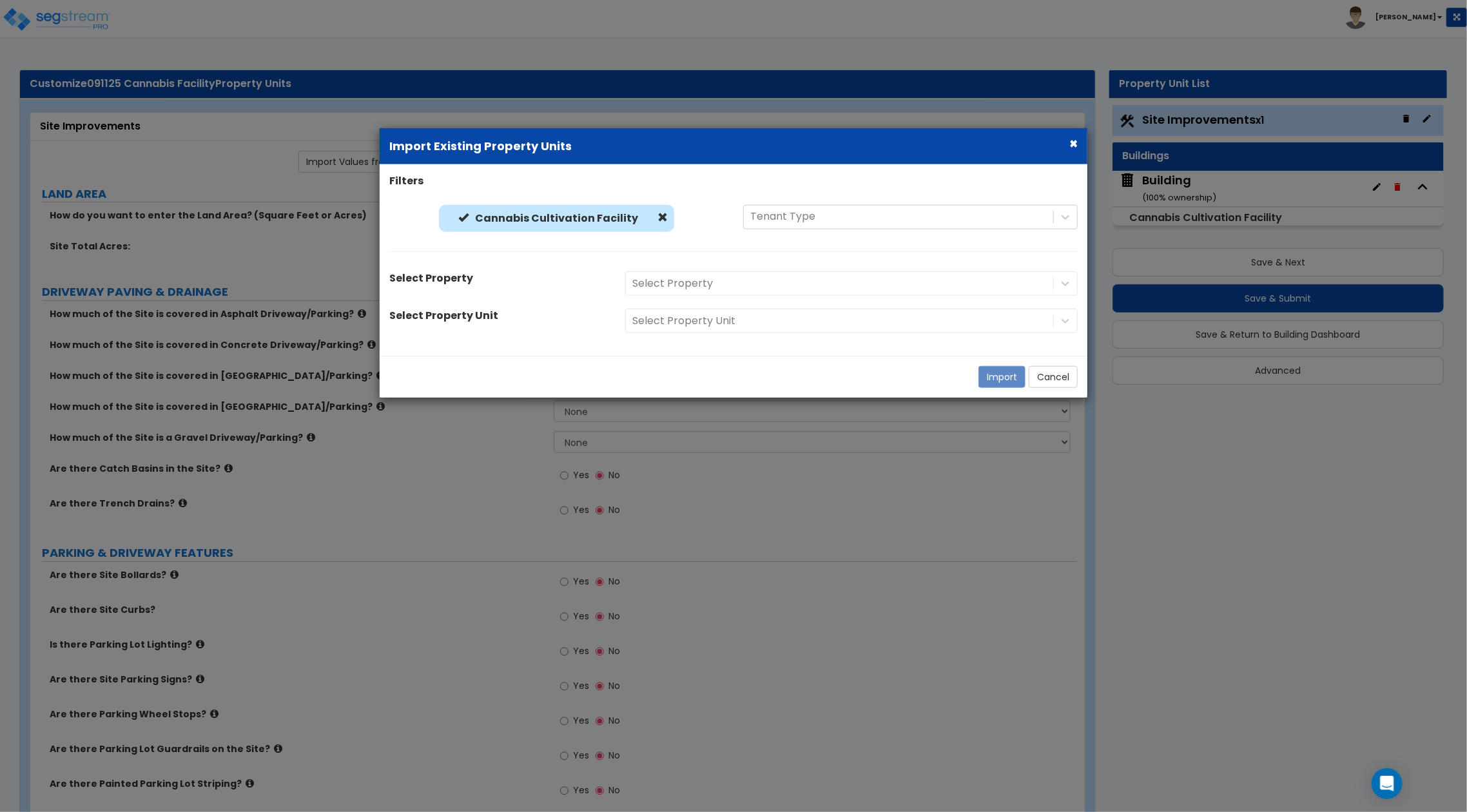
click at [705, 281] on div "Select Property" at bounding box center [851, 284] width 472 height 25
click at [793, 285] on div "Select Property" at bounding box center [851, 284] width 472 height 25
click at [907, 293] on div "Select Property" at bounding box center [839, 283] width 428 height 22
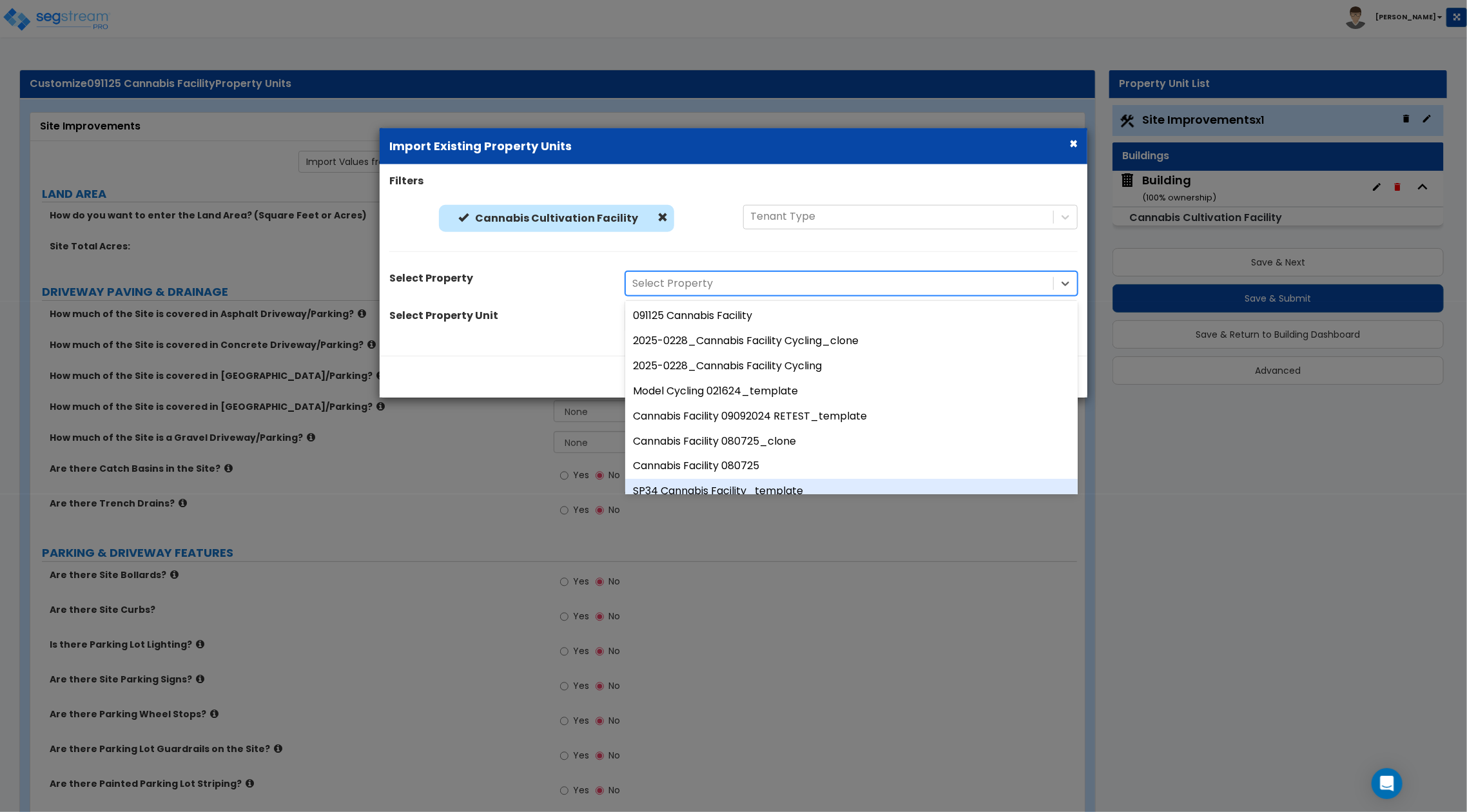
click at [765, 485] on div "SP34 Cannabis Facility_template" at bounding box center [851, 491] width 453 height 25
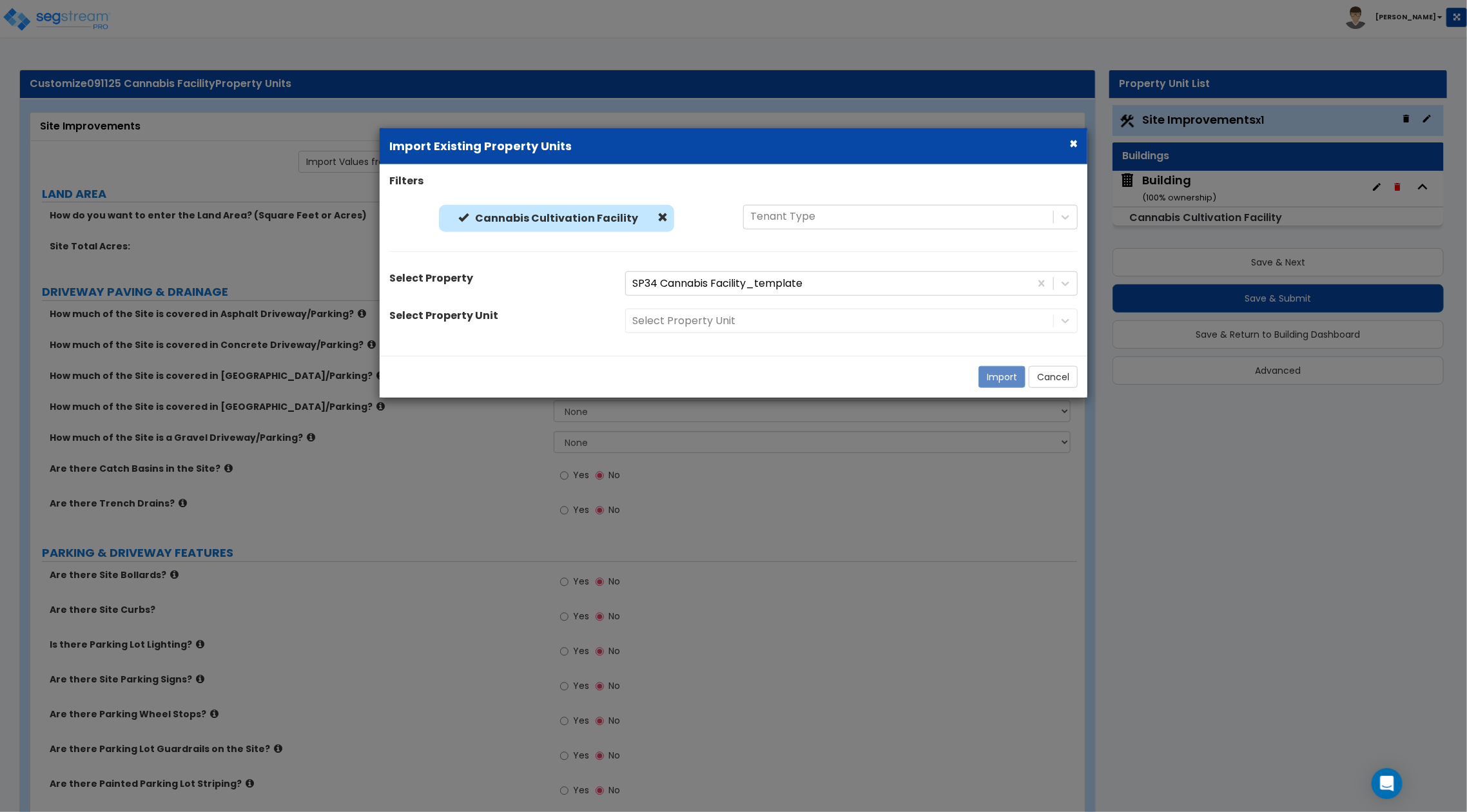
click at [839, 324] on div "Select Property Unit" at bounding box center [851, 321] width 472 height 25
click at [863, 321] on div "Select Property Unit" at bounding box center [851, 321] width 472 height 25
click at [882, 295] on div "Select Property" at bounding box center [851, 284] width 453 height 25
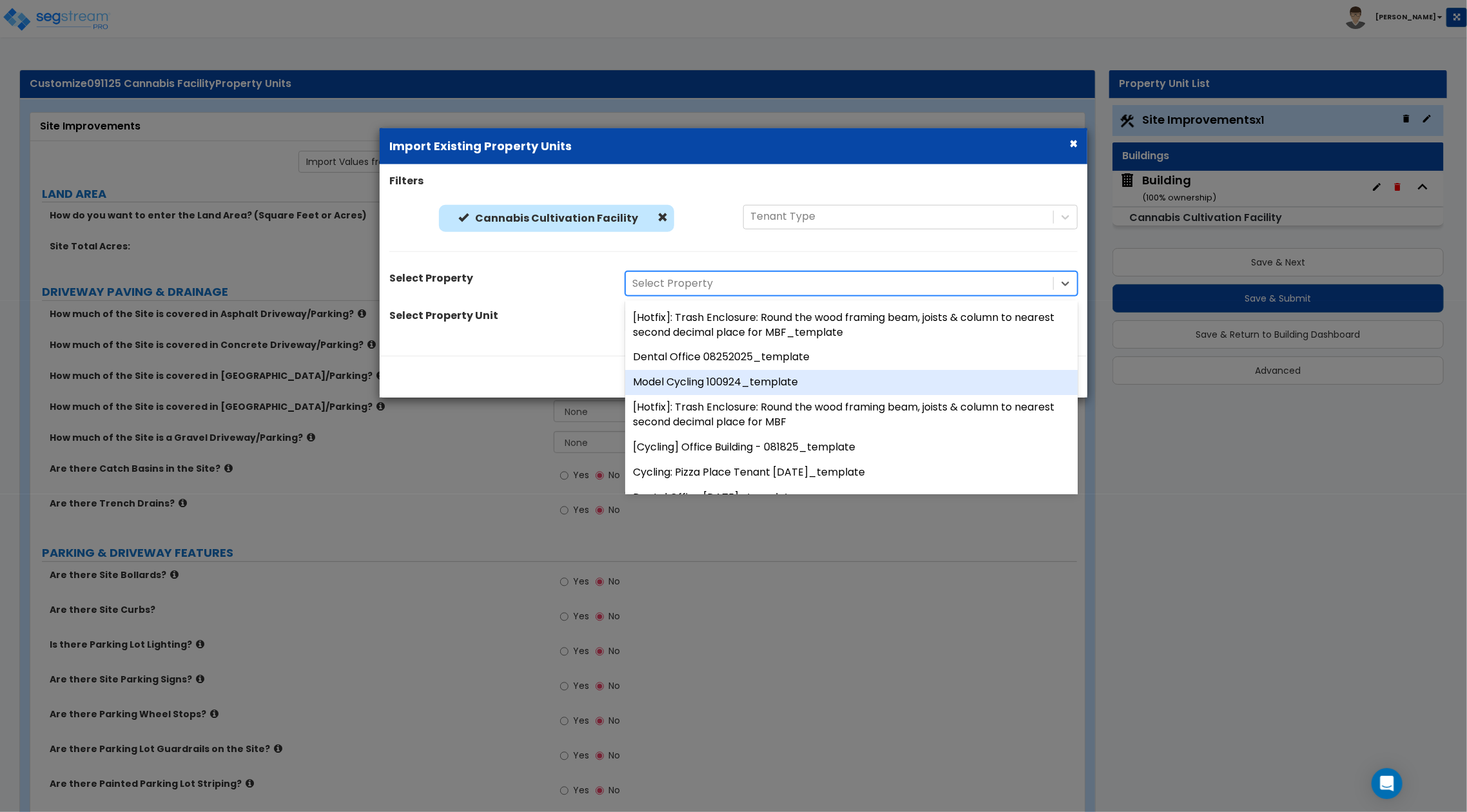
scroll to position [3694, 0]
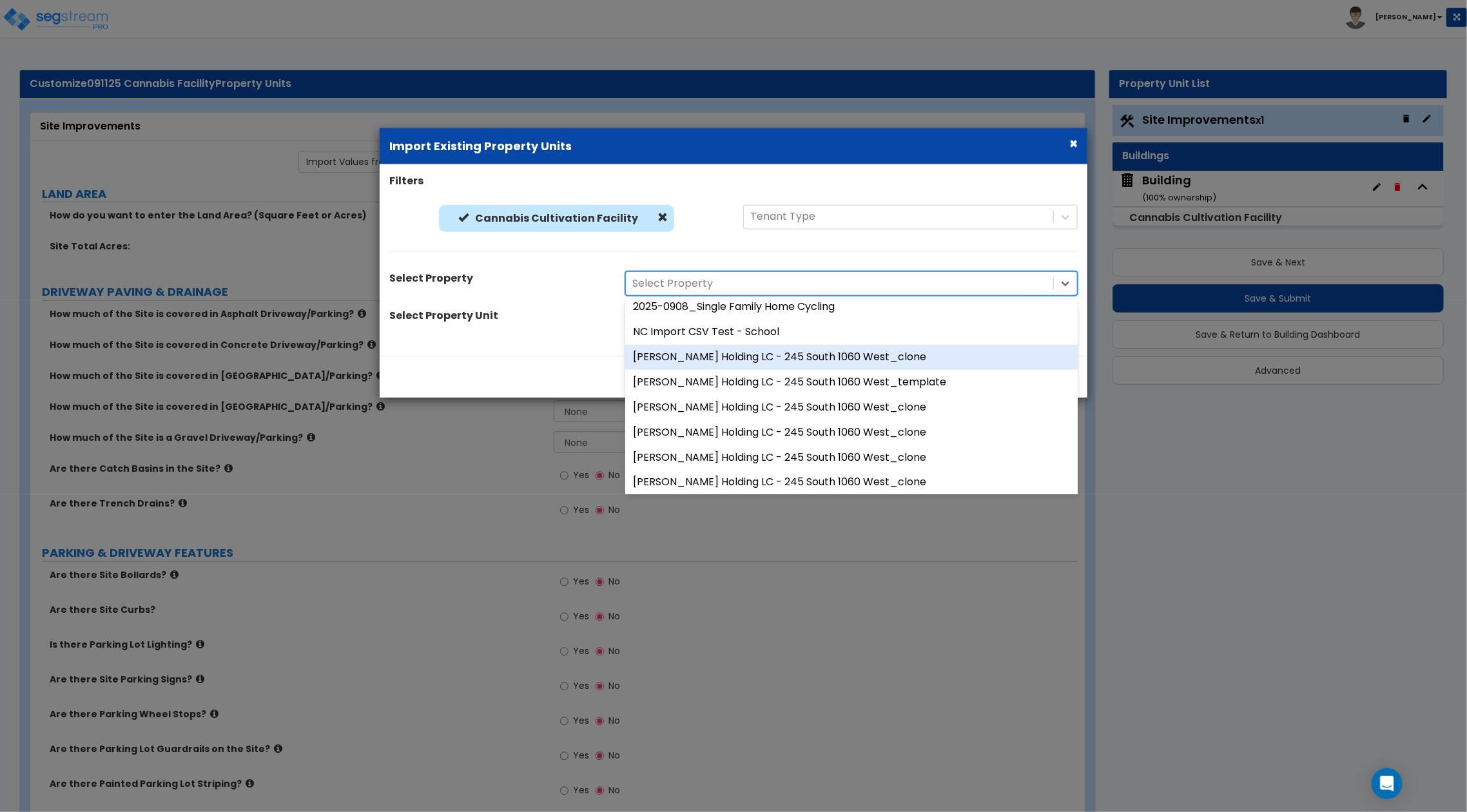
click at [691, 234] on div "Cannabis Cultivation Facility" at bounding box center [556, 221] width 334 height 34
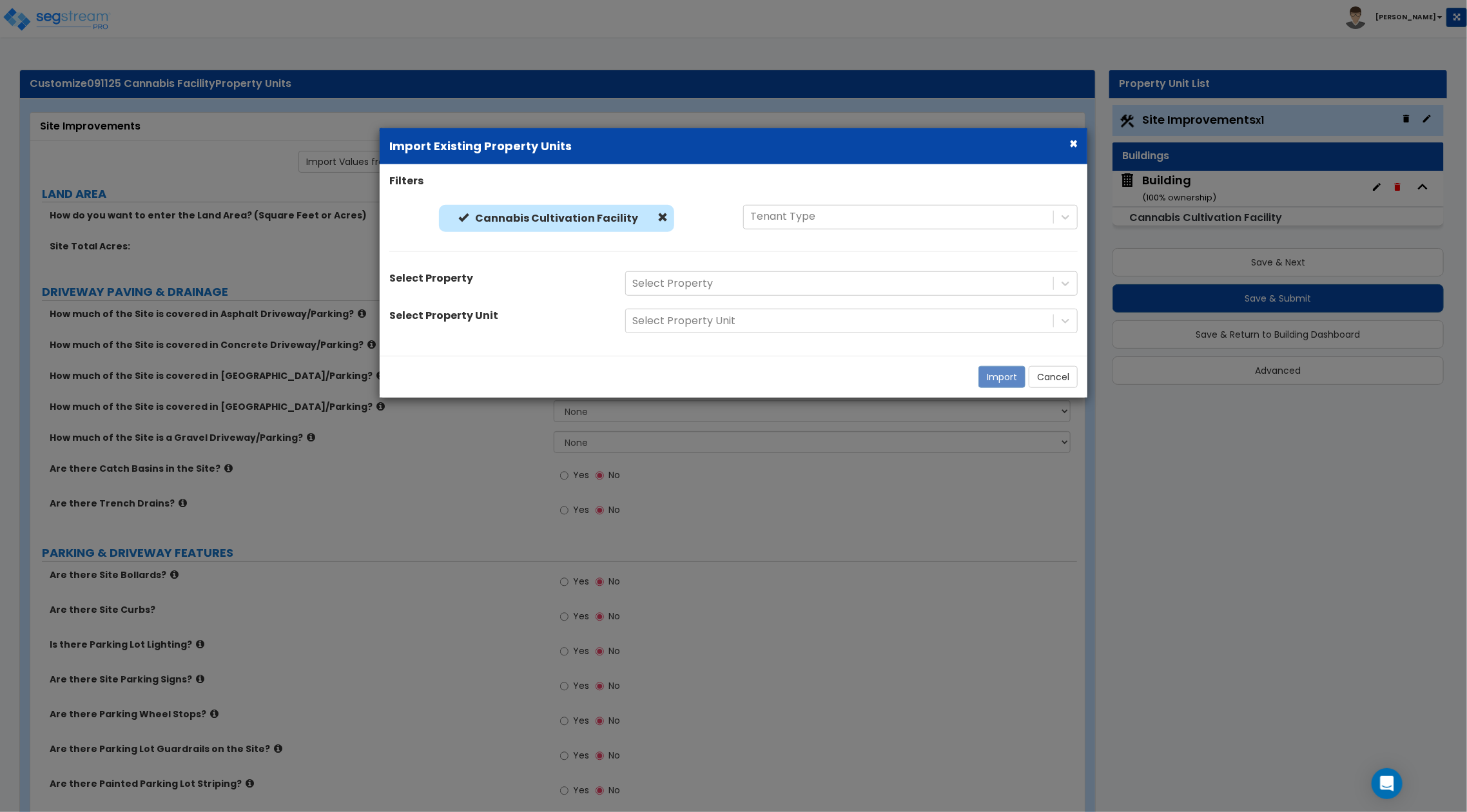
click at [1070, 144] on button "×" at bounding box center [1074, 144] width 8 height 14
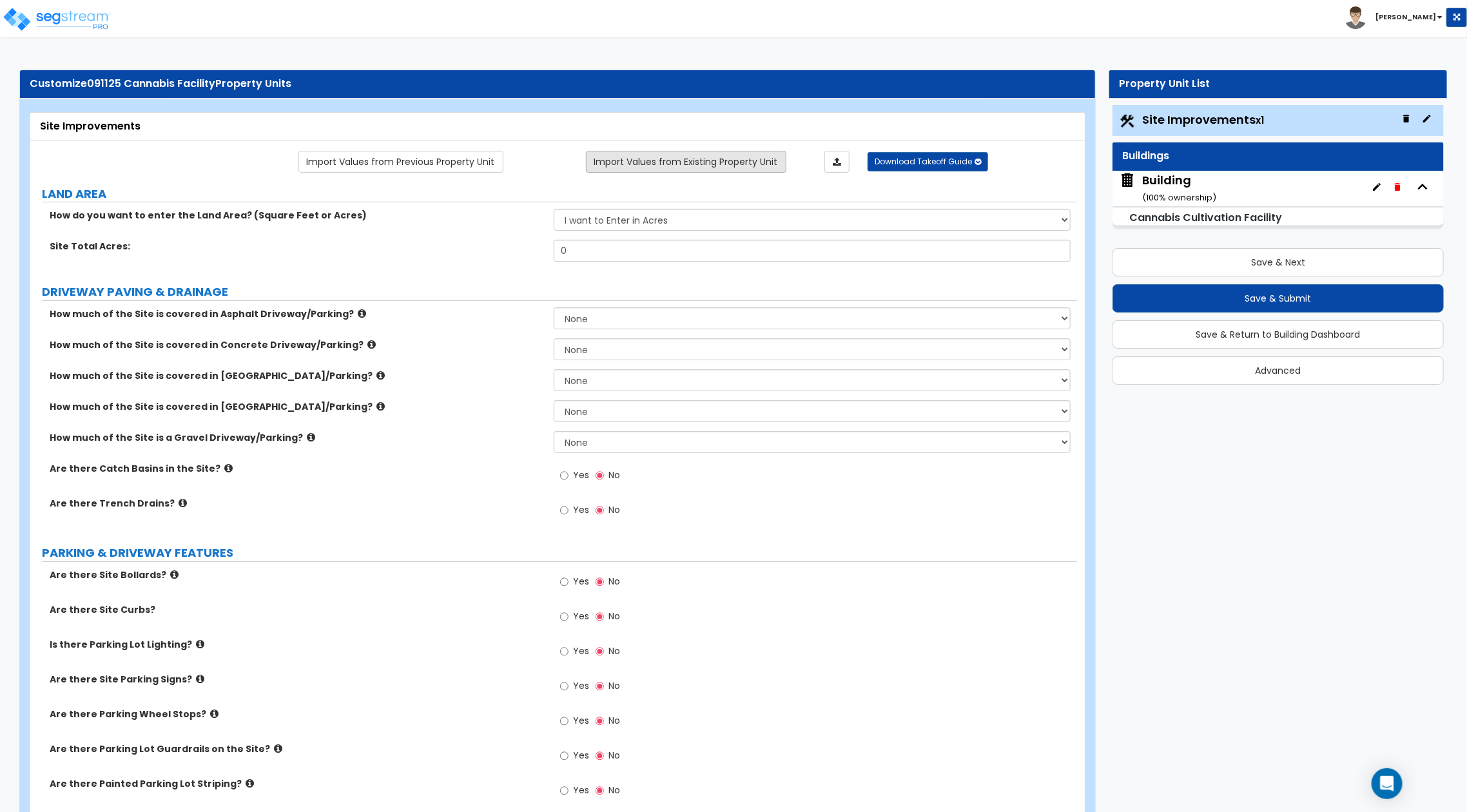
click at [675, 161] on link "Import Values from Existing Property Unit" at bounding box center [686, 162] width 200 height 22
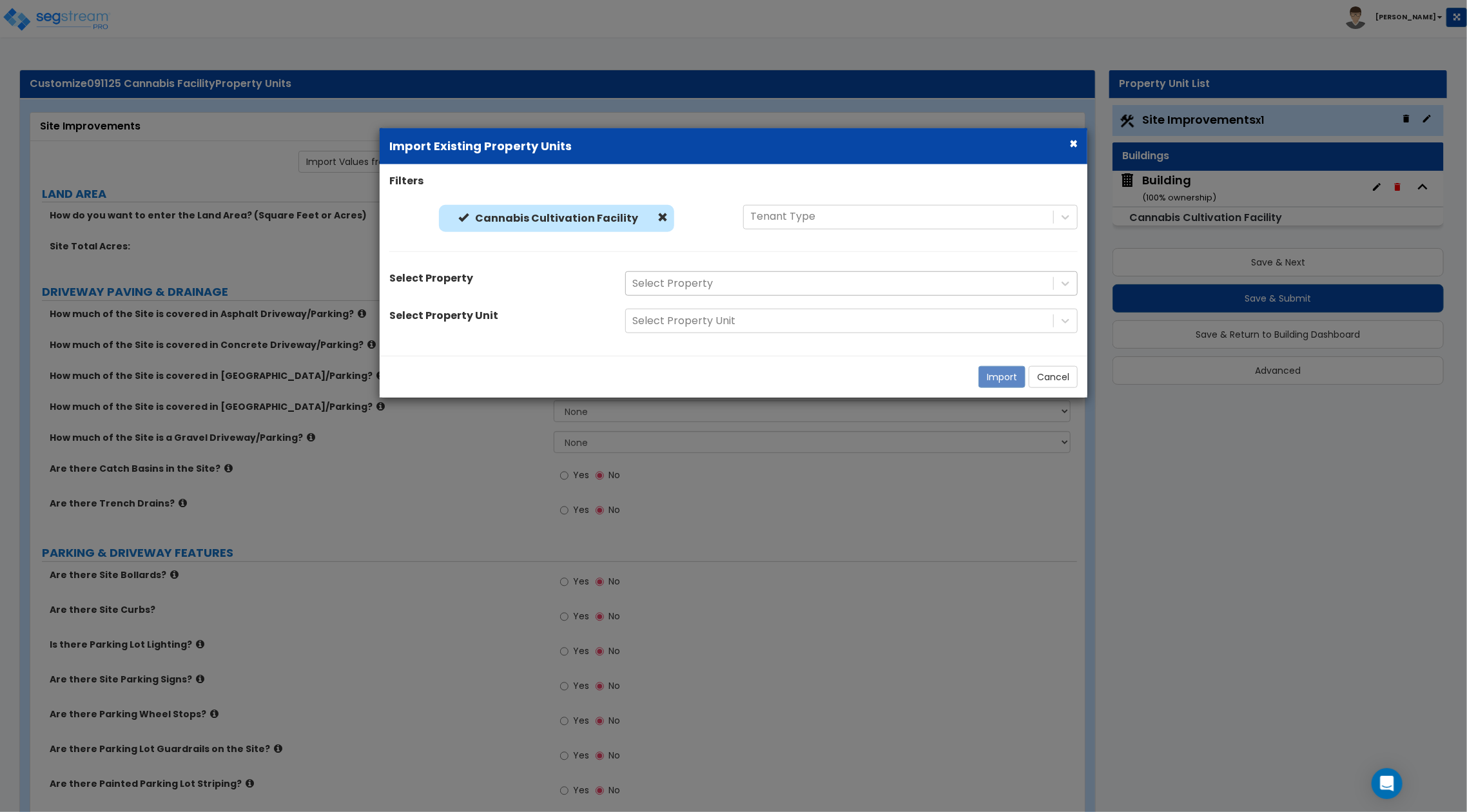
click at [707, 285] on div at bounding box center [839, 284] width 415 height 18
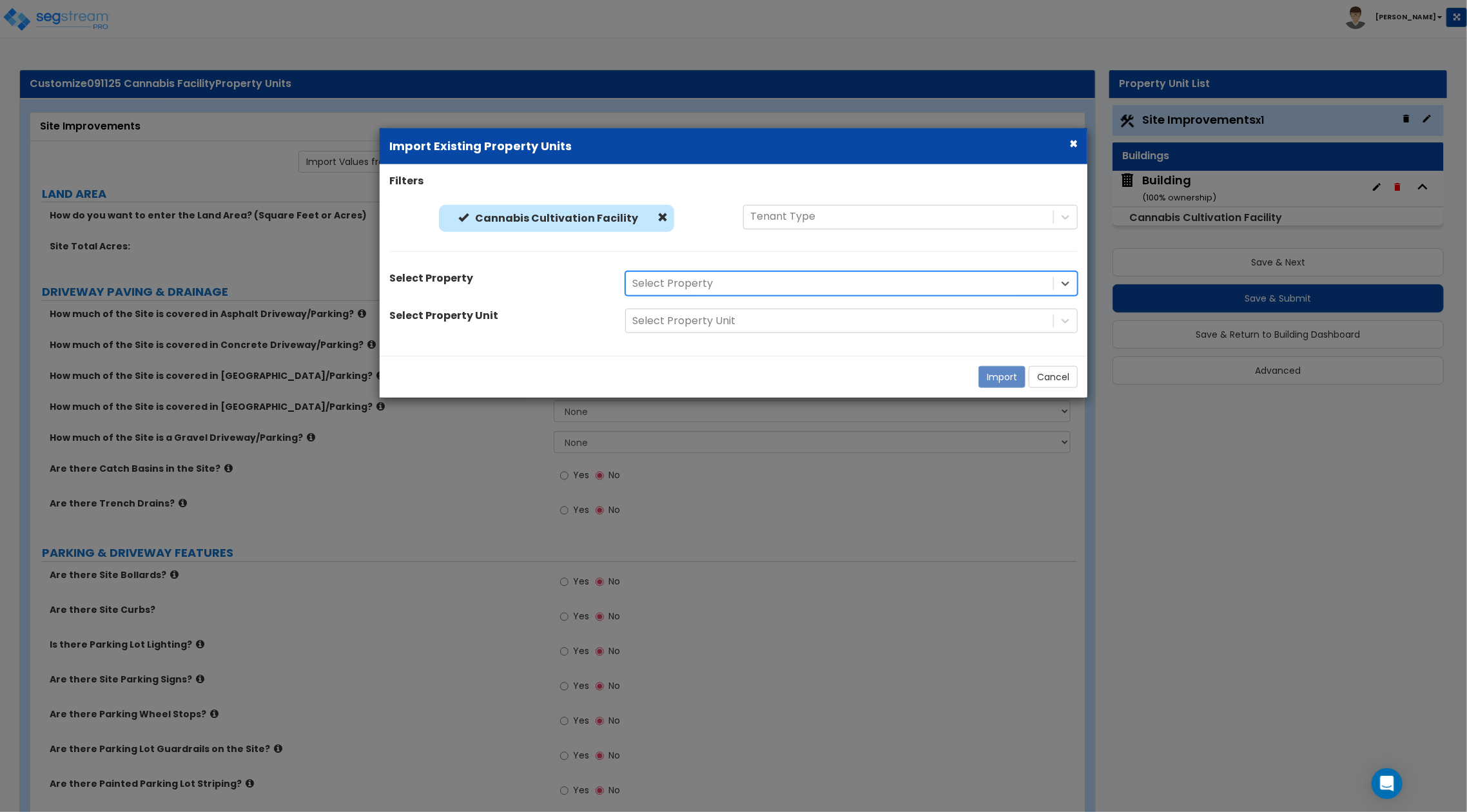
click at [828, 292] on div at bounding box center [839, 284] width 415 height 18
click at [1072, 144] on button "×" at bounding box center [1074, 144] width 8 height 14
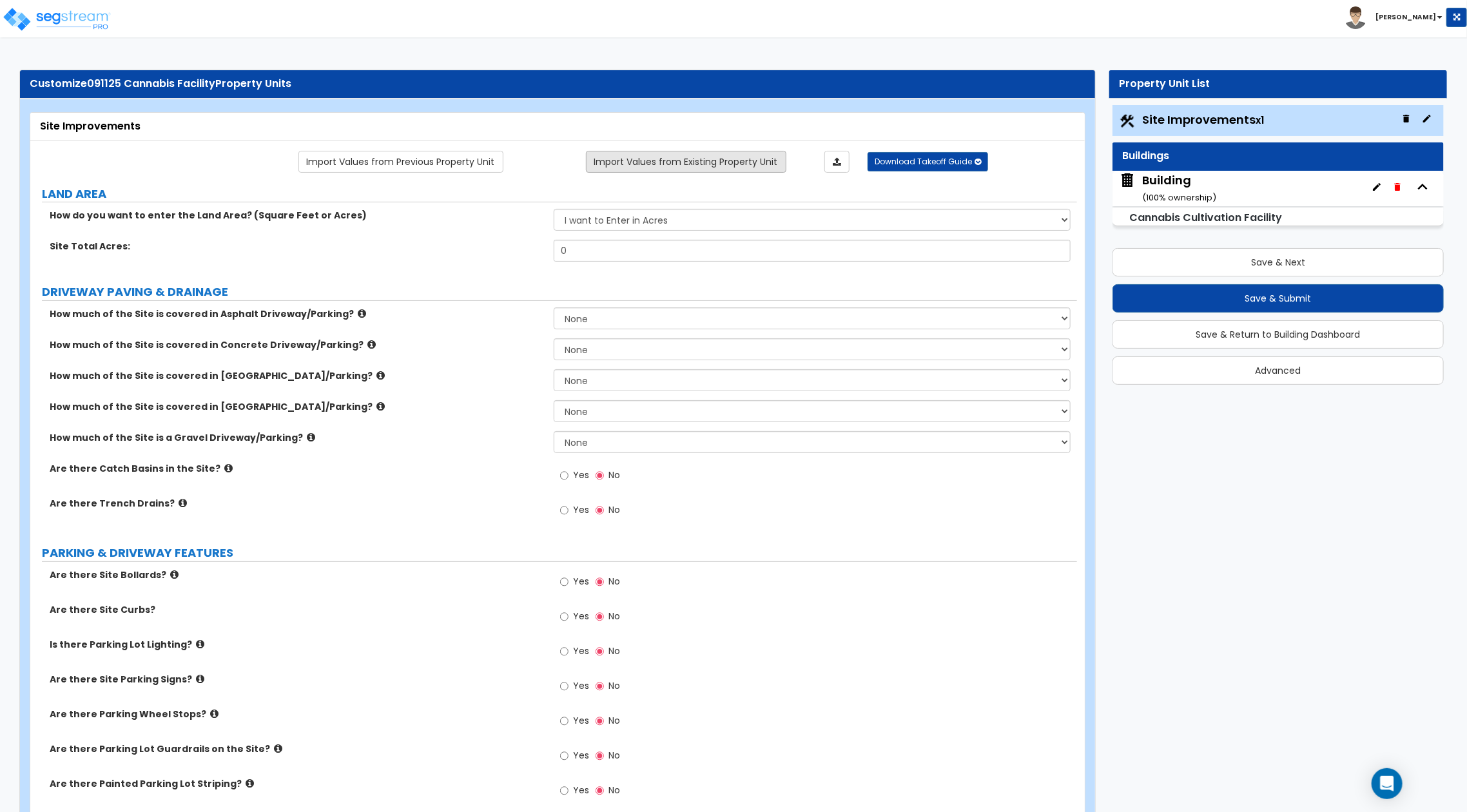
click at [690, 159] on link "Import Values from Existing Property Unit" at bounding box center [686, 162] width 200 height 22
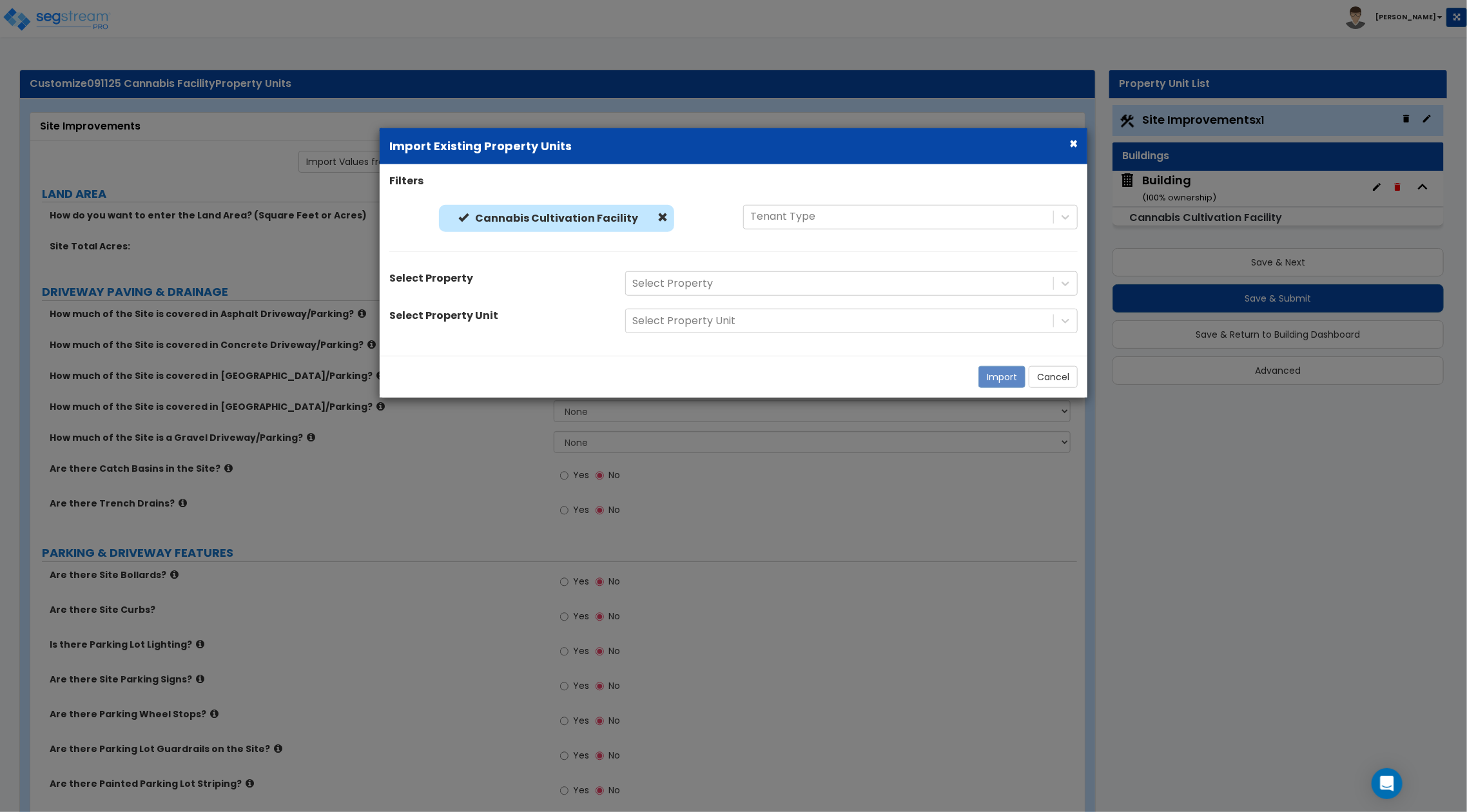
drag, startPoint x: 658, startPoint y: 214, endPoint x: 735, endPoint y: 223, distance: 77.5
click at [658, 214] on span at bounding box center [662, 216] width 10 height 10
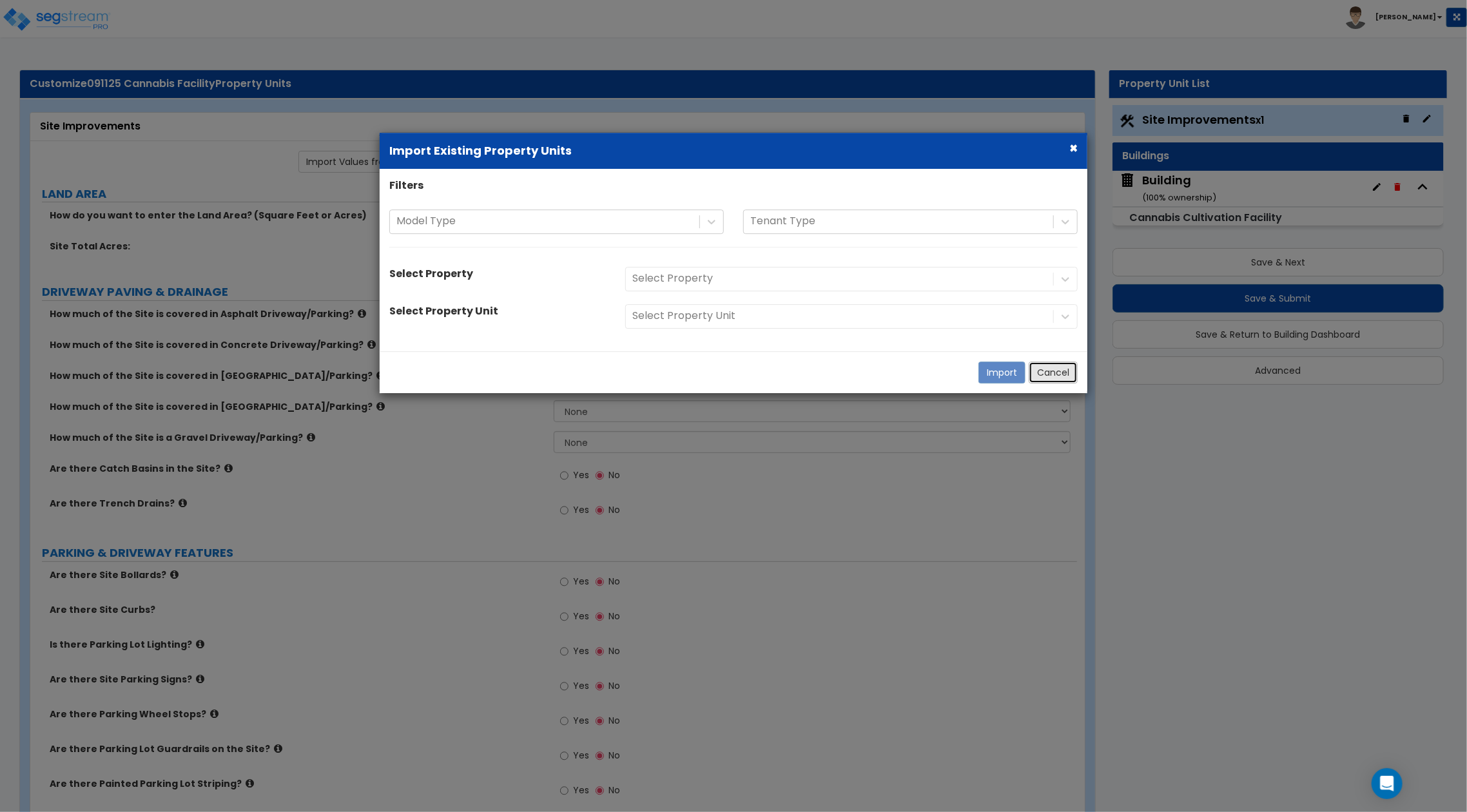
click at [1046, 368] on button "Cancel" at bounding box center [1053, 372] width 49 height 22
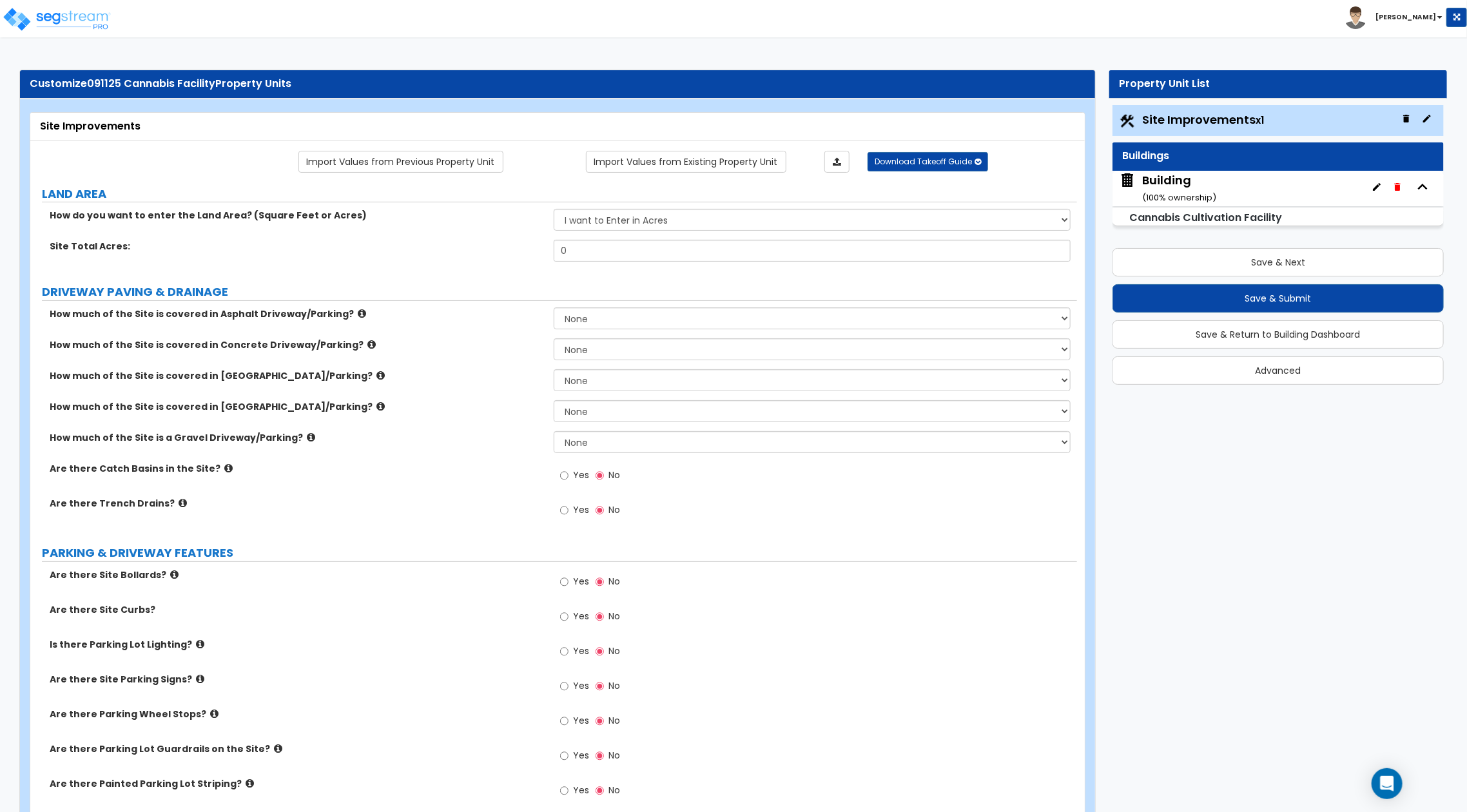
click at [779, 152] on link "Import Values from Existing Property Unit" at bounding box center [686, 162] width 200 height 22
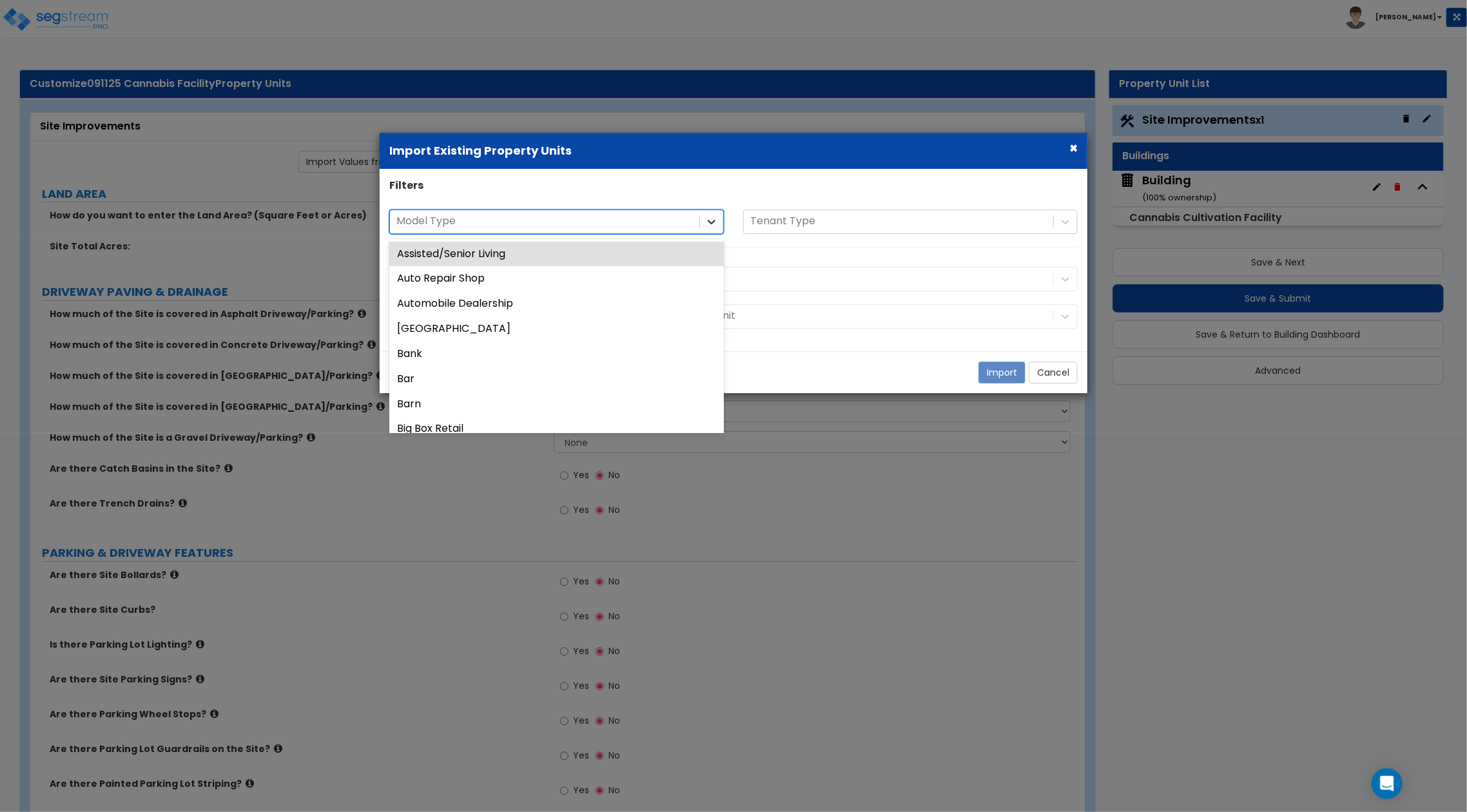
click at [718, 227] on icon at bounding box center [711, 221] width 13 height 13
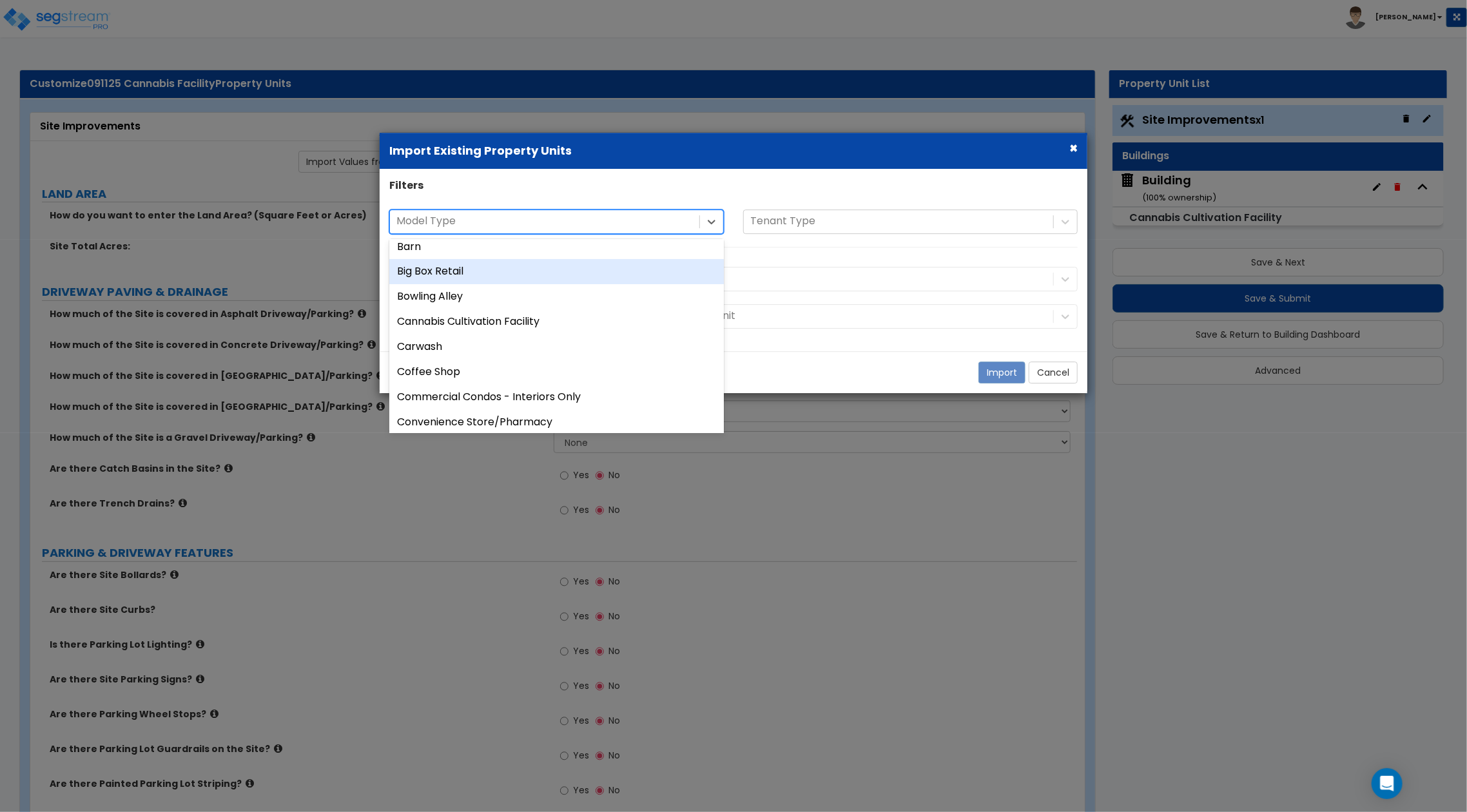
scroll to position [172, 0]
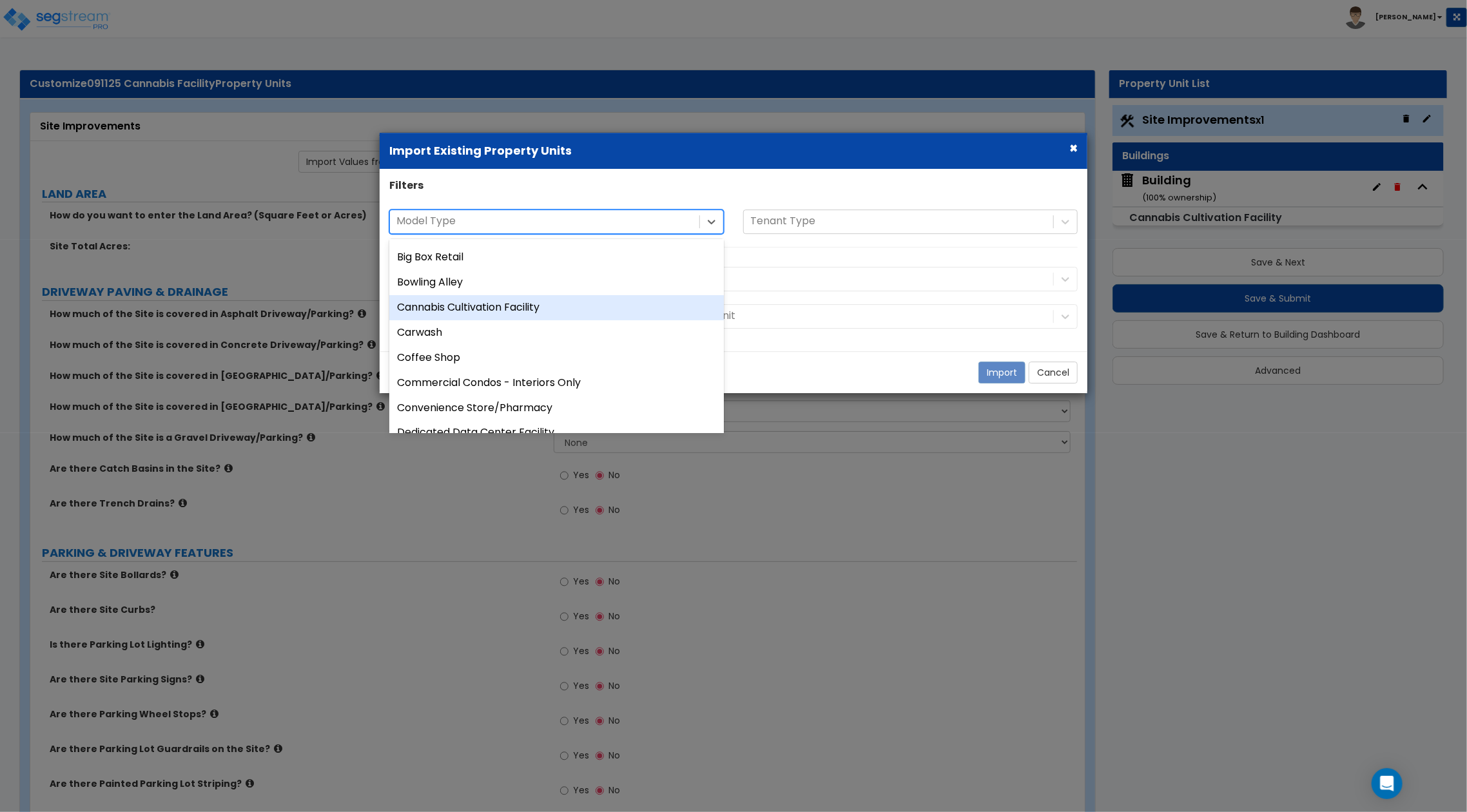
click at [539, 302] on div "Cannabis Cultivation Facility" at bounding box center [556, 308] width 334 height 25
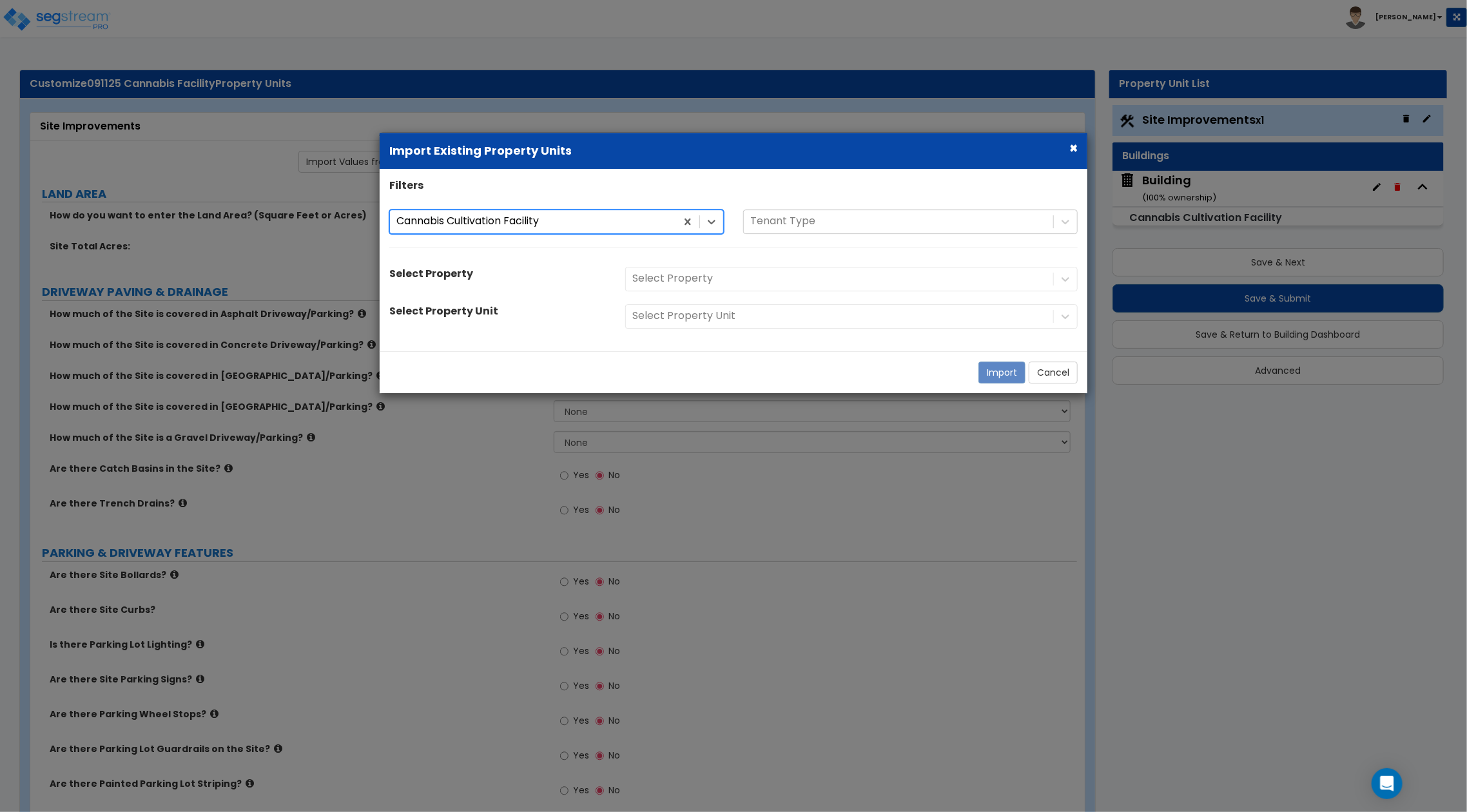
click at [542, 295] on div "Filters option Cannabis Cultivation Facility, selected. Cannabis Cultivation Fa…" at bounding box center [733, 260] width 707 height 163
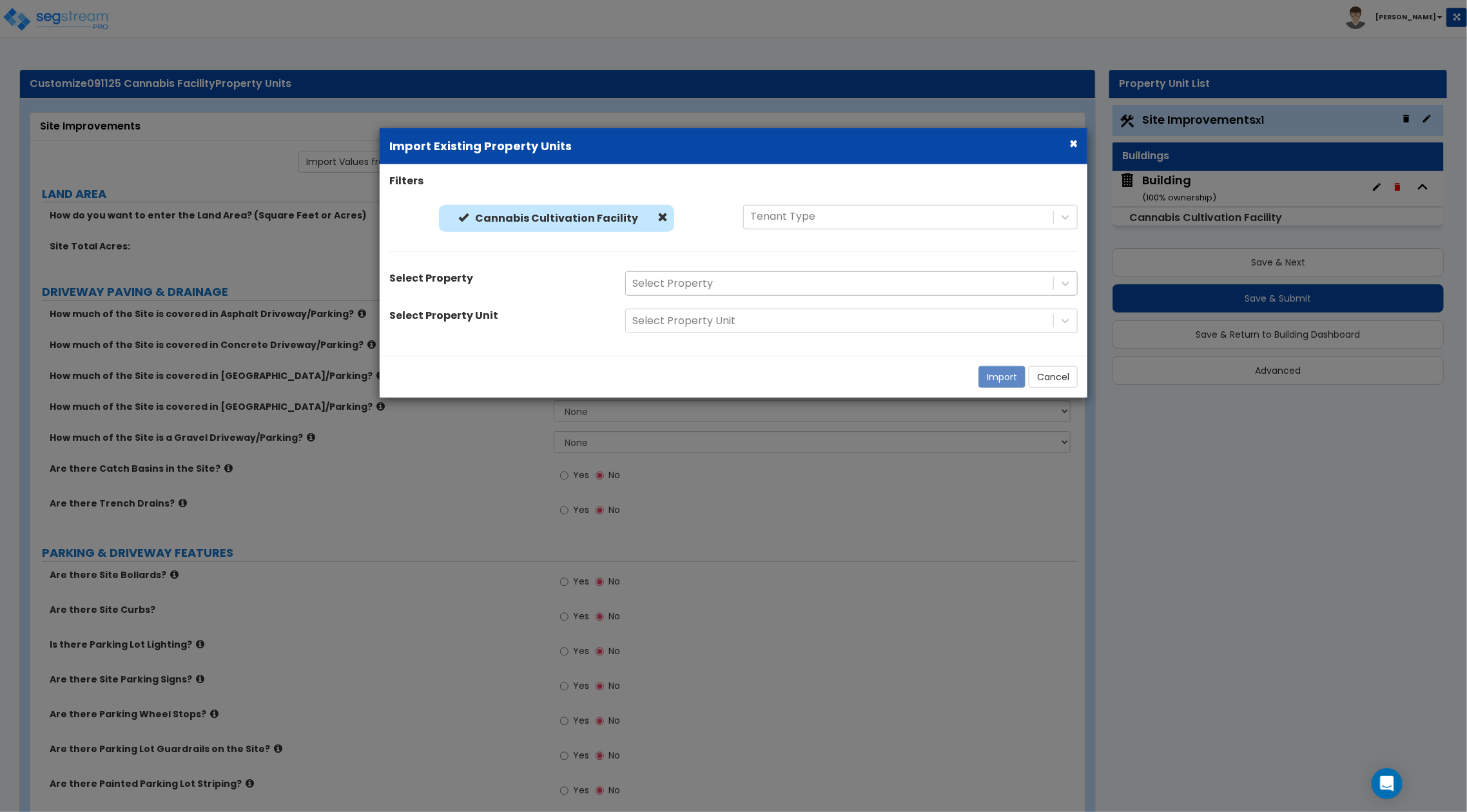
click at [705, 289] on div at bounding box center [839, 284] width 415 height 18
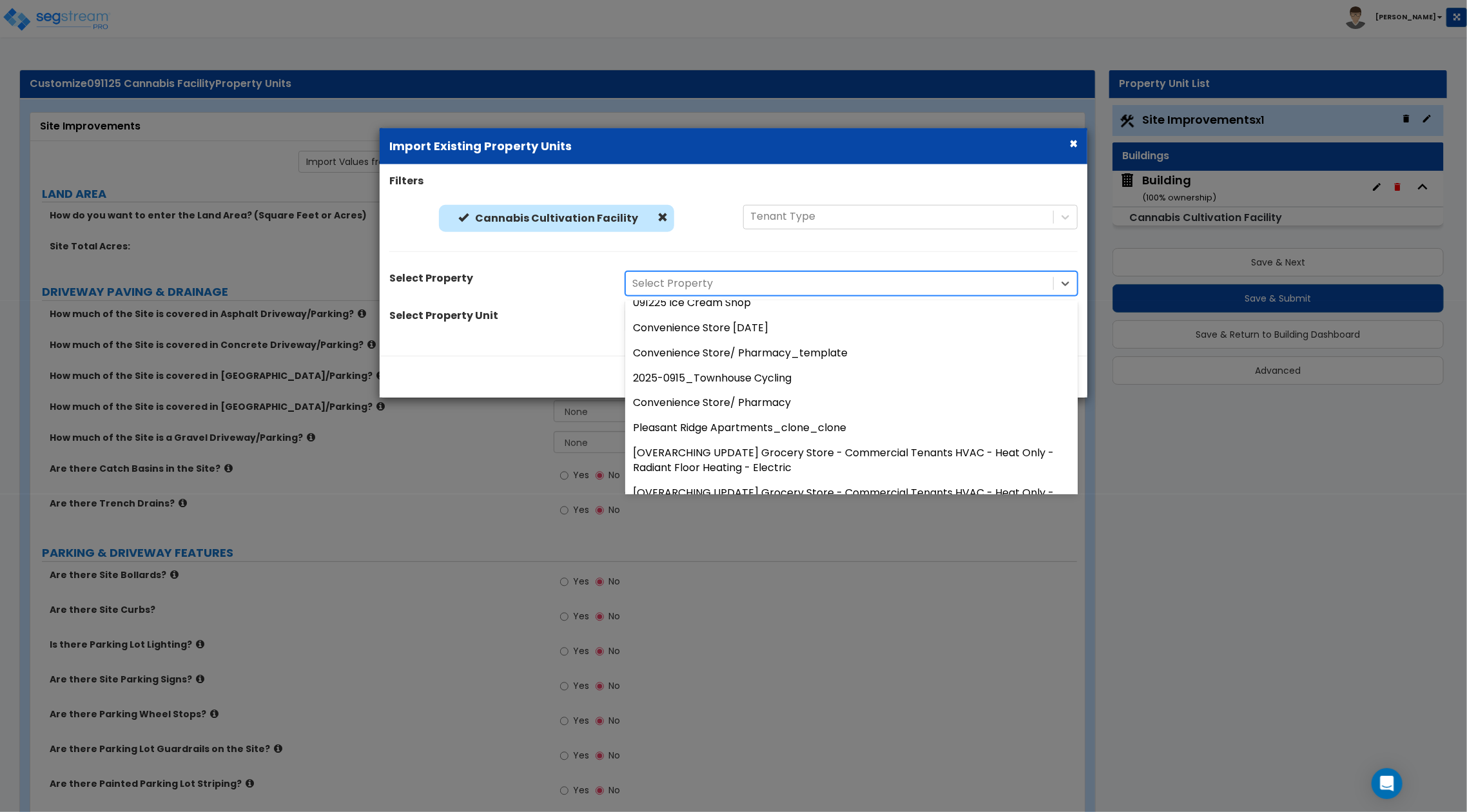
scroll to position [0, 0]
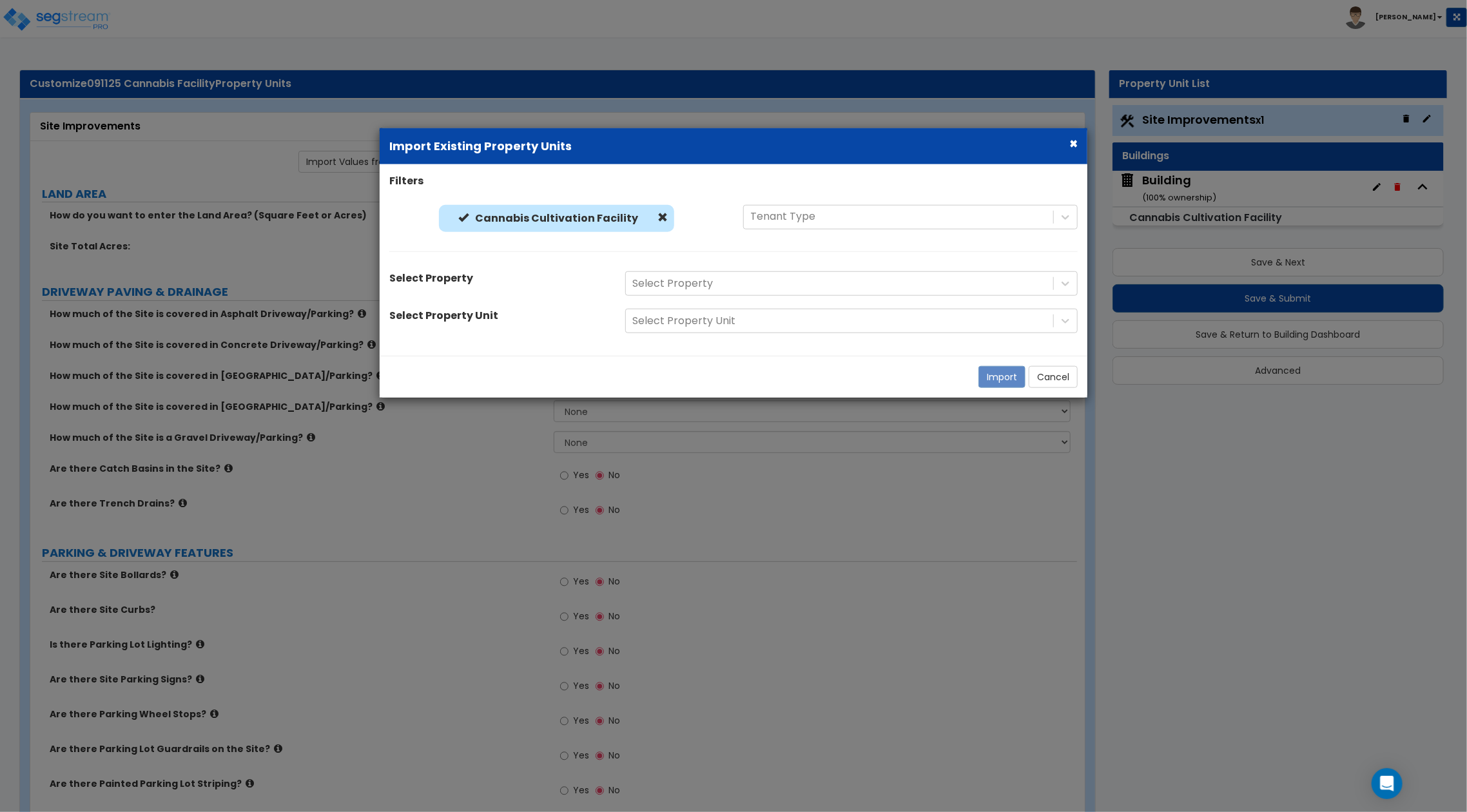
click at [1005, 180] on div "Filters" at bounding box center [733, 183] width 707 height 18
click at [1074, 142] on button "×" at bounding box center [1074, 144] width 8 height 14
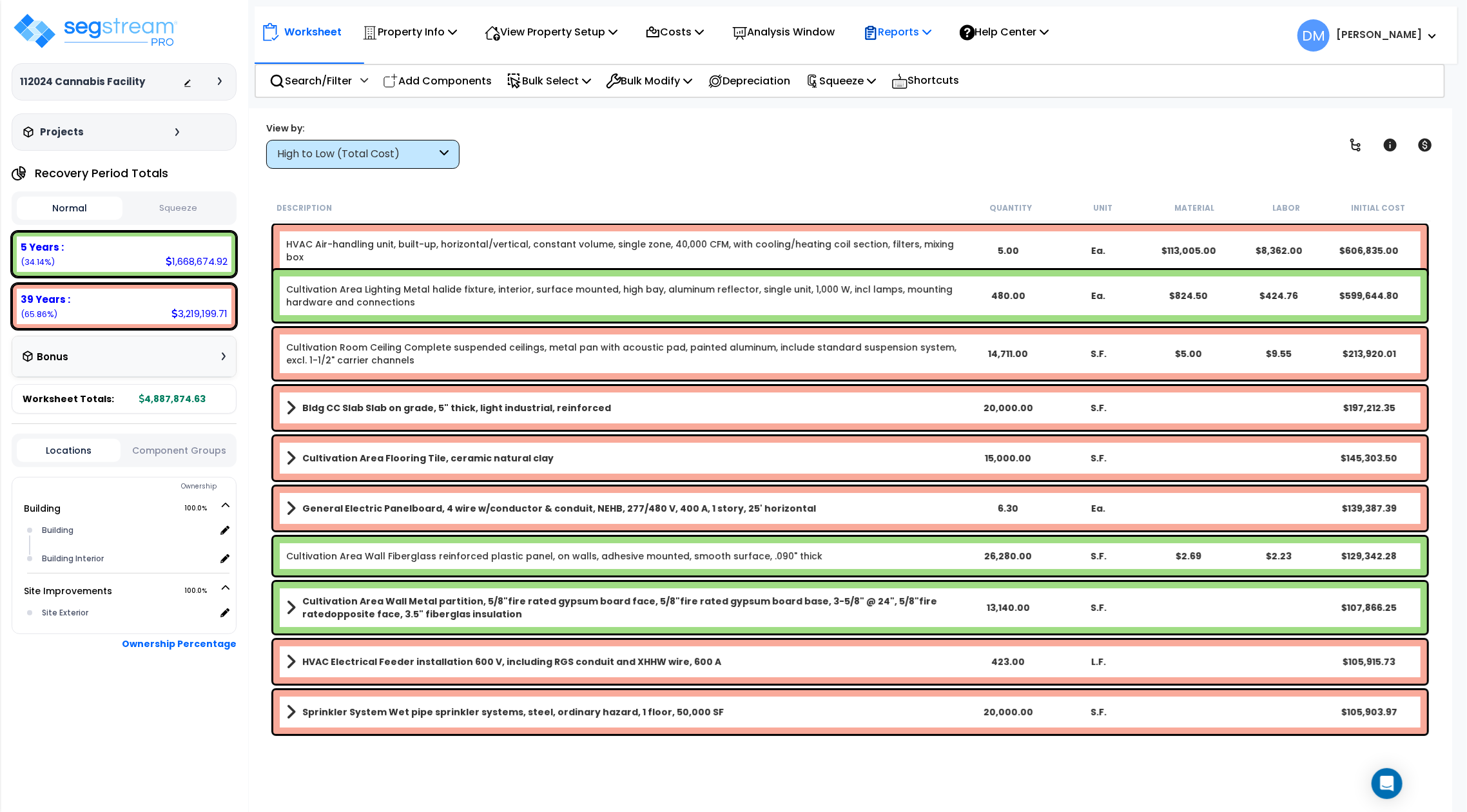
click at [928, 27] on p "Reports" at bounding box center [897, 32] width 69 height 18
click at [920, 52] on link "Get Report" at bounding box center [920, 61] width 127 height 26
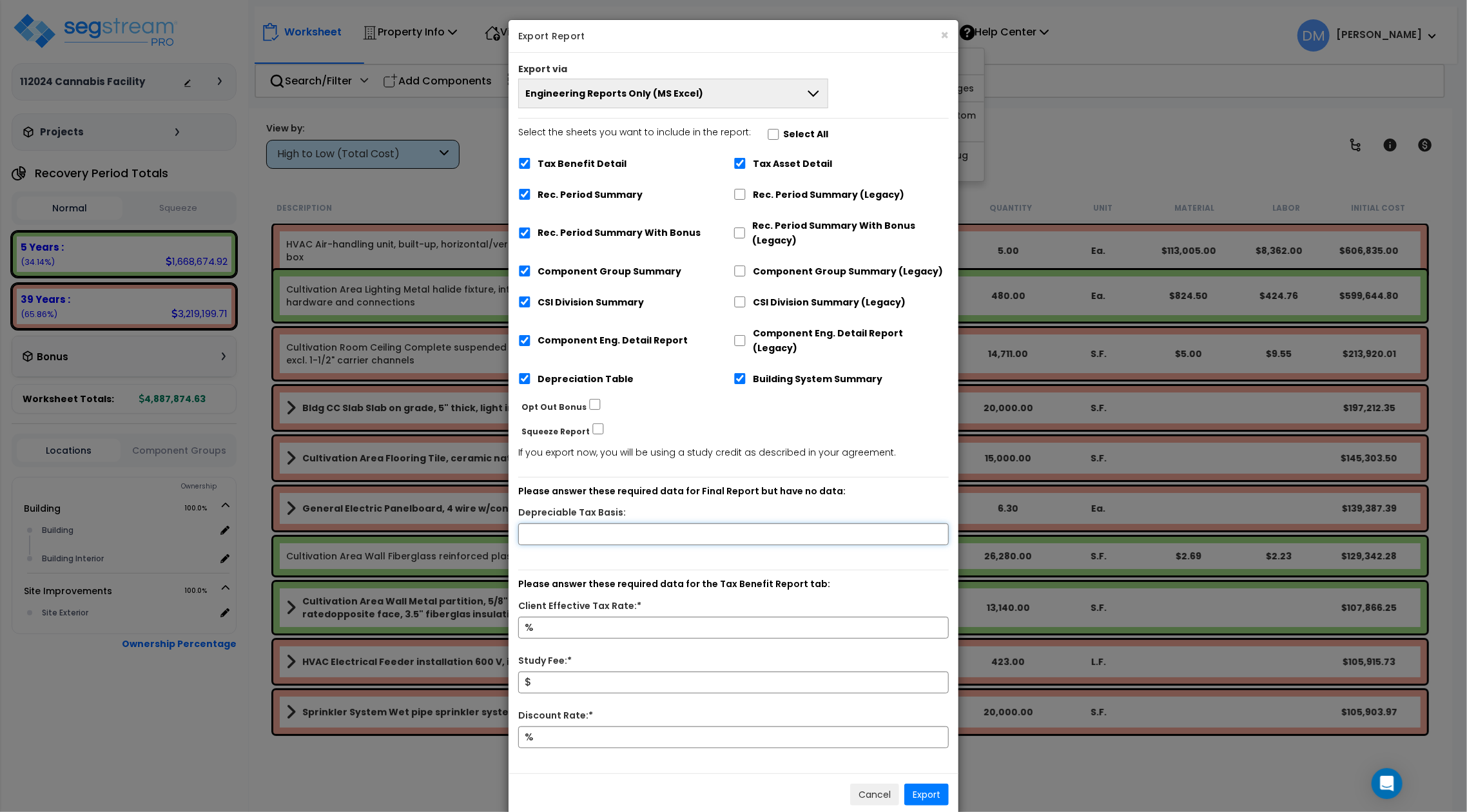
click at [683, 523] on input "text" at bounding box center [733, 534] width 430 height 22
type input "9,000,000"
click at [651, 617] on input "Client Effective Tax Rate:*" at bounding box center [733, 628] width 430 height 22
type input "10"
click at [669, 671] on input "Study Fee:*" at bounding box center [733, 682] width 430 height 22
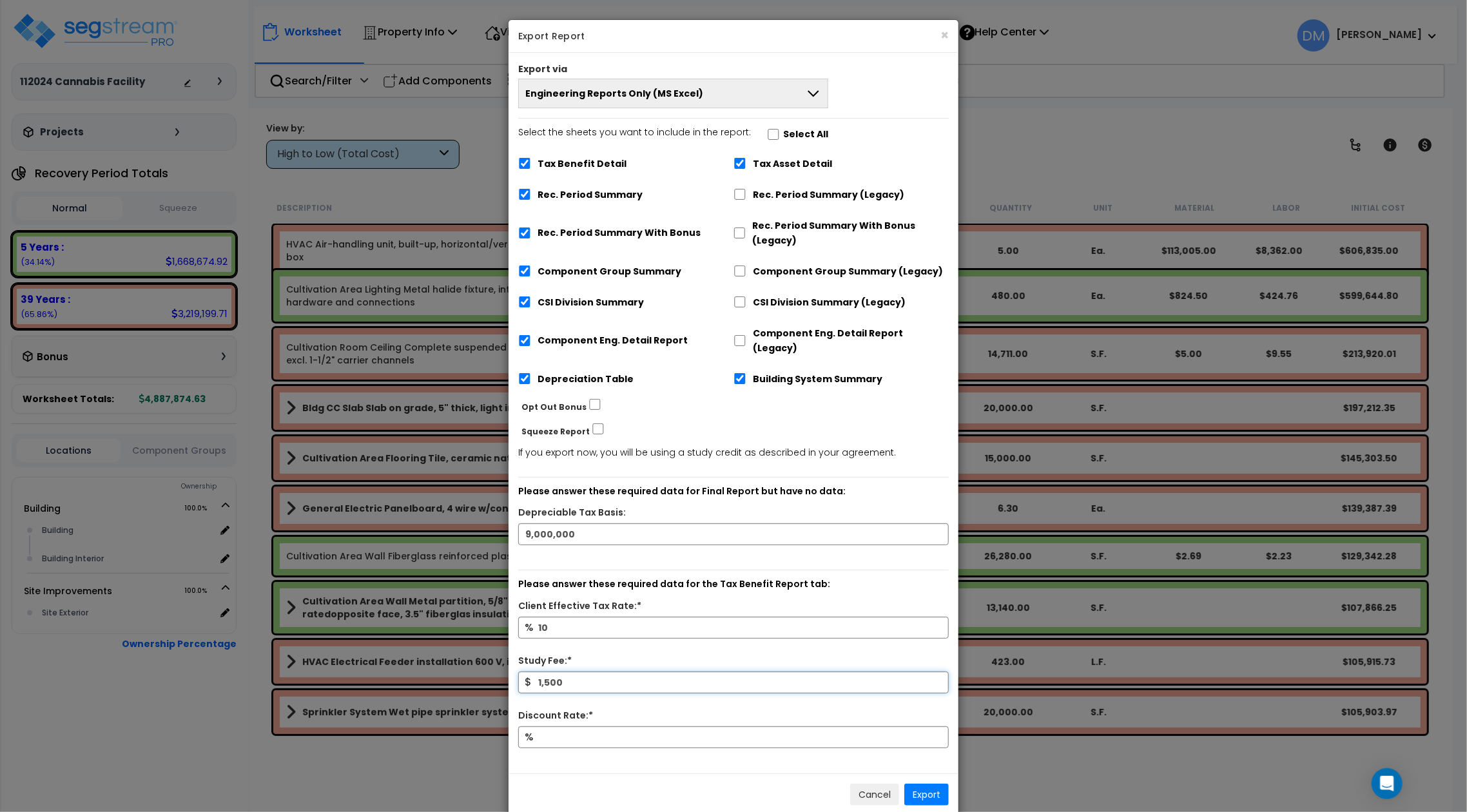
type input "1,500"
click at [650, 726] on input "Discount Rate:*" at bounding box center [733, 737] width 430 height 22
type input "10"
click at [936, 783] on button "Export" at bounding box center [926, 794] width 44 height 22
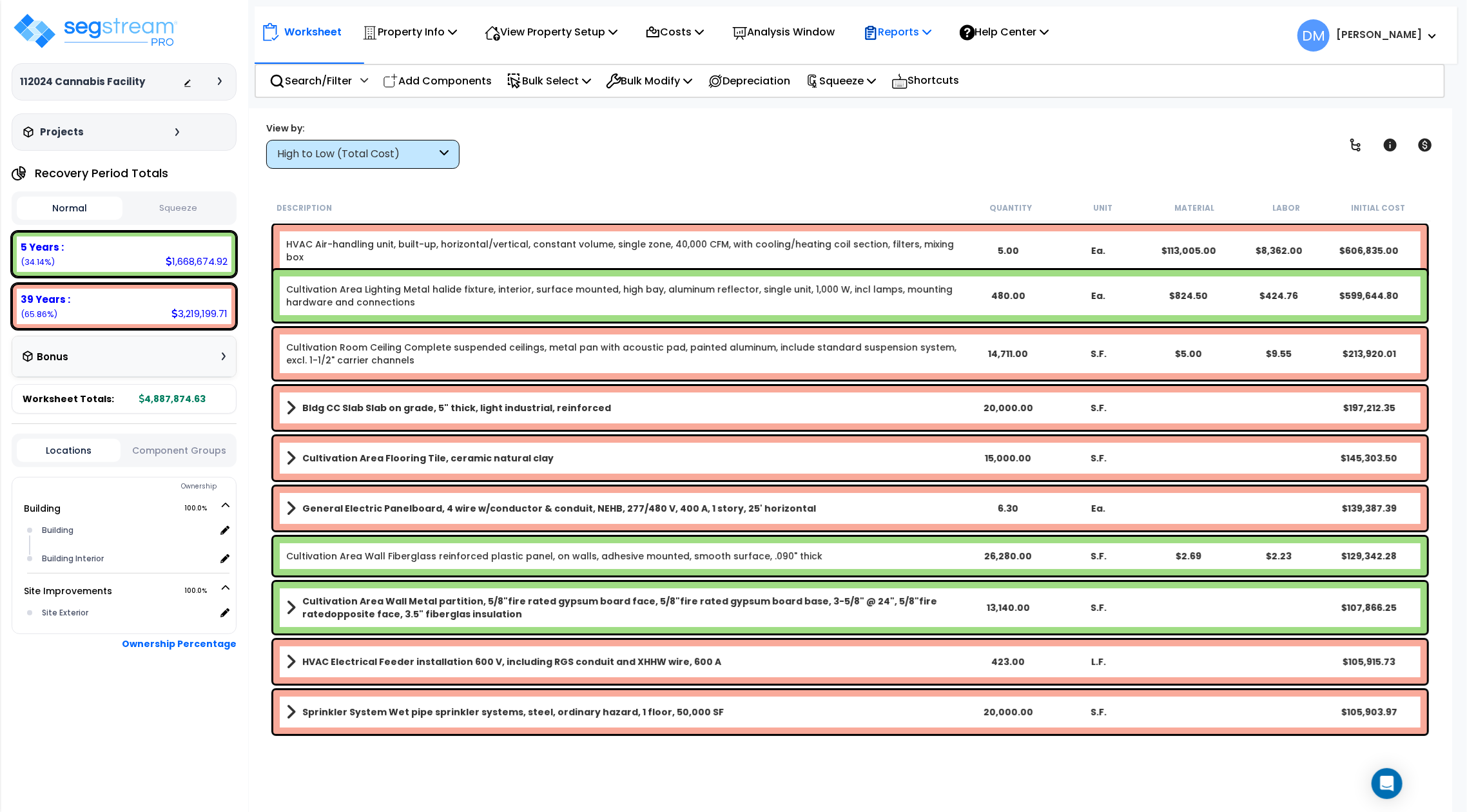
click at [922, 33] on p "Reports" at bounding box center [897, 32] width 69 height 18
click at [918, 50] on link "Get Report" at bounding box center [920, 61] width 127 height 26
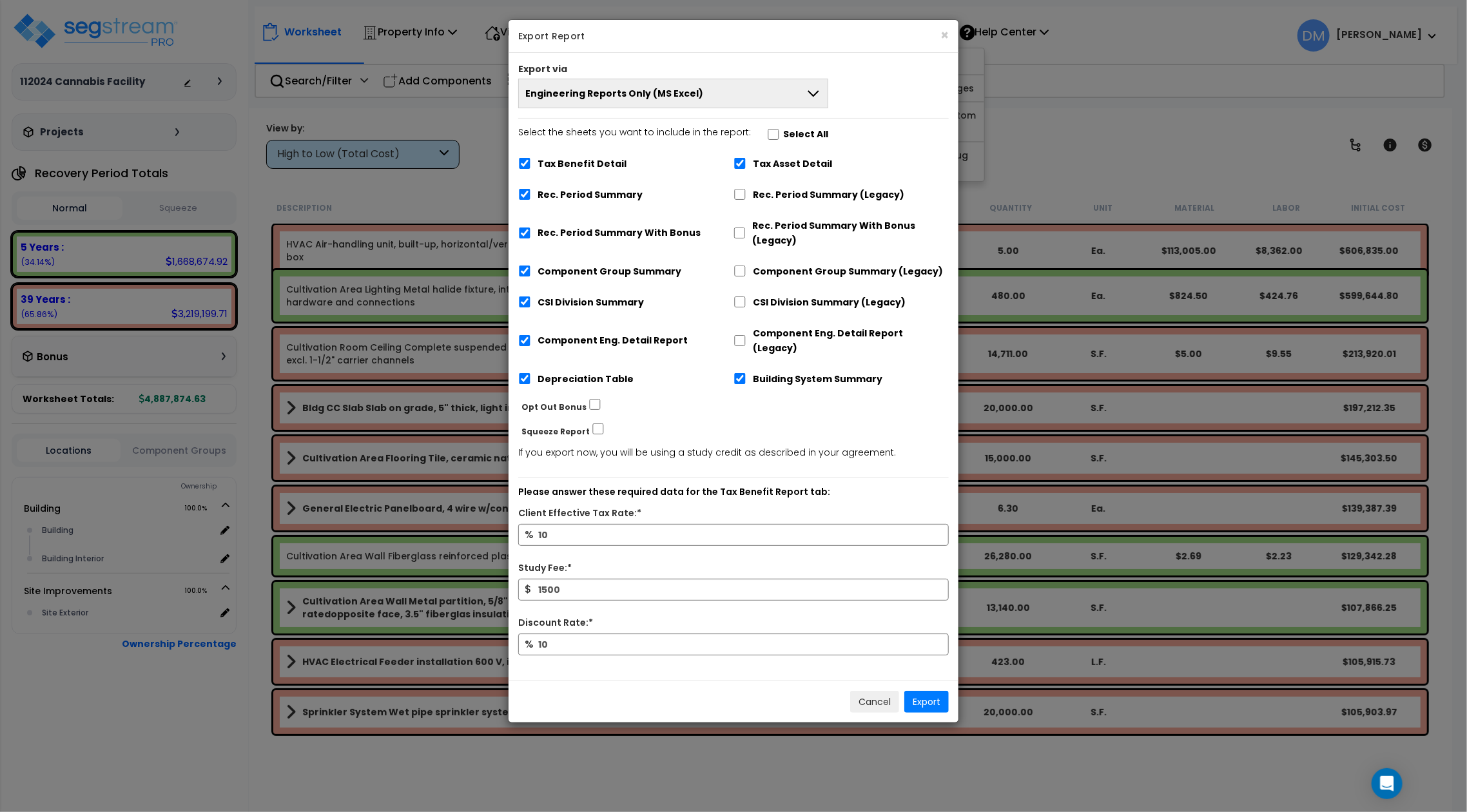
click at [791, 91] on button "Engineering Reports Only (MS Excel)" at bounding box center [673, 93] width 310 height 30
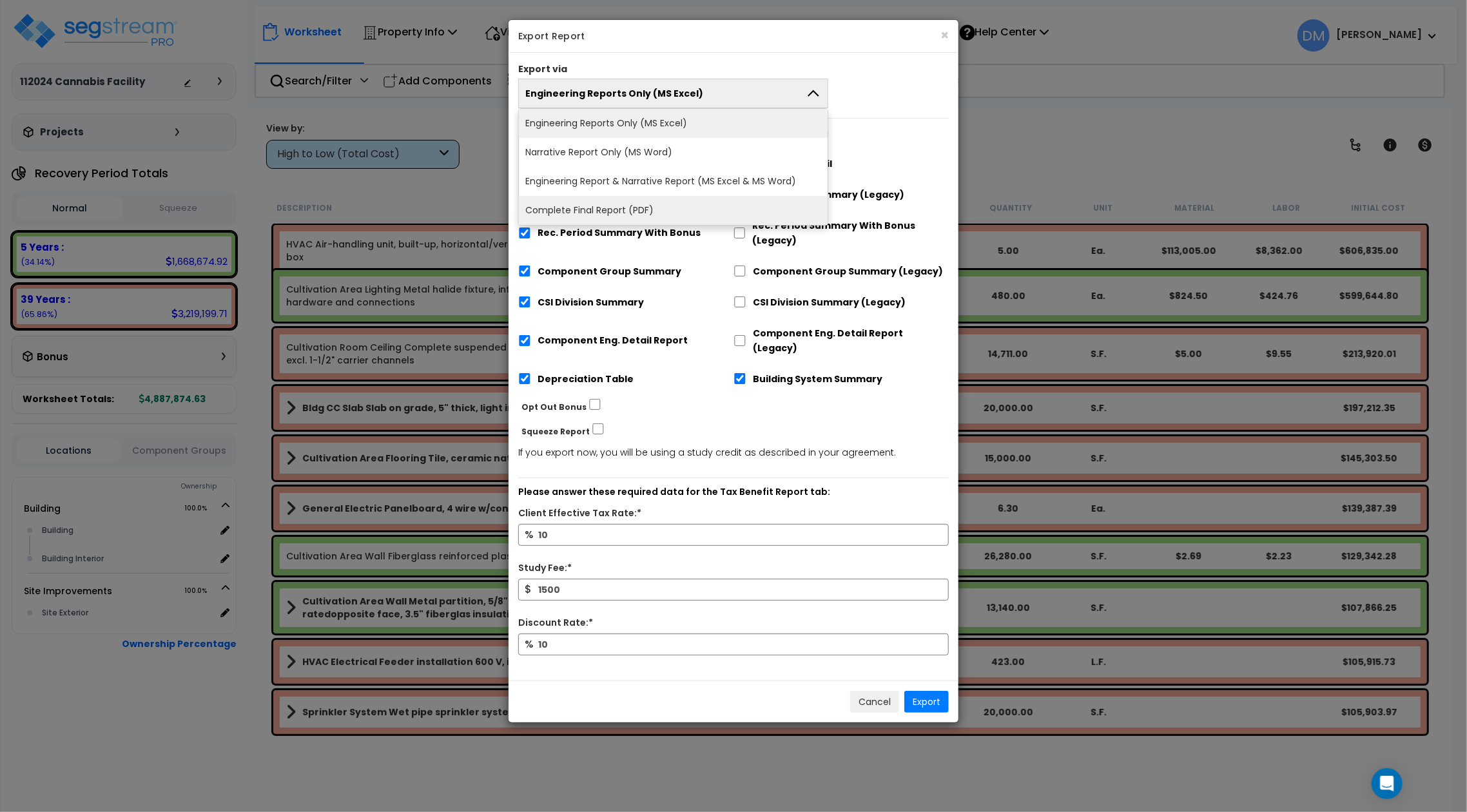
click at [750, 209] on li "Complete Final Report (PDF)" at bounding box center [673, 210] width 308 height 29
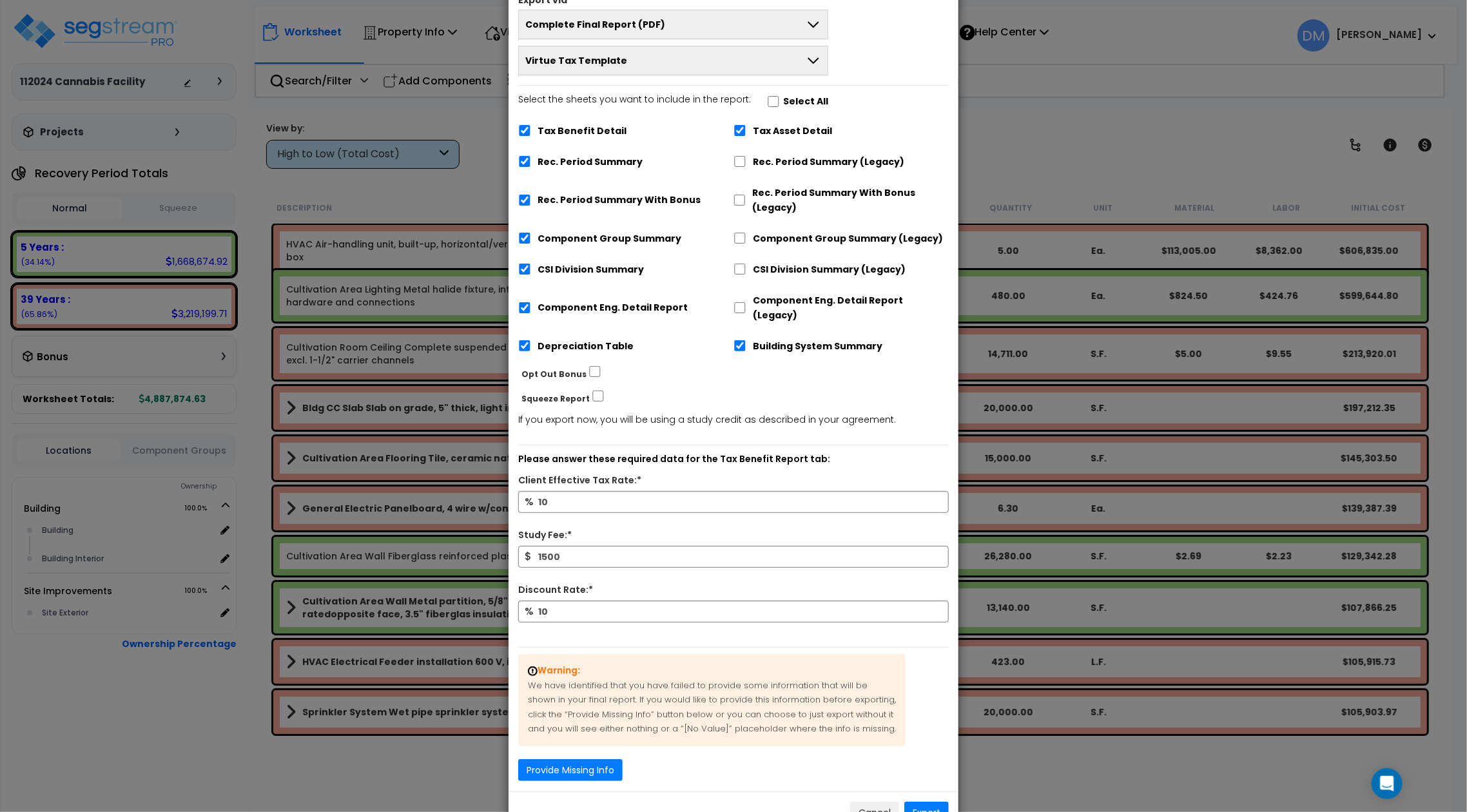
scroll to position [95, 0]
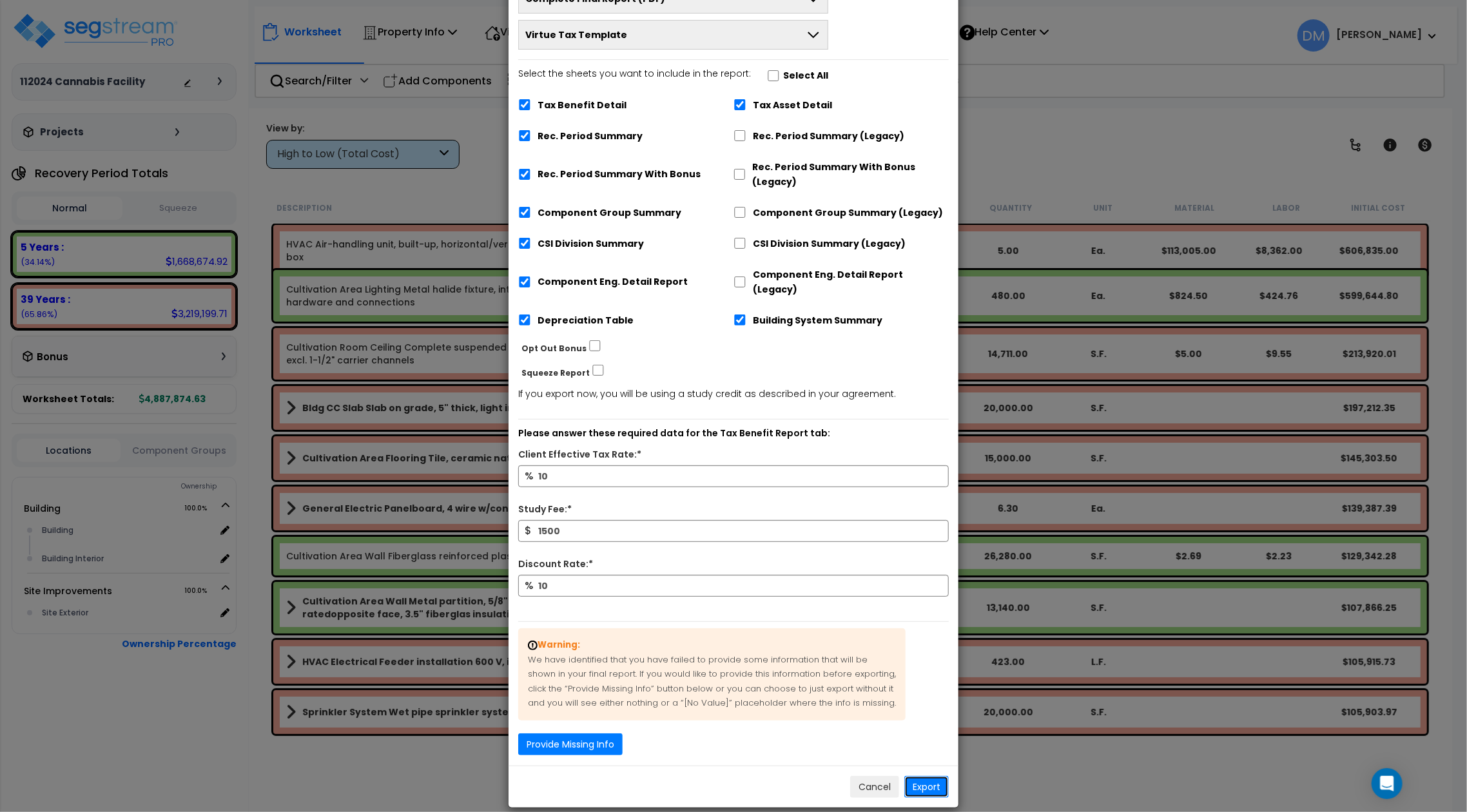
click at [923, 776] on button "Export" at bounding box center [926, 787] width 44 height 22
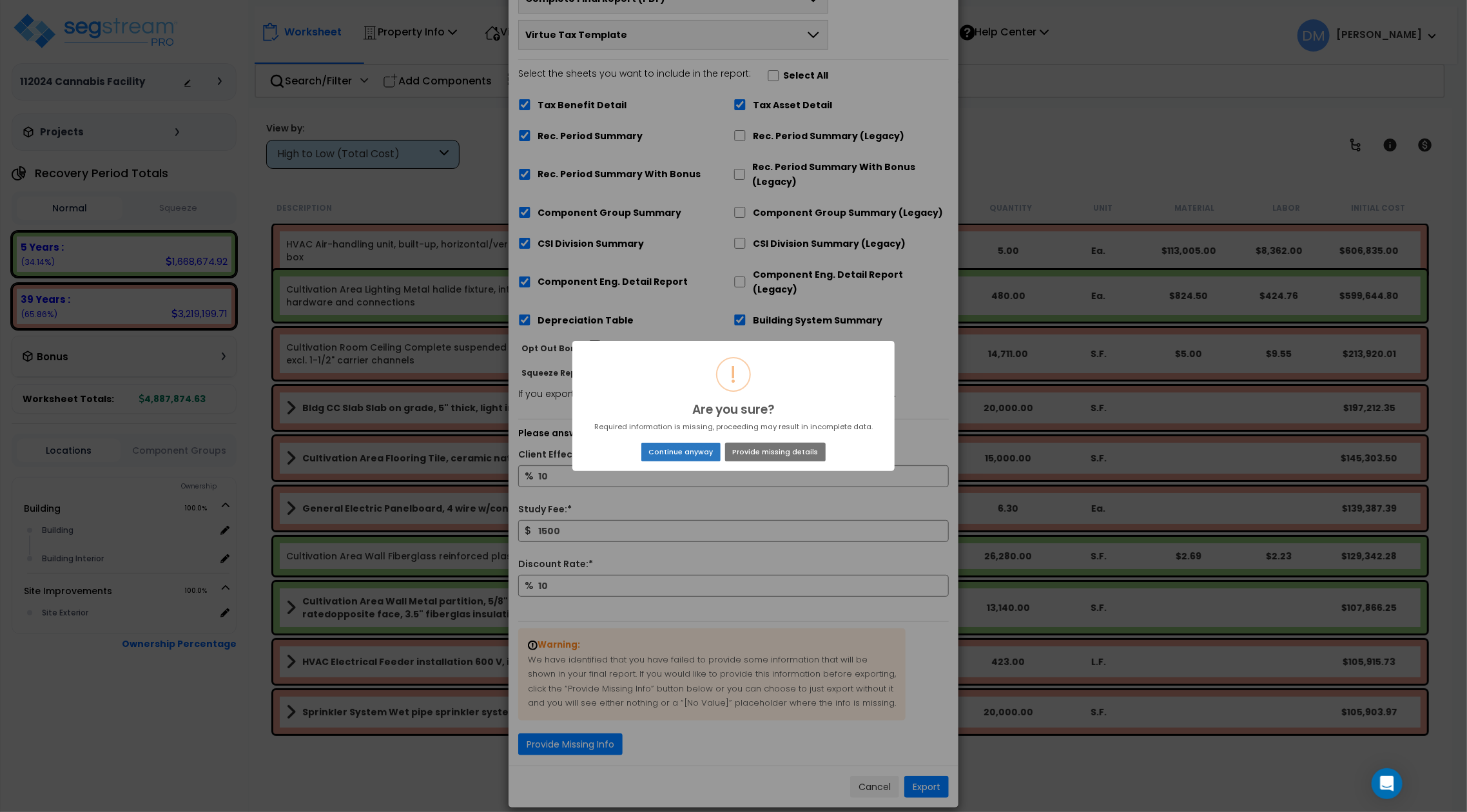
click at [696, 452] on button "Continue anyway" at bounding box center [681, 451] width 79 height 18
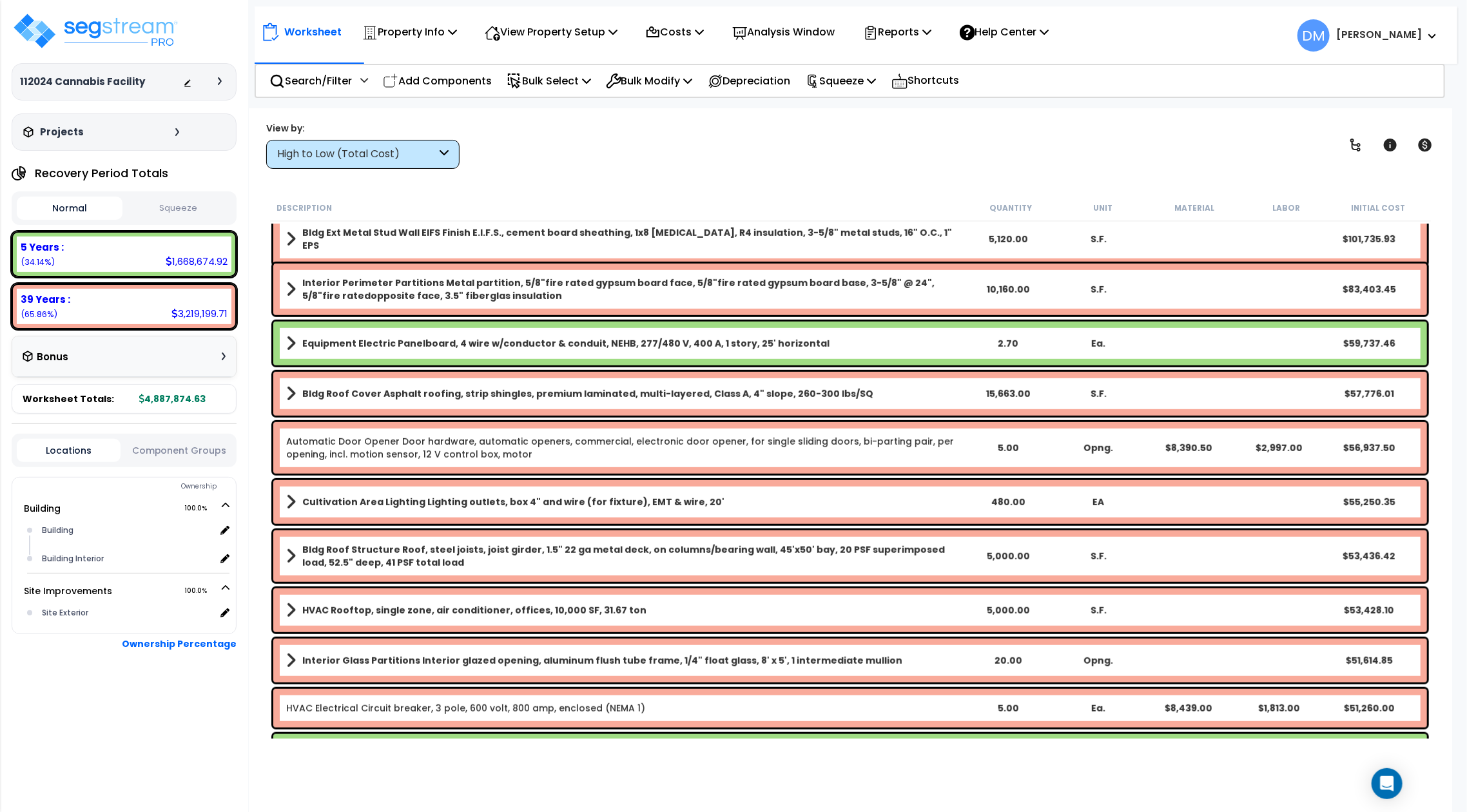
scroll to position [945, 0]
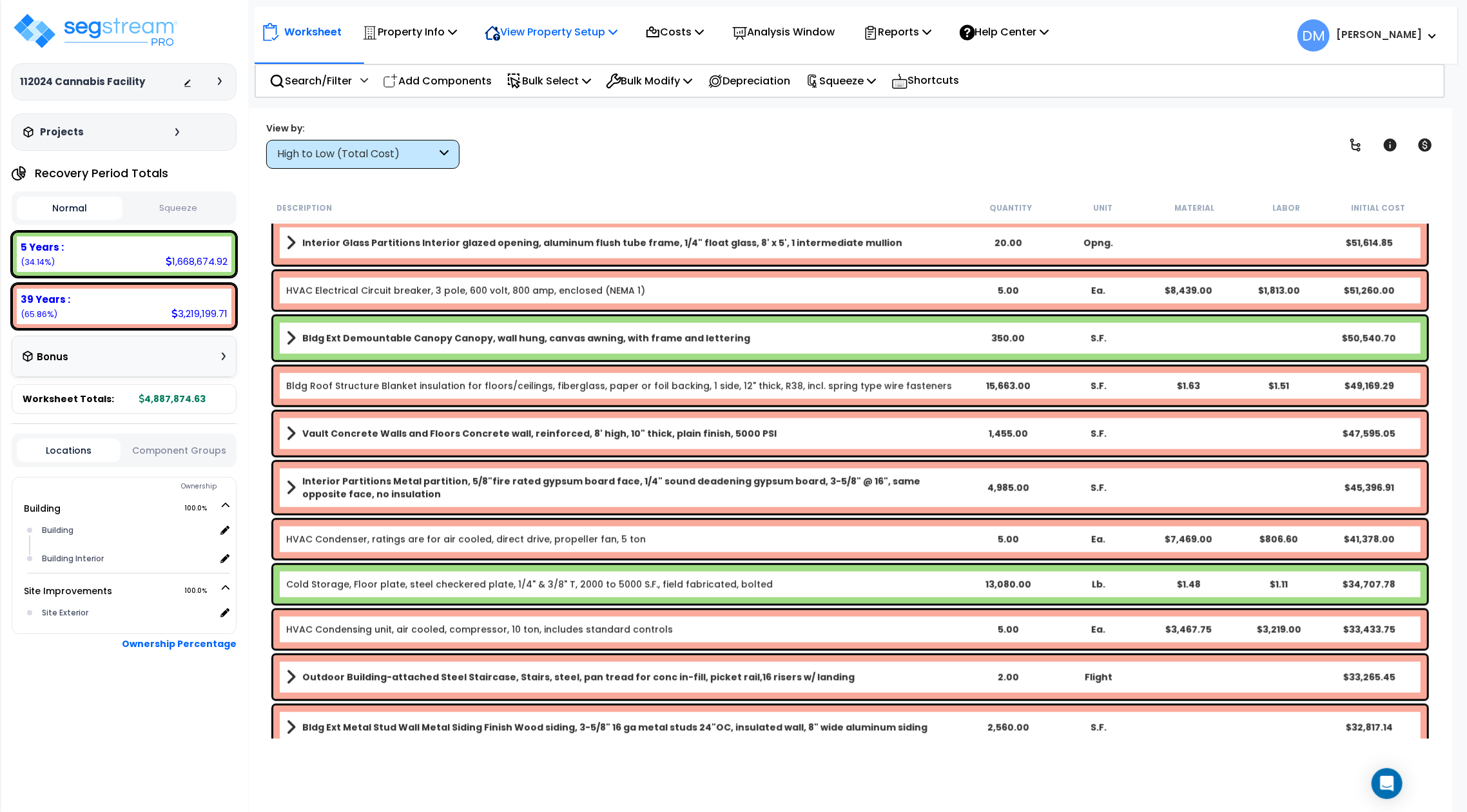
click at [595, 39] on p "View Property Setup" at bounding box center [551, 32] width 133 height 18
click at [453, 33] on icon at bounding box center [452, 31] width 9 height 10
click at [449, 52] on link "Property Setup" at bounding box center [419, 61] width 127 height 26
click at [914, 35] on p "Reports" at bounding box center [897, 32] width 69 height 18
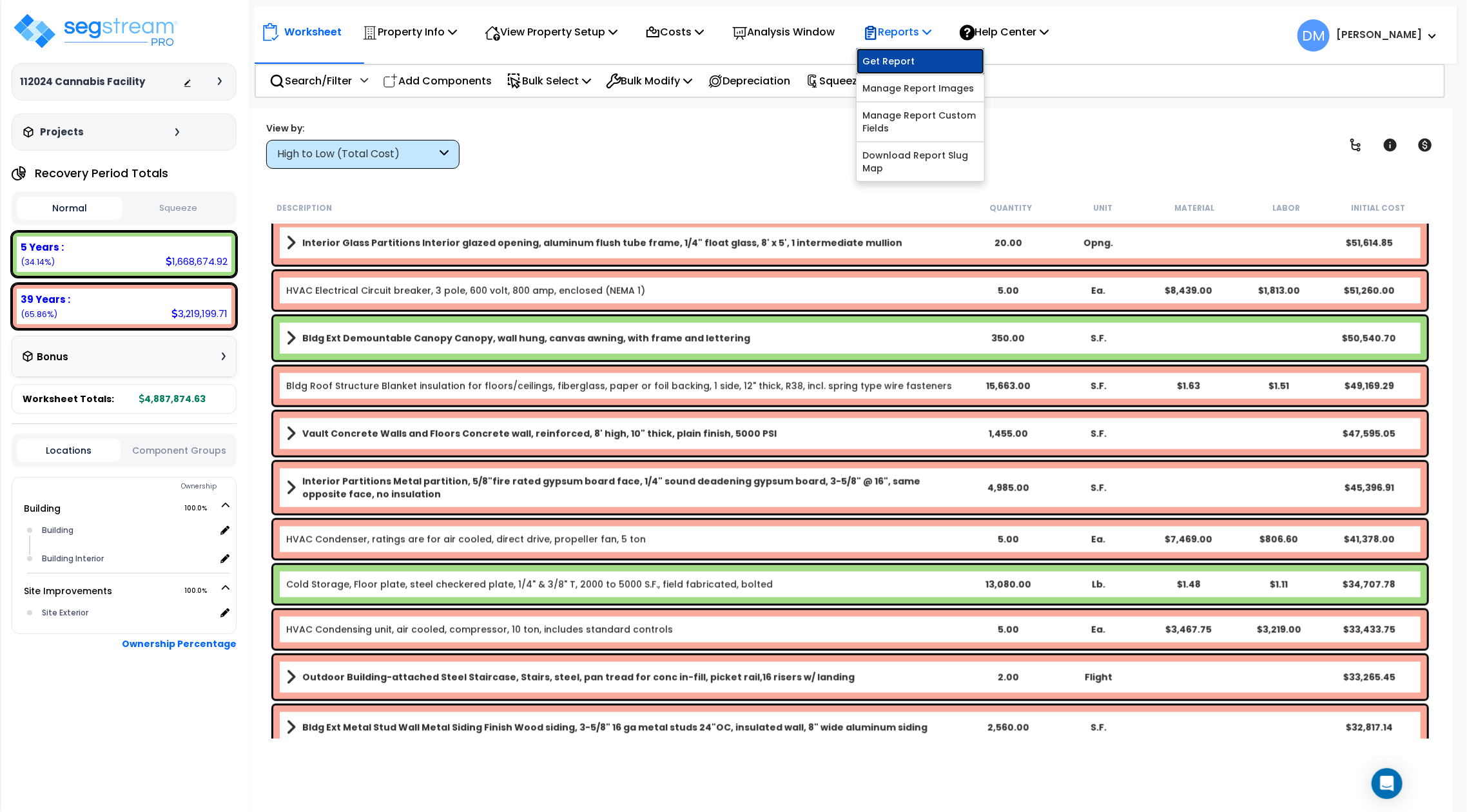
click at [916, 59] on link "Get Report" at bounding box center [920, 61] width 127 height 26
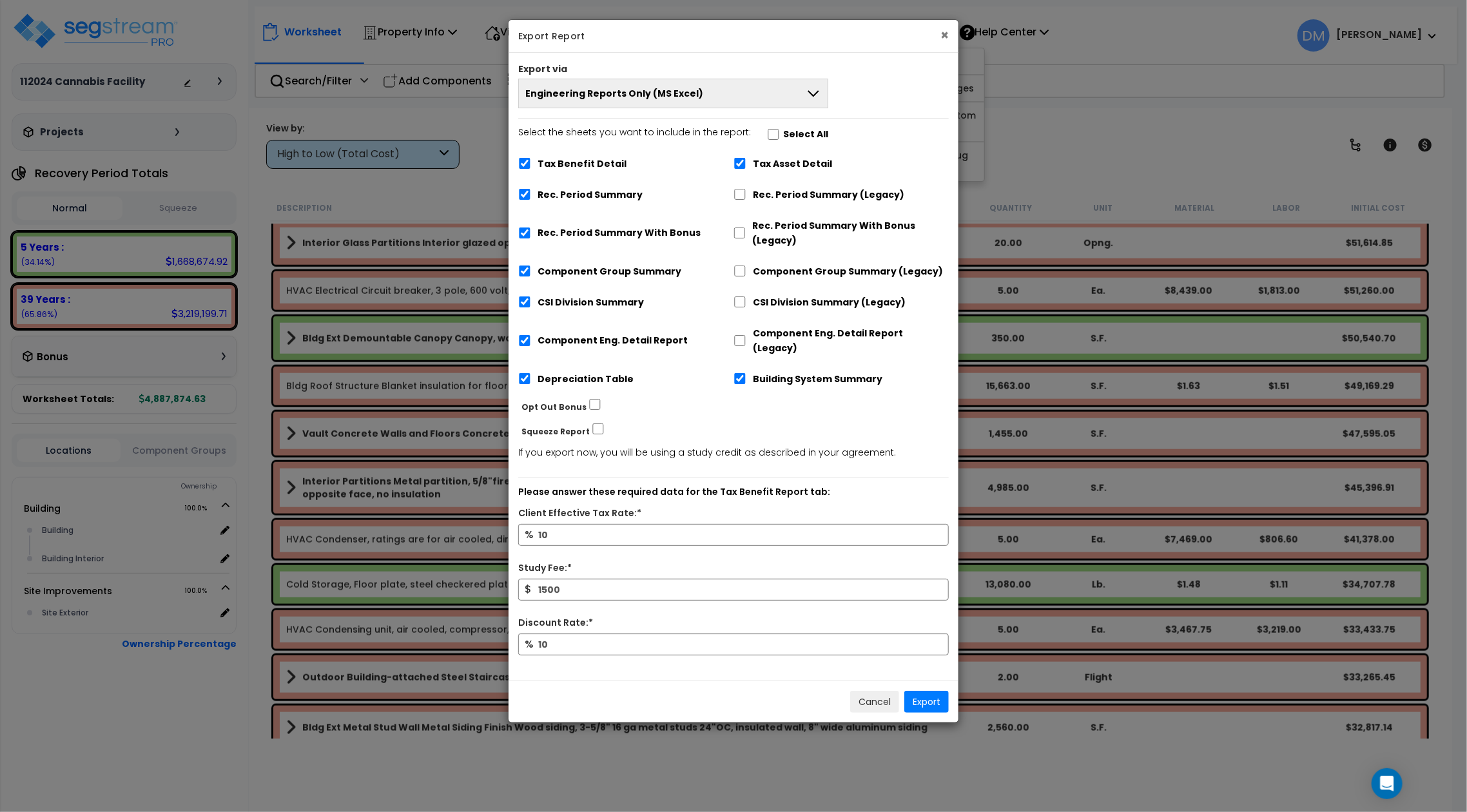
click at [946, 31] on button "×" at bounding box center [944, 35] width 8 height 14
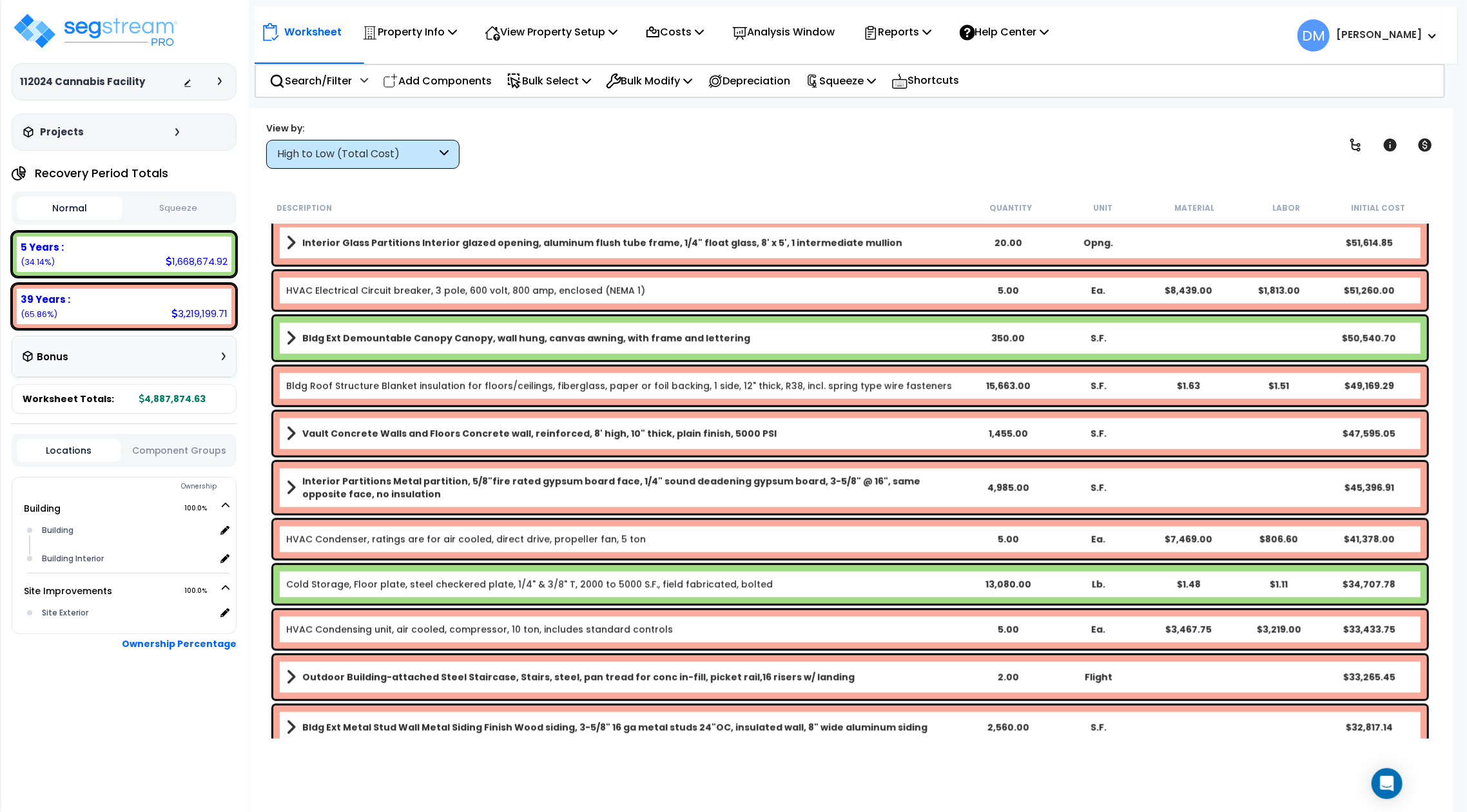
click at [1110, 134] on div "View by: High to Low (Total Cost) High to Low (Total Cost)" at bounding box center [850, 145] width 1177 height 48
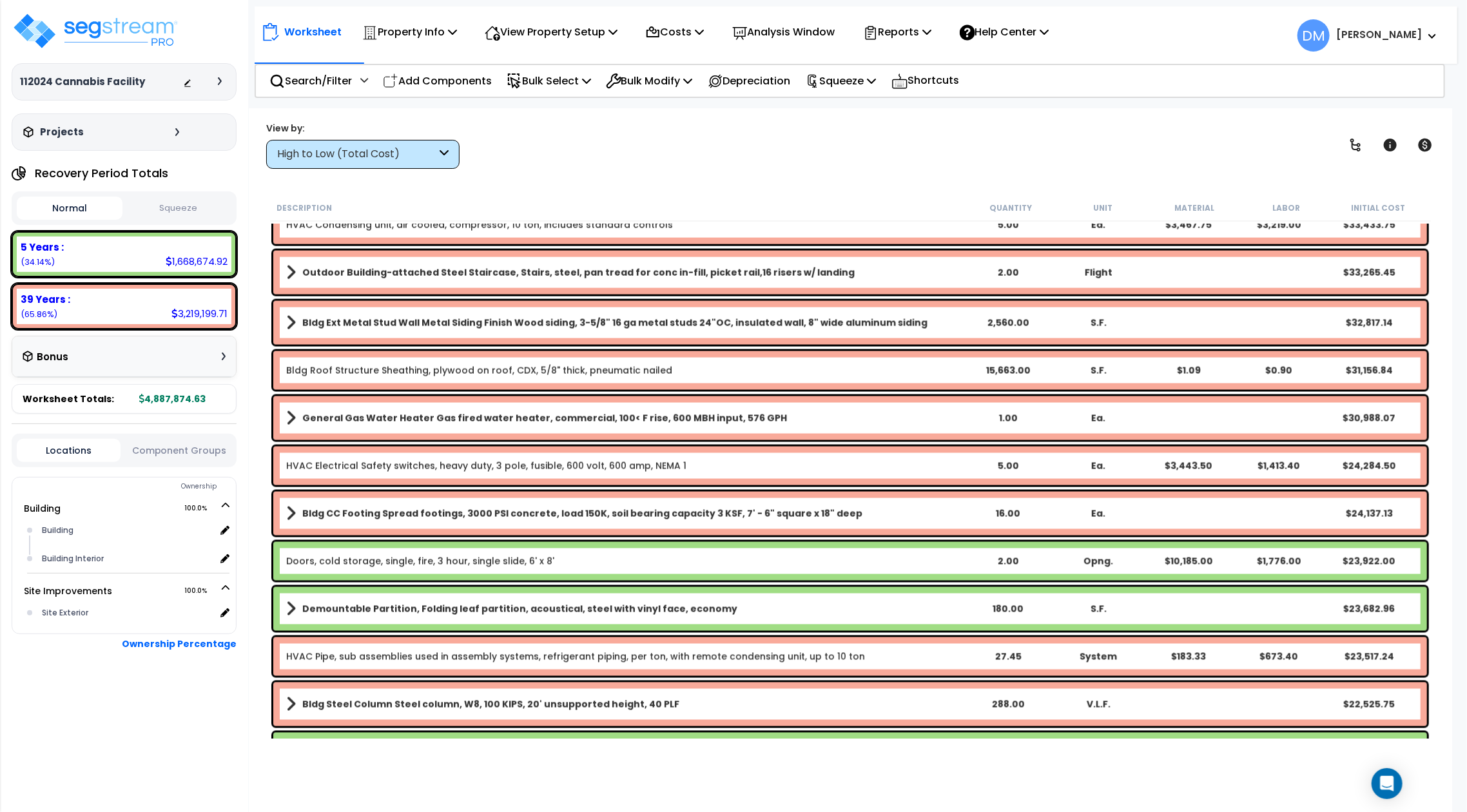
scroll to position [859, 0]
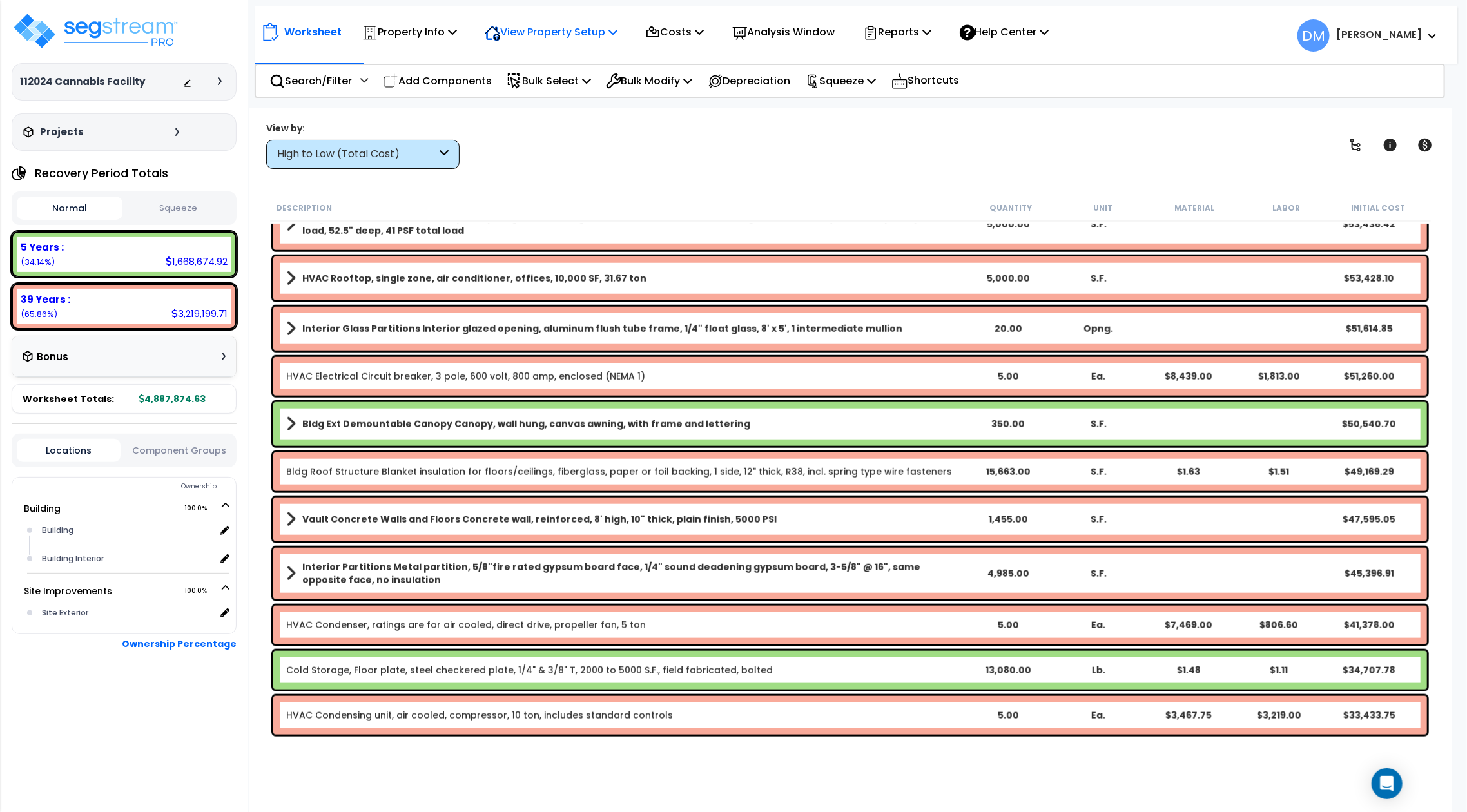
click at [617, 31] on icon at bounding box center [613, 31] width 9 height 10
click at [585, 80] on link "View Questionnaire" at bounding box center [541, 88] width 127 height 26
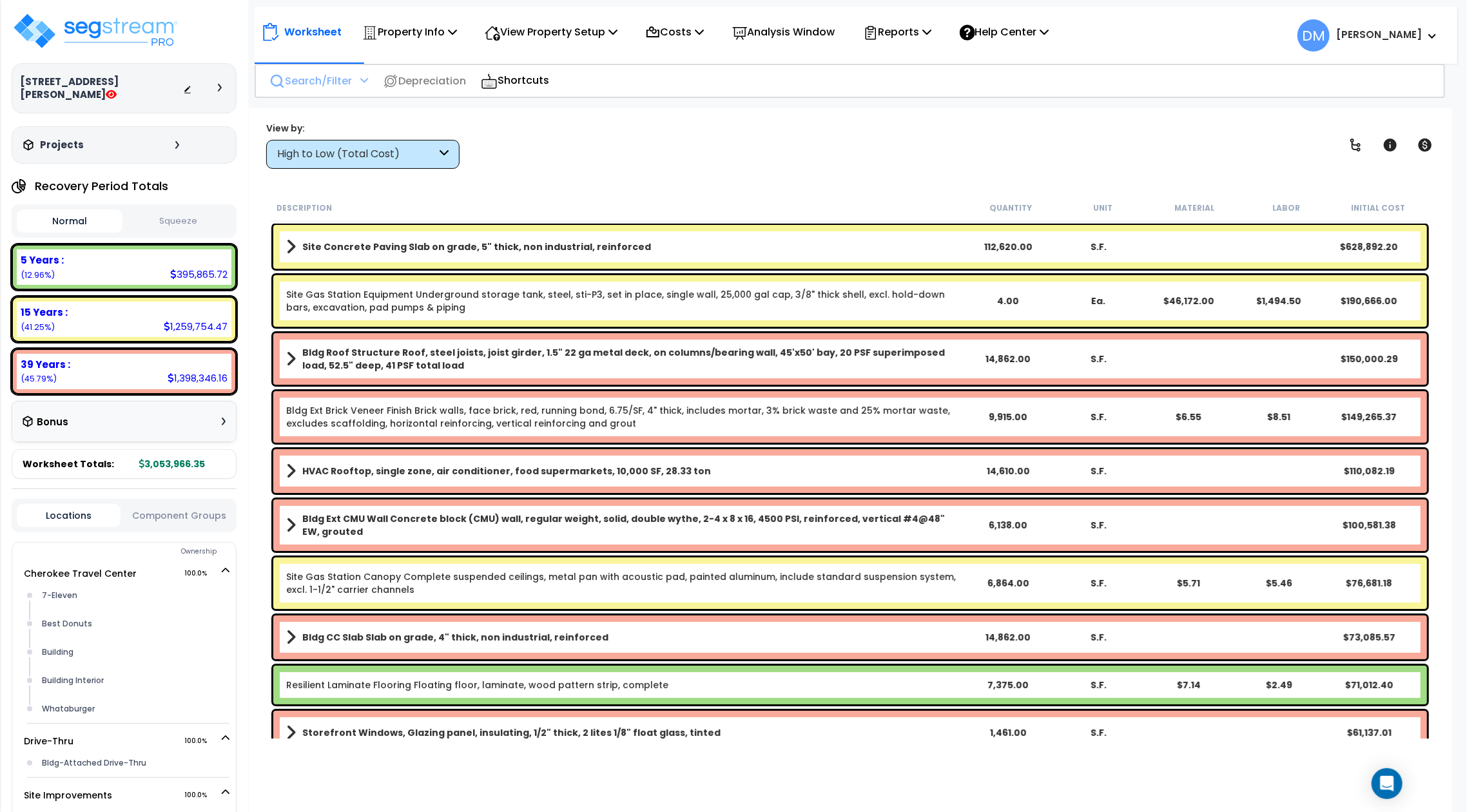
click at [310, 84] on p "Search/Filter" at bounding box center [310, 81] width 82 height 18
click at [610, 128] on div "View by: High to Low (Total Cost) High to Low (Total Cost)" at bounding box center [850, 145] width 1177 height 48
click at [613, 178] on div "Worksheet Property Info Property Setup Add Property Unit Template property Clon…" at bounding box center [850, 514] width 1202 height 812
click at [612, 181] on div "Worksheet Property Info Property Setup Add Property Unit Template property Clon…" at bounding box center [850, 514] width 1202 height 812
click at [978, 135] on div "View by: High to Low (Total Cost) High to Low (Total Cost)" at bounding box center [850, 145] width 1177 height 48
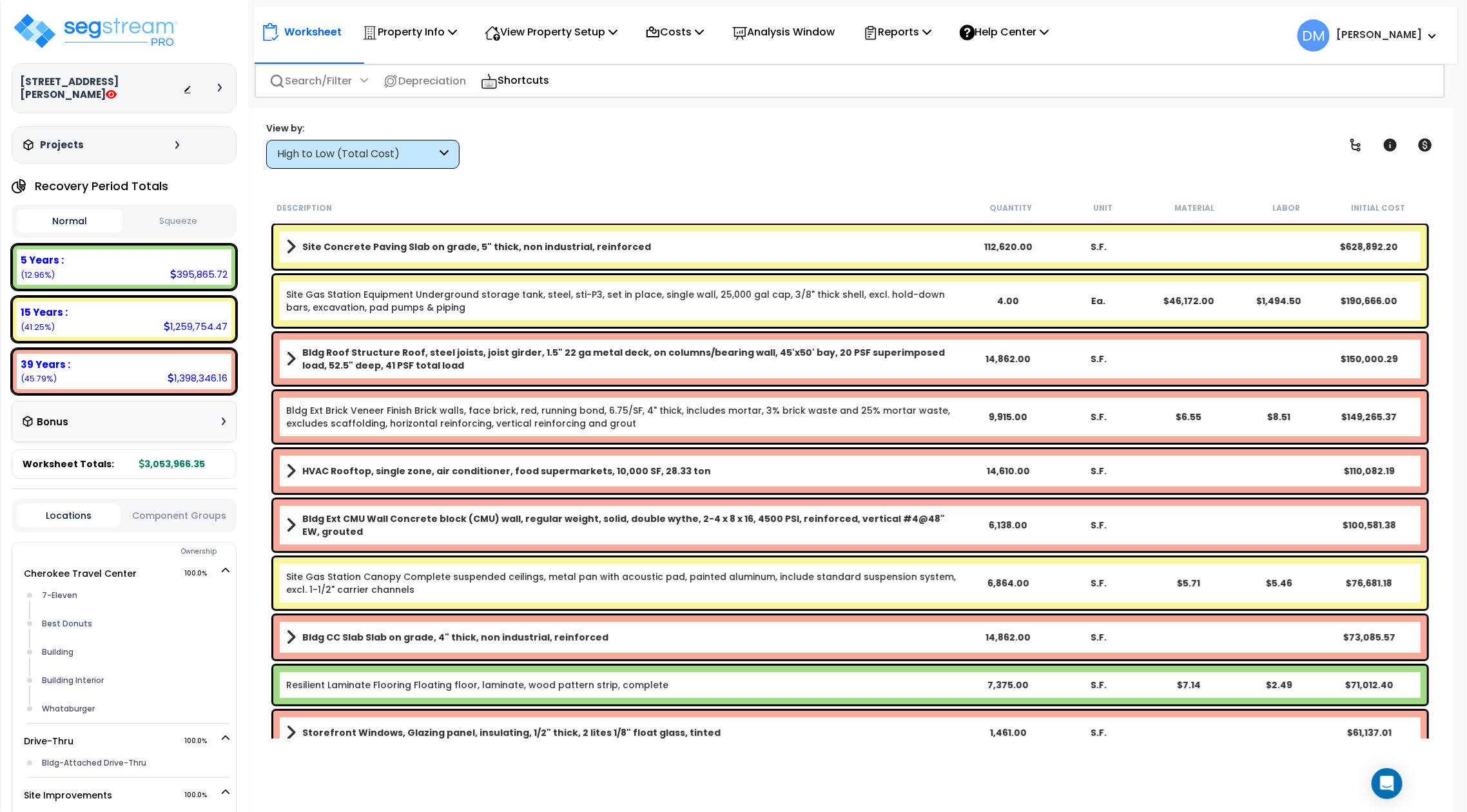
click at [1329, 40] on span "DM" at bounding box center [1313, 35] width 32 height 32
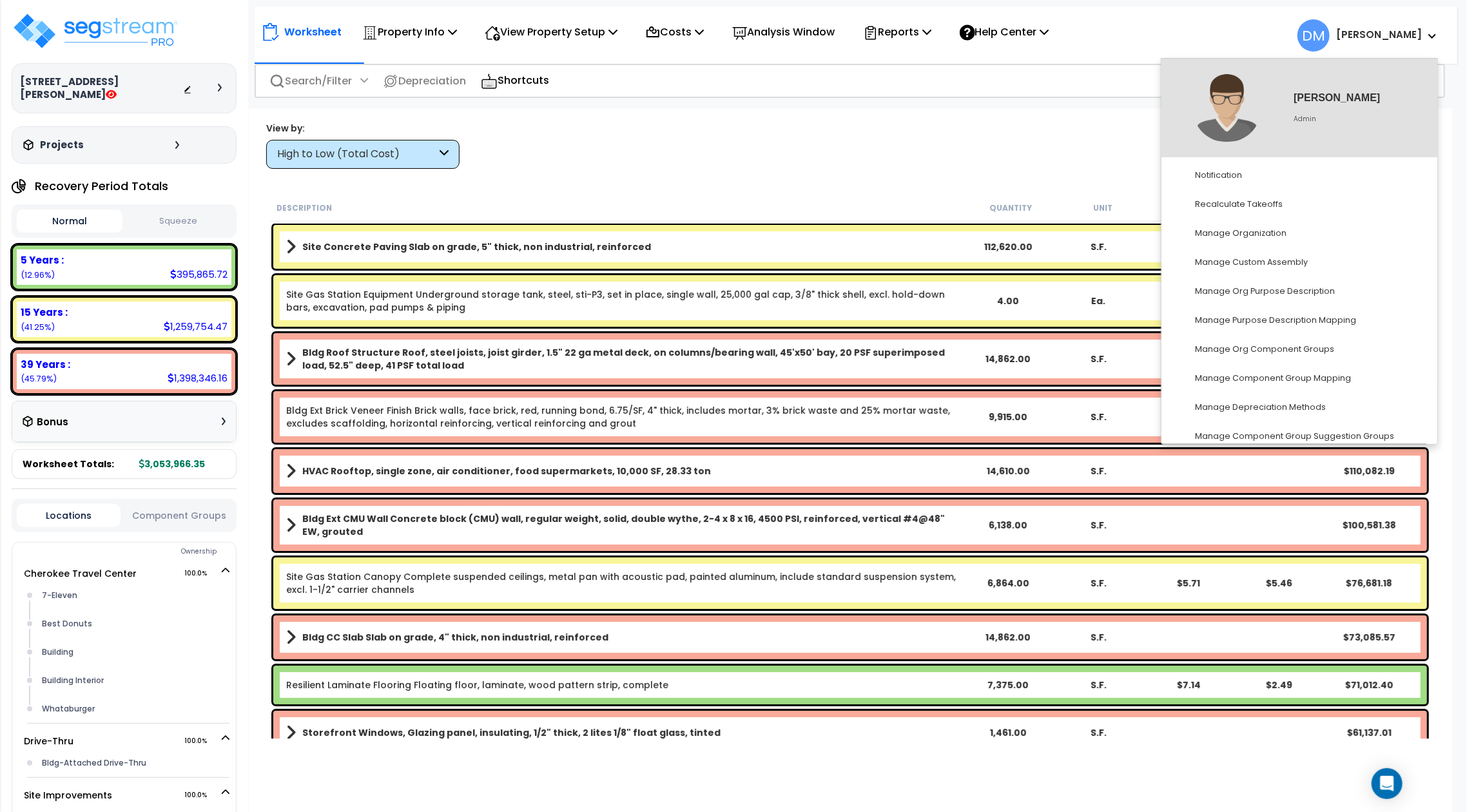
click at [1329, 40] on span "DM" at bounding box center [1313, 35] width 32 height 32
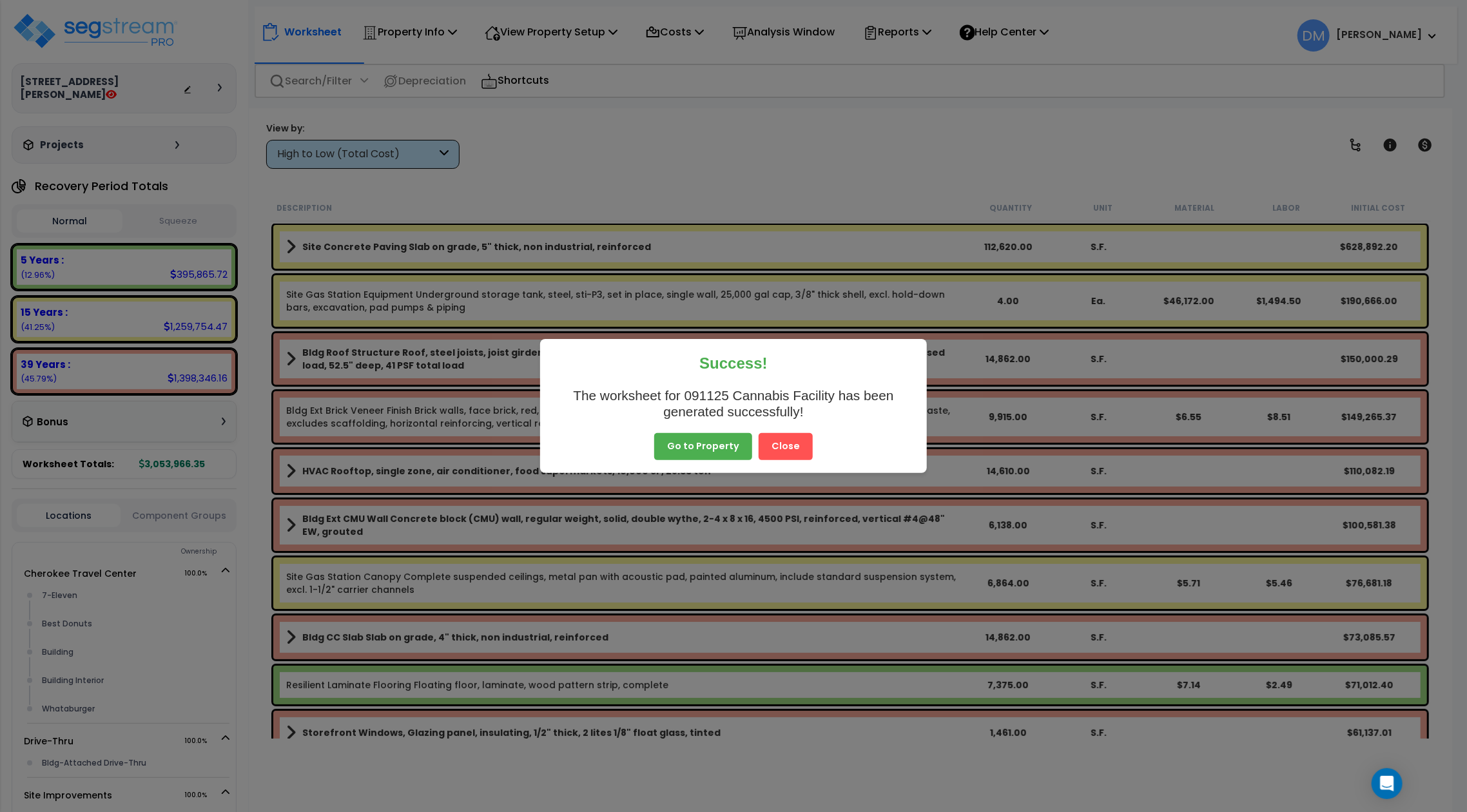
click at [784, 447] on button "Close" at bounding box center [786, 446] width 54 height 27
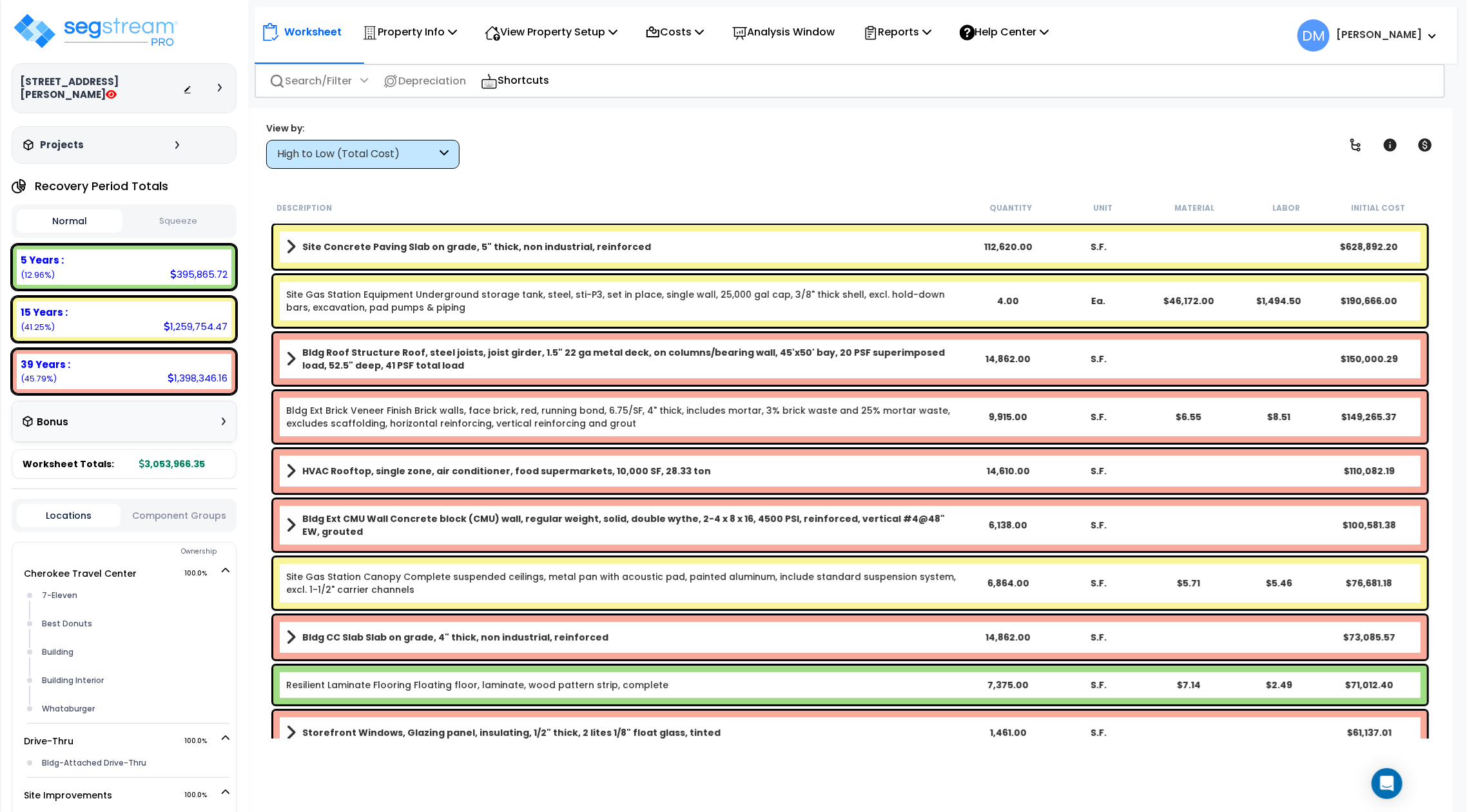
click at [969, 142] on div "View by: High to Low (Total Cost) High to Low (Total Cost)" at bounding box center [850, 145] width 1177 height 48
click at [1150, 37] on div "Worksheet Property Info Property Setup Add Property Unit Template property Clon…" at bounding box center [856, 29] width 1202 height 45
click at [187, 85] on icon at bounding box center [187, 89] width 9 height 9
click at [1413, 39] on b "[PERSON_NAME]" at bounding box center [1379, 35] width 86 height 14
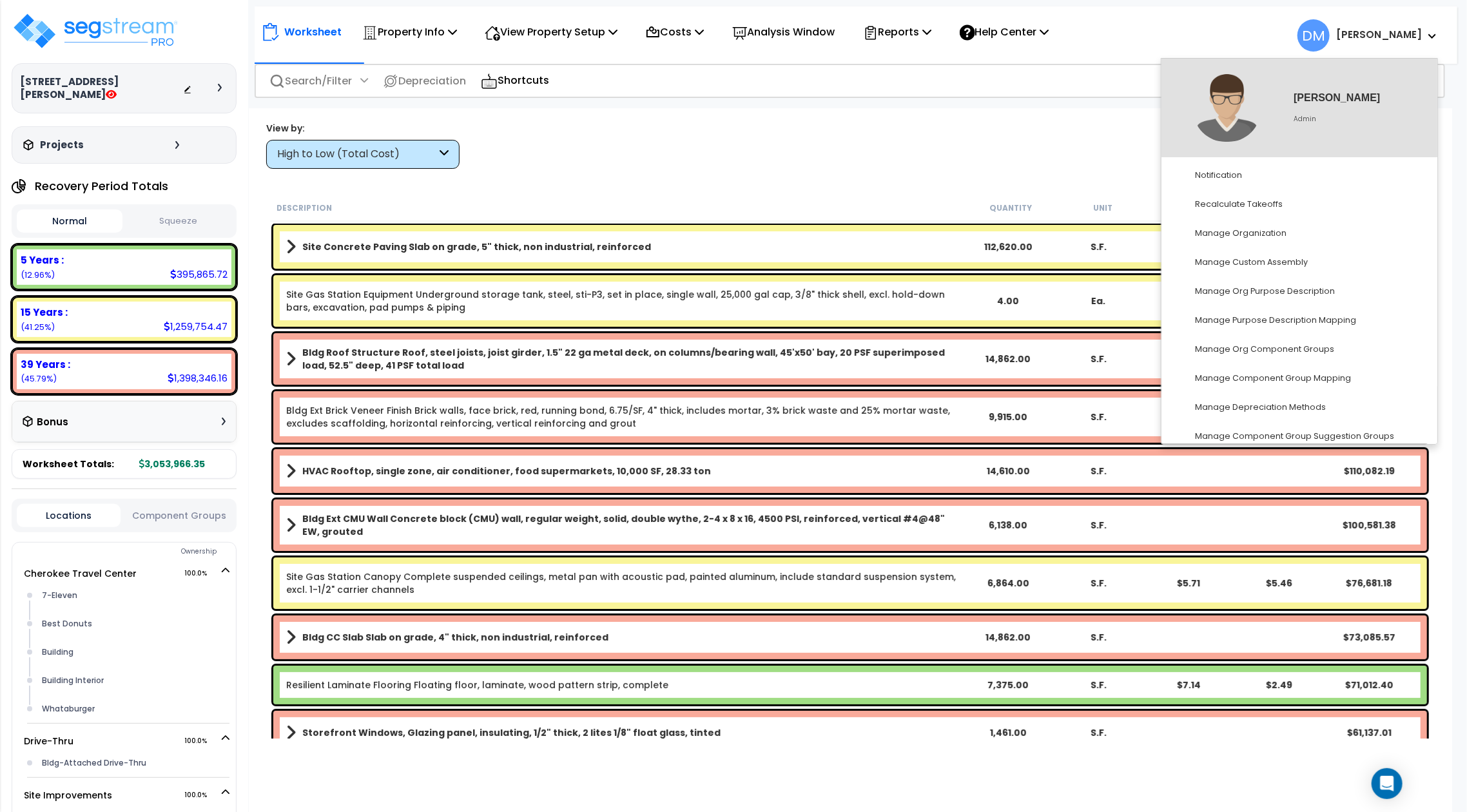
click at [1413, 39] on b "[PERSON_NAME]" at bounding box center [1379, 35] width 86 height 14
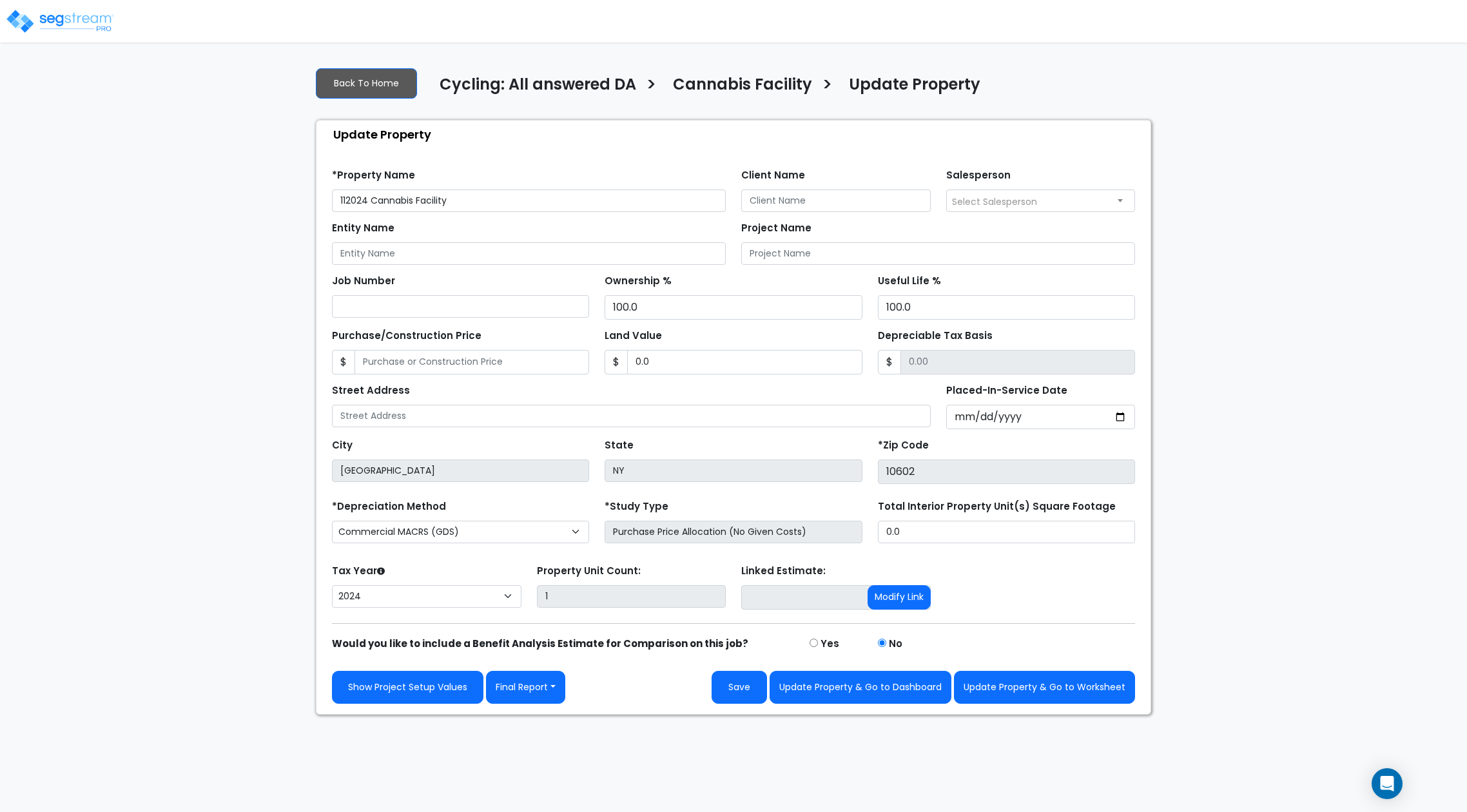
select select "2024"
click at [1311, 291] on div "We are Building your Property. So please grab a coffee and let us do the heavy …" at bounding box center [733, 385] width 1467 height 658
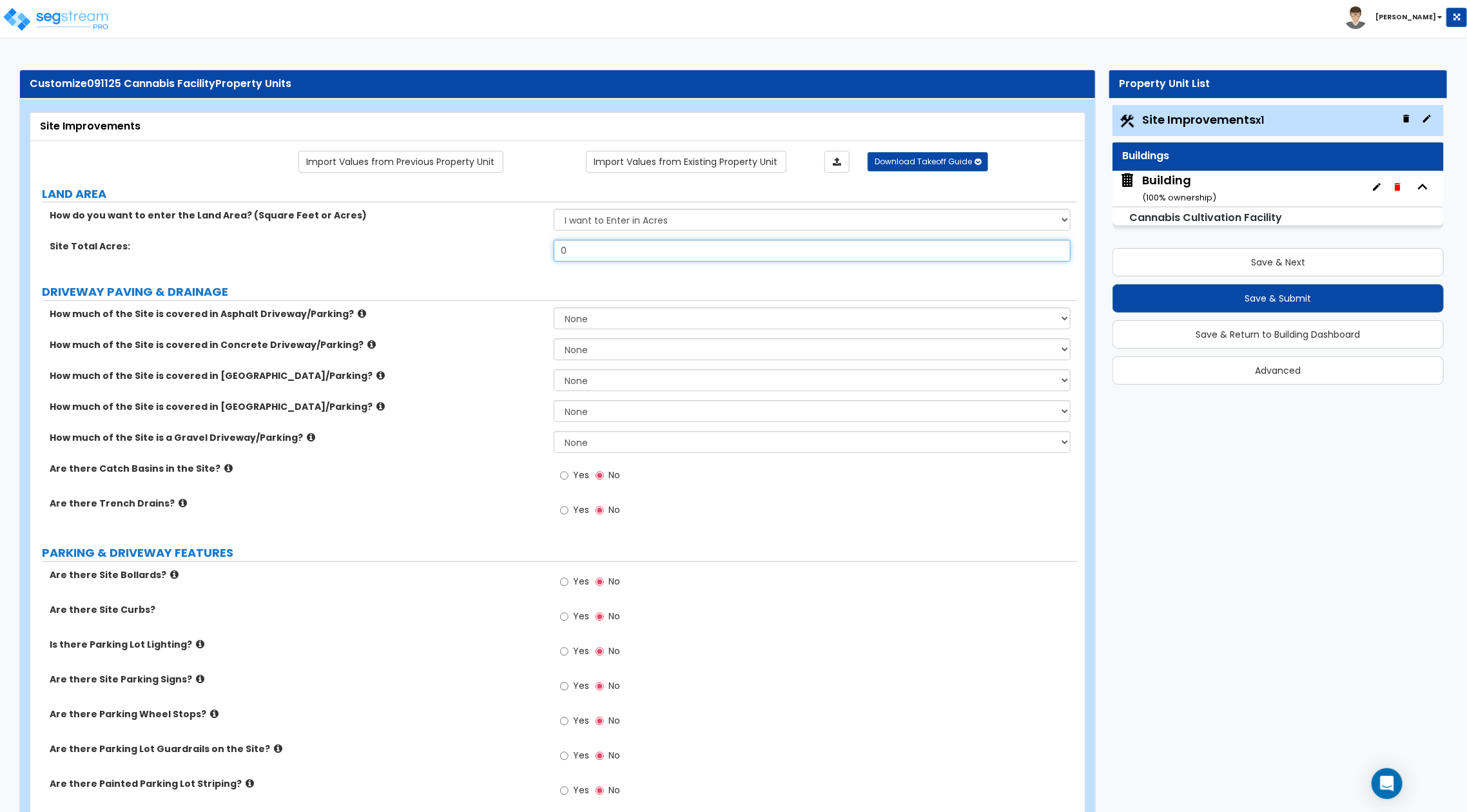
drag, startPoint x: 495, startPoint y: 253, endPoint x: 479, endPoint y: 253, distance: 16.0
click at [479, 253] on div "Site Total Acres: 0" at bounding box center [553, 255] width 1046 height 31
type input "1"
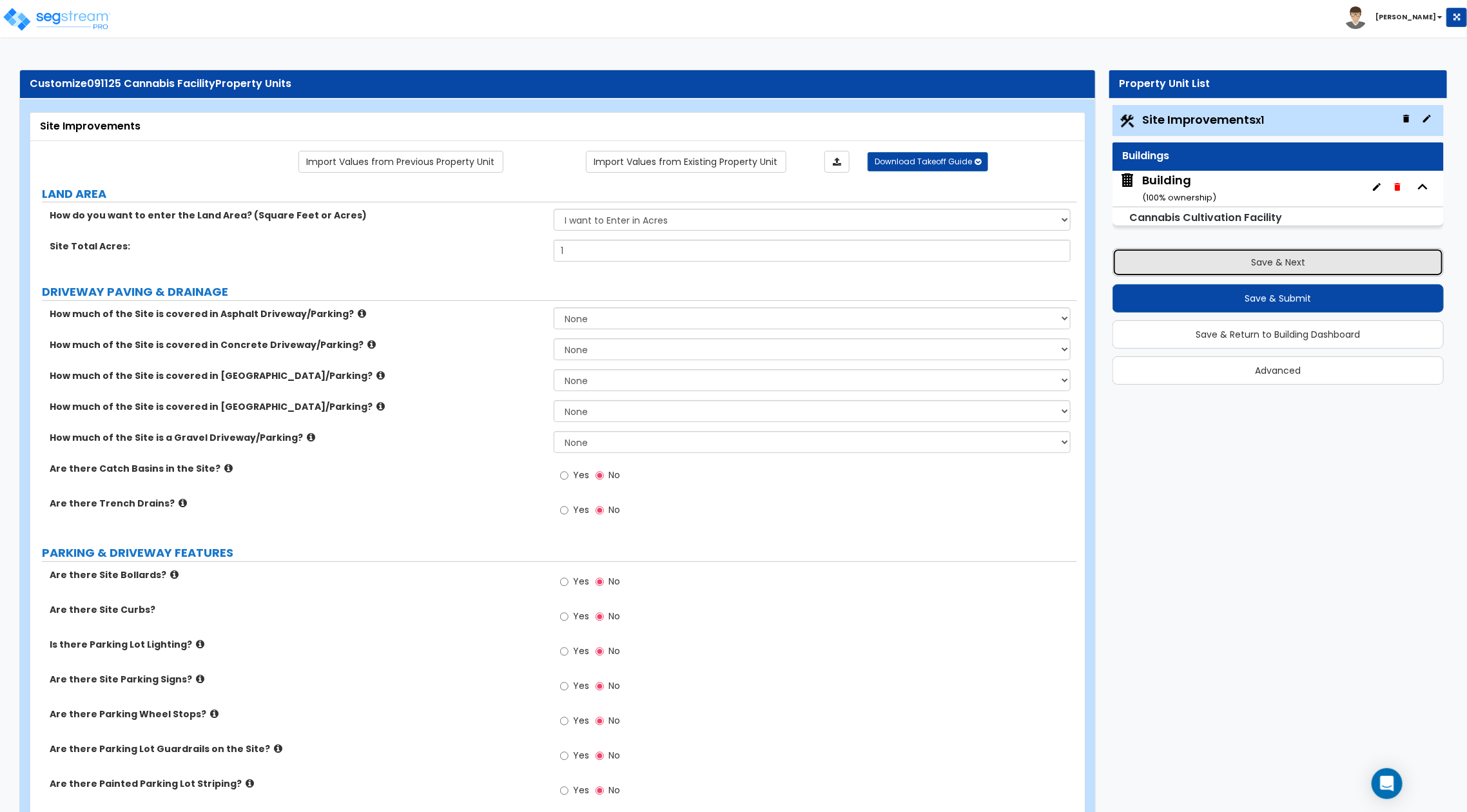
click at [1287, 248] on button "Save & Next" at bounding box center [1278, 262] width 332 height 29
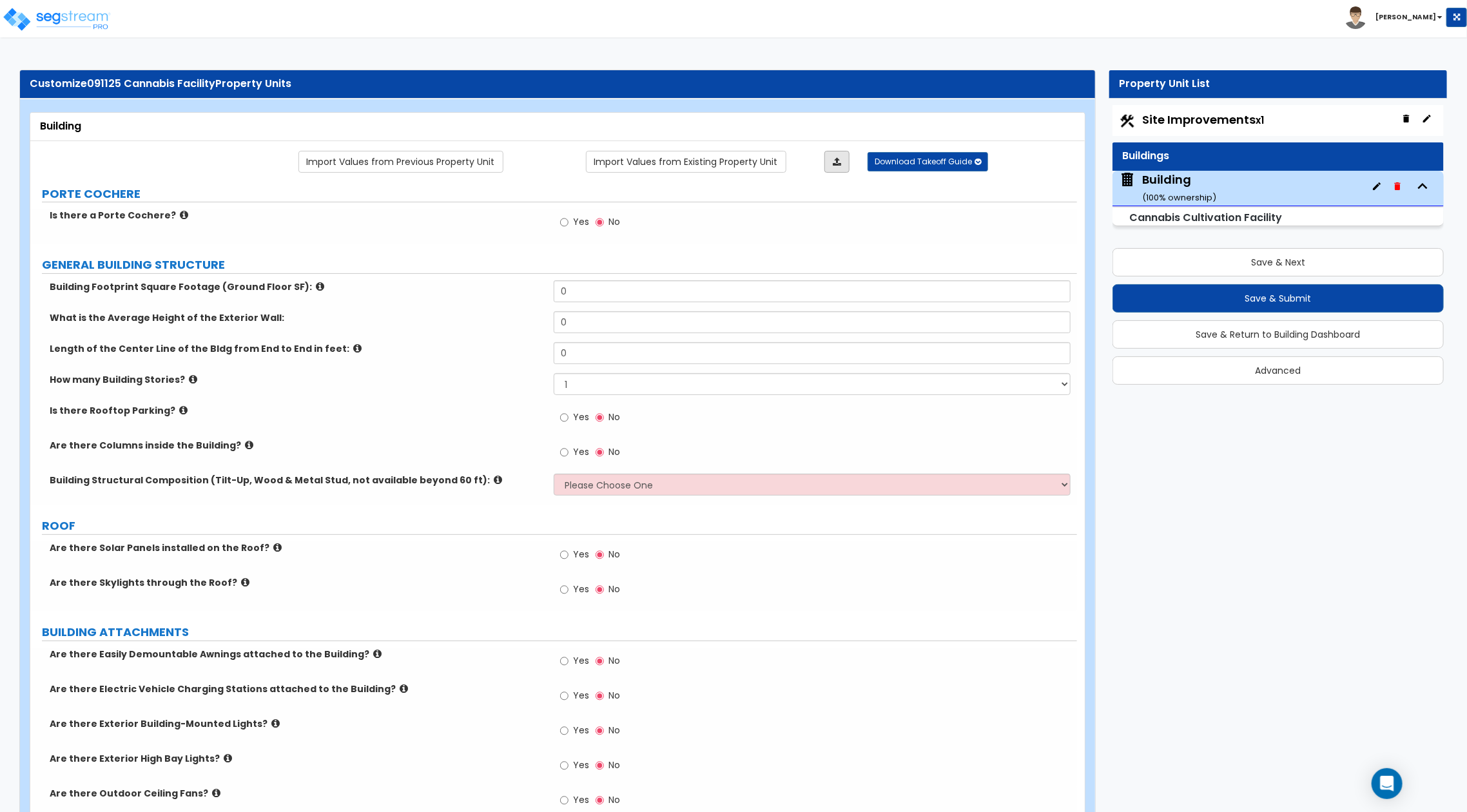
click at [843, 159] on link at bounding box center [837, 162] width 25 height 22
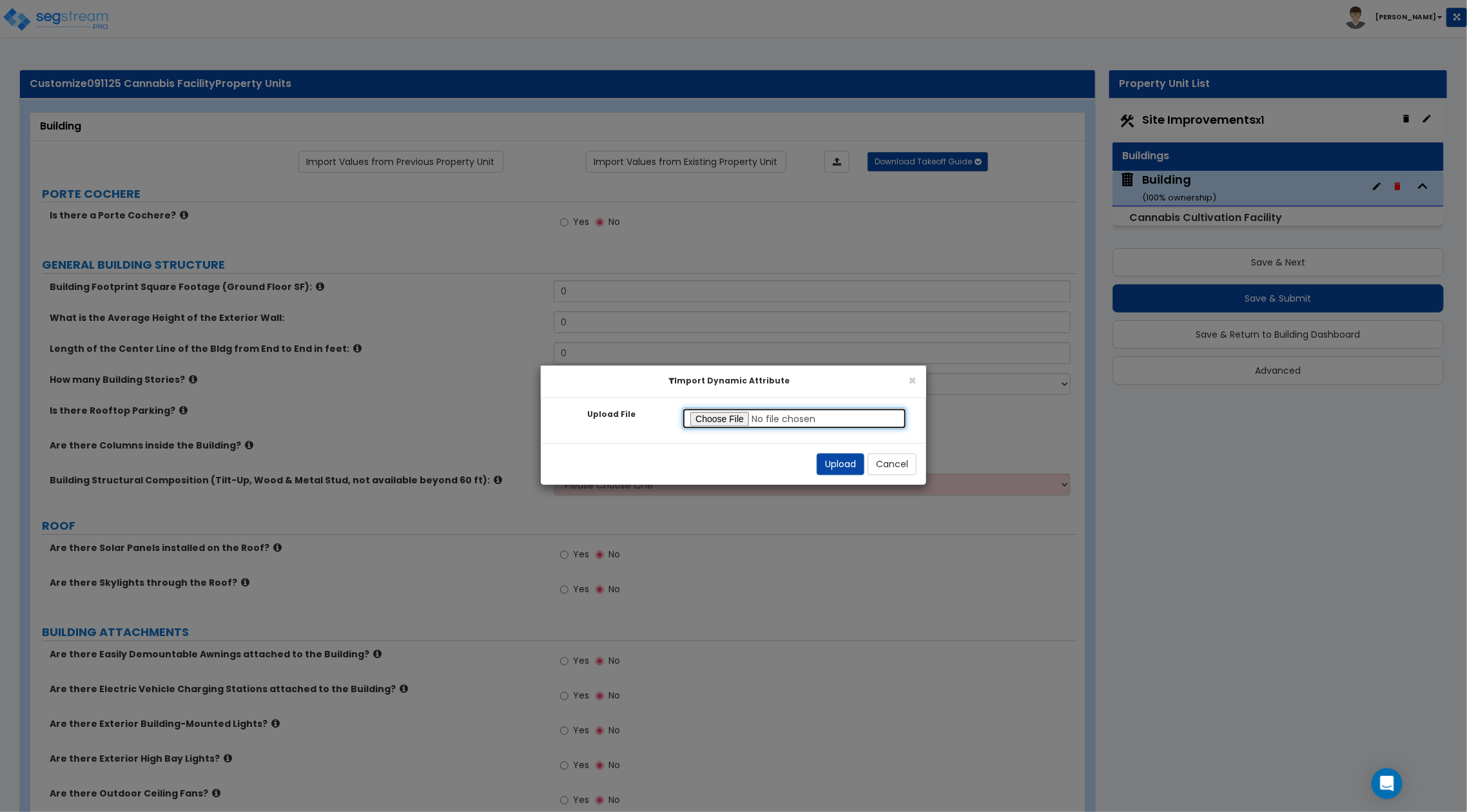
click at [710, 412] on input "Upload File" at bounding box center [794, 419] width 225 height 22
type input "C:\fakepath\SegStream Takeoff Guide - 112024 Cannabis Facility - Building - 09_…"
click at [833, 458] on button "Upload" at bounding box center [840, 464] width 48 height 22
type input "20000"
type input "20"
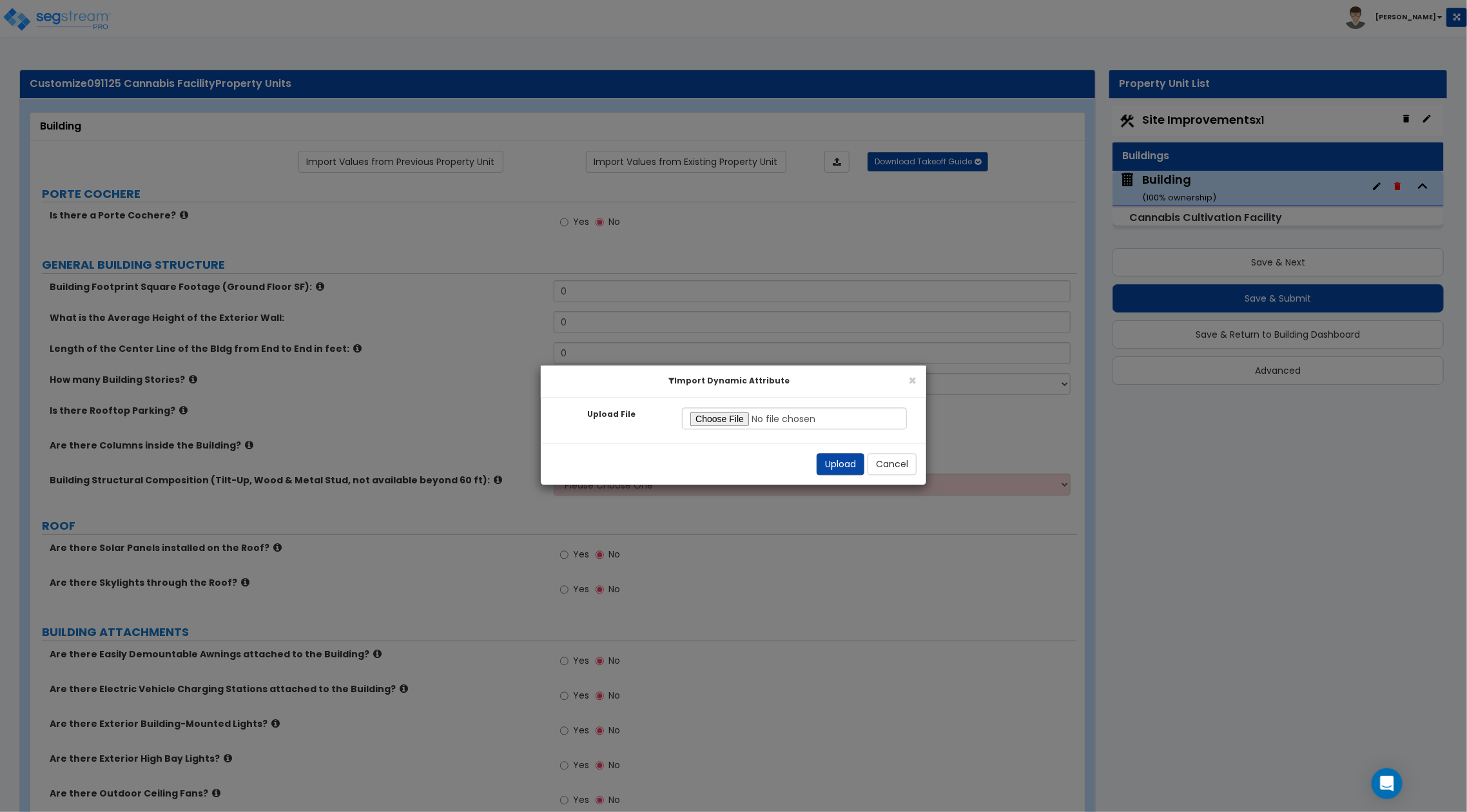
type input "150"
select select "4"
radio input "true"
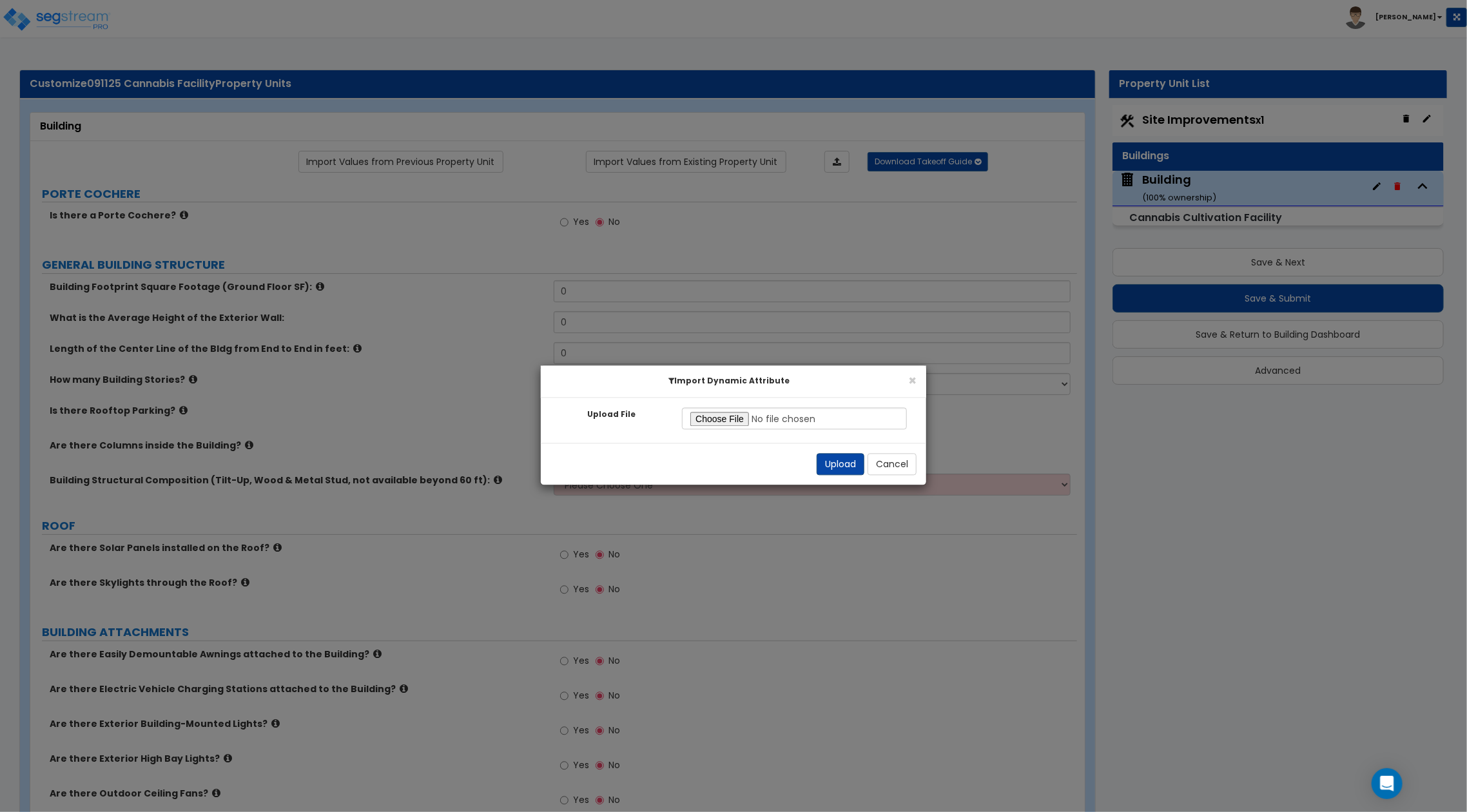
radio input "true"
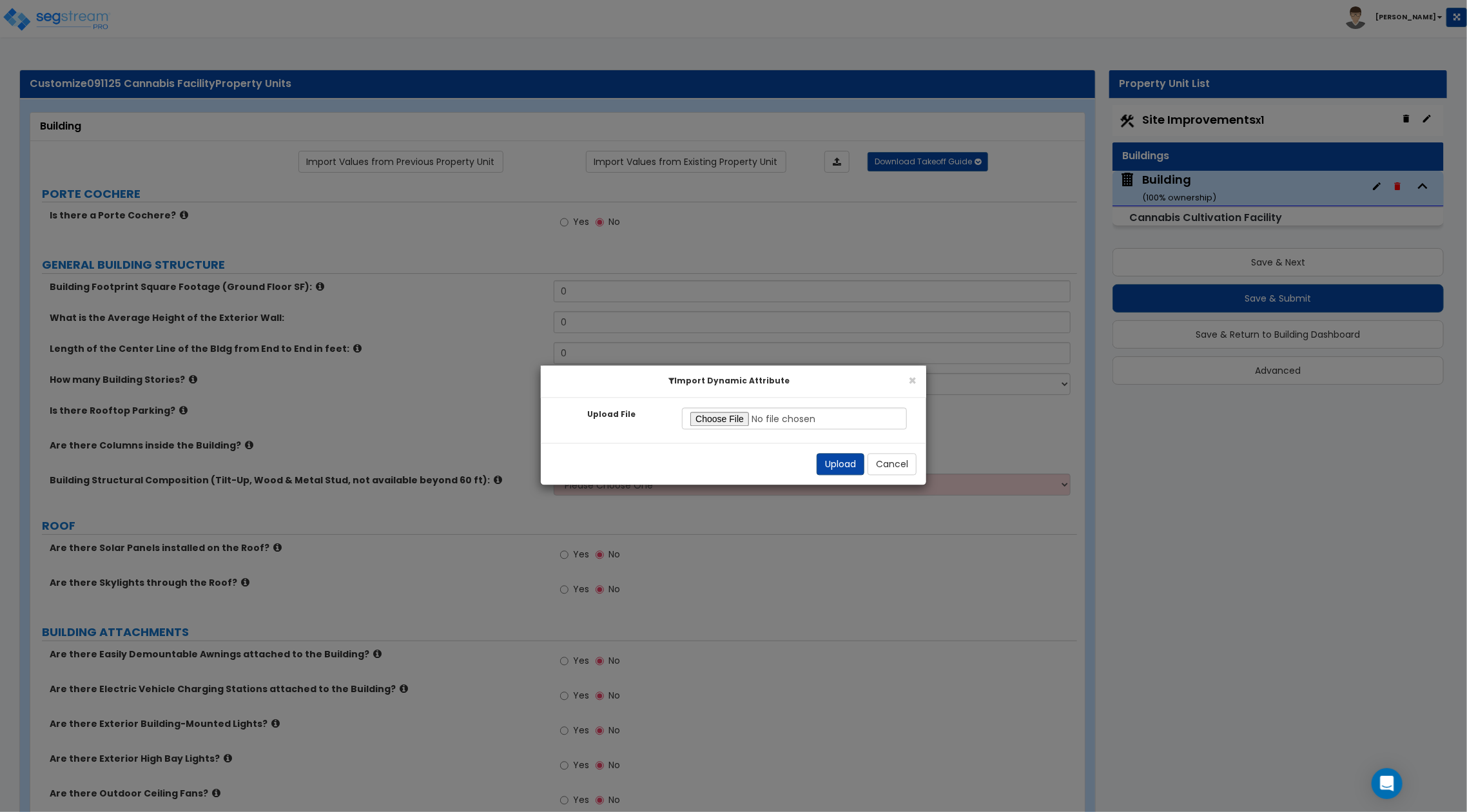
radio input "true"
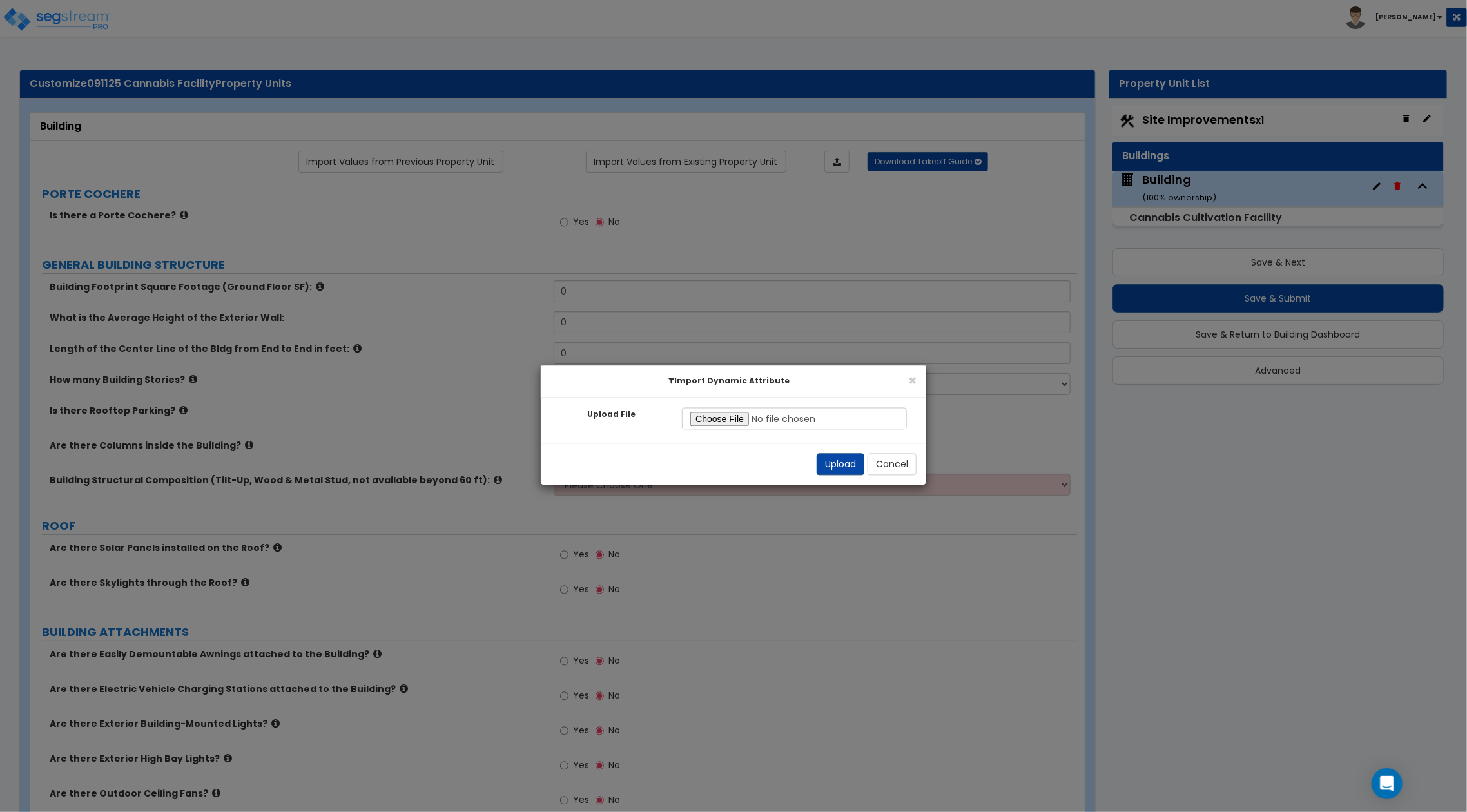
radio input "true"
type input "15000"
type input "5"
type input "15"
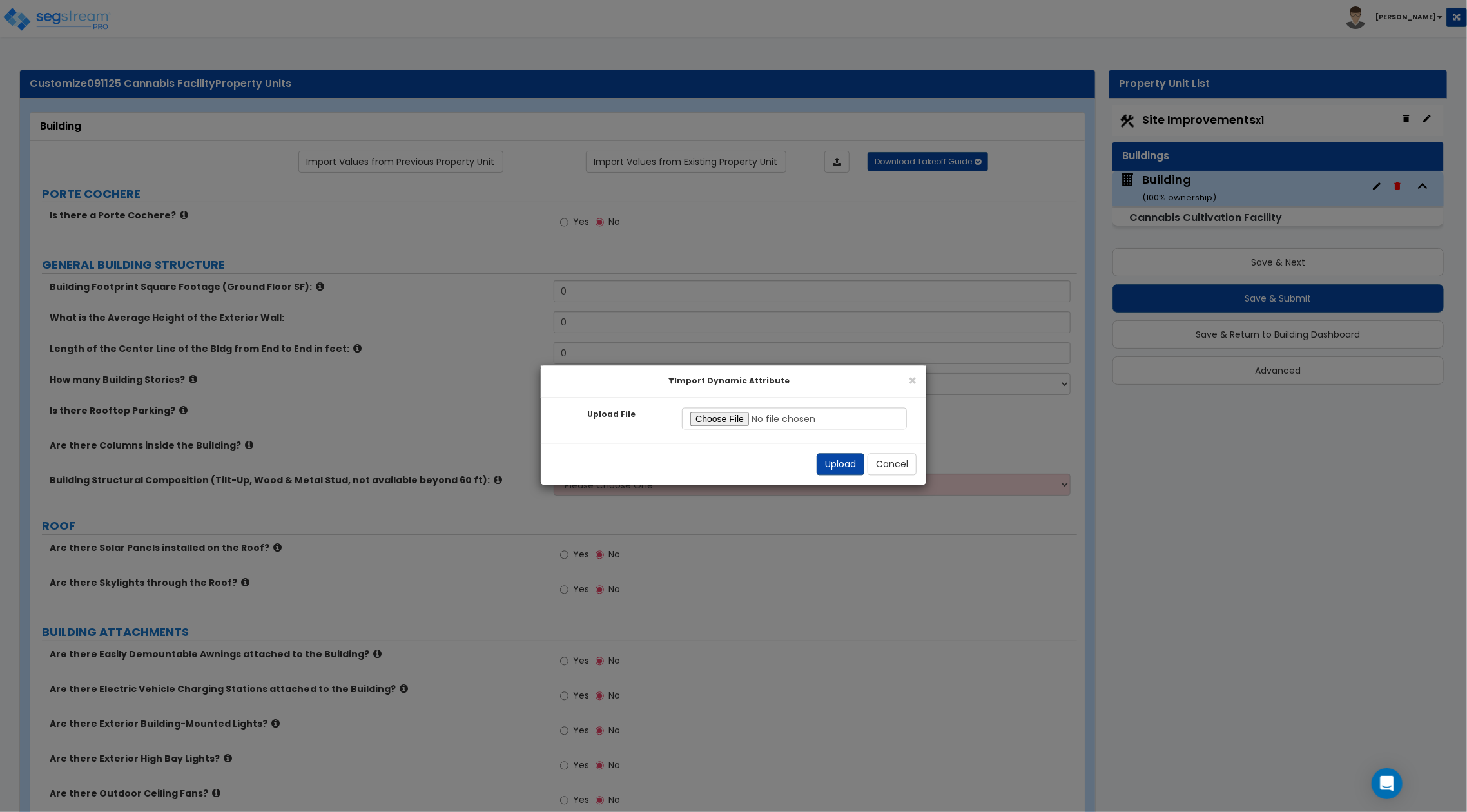
select select "1"
select select "5"
select select "2"
radio input "true"
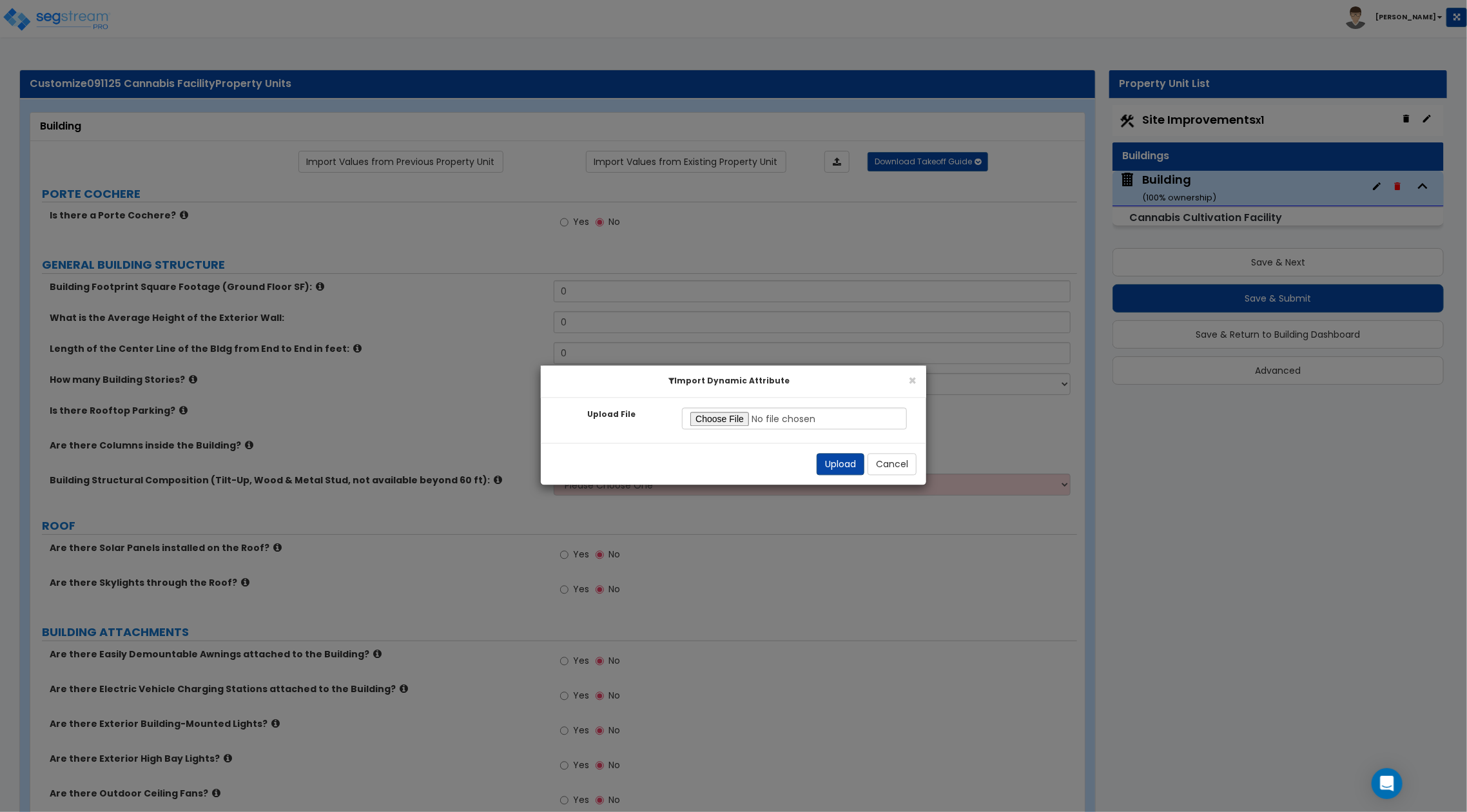
radio input "true"
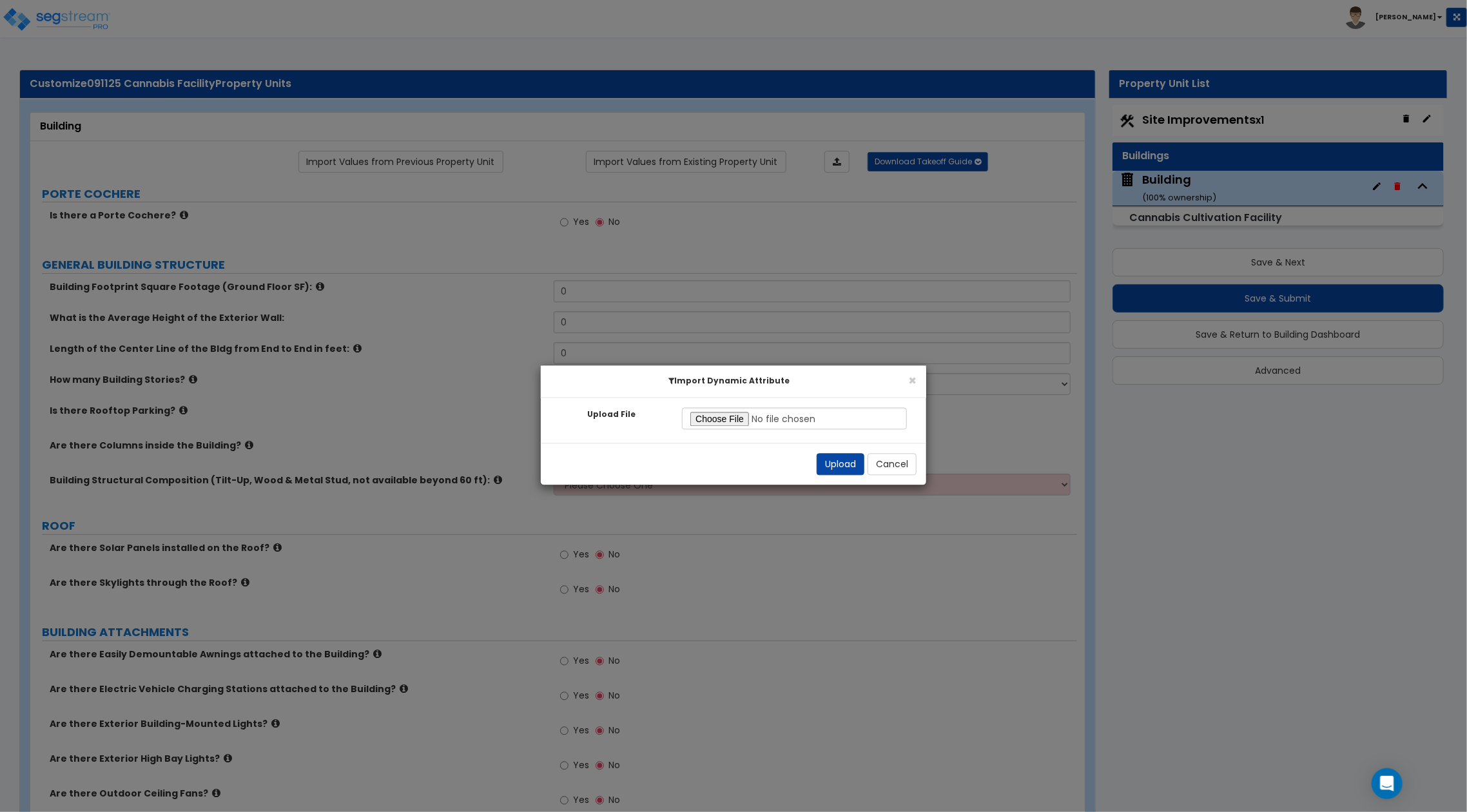
radio input "true"
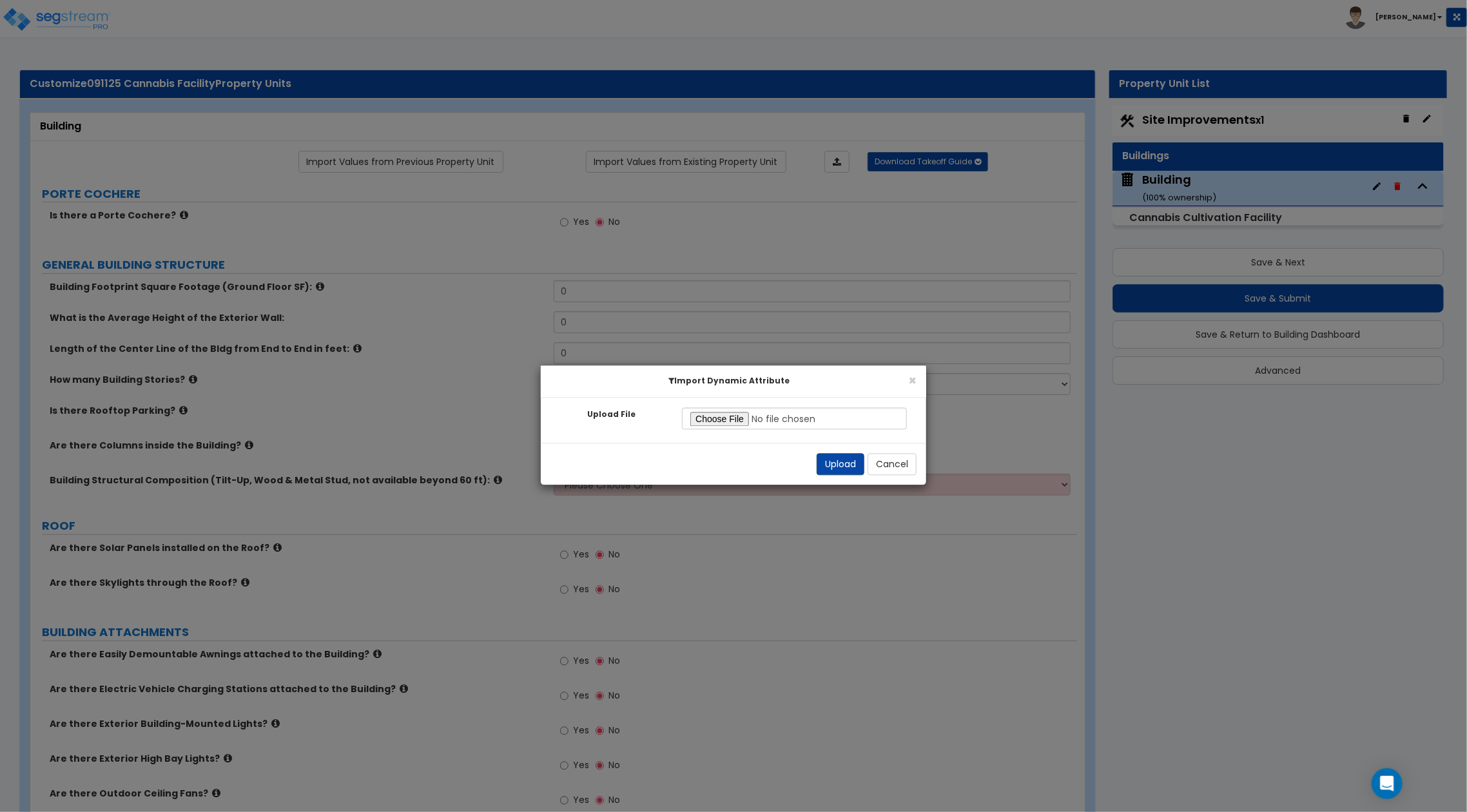
radio input "true"
select select "3"
select select "2"
select select "3"
radio input "true"
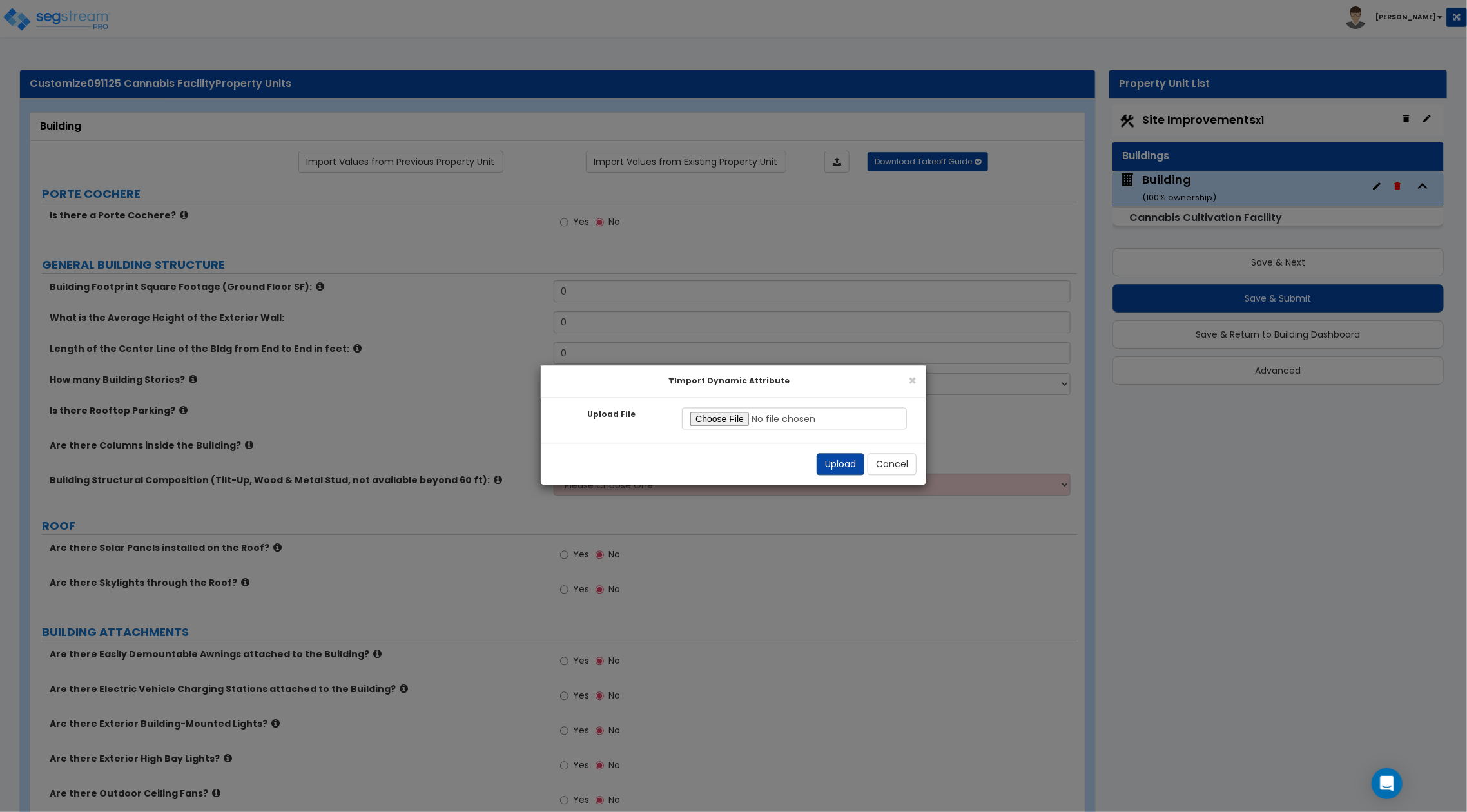
radio input "true"
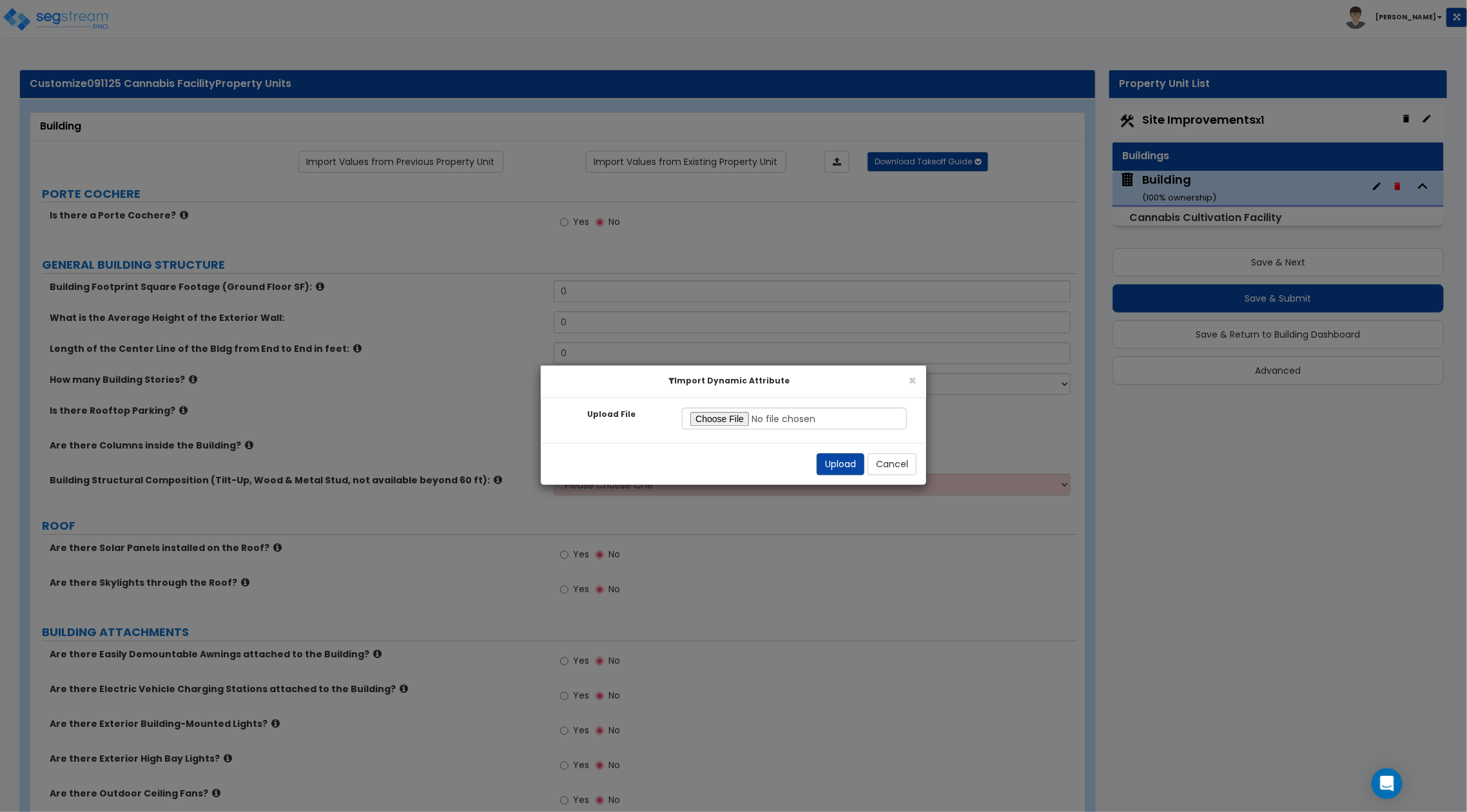
radio input "true"
select select "1"
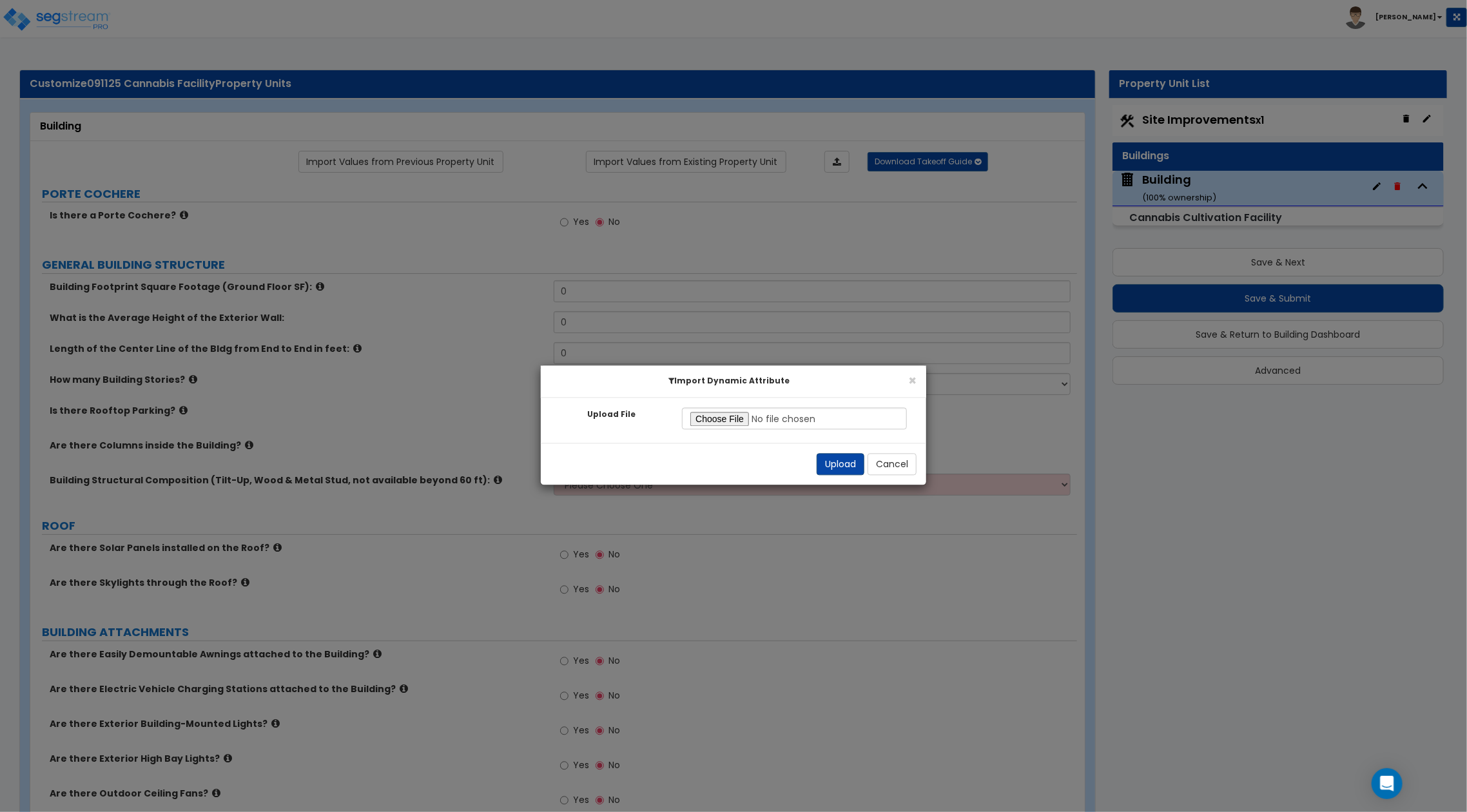
radio input "true"
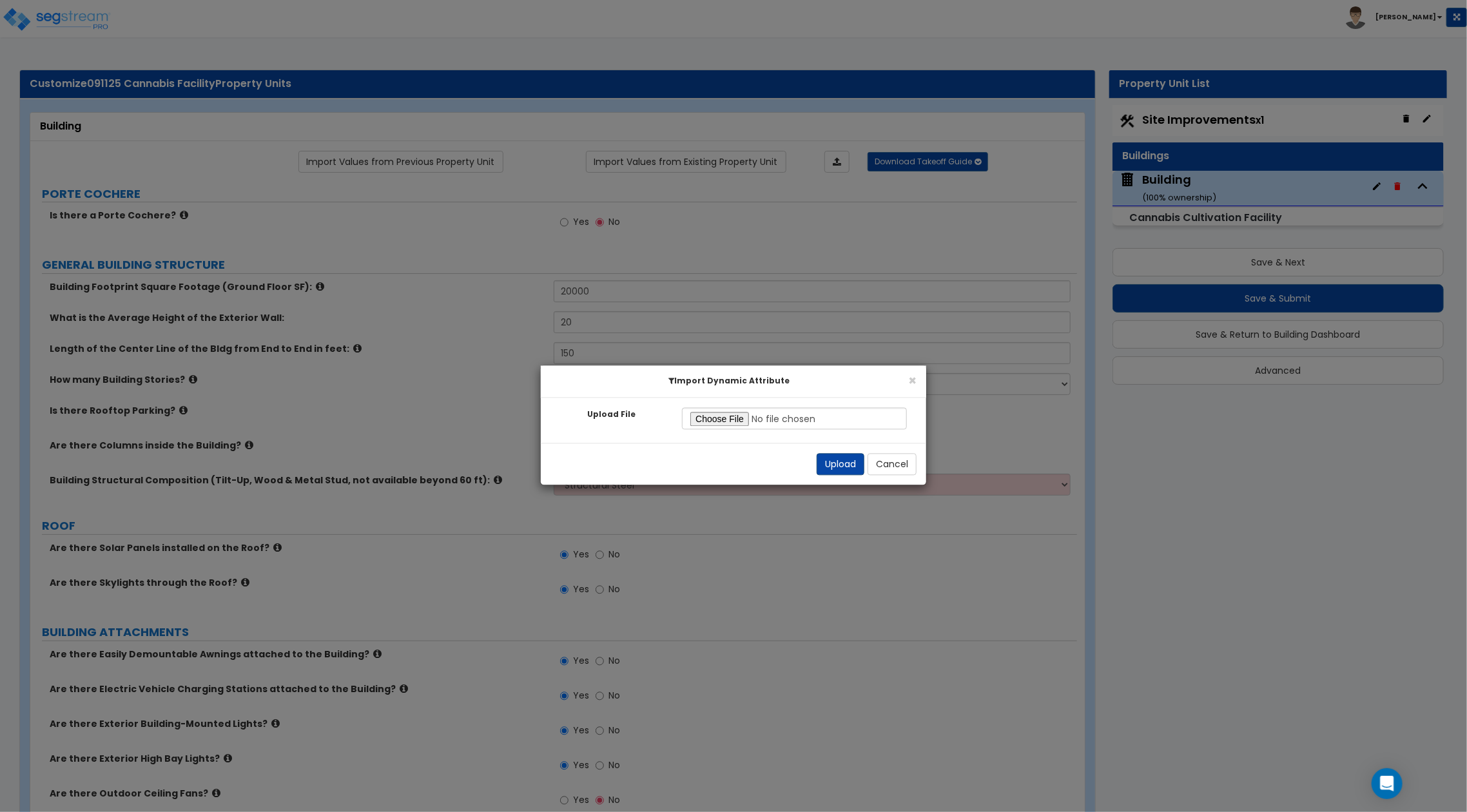
radio input "true"
select select "3"
select select "5"
select select "10"
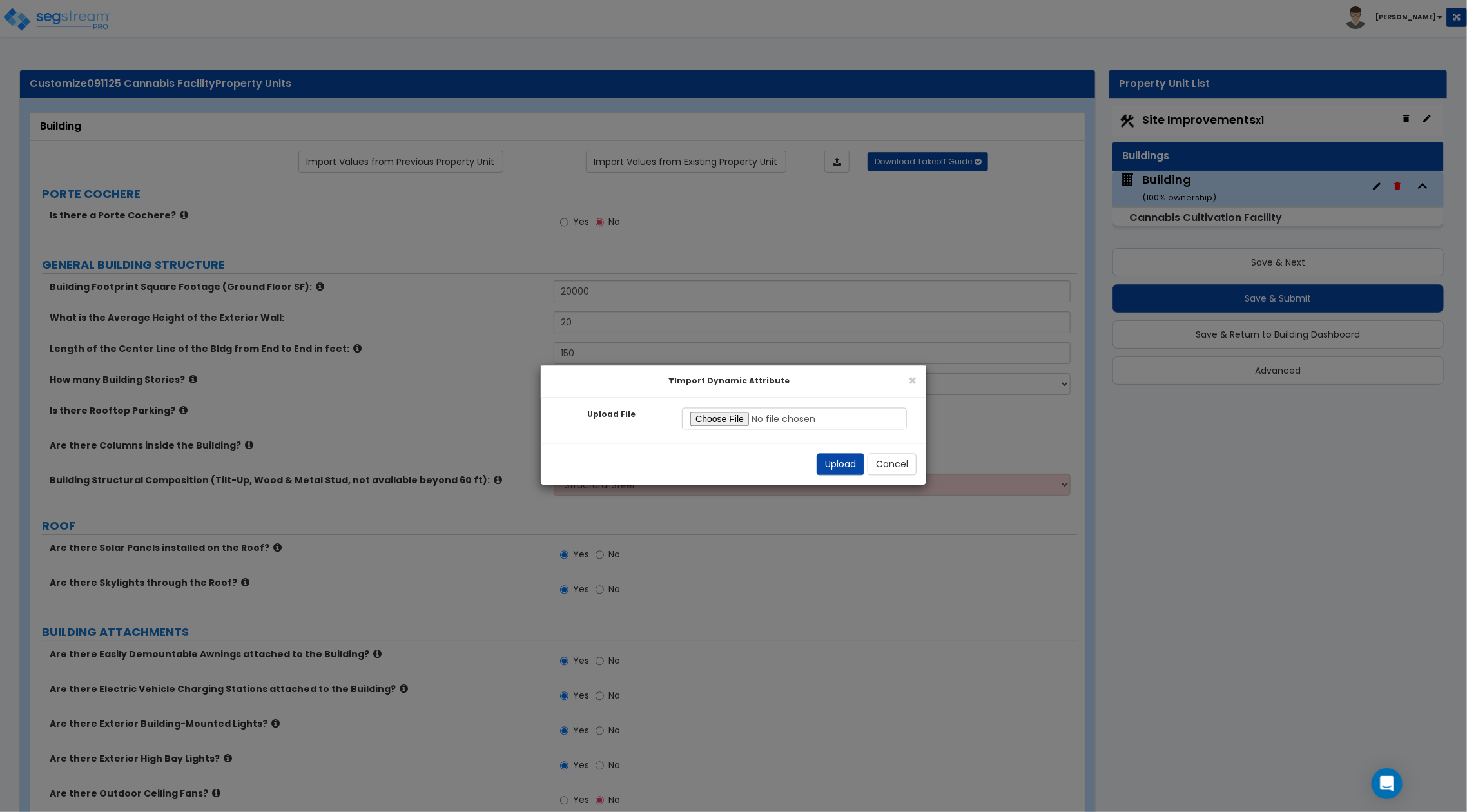
select select "6"
select select "8"
select select "3"
select select "1"
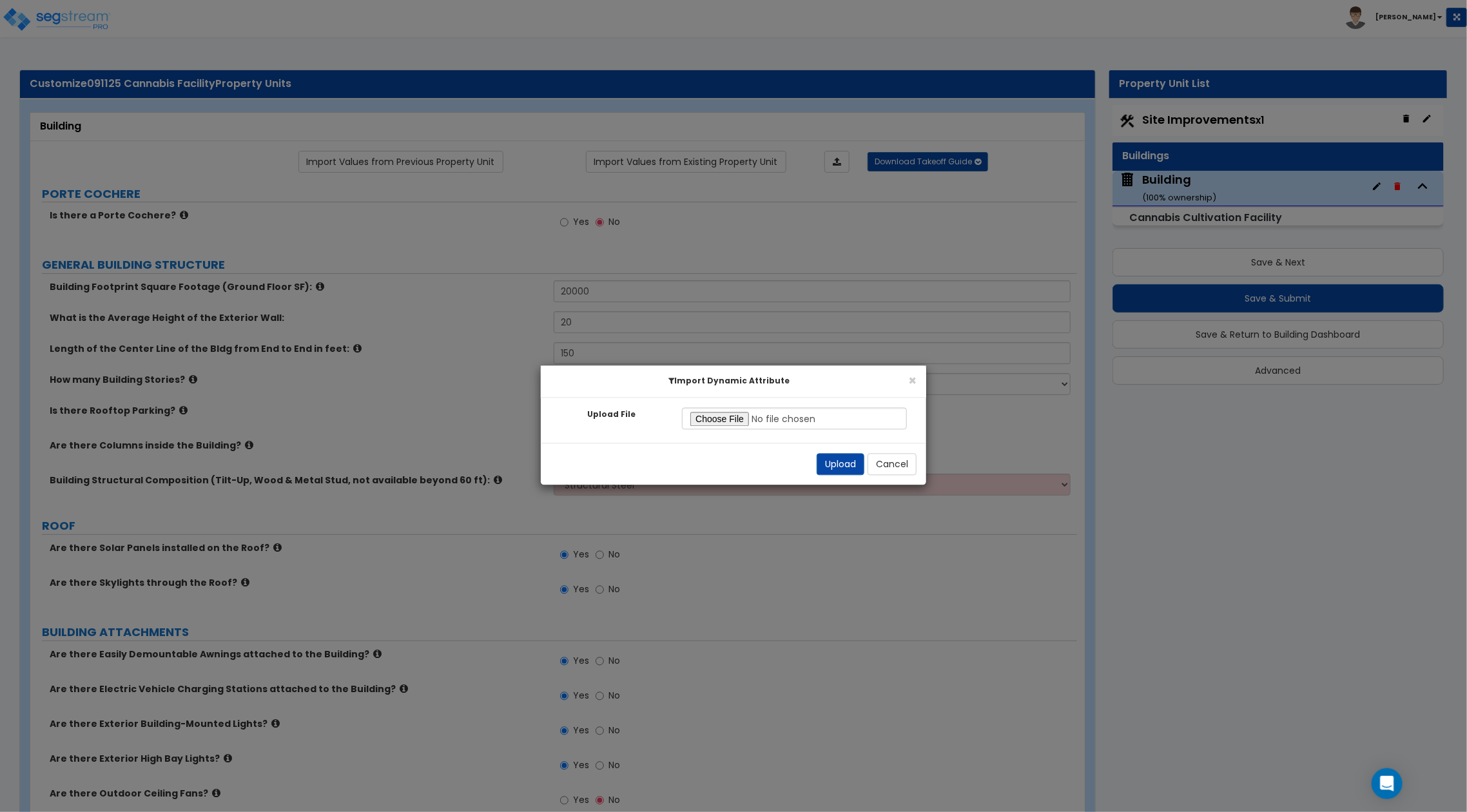
select select "4"
select select "2"
select select "4"
select select "1"
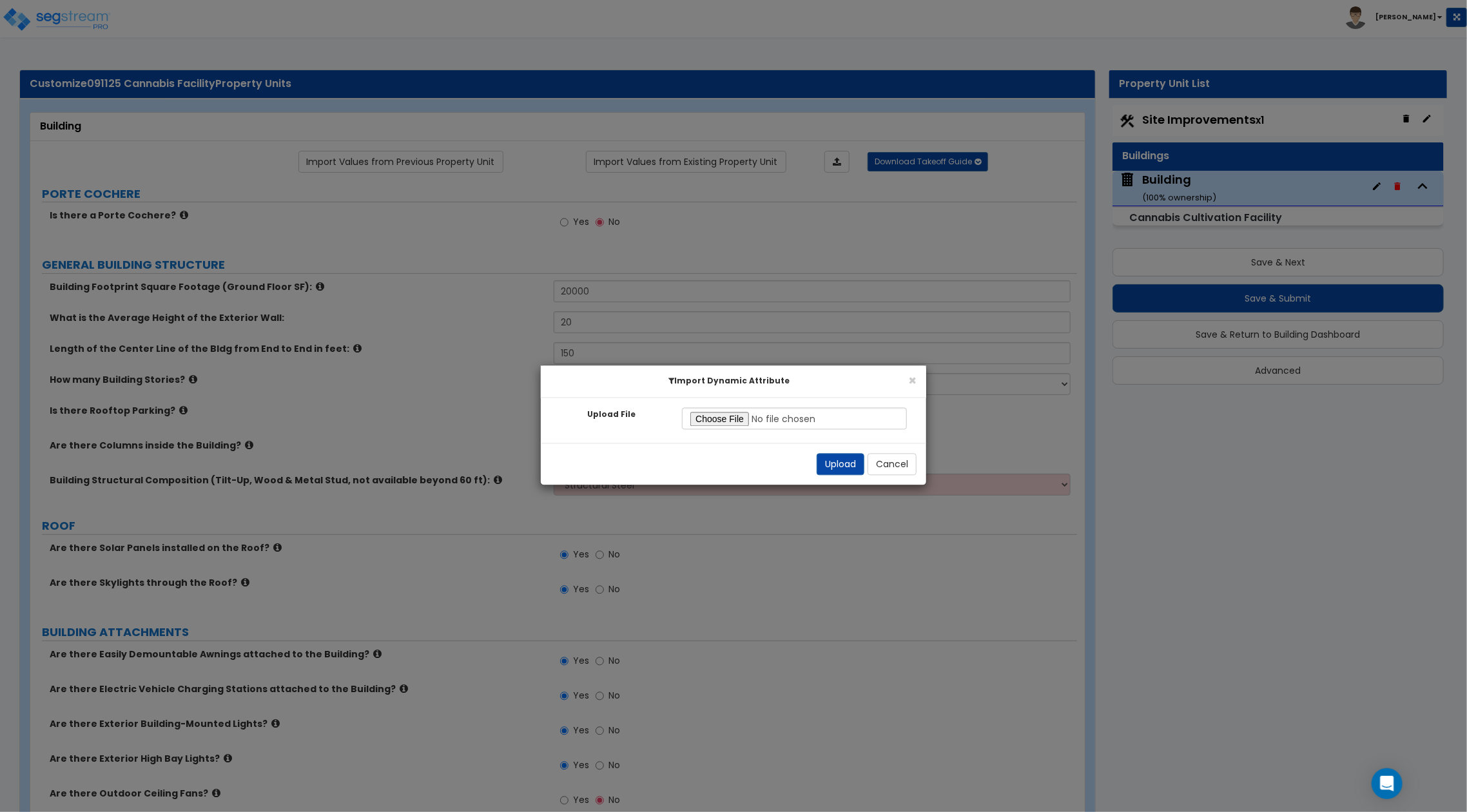
select select "2"
select select "1"
select select "2"
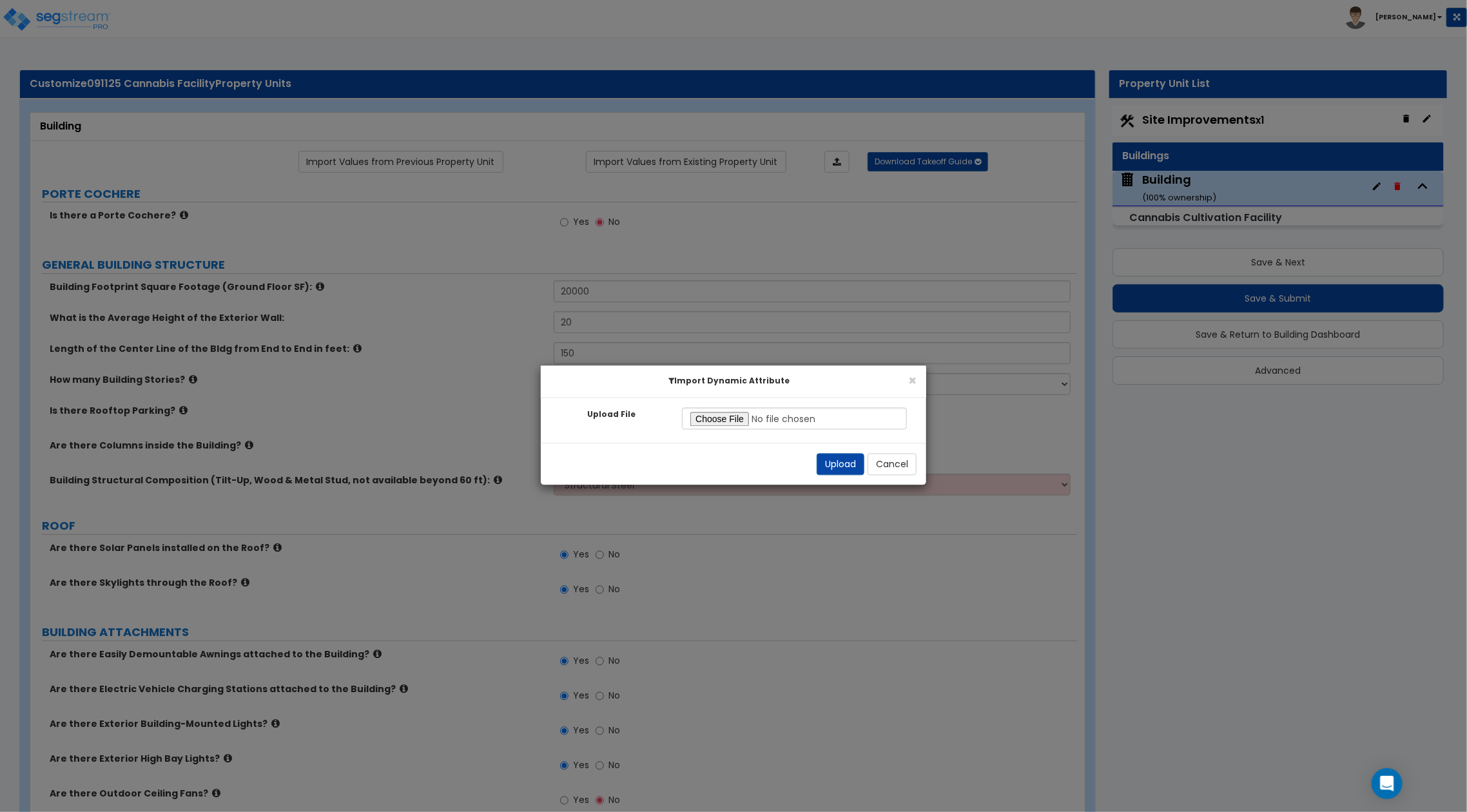
select select "2"
select select "1"
select select "2"
select select "1"
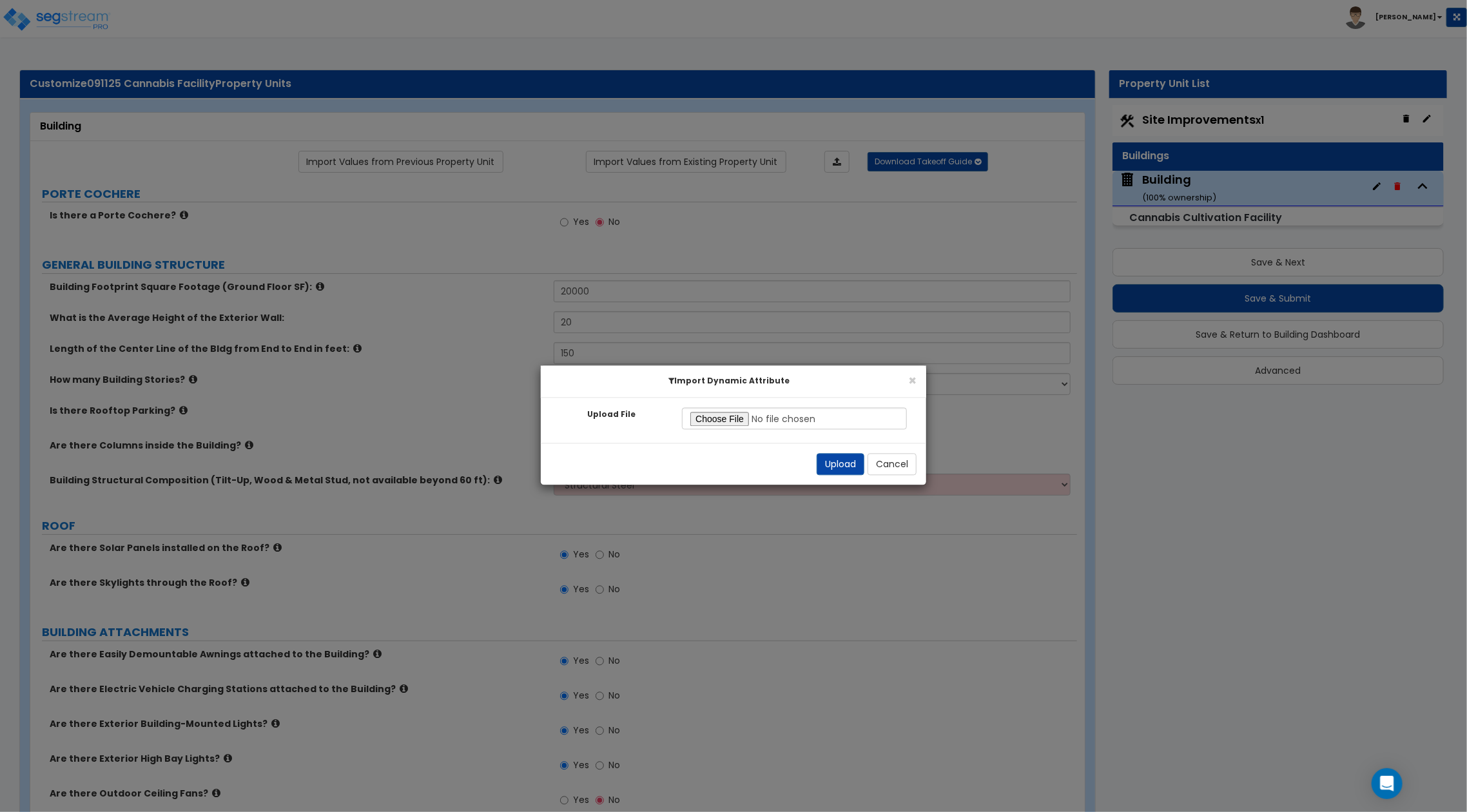
select select "2"
select select "1"
select select "3"
select select "2"
select select "3"
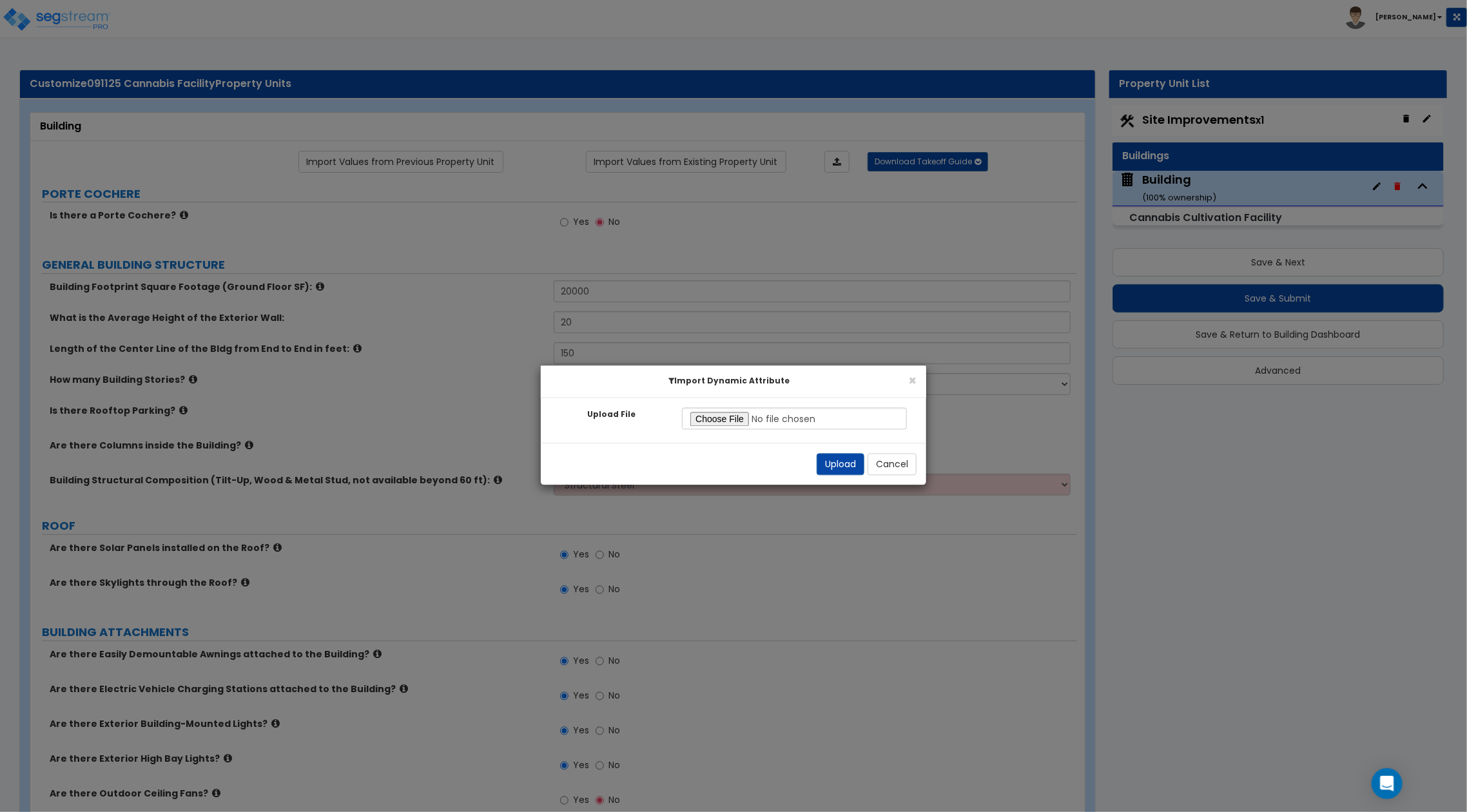
select select "2"
select select "8"
select select "2"
select select "8"
select select "1"
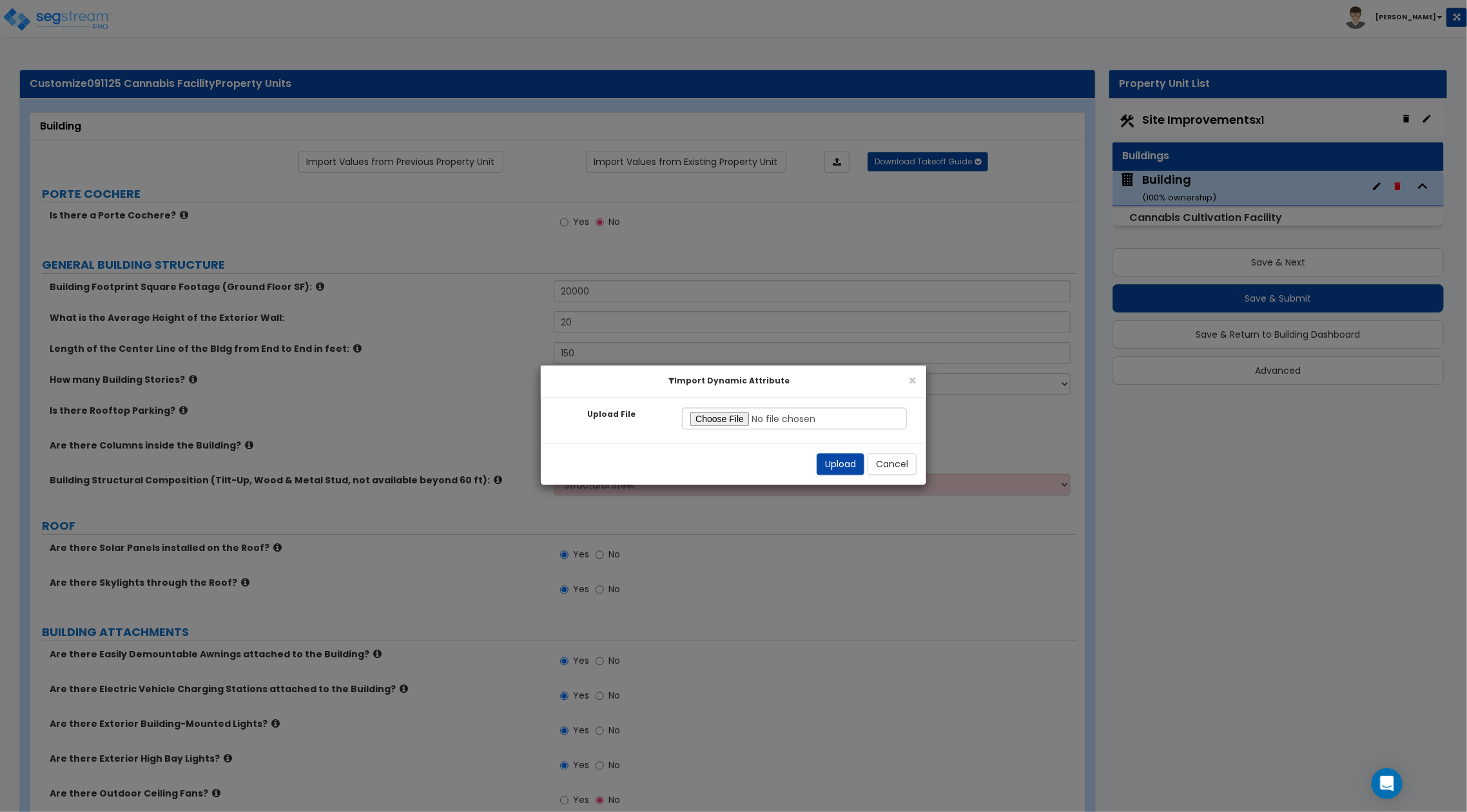
select select "2"
select select "1"
select select "2"
select select "3"
select select "1"
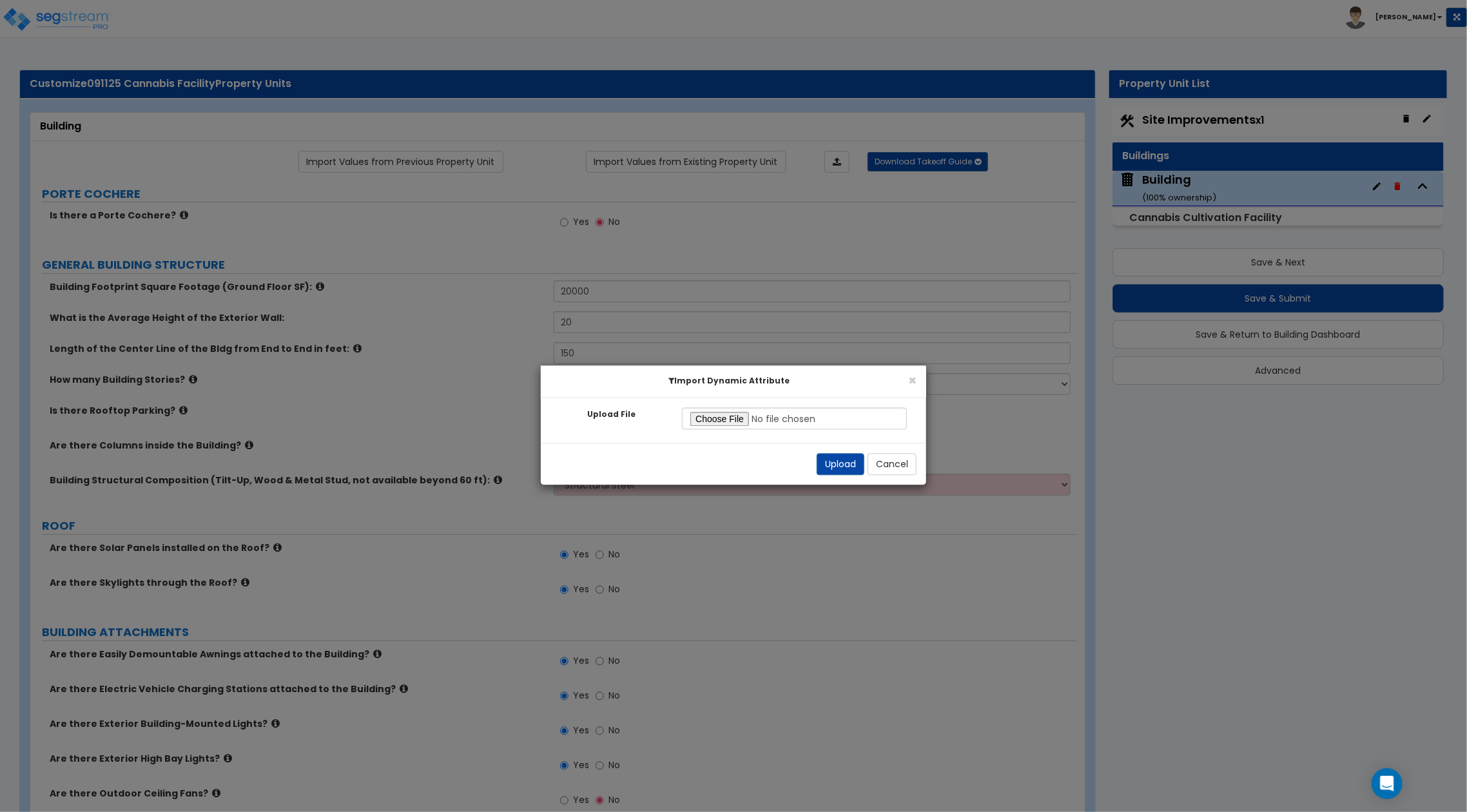
select select "2"
select select "3"
select select "5"
select select "6"
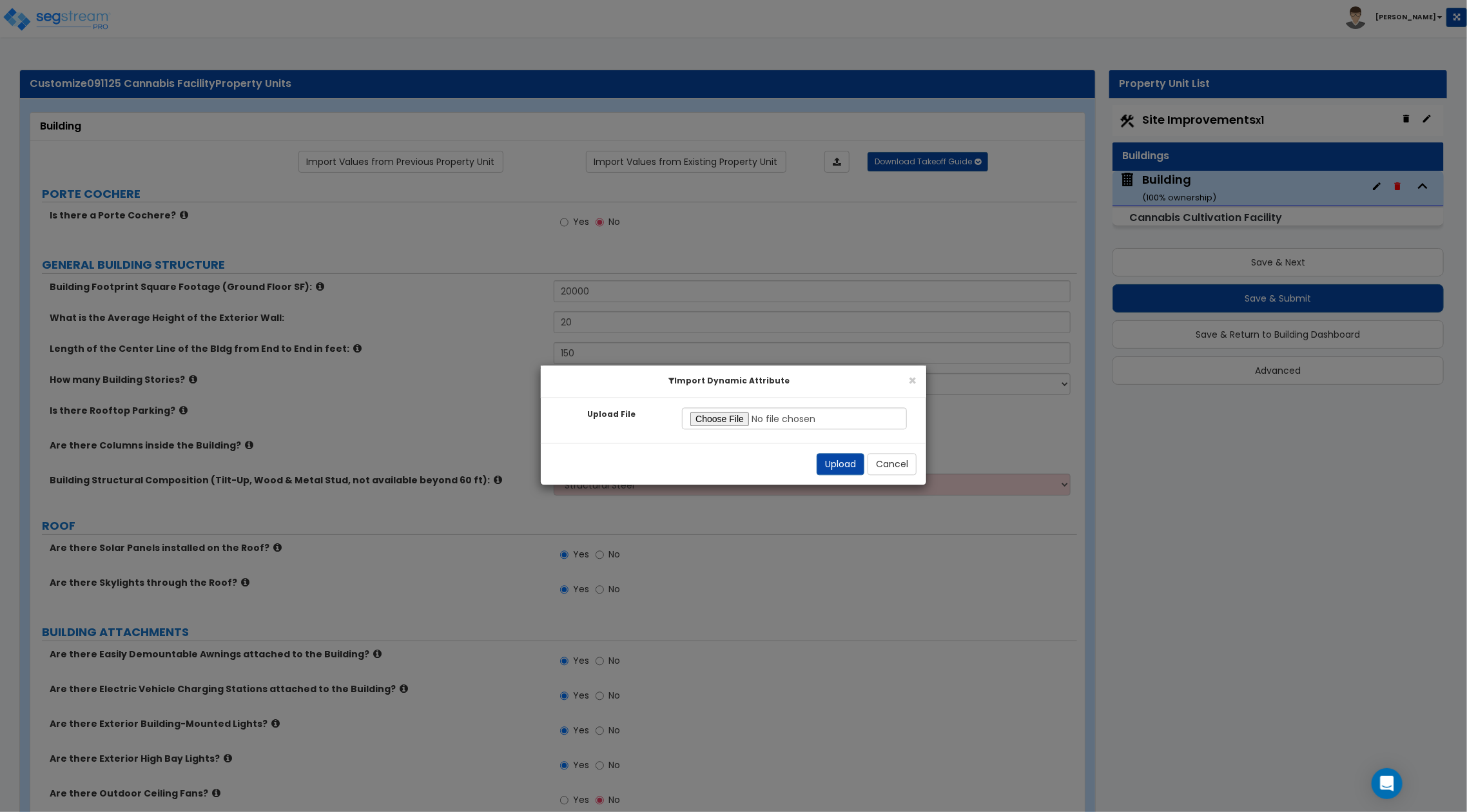
select select "6"
select select "3"
select select "5"
select select "3"
select select "1"
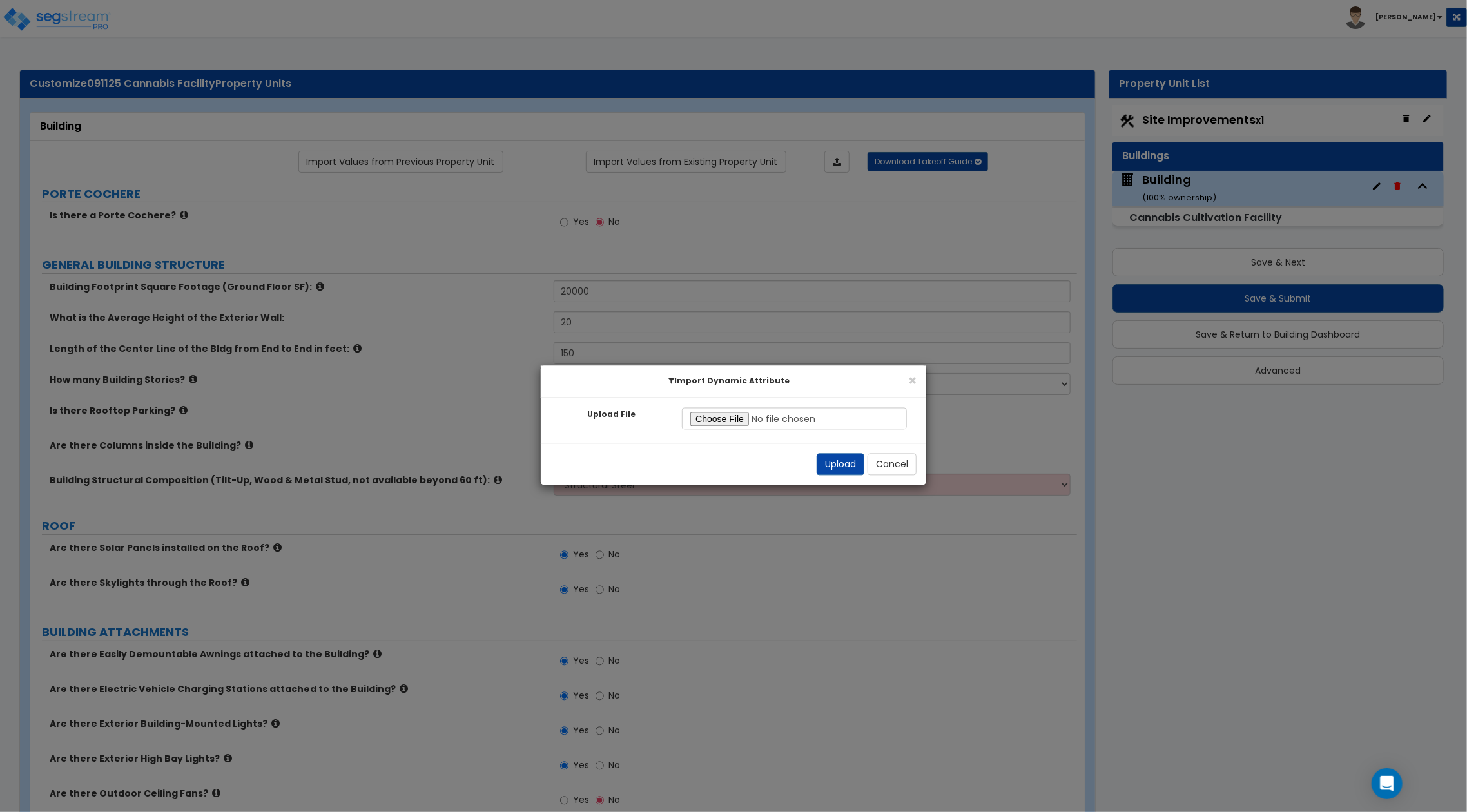
select select "1"
select select "4"
select select "3"
select select "1"
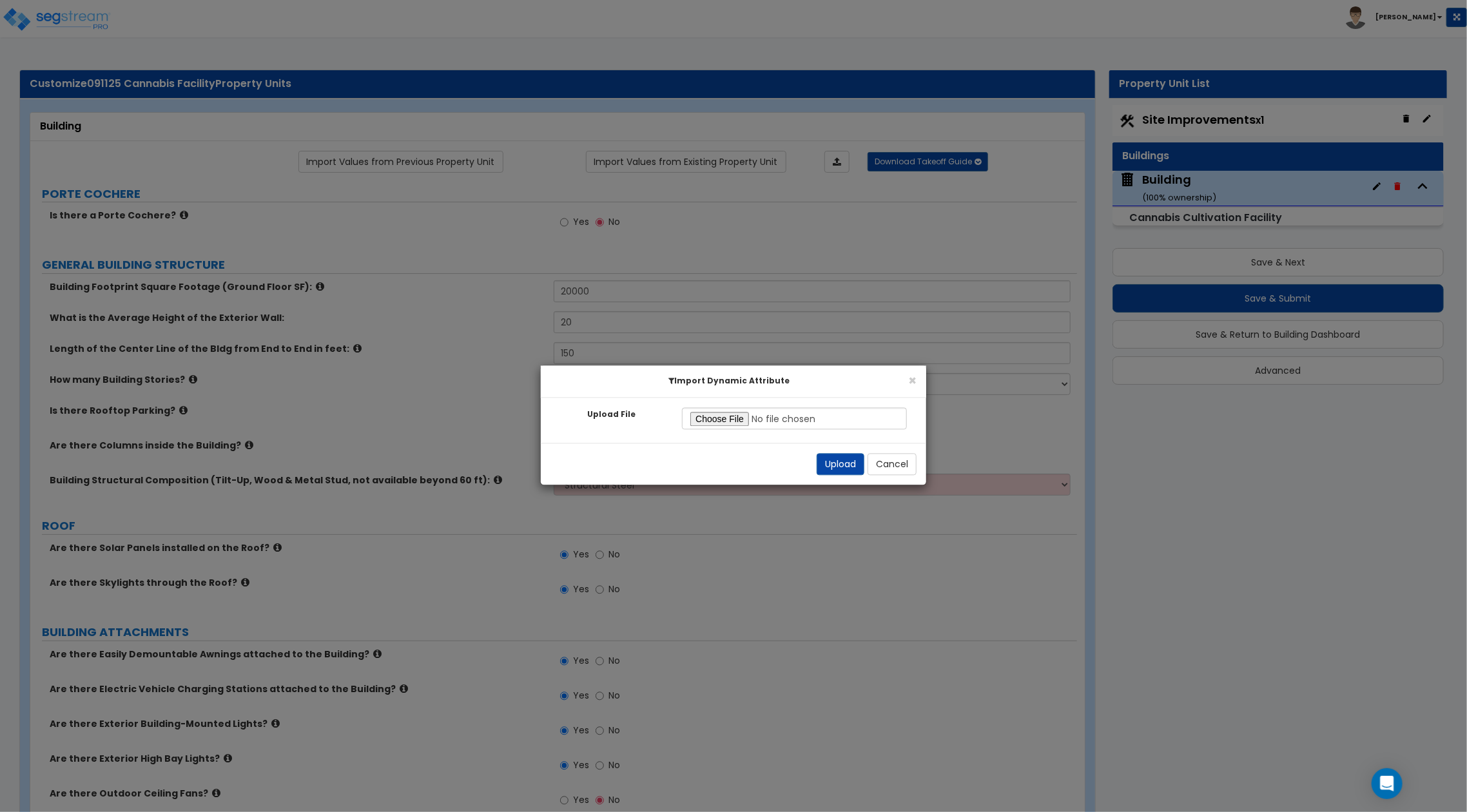
select select "3"
select select "1"
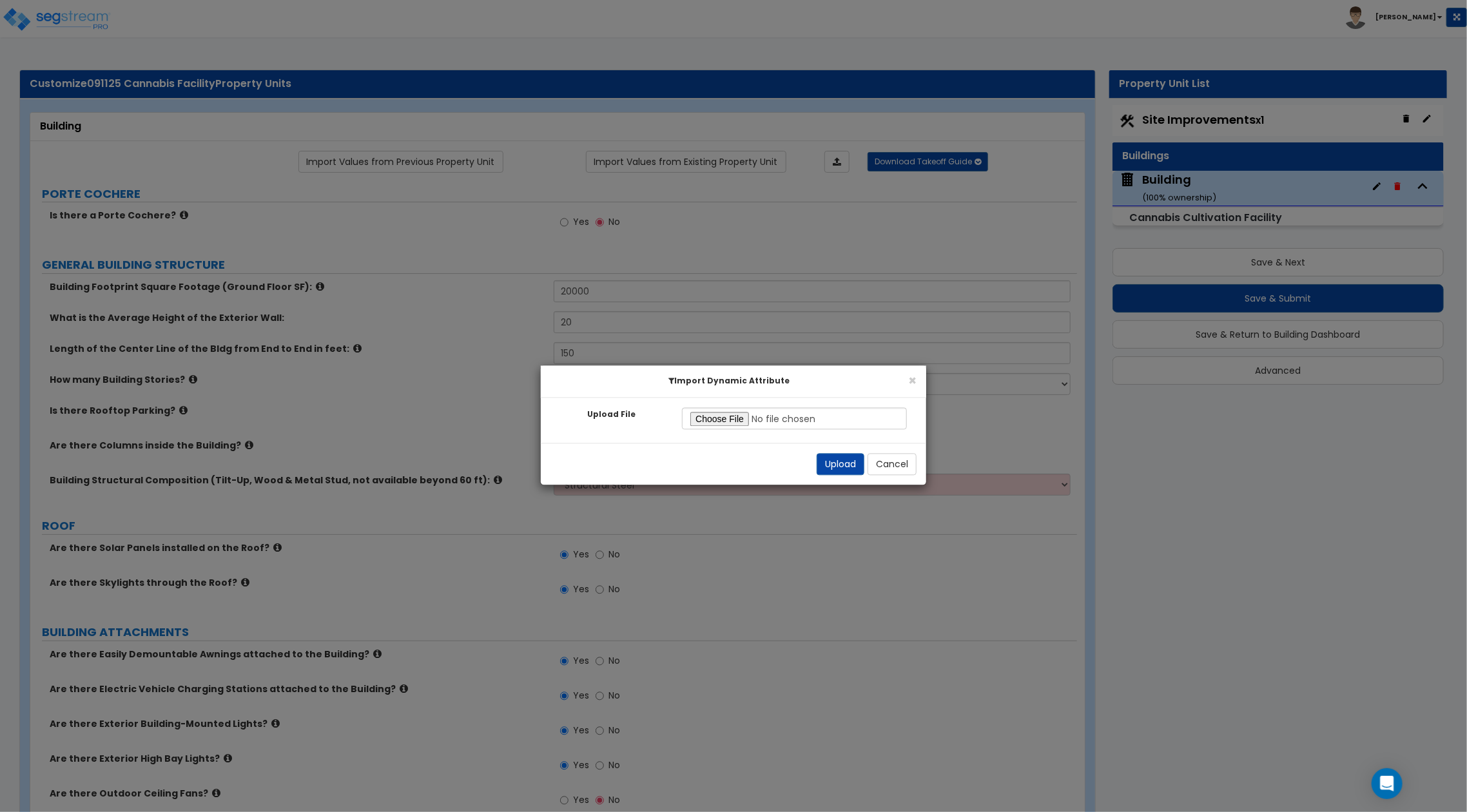
select select "1"
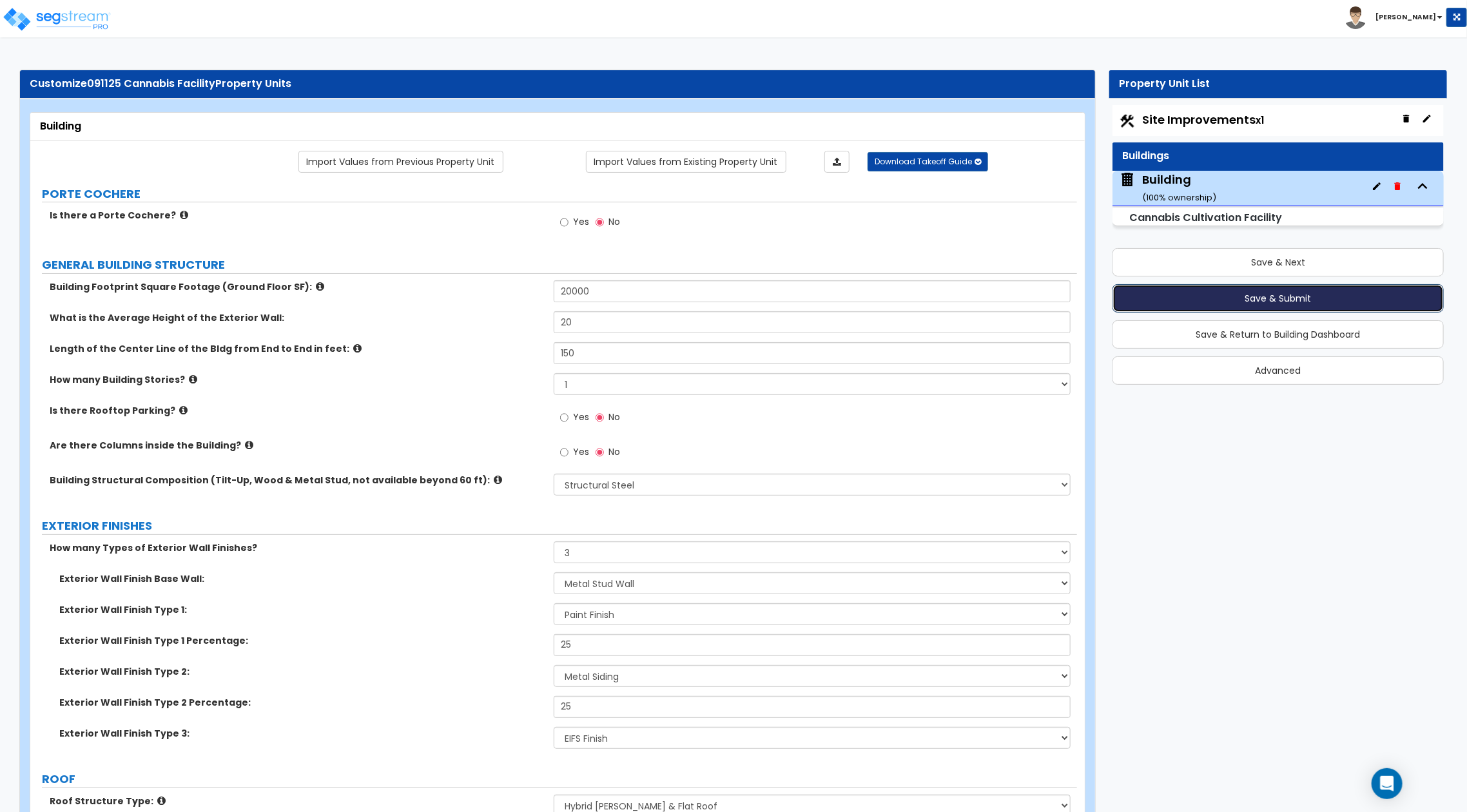
click at [1239, 303] on button "Save & Submit" at bounding box center [1278, 298] width 332 height 29
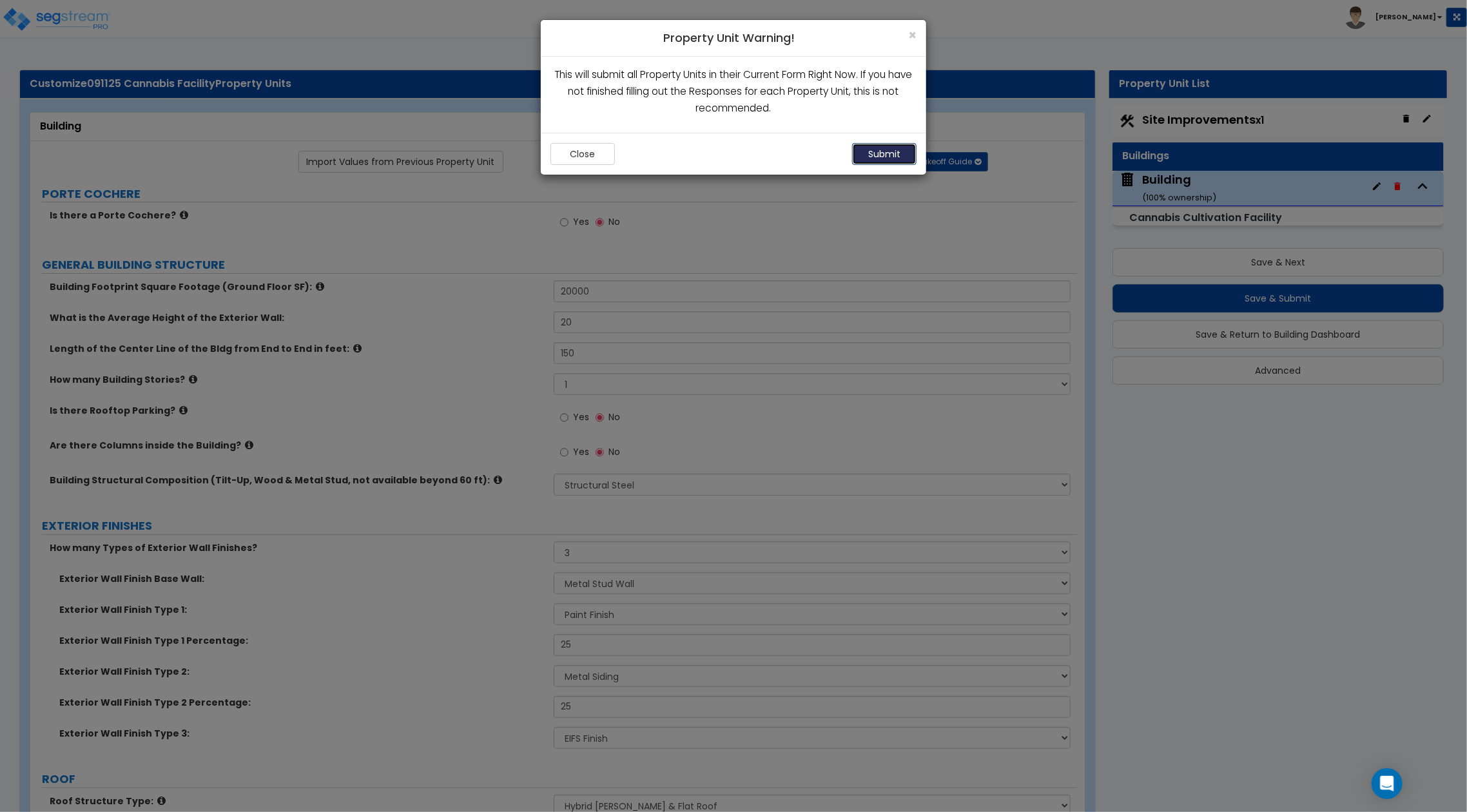
click at [883, 152] on button "Submit" at bounding box center [884, 154] width 65 height 22
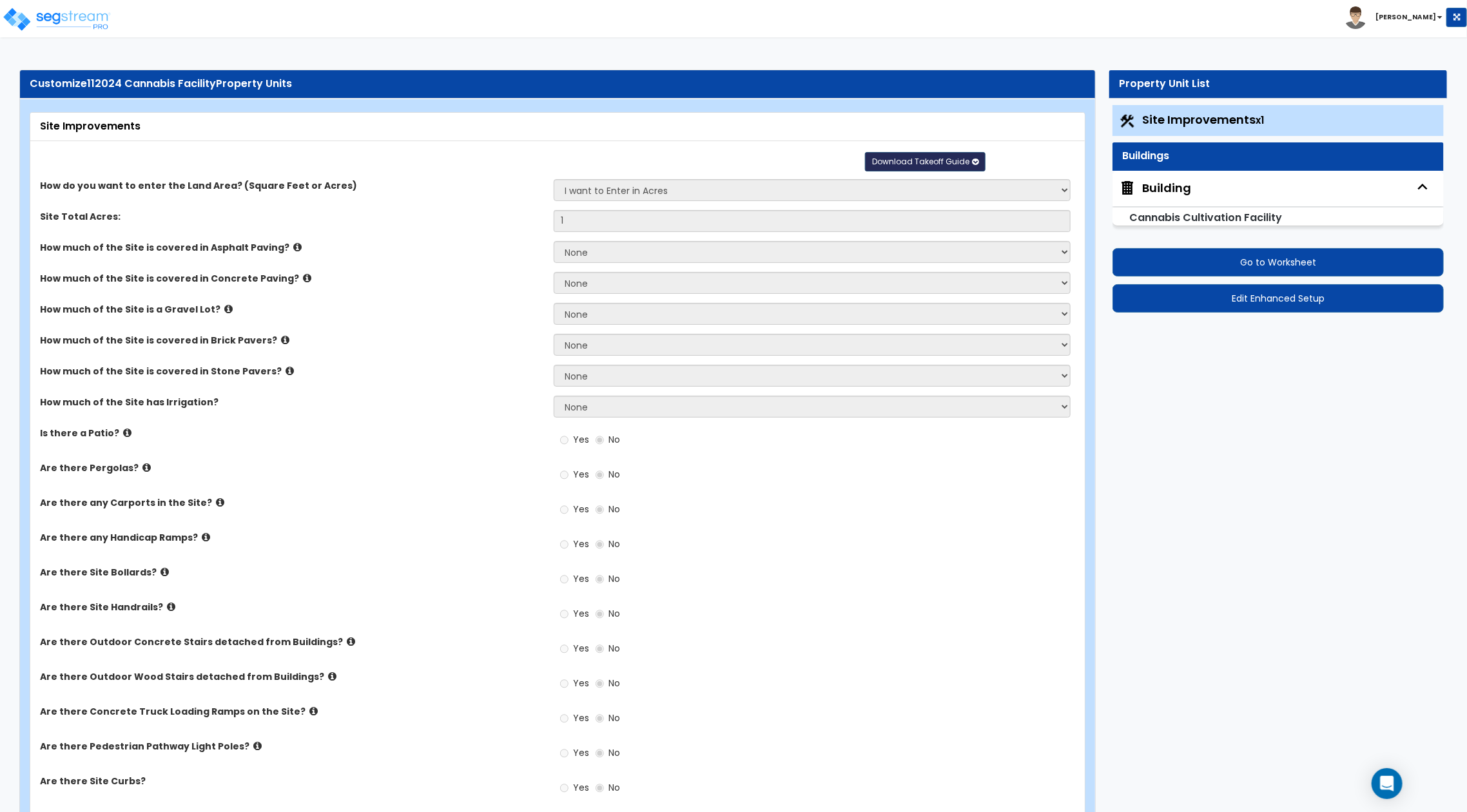
click at [957, 163] on span "Download Takeoff Guide" at bounding box center [920, 161] width 97 height 11
click at [1152, 184] on div "Building" at bounding box center [1166, 188] width 49 height 17
select select "4"
select select "3"
select select "5"
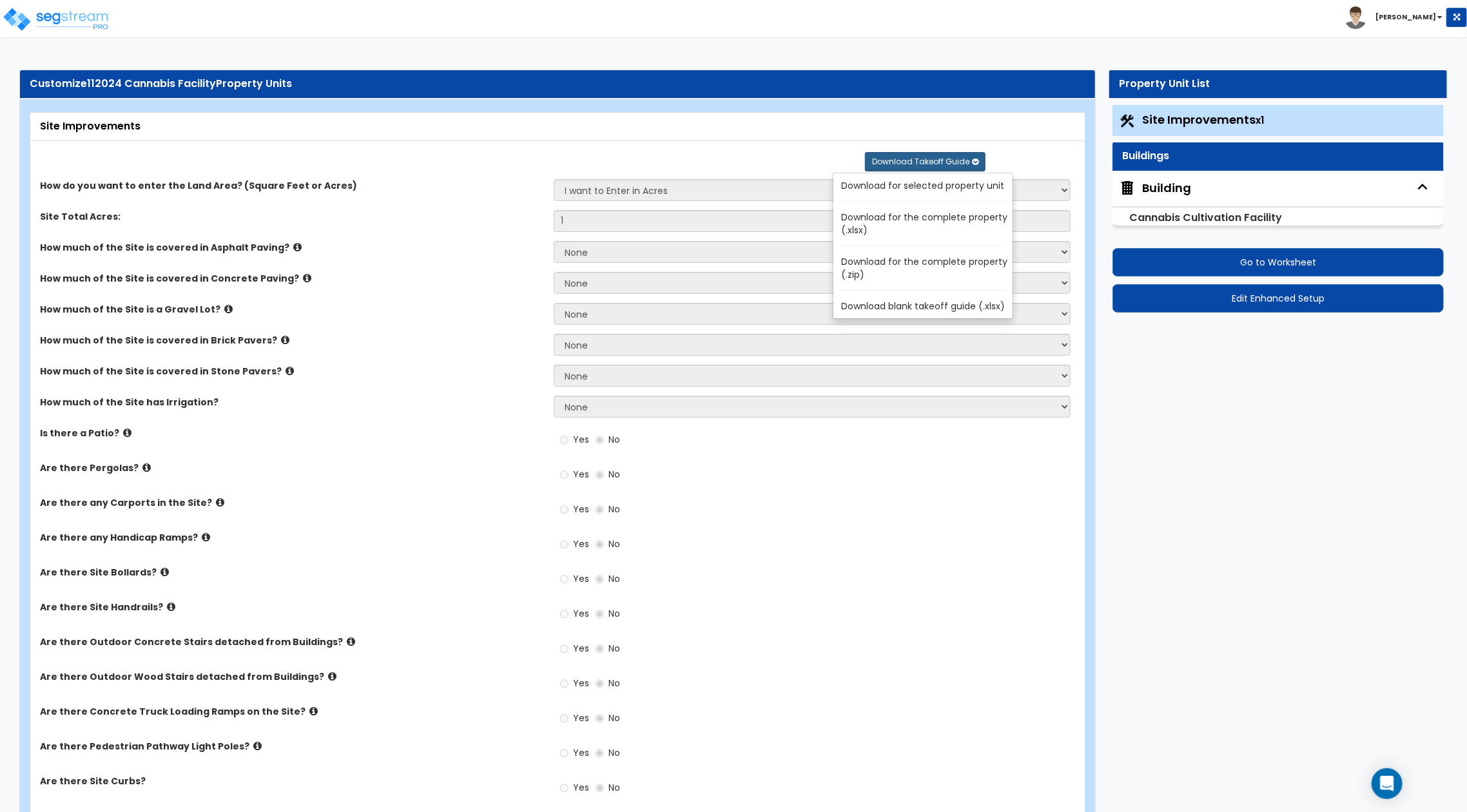
select select "10"
select select "6"
select select "8"
select select "3"
select select "1"
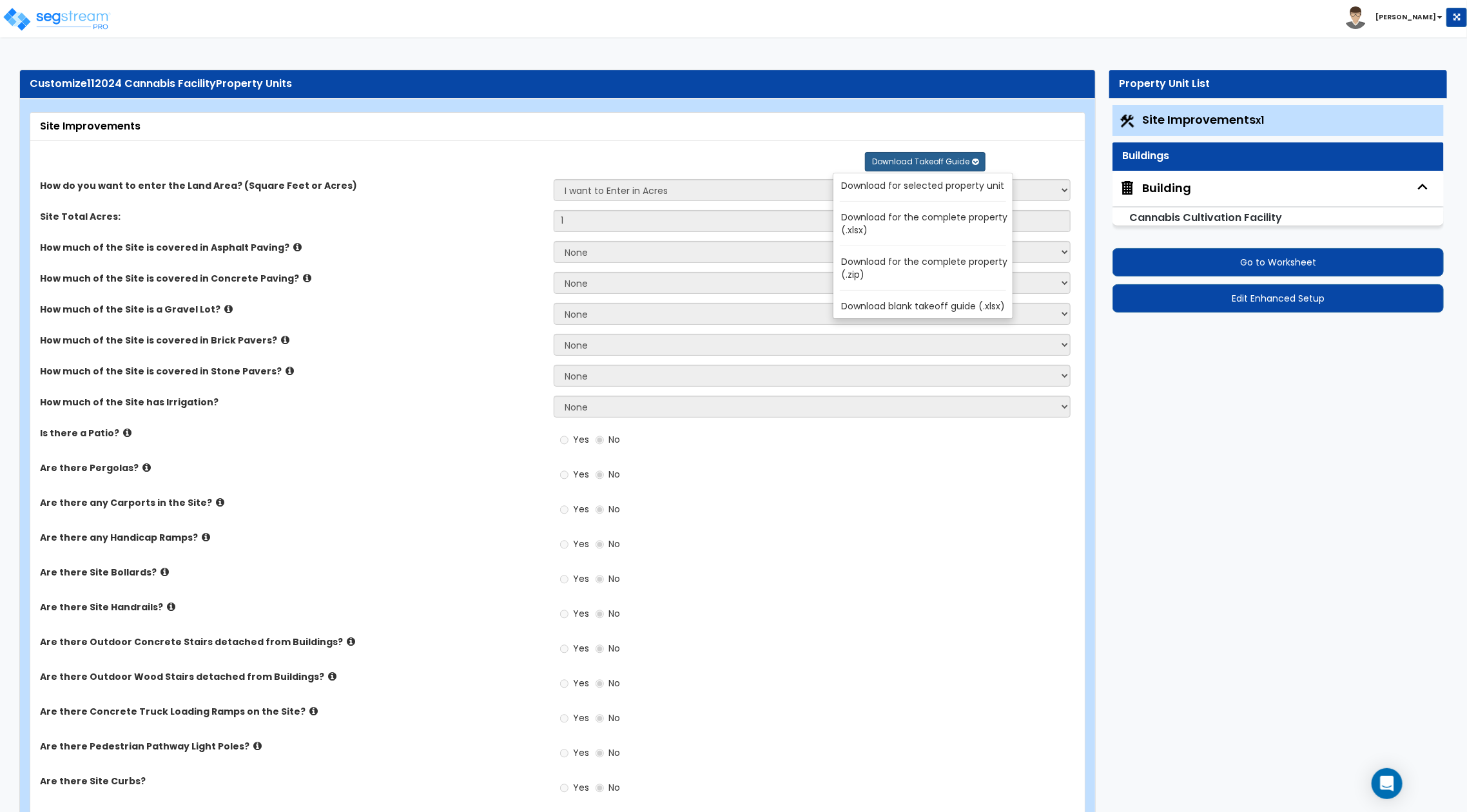
select select "1"
select select "4"
select select "2"
select select "4"
select select "1"
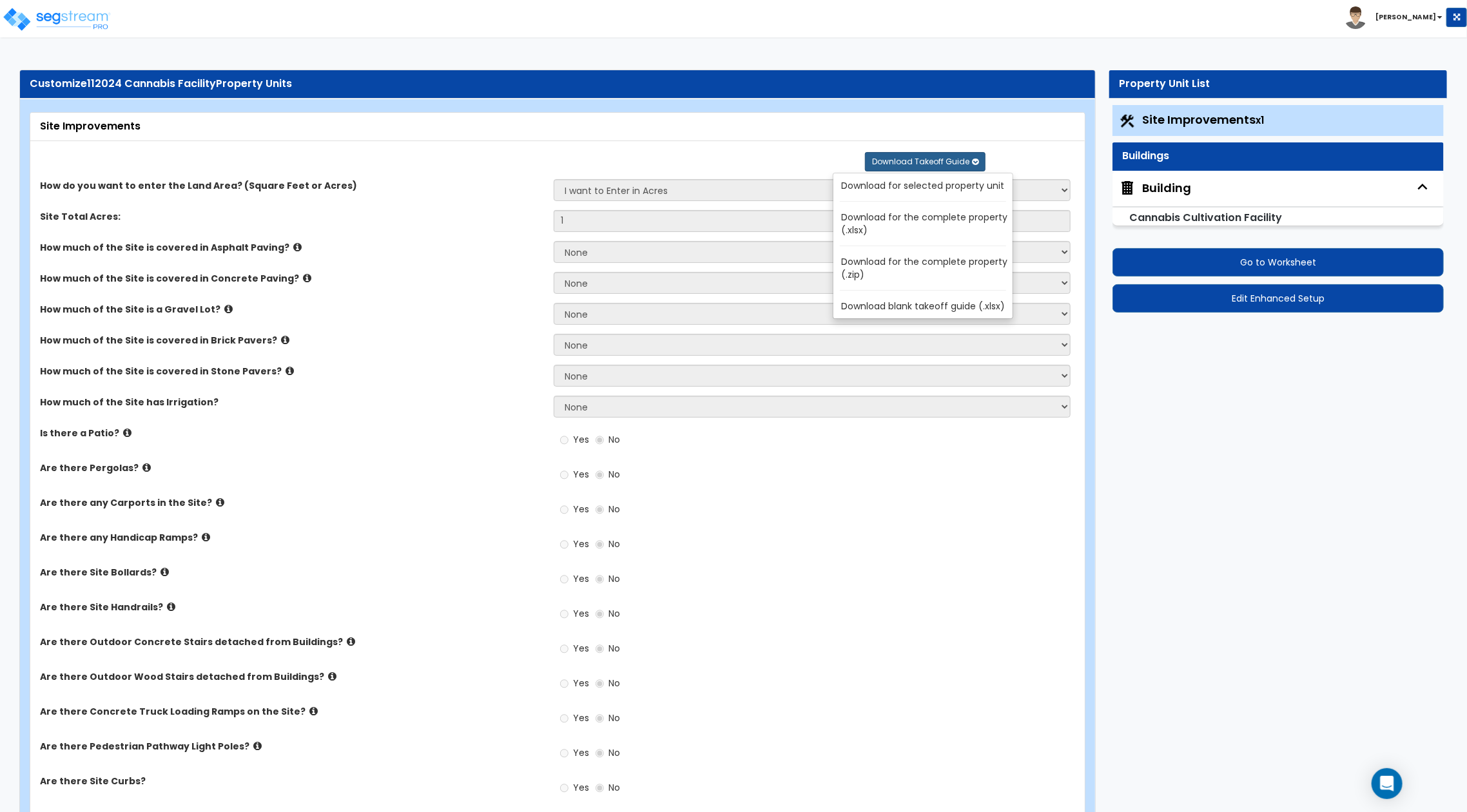
select select "1"
select select "2"
select select "4"
select select "1"
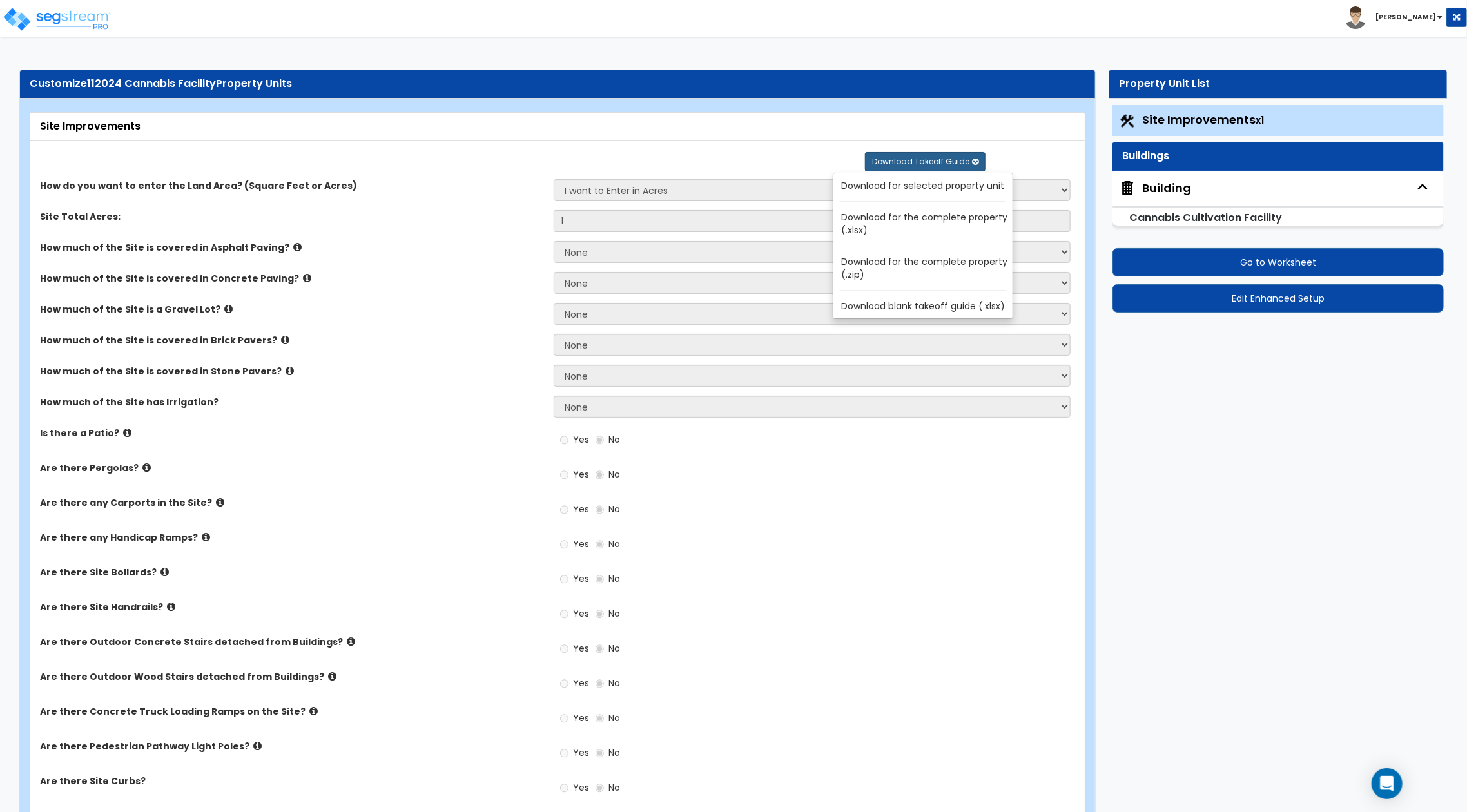
select select "1"
select select "2"
select select "1"
select select "2"
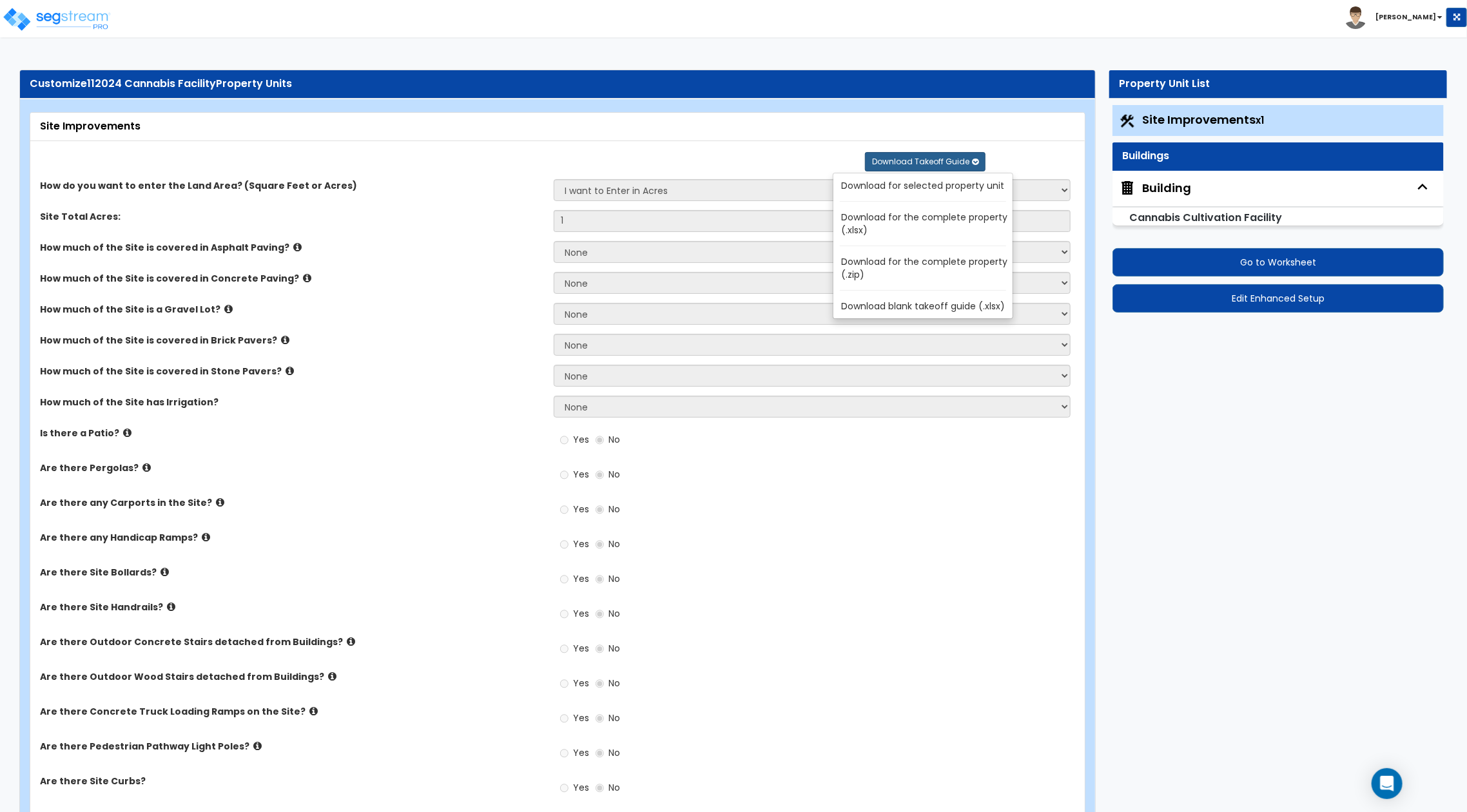
select select "1"
select select "4"
select select "2"
select select "3"
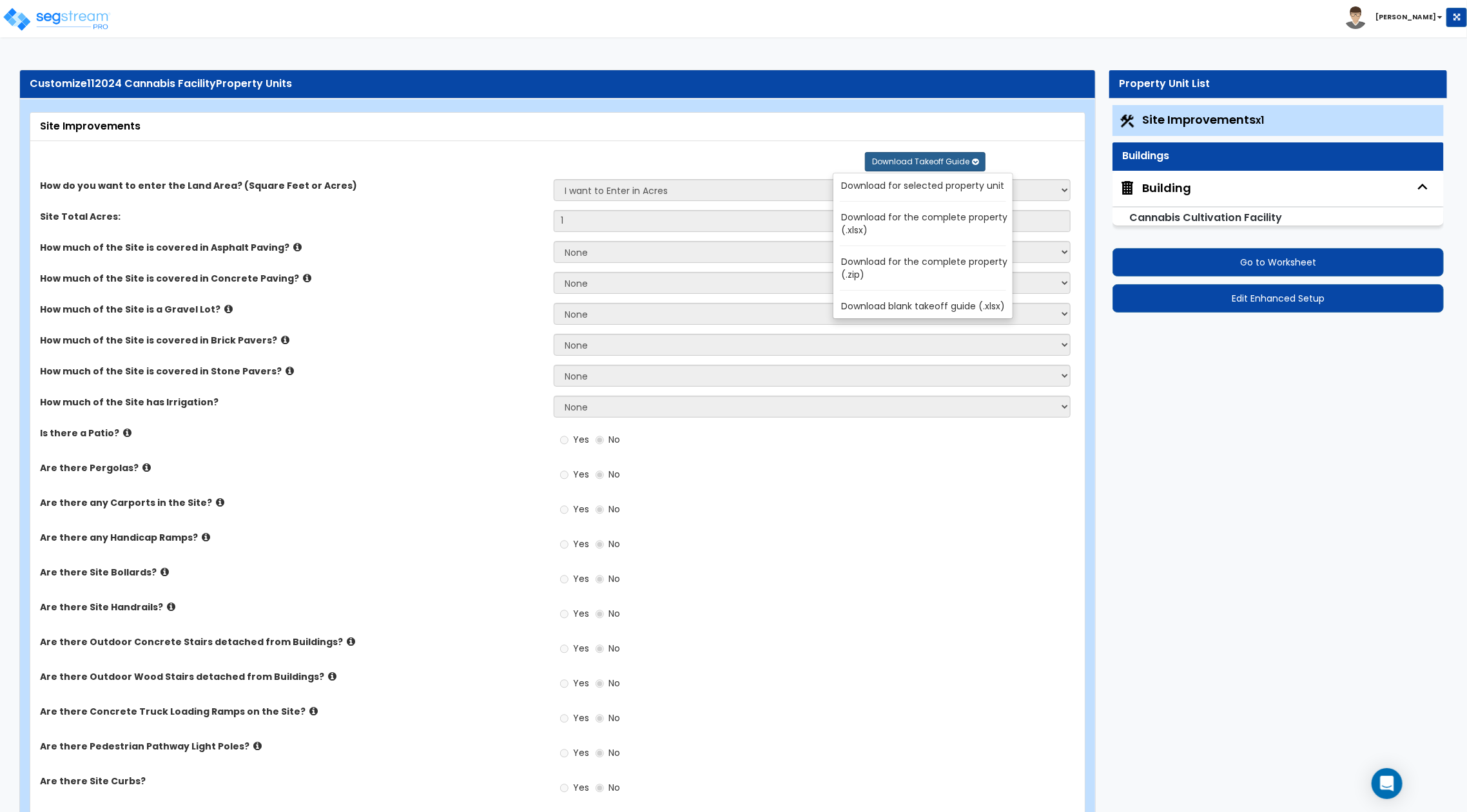
select select "3"
select select "1"
select select "3"
select select "1"
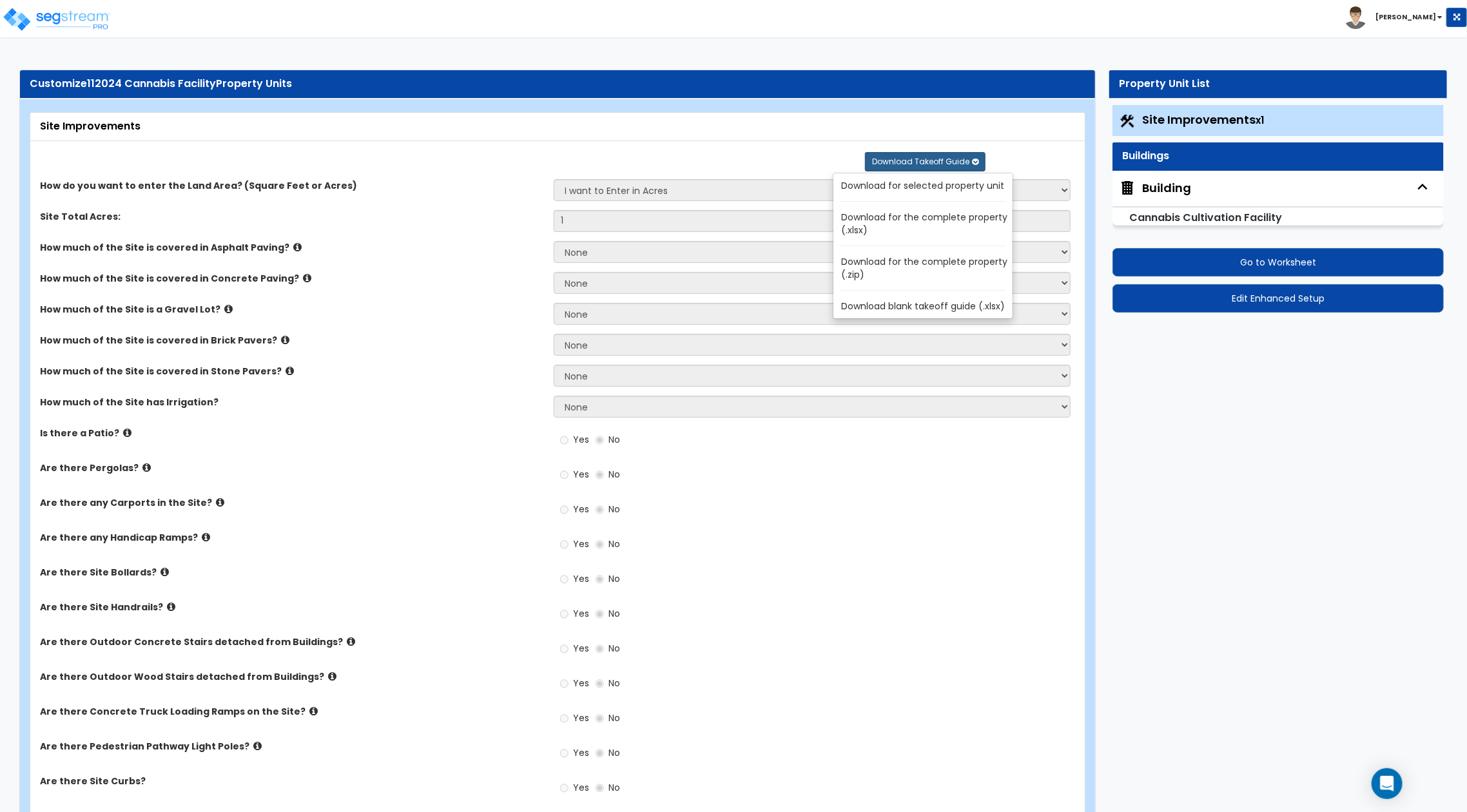
select select "5"
select select "3"
select select "2"
select select "3"
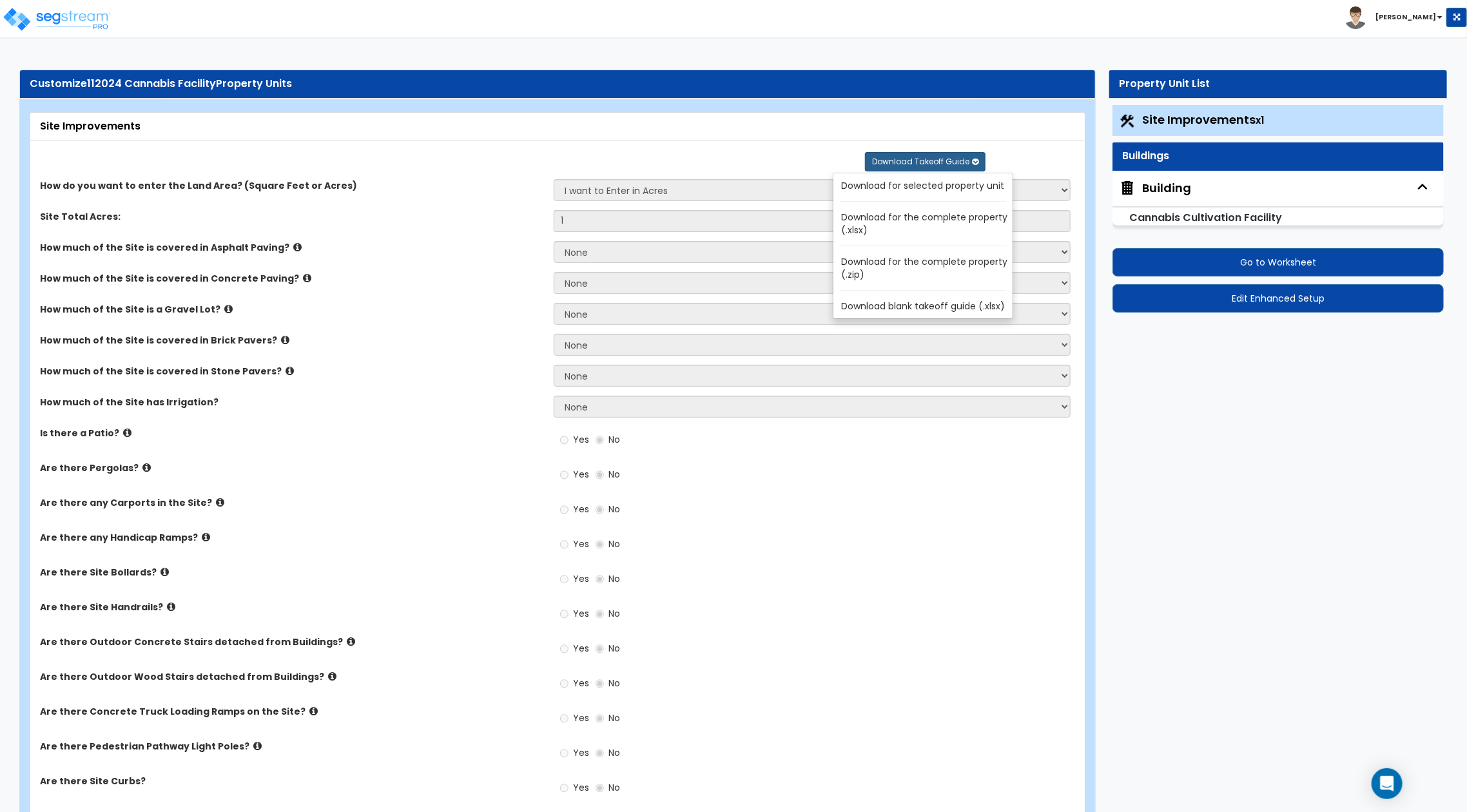
select select "3"
select select "2"
select select "8"
select select "2"
select select "8"
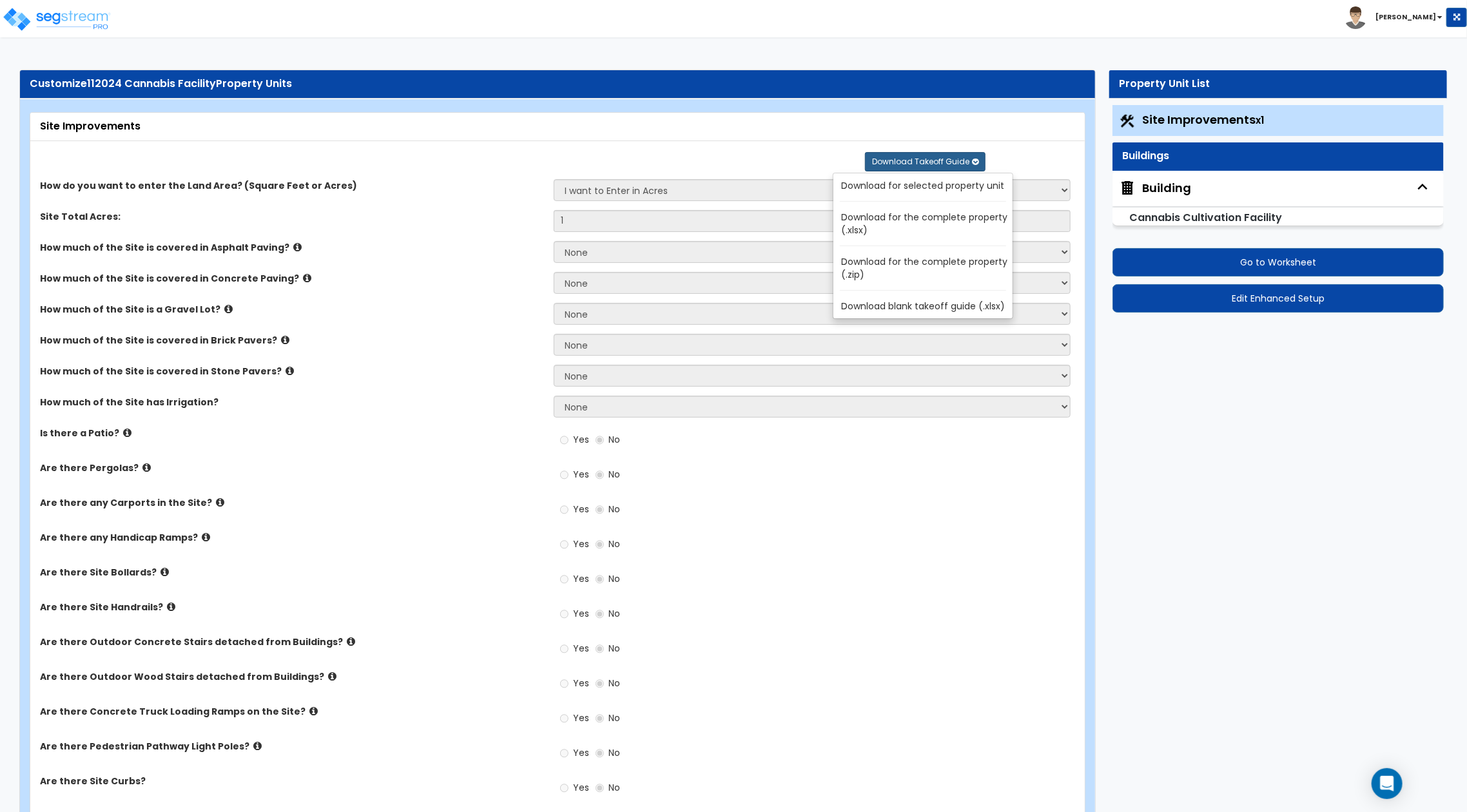
select select "1"
select select "2"
select select "1"
select select "2"
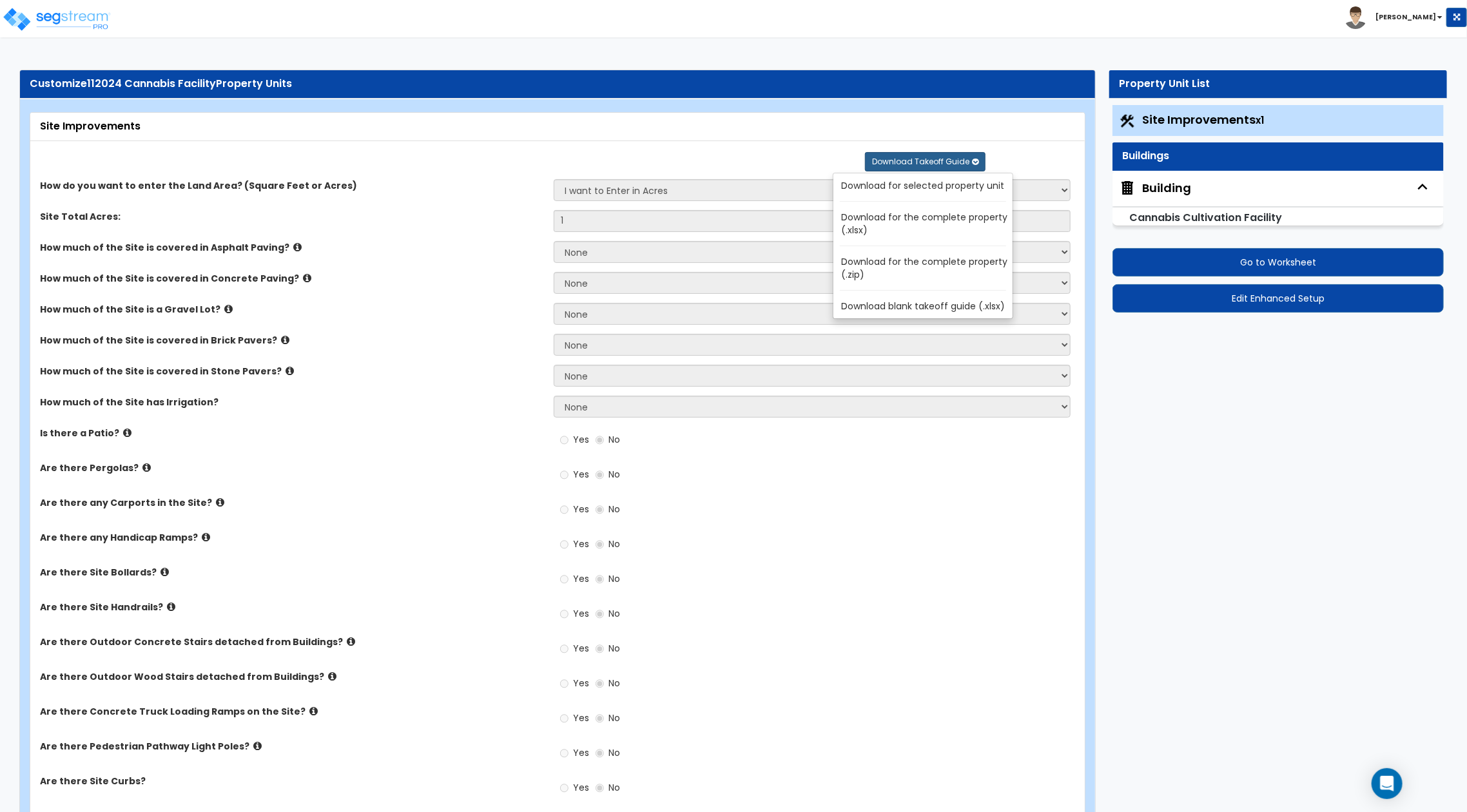
select select "1"
select select "5"
select select "6"
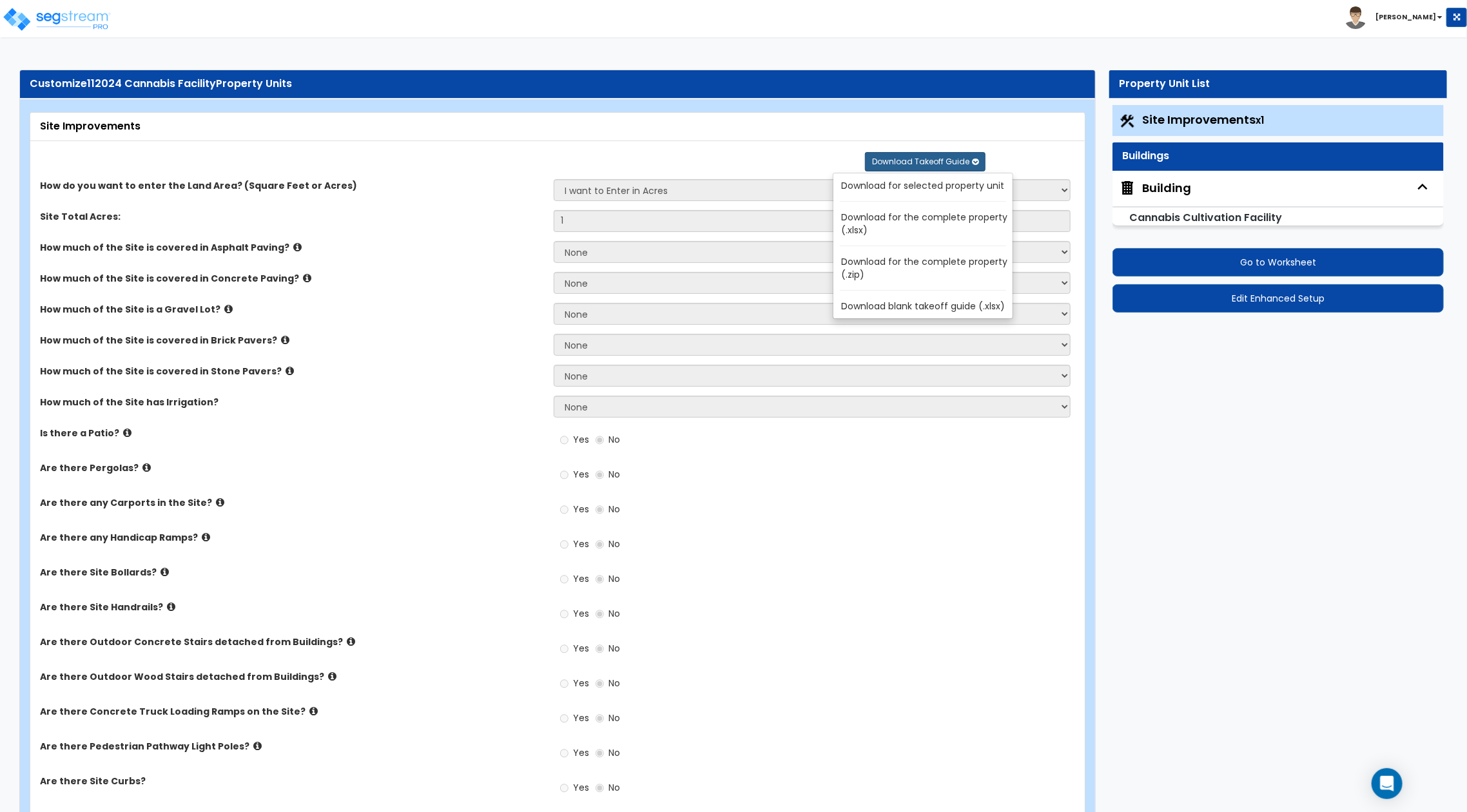
select select "4"
select select "3"
select select "2"
select select "3"
select select "1"
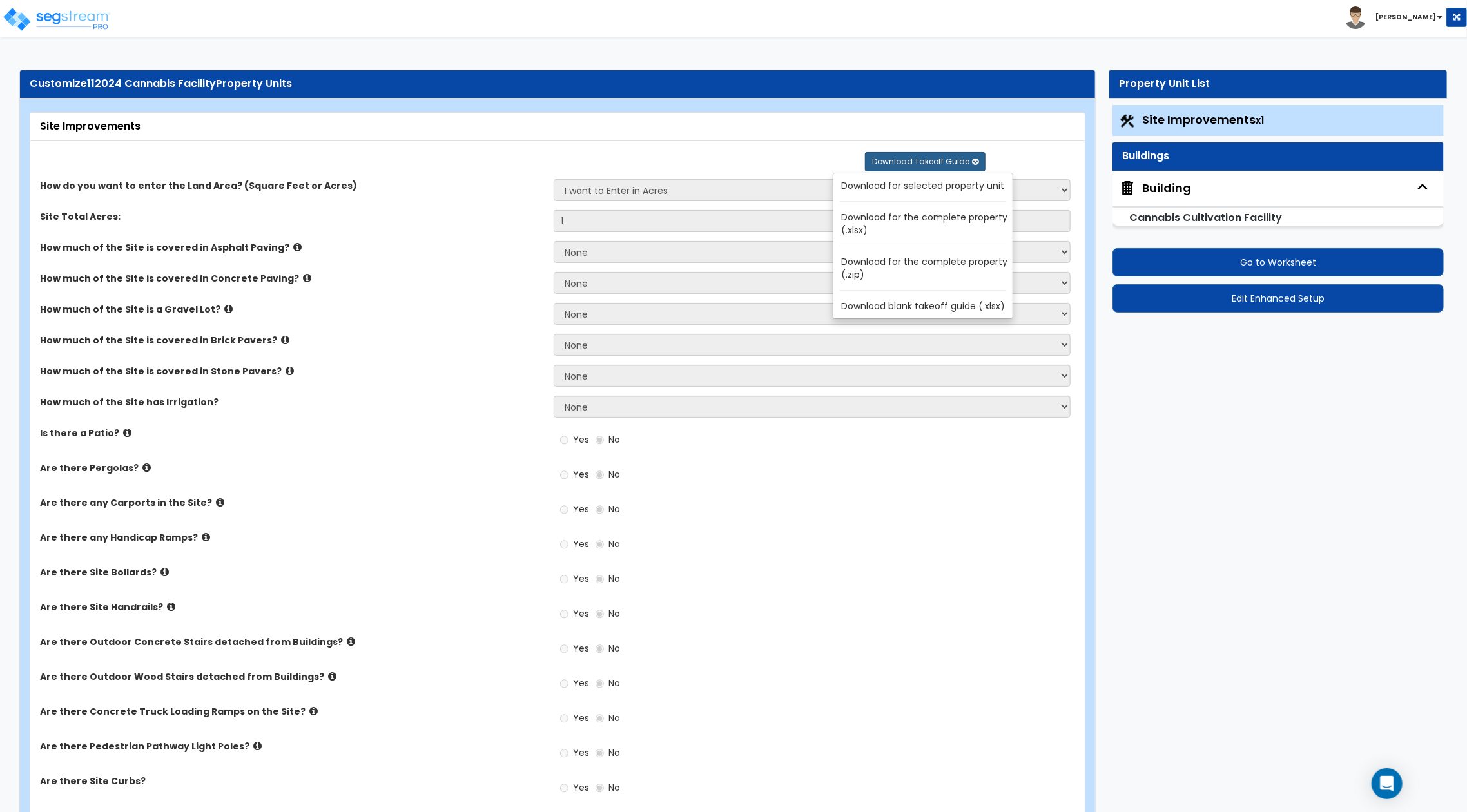
select select "2"
select select "3"
select select "5"
select select "3"
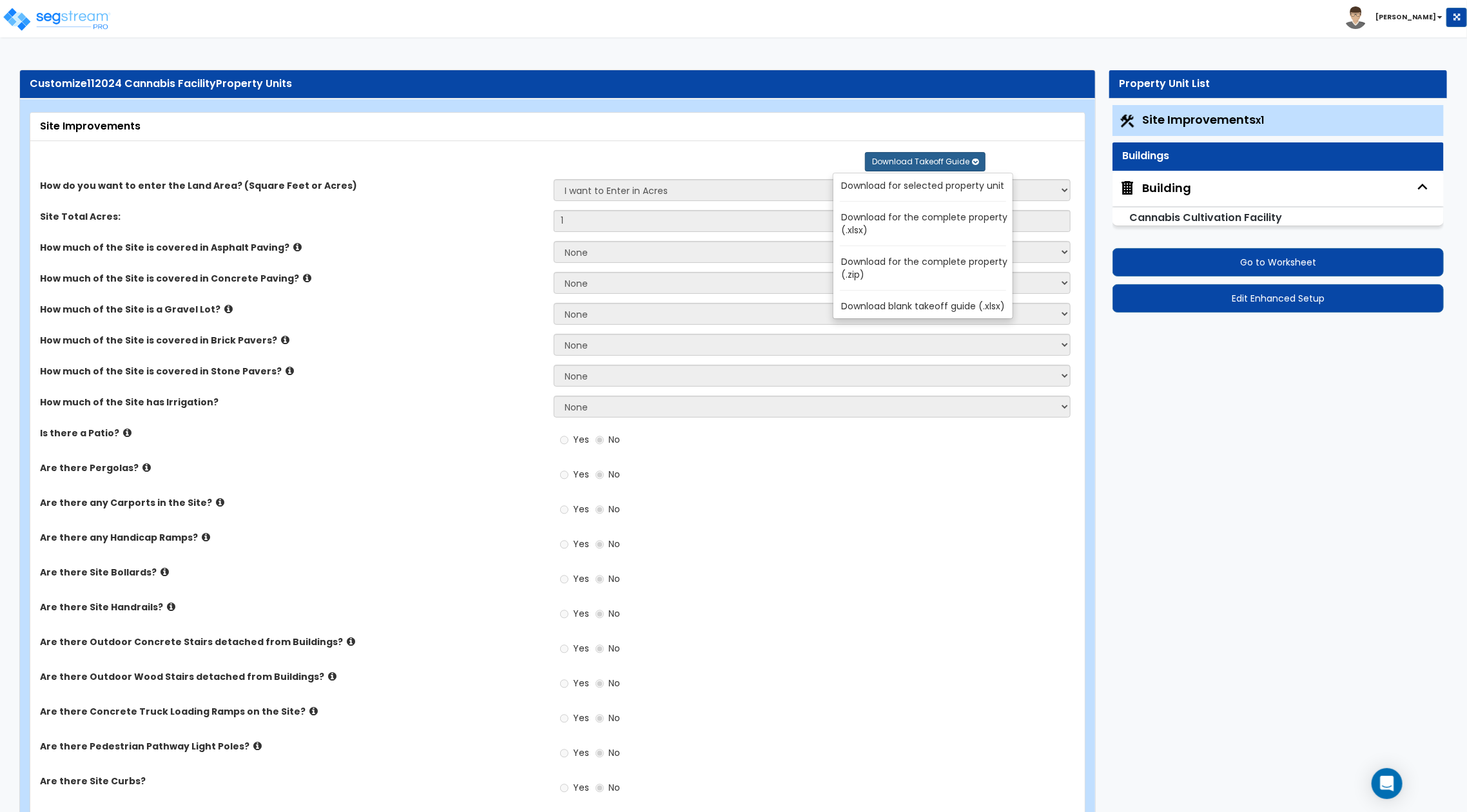
select select "1"
select select "2"
select select "6"
select select "3"
select select "1"
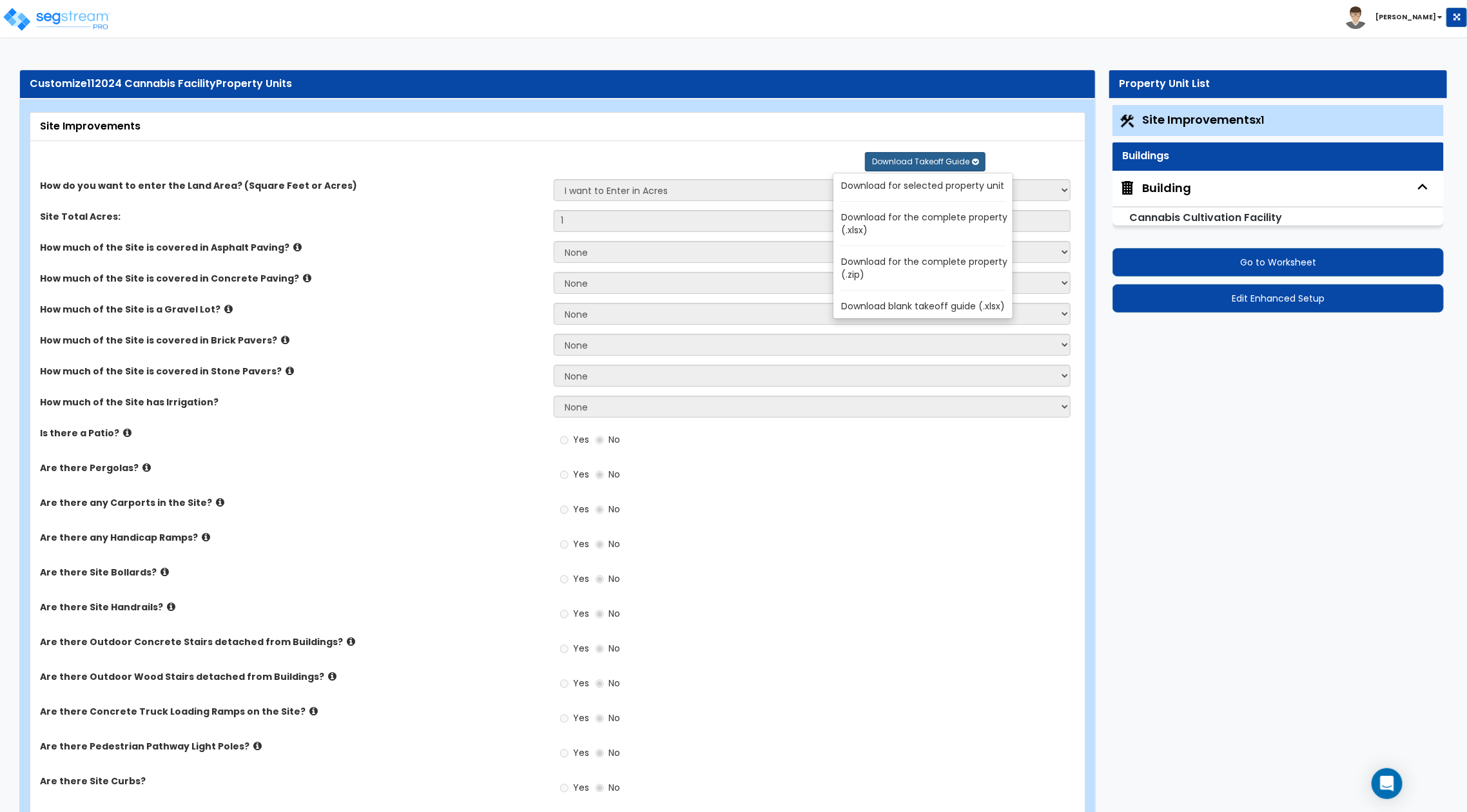
select select "1"
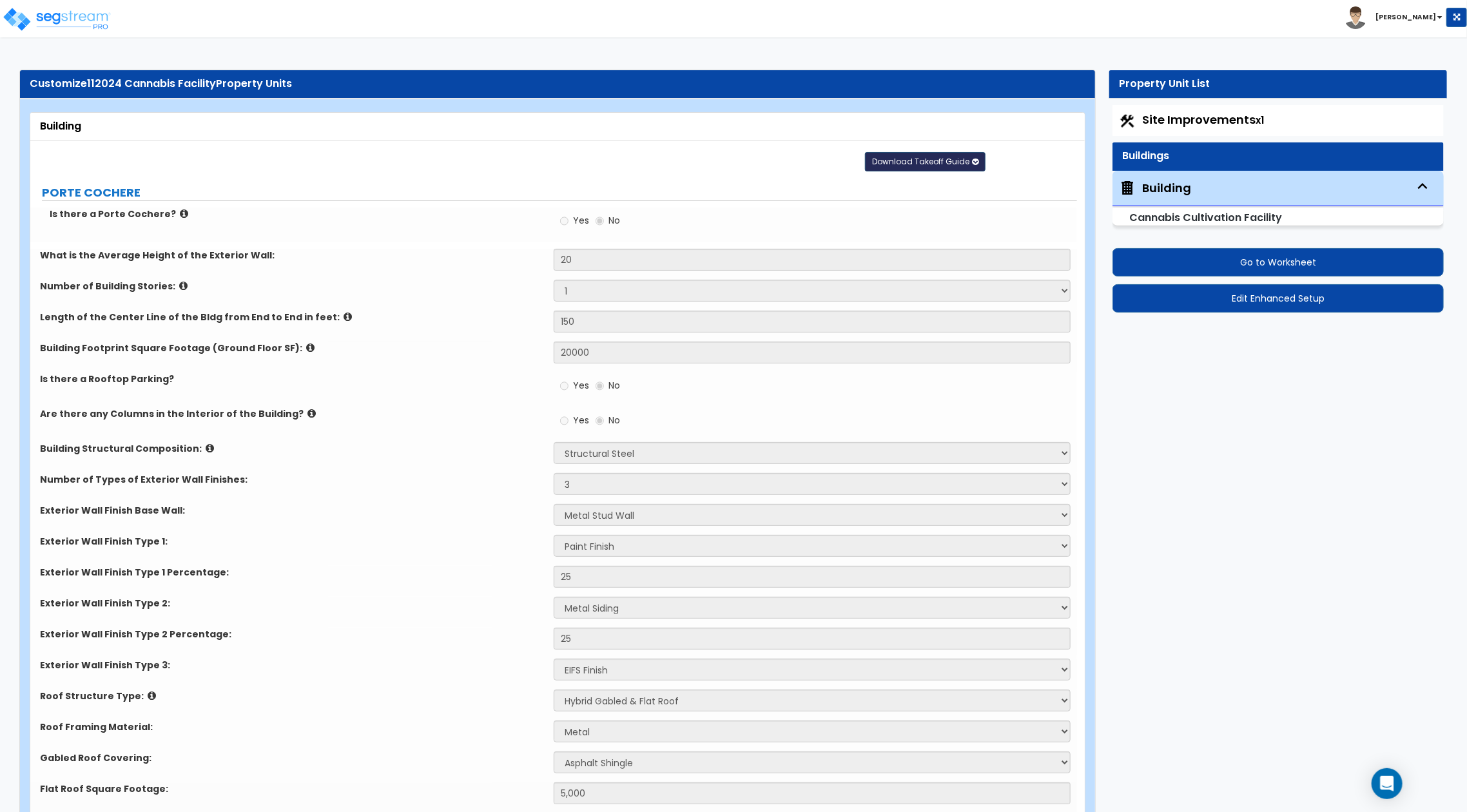
click at [958, 161] on span "Download Takeoff Guide" at bounding box center [920, 161] width 97 height 11
click at [944, 180] on link "Download for selected property unit" at bounding box center [926, 185] width 174 height 18
radio input "true"
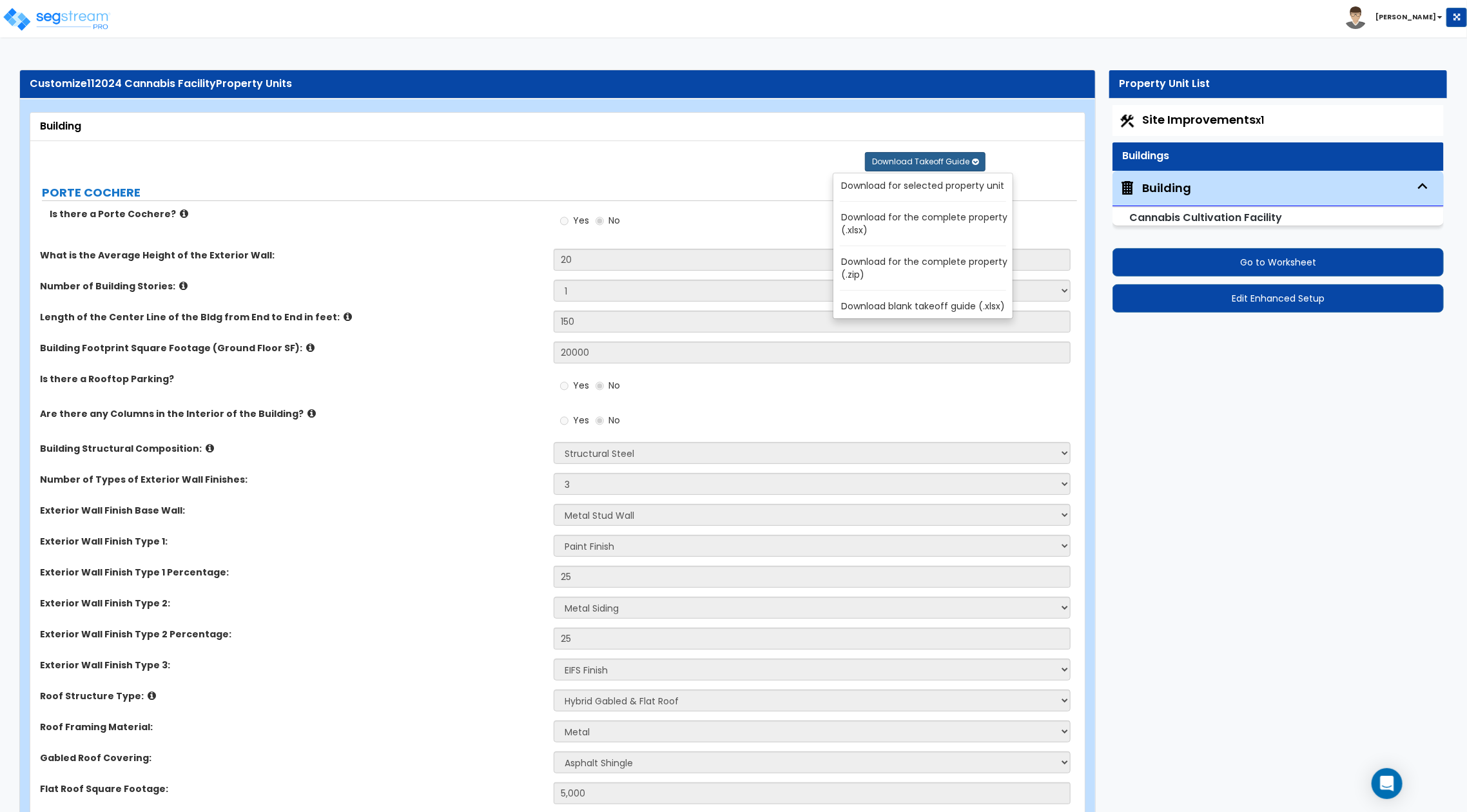
radio input "true"
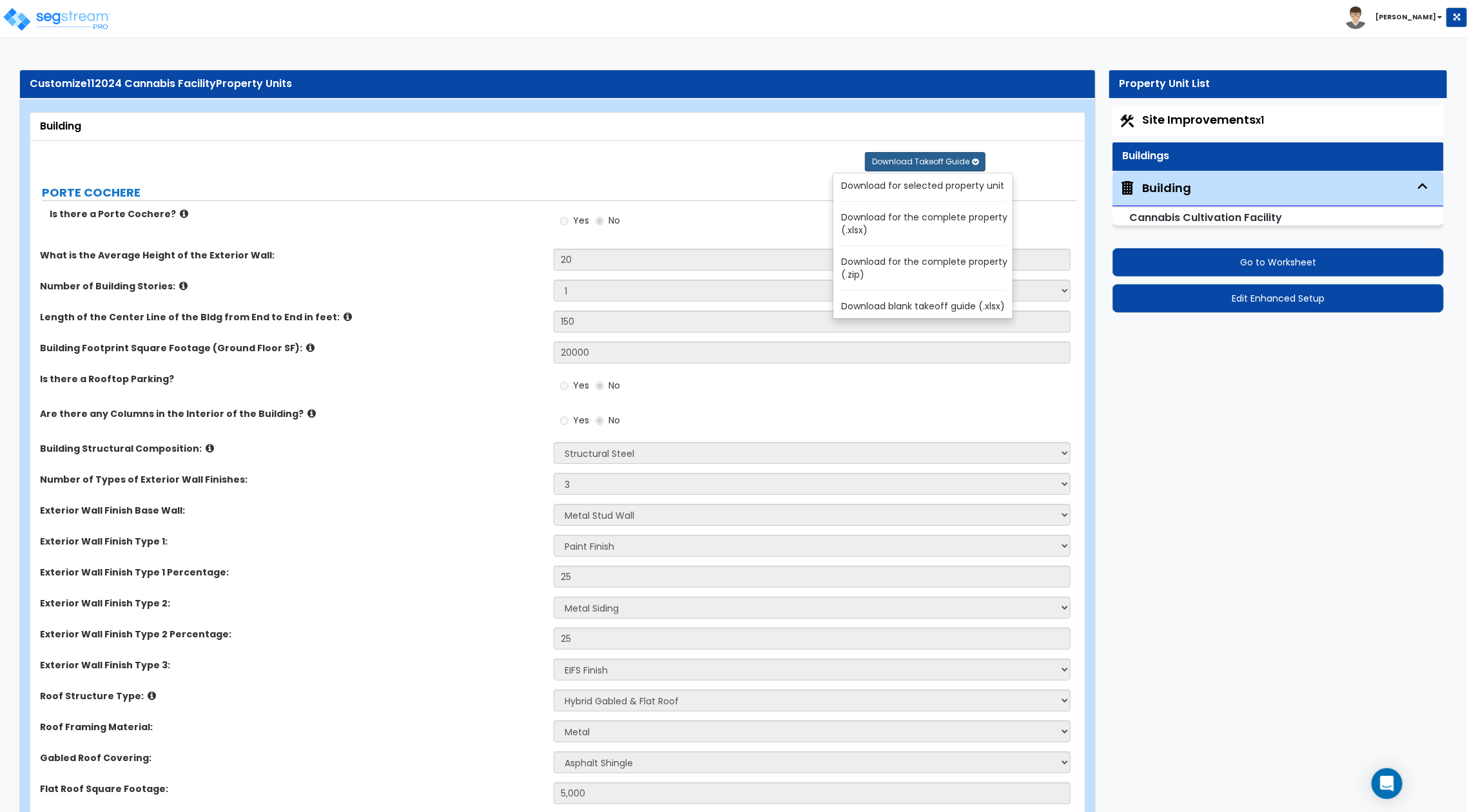
radio input "true"
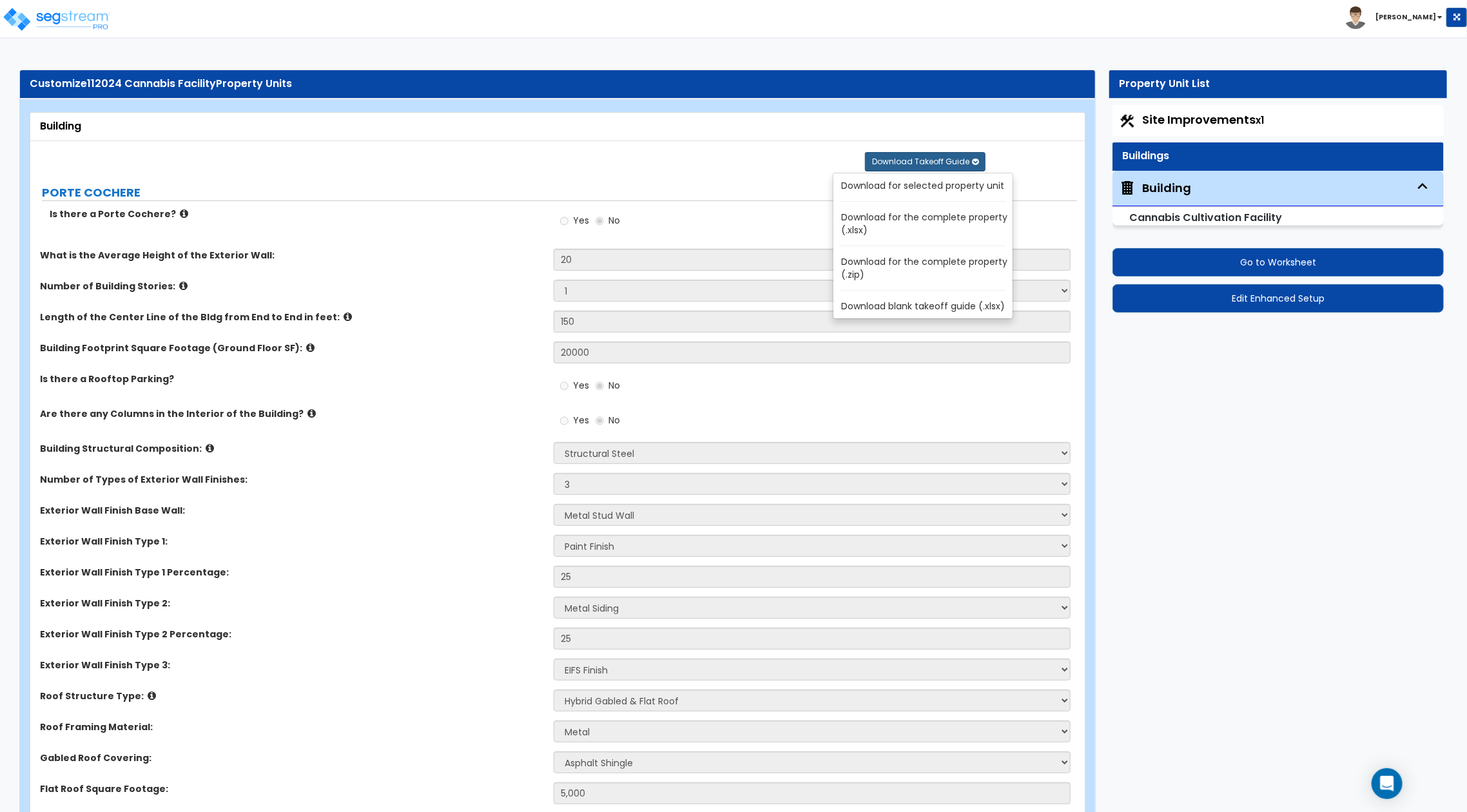
radio input "true"
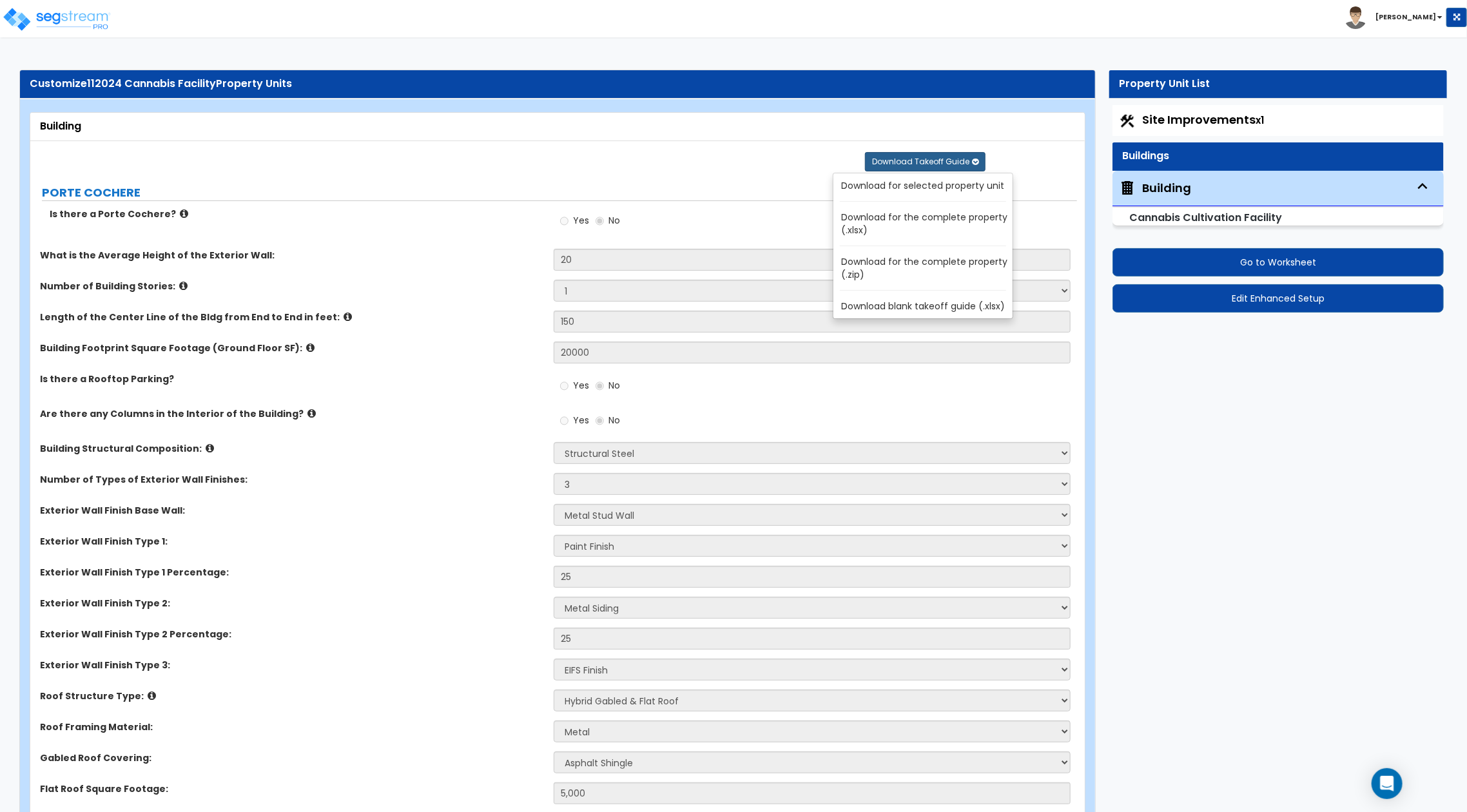
radio input "true"
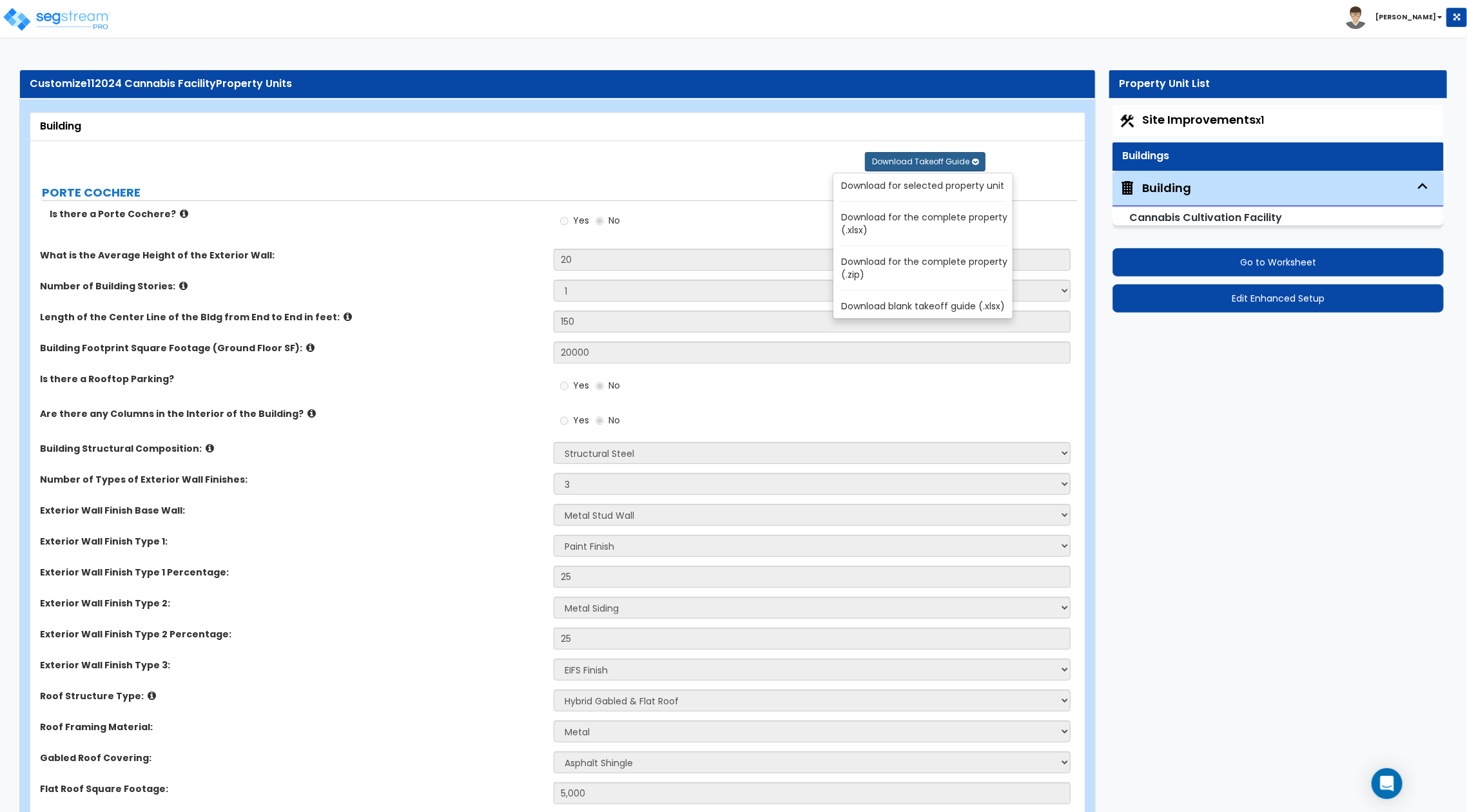
radio input "true"
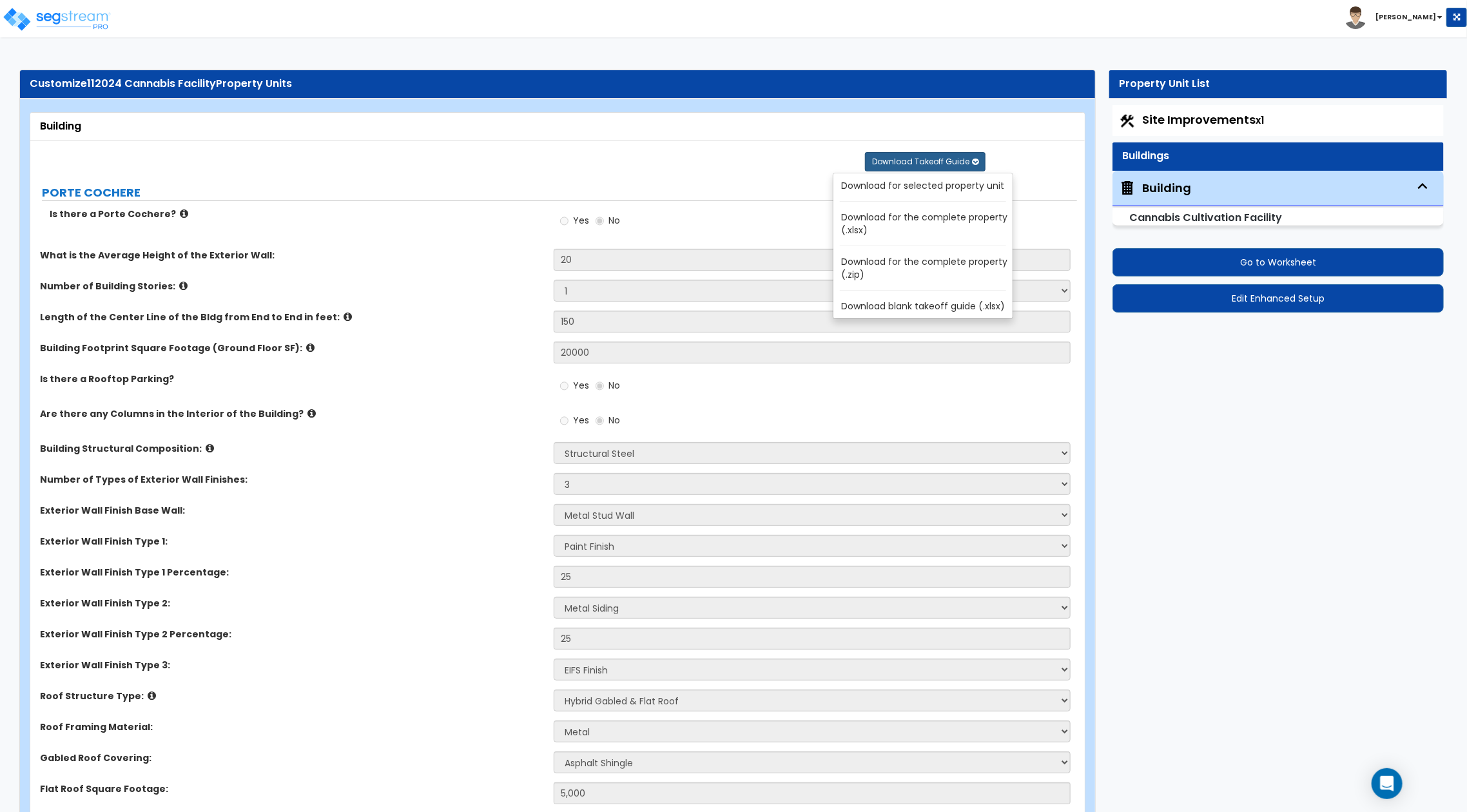
radio input "true"
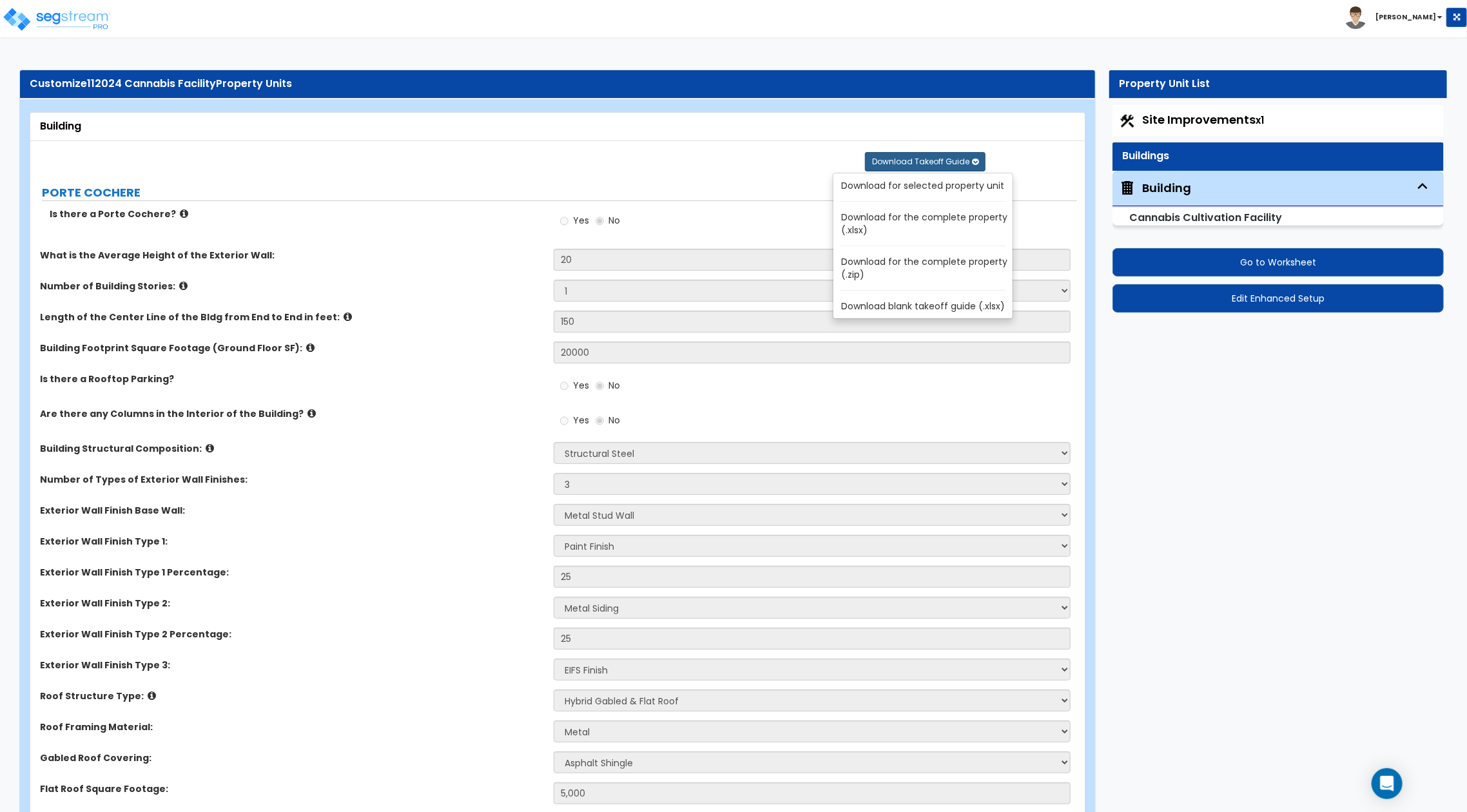
radio input "true"
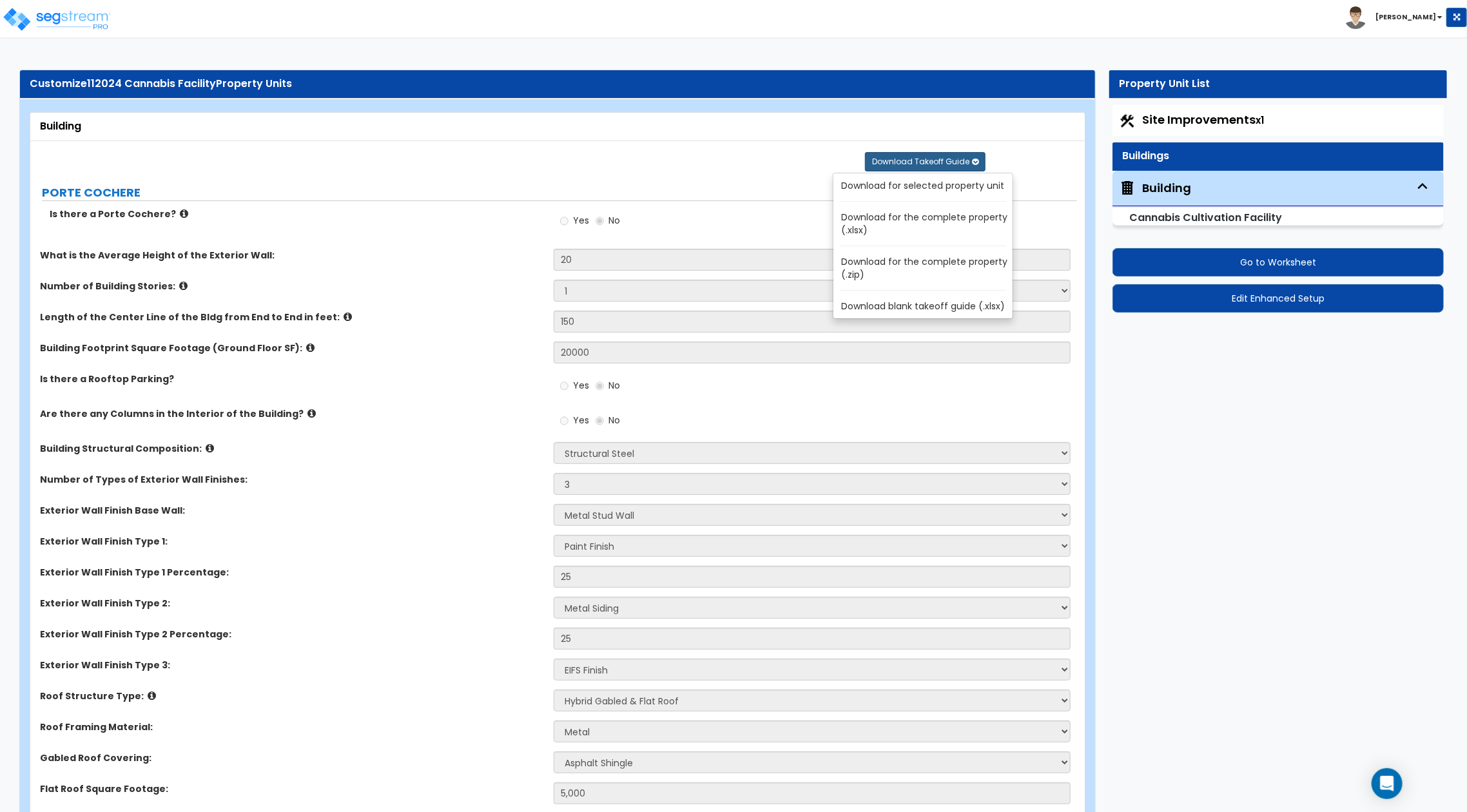
radio input "true"
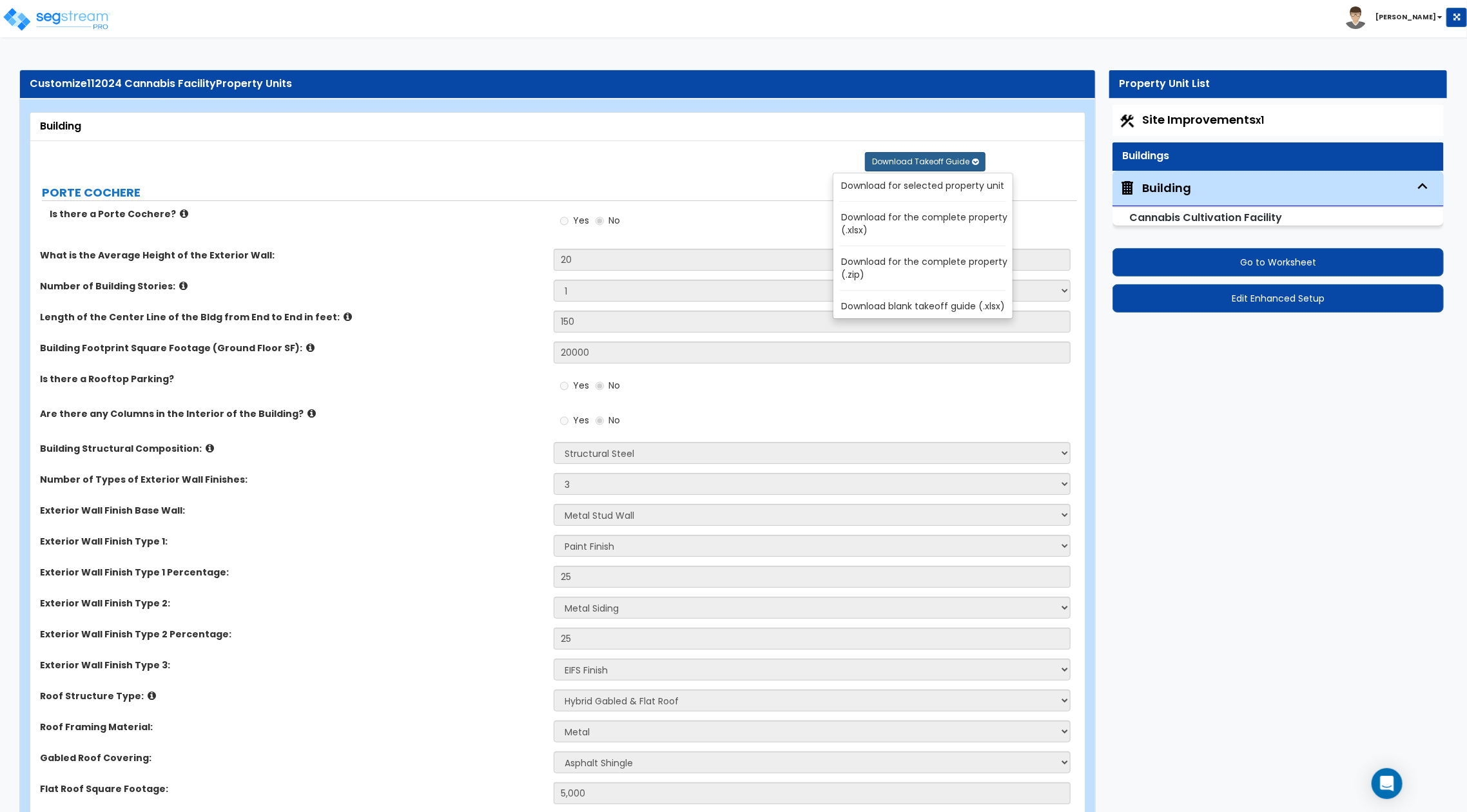
radio input "true"
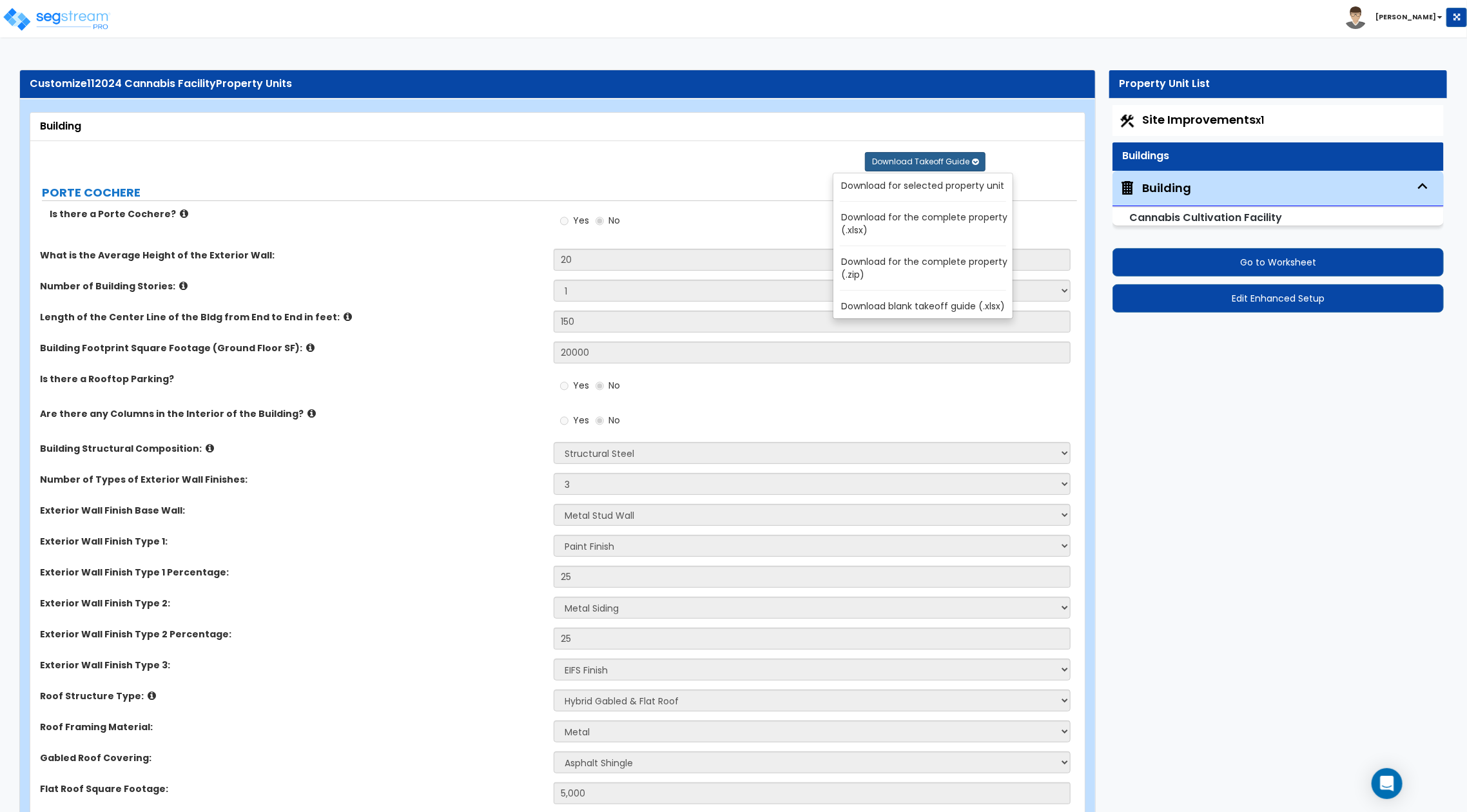
radio input "true"
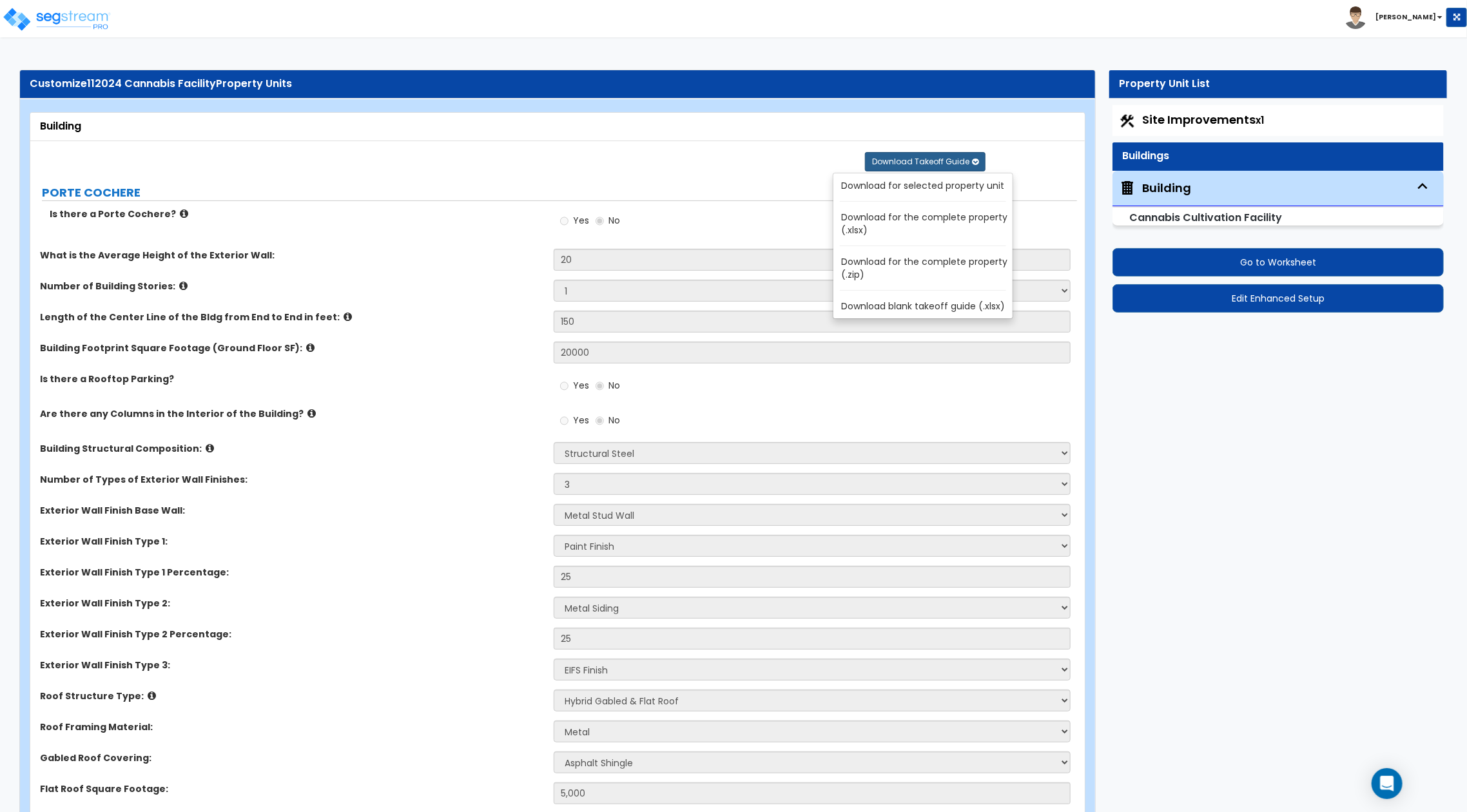
radio input "true"
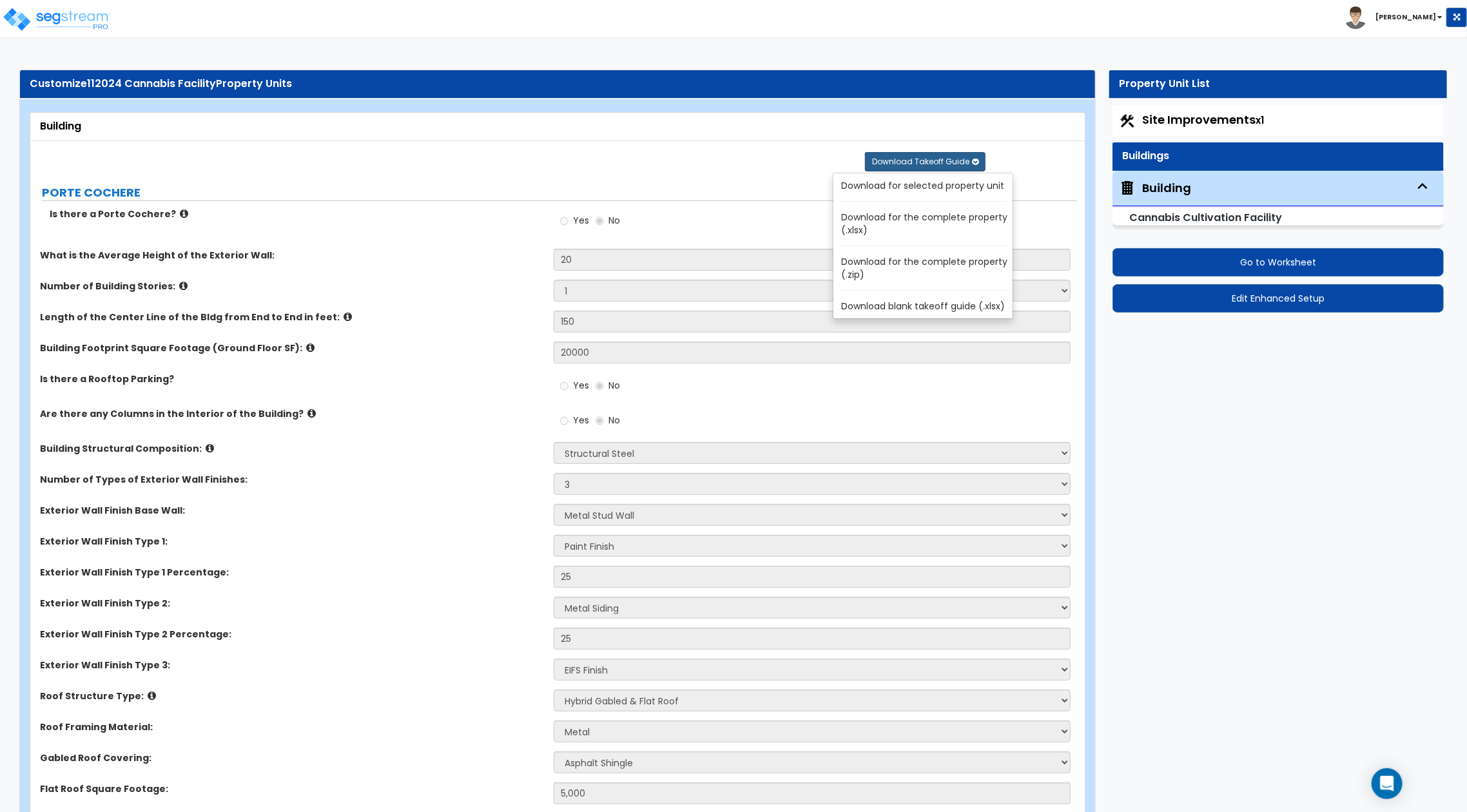
radio input "true"
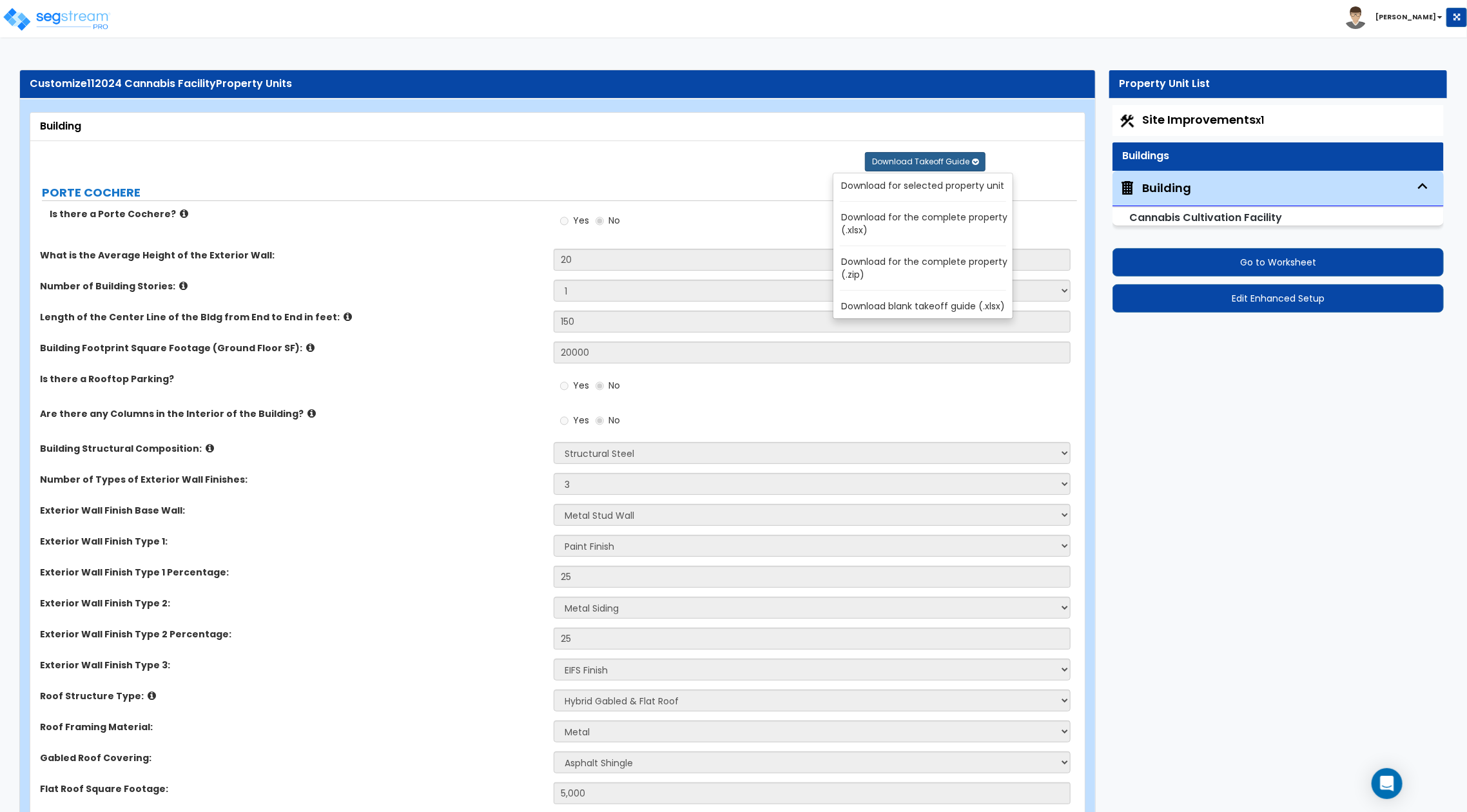
radio input "true"
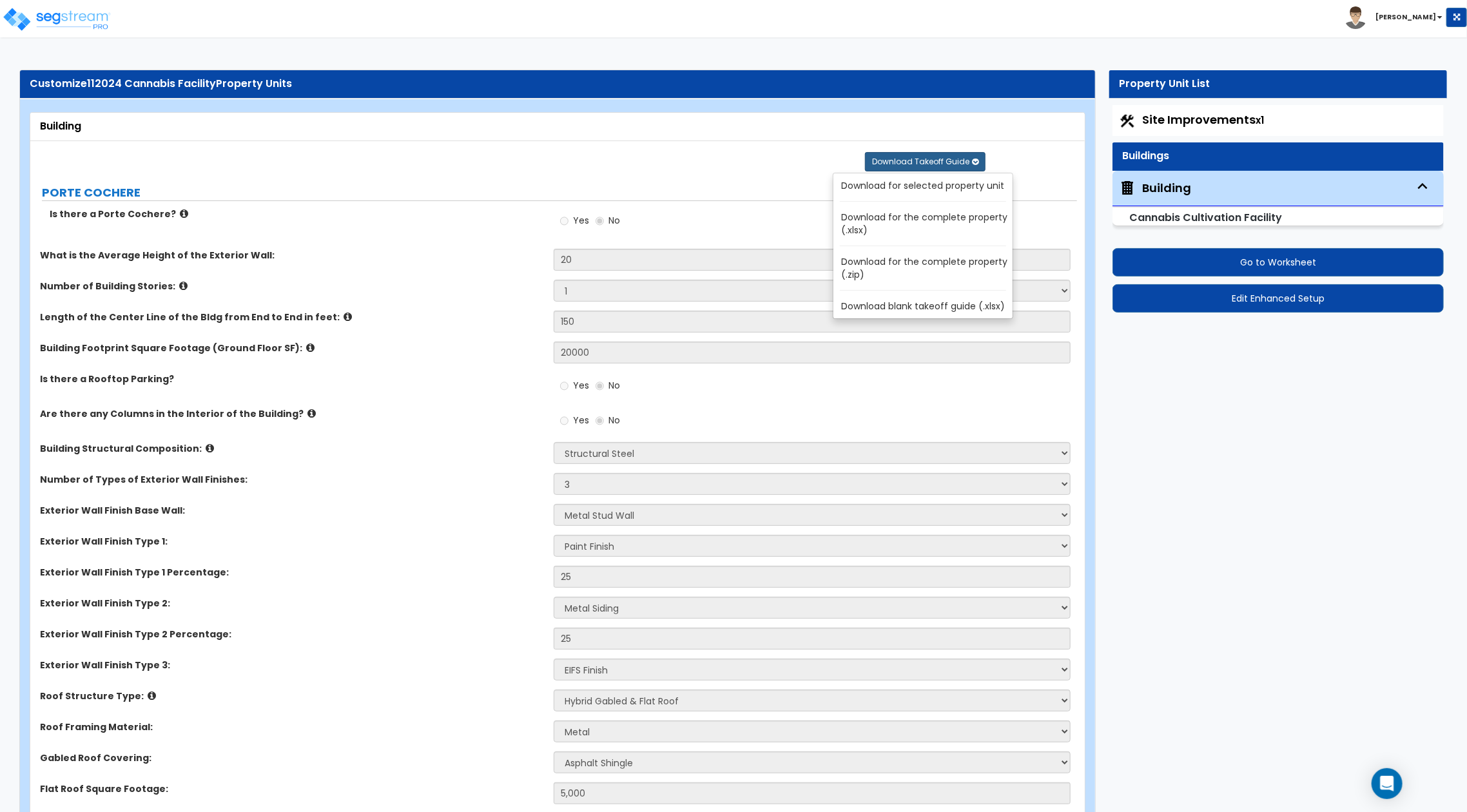
radio input "true"
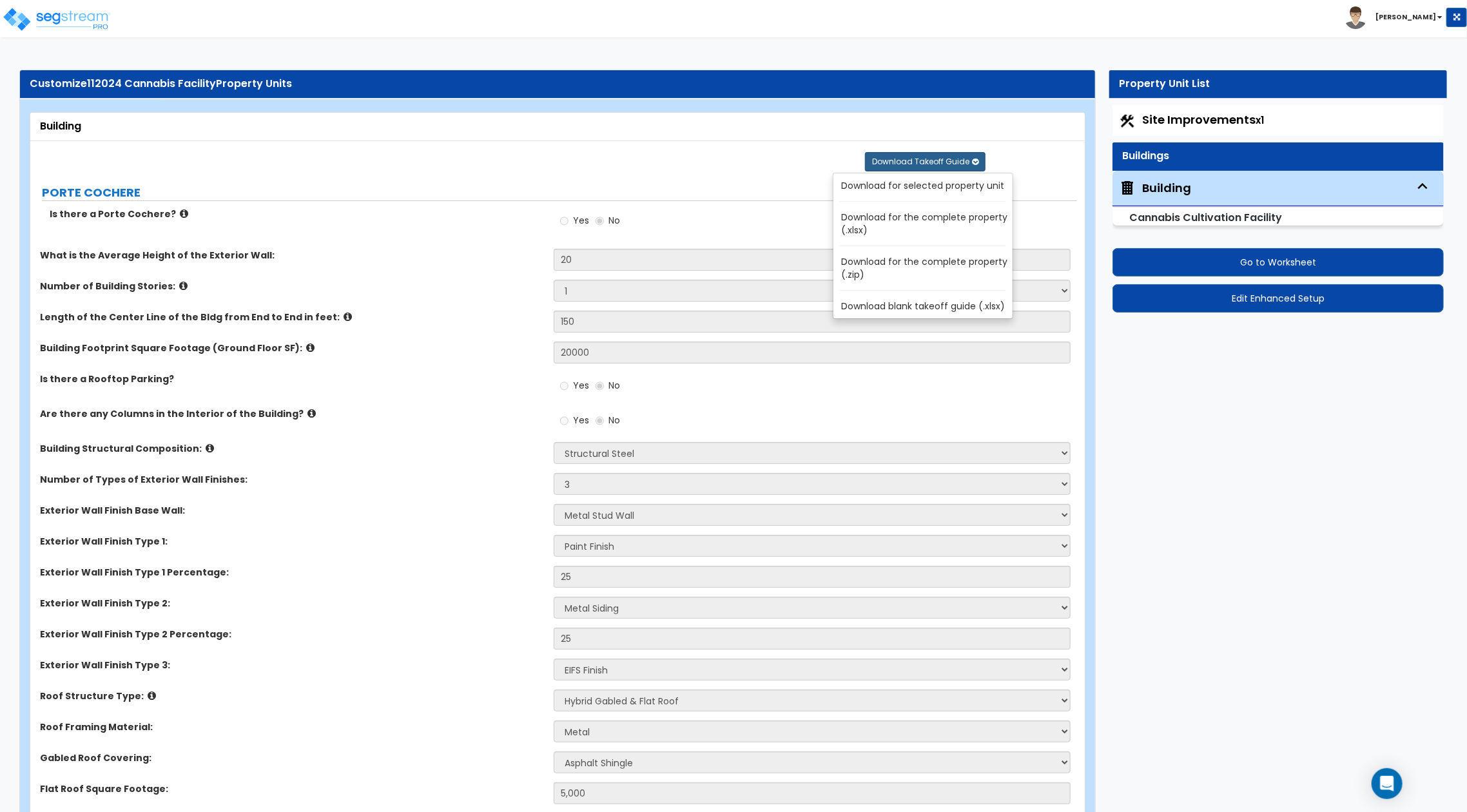
radio input "true"
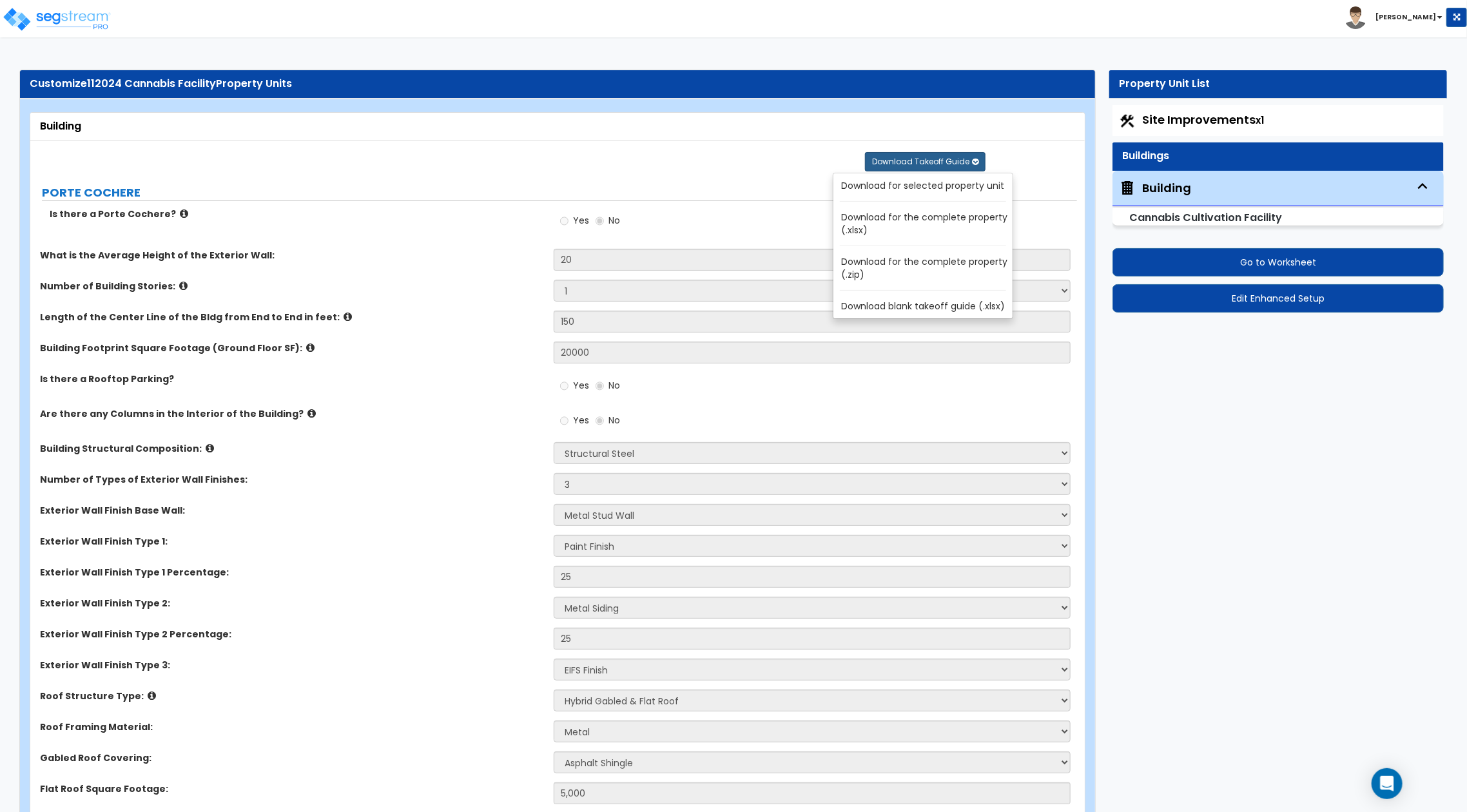
radio input "true"
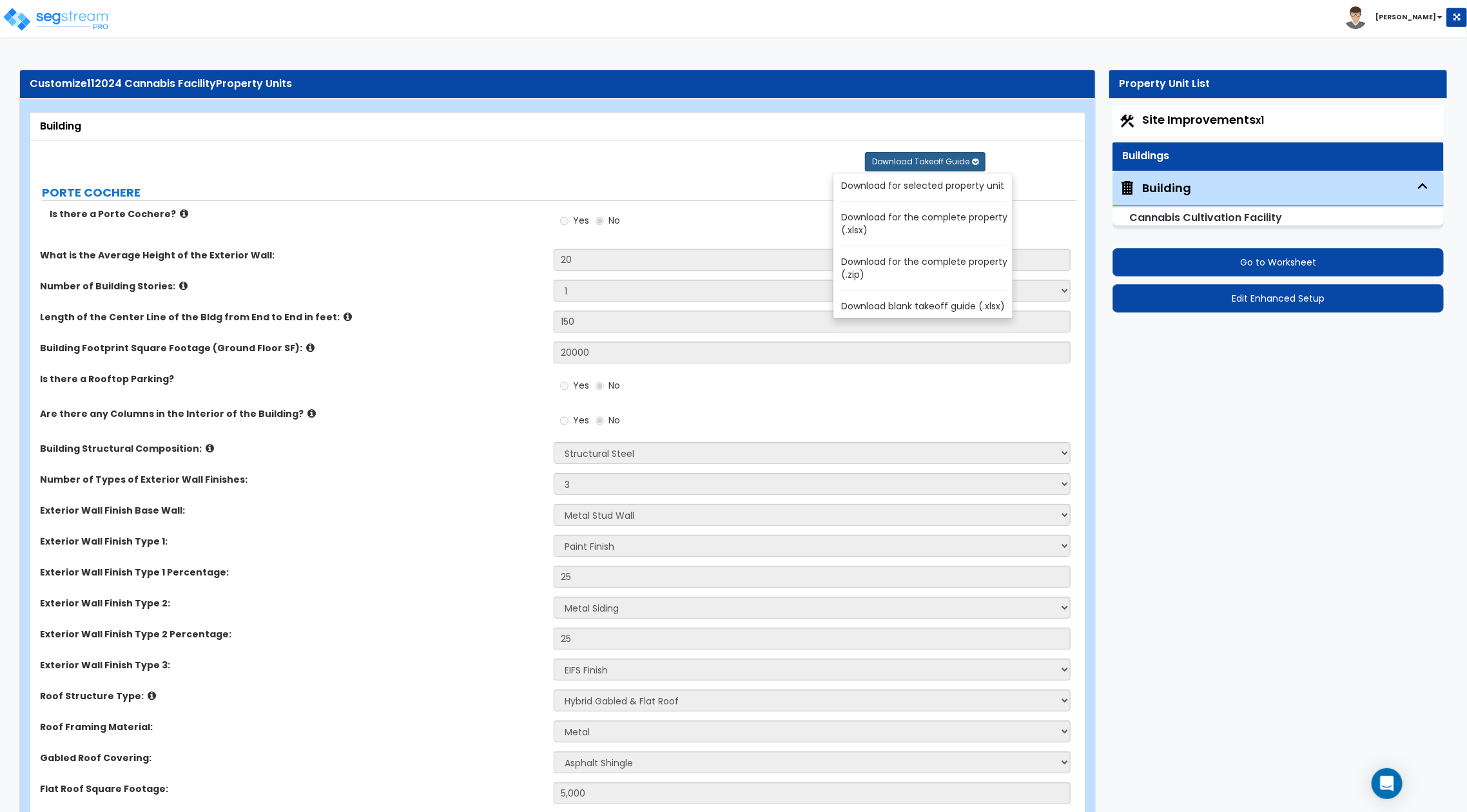
radio input "true"
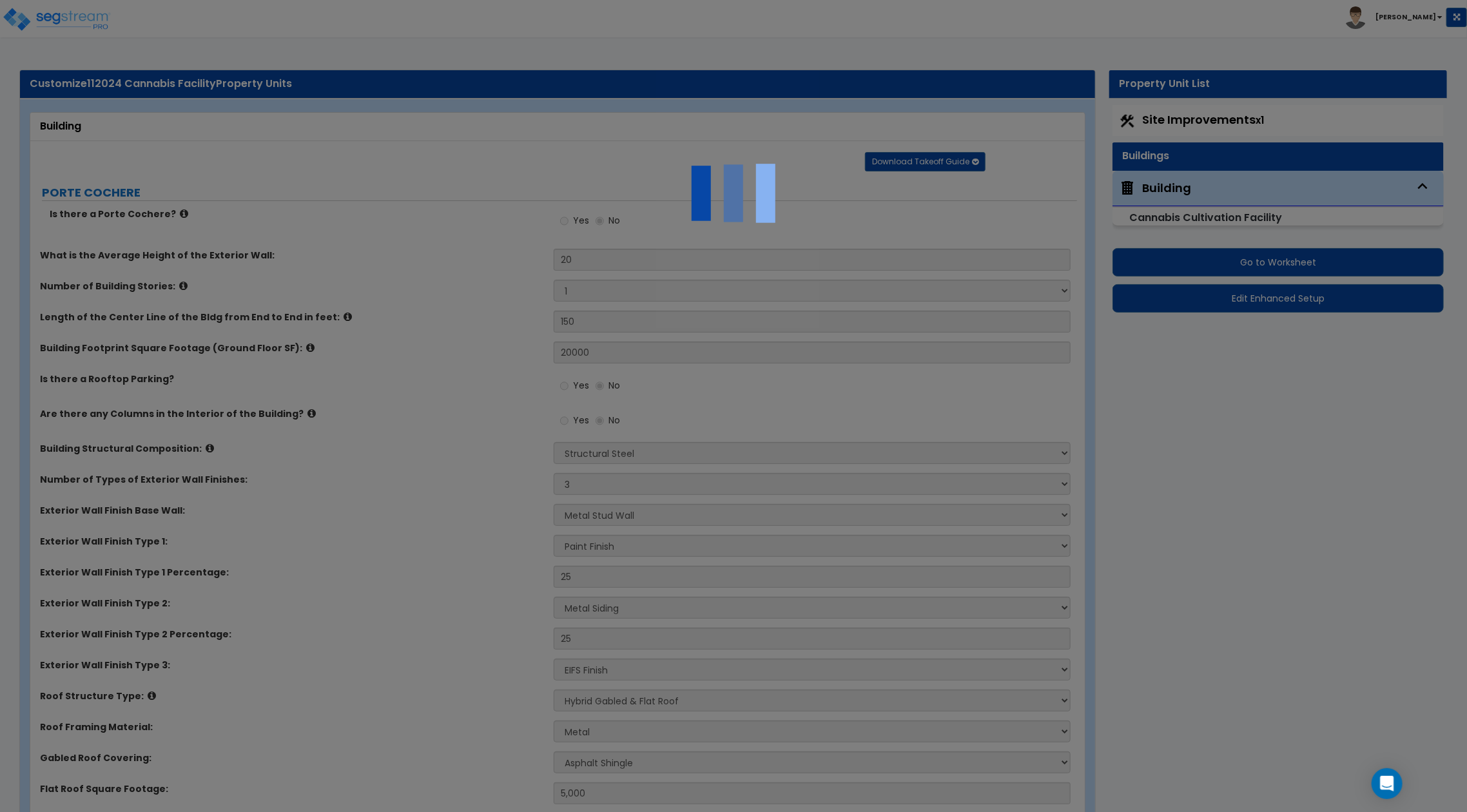
radio input "true"
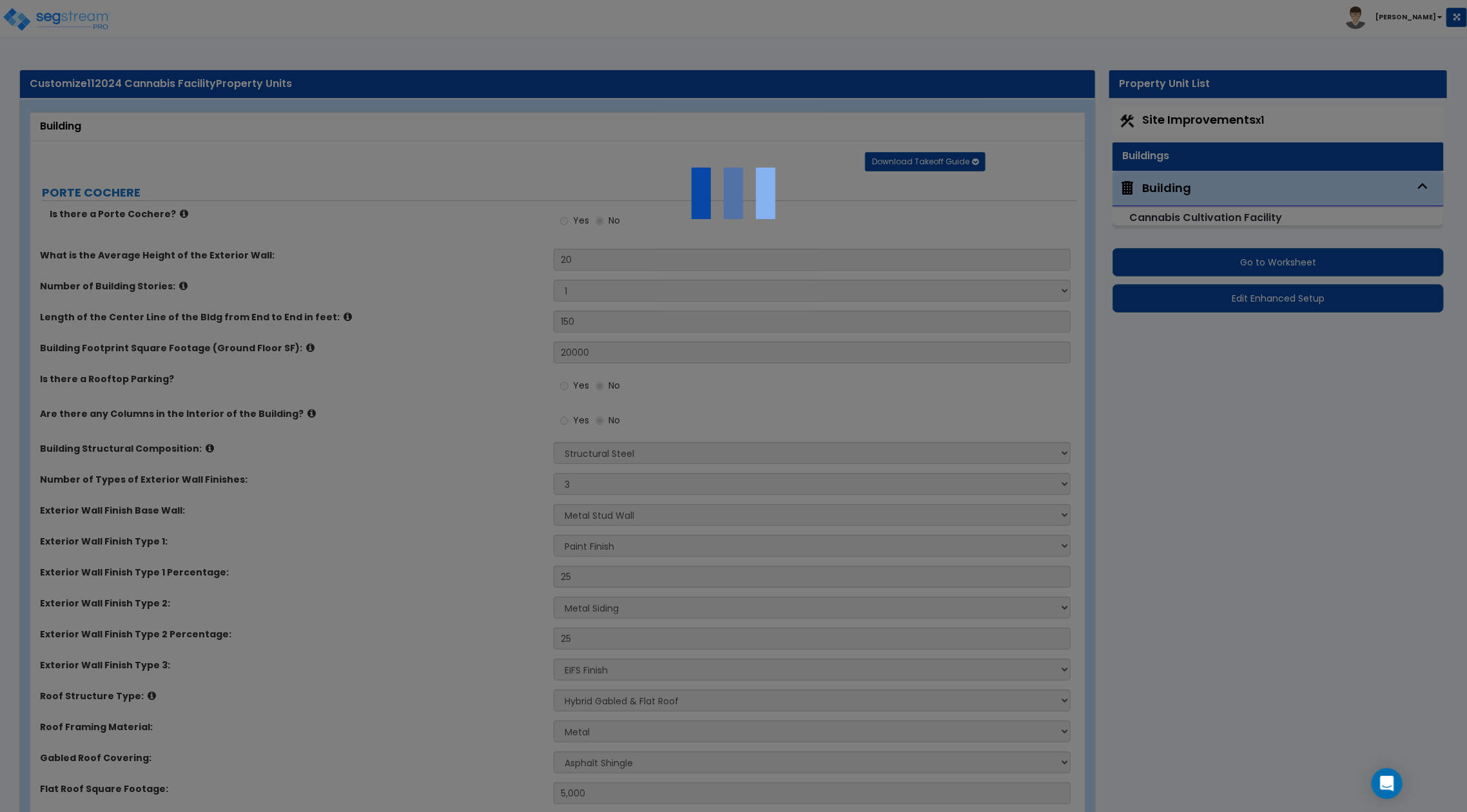
radio input "true"
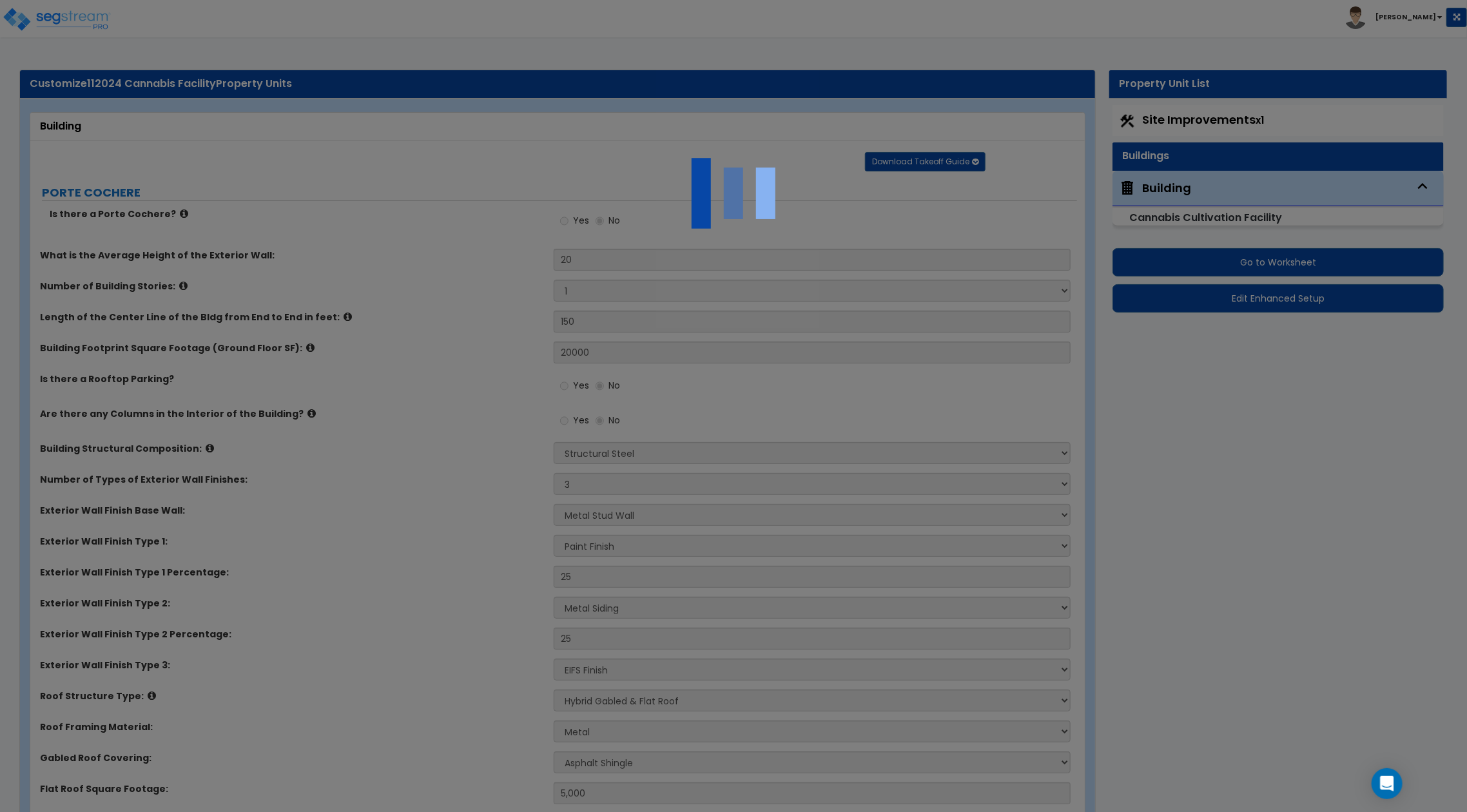
radio input "true"
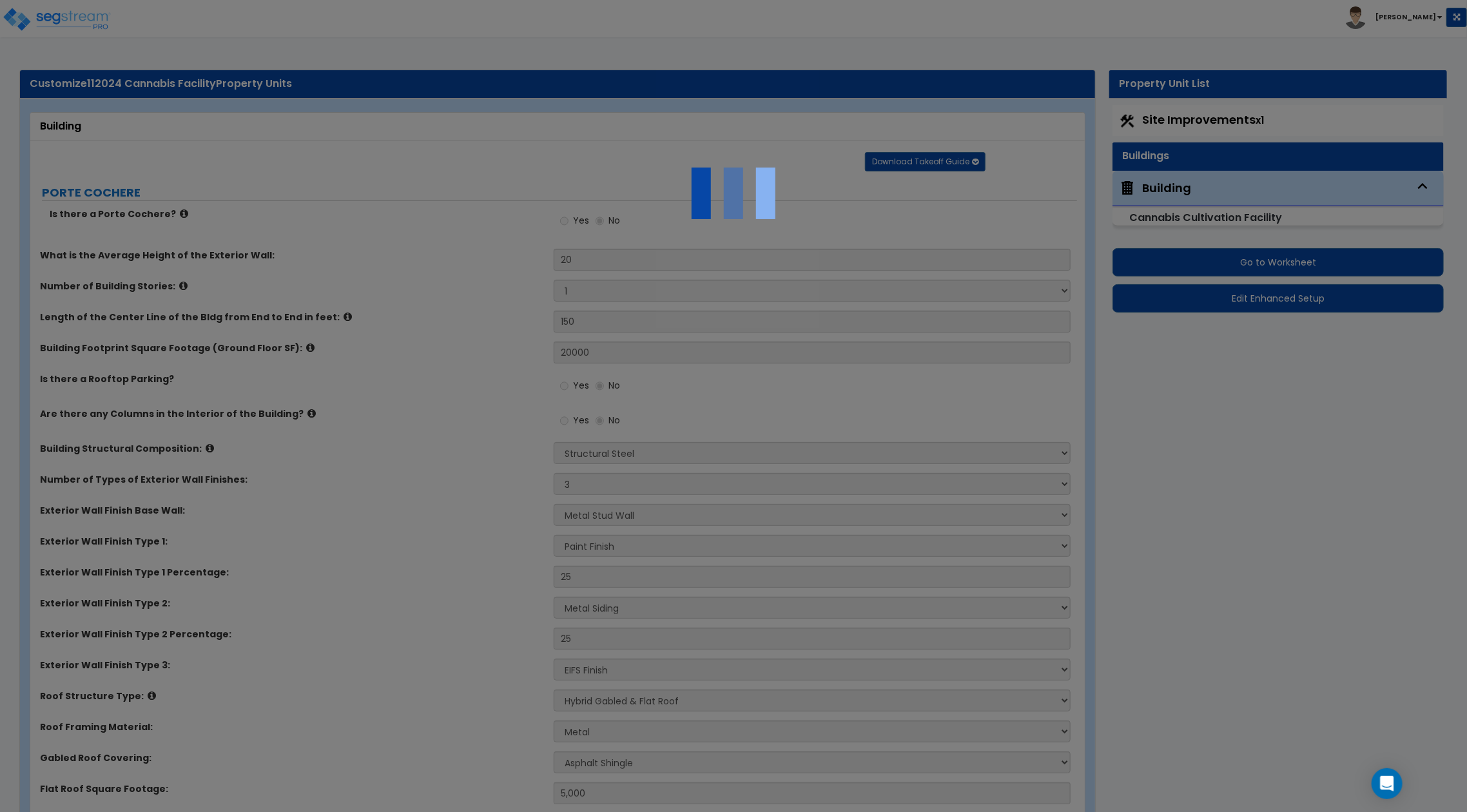
radio input "true"
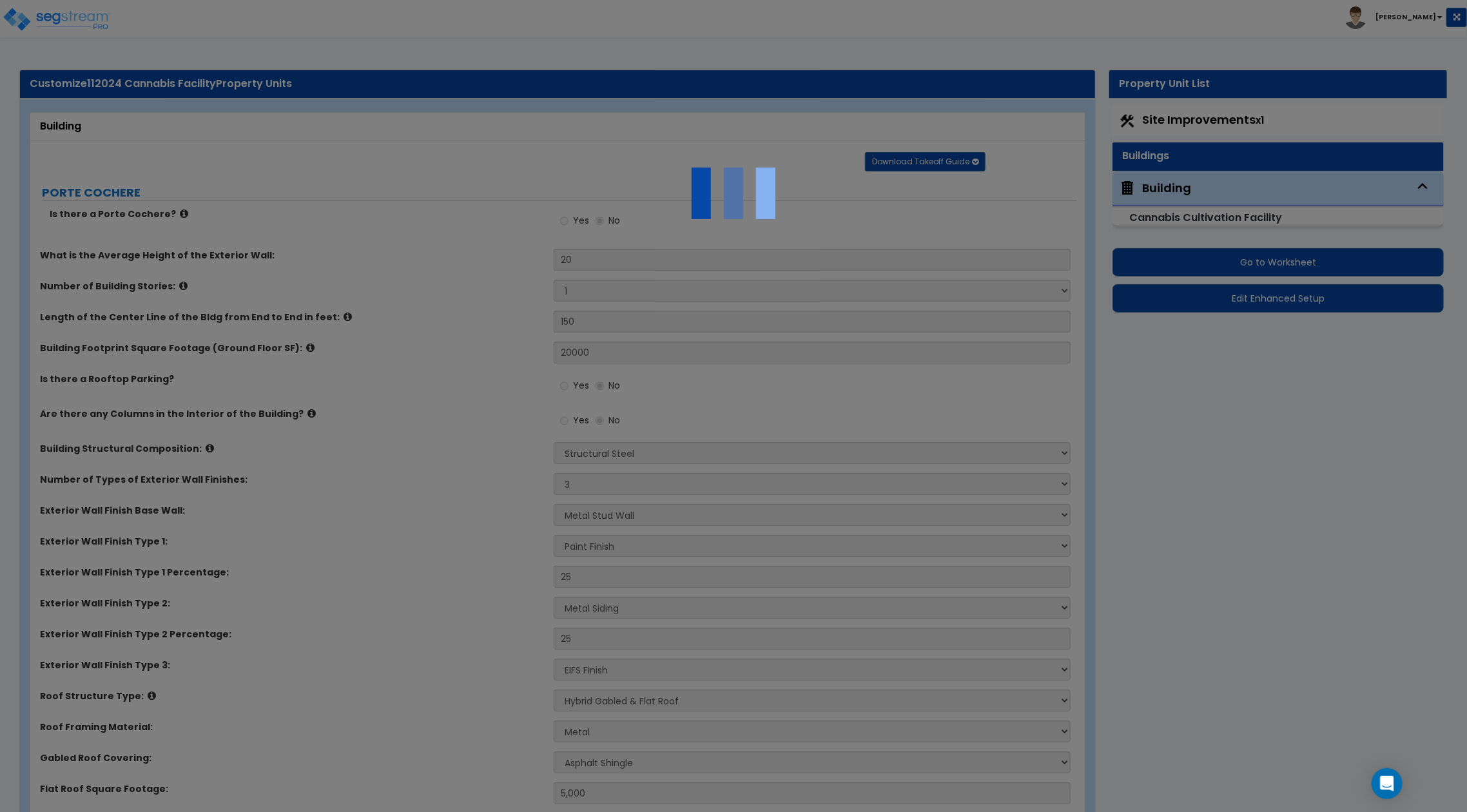
radio input "true"
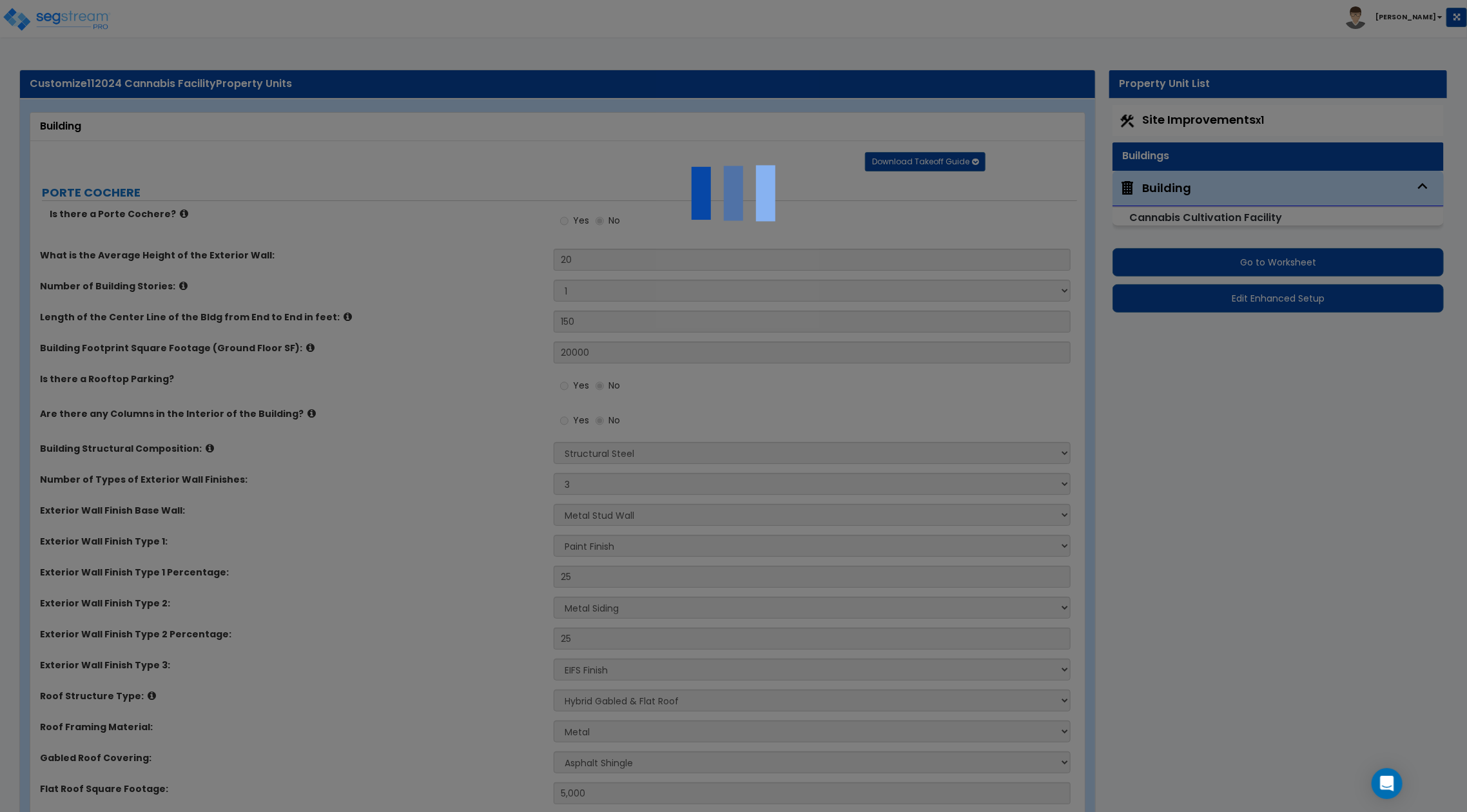
radio input "true"
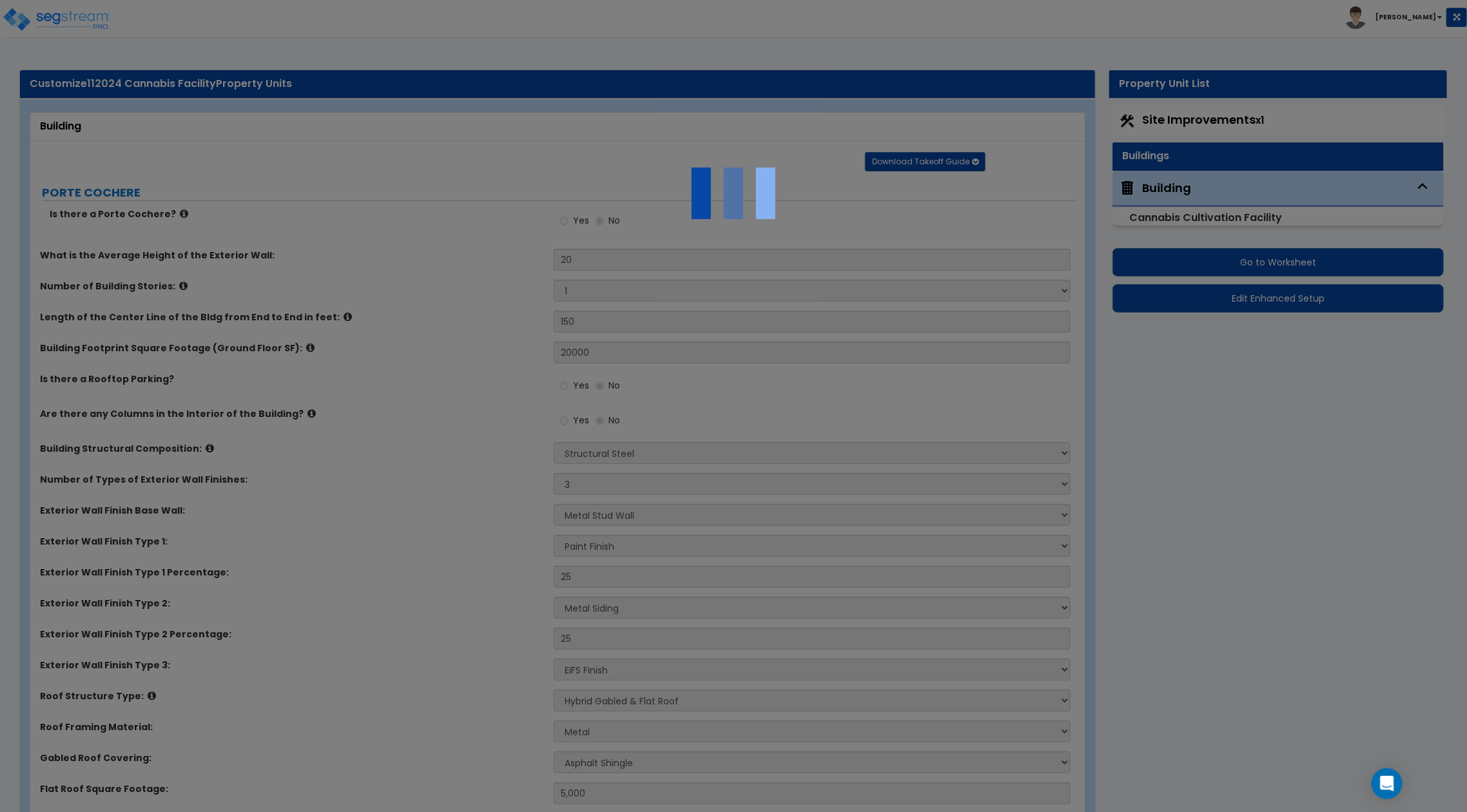
radio input "true"
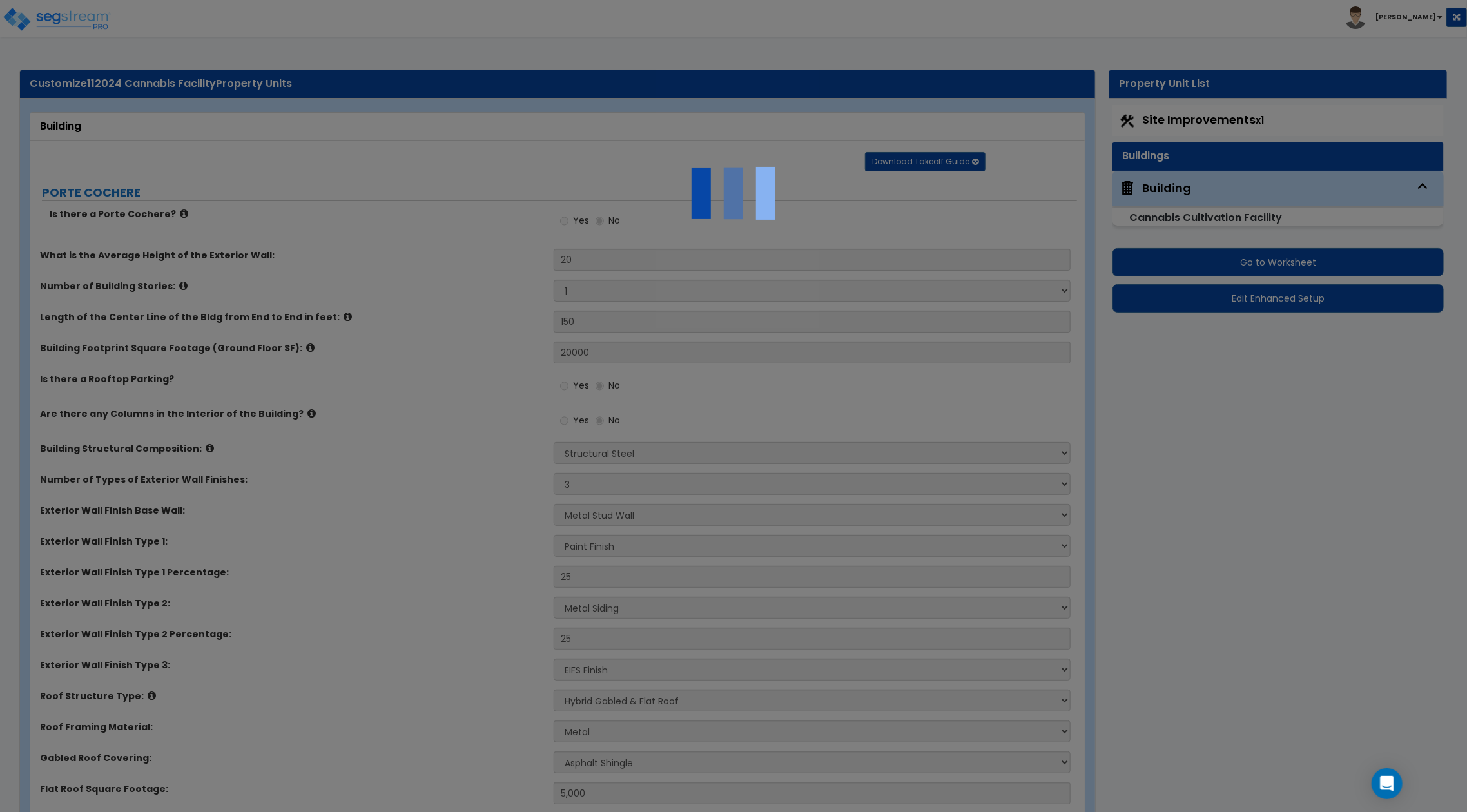
radio input "true"
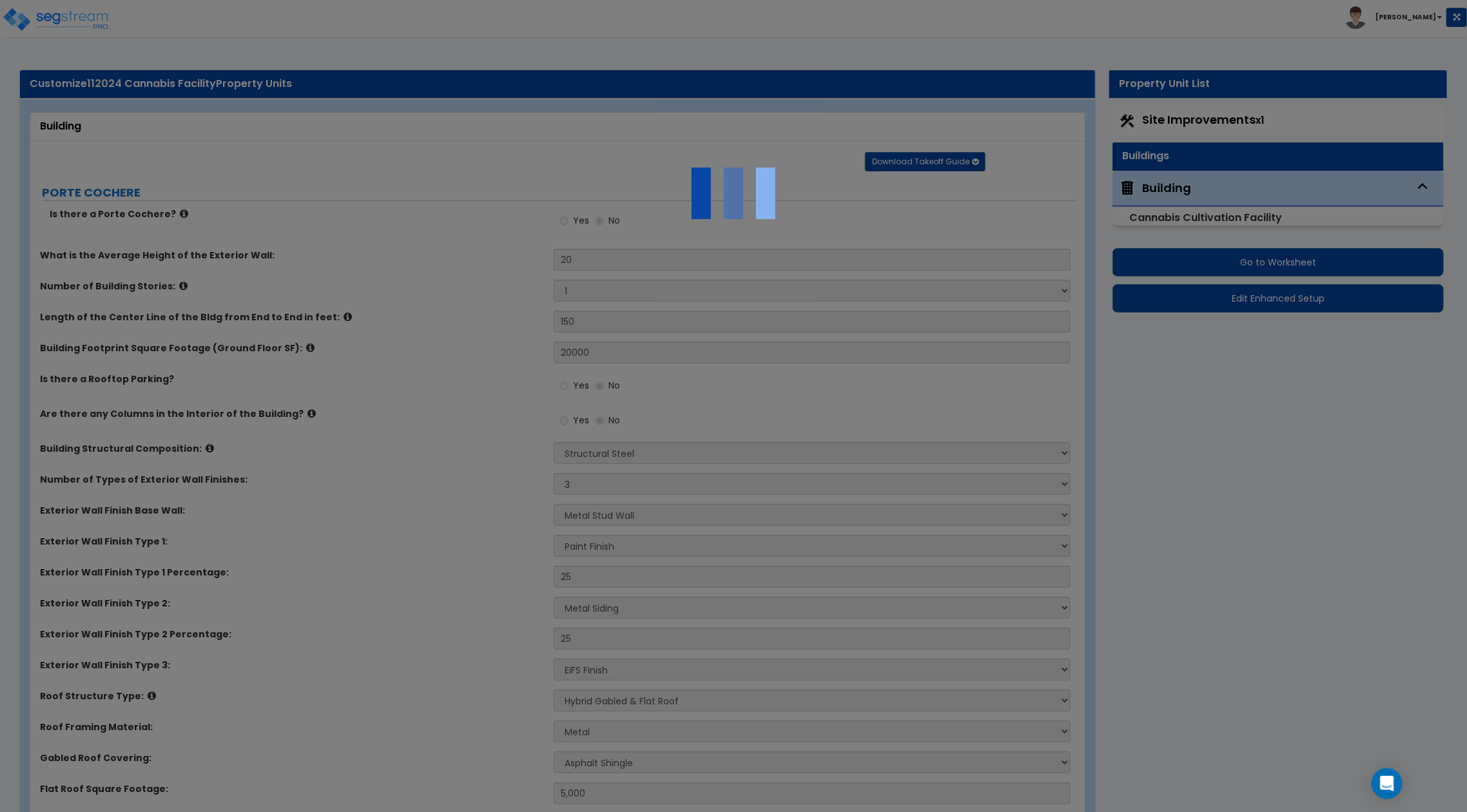
radio input "true"
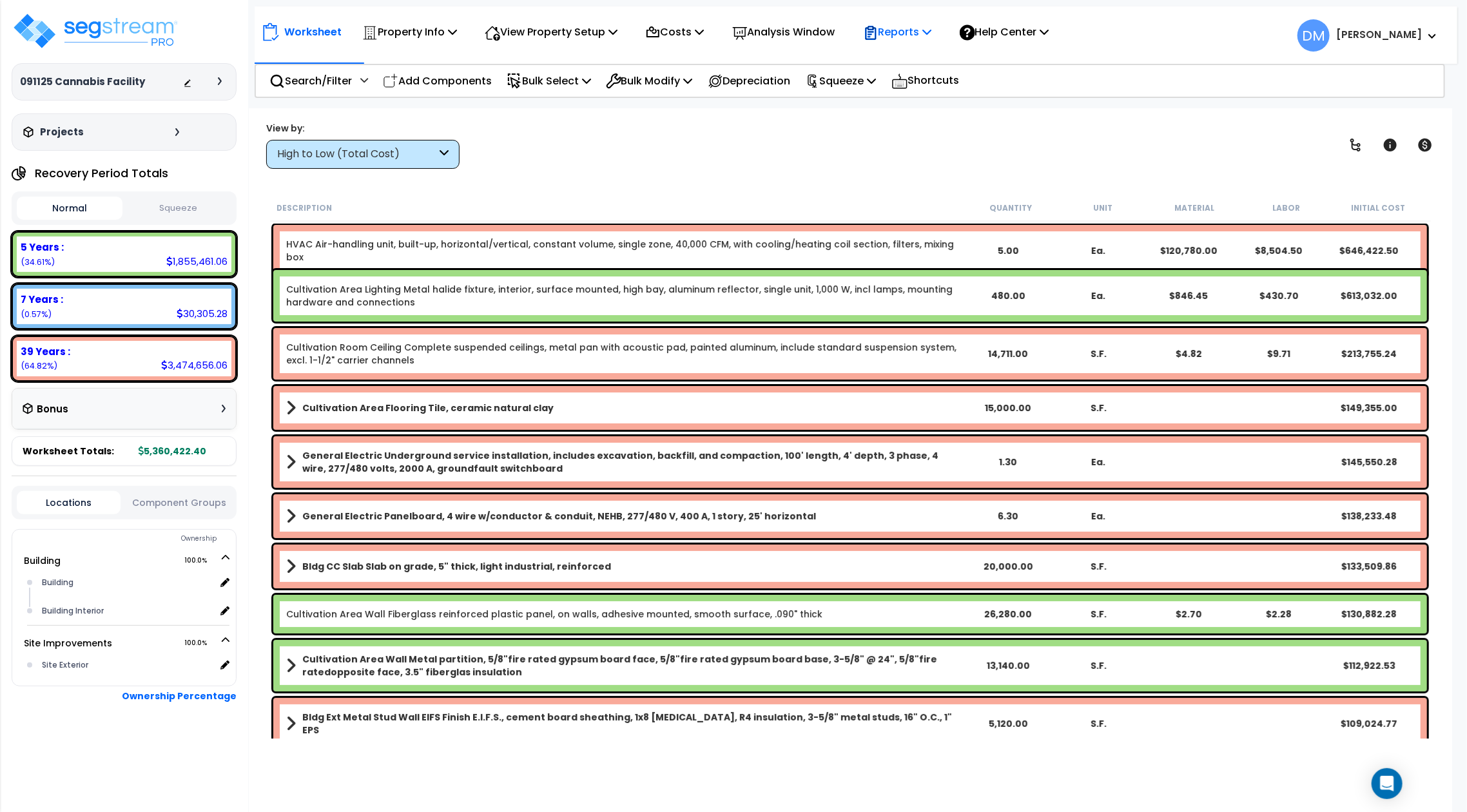
click at [931, 39] on p "Reports" at bounding box center [897, 32] width 69 height 18
click at [925, 52] on link "Get Report" at bounding box center [920, 61] width 127 height 26
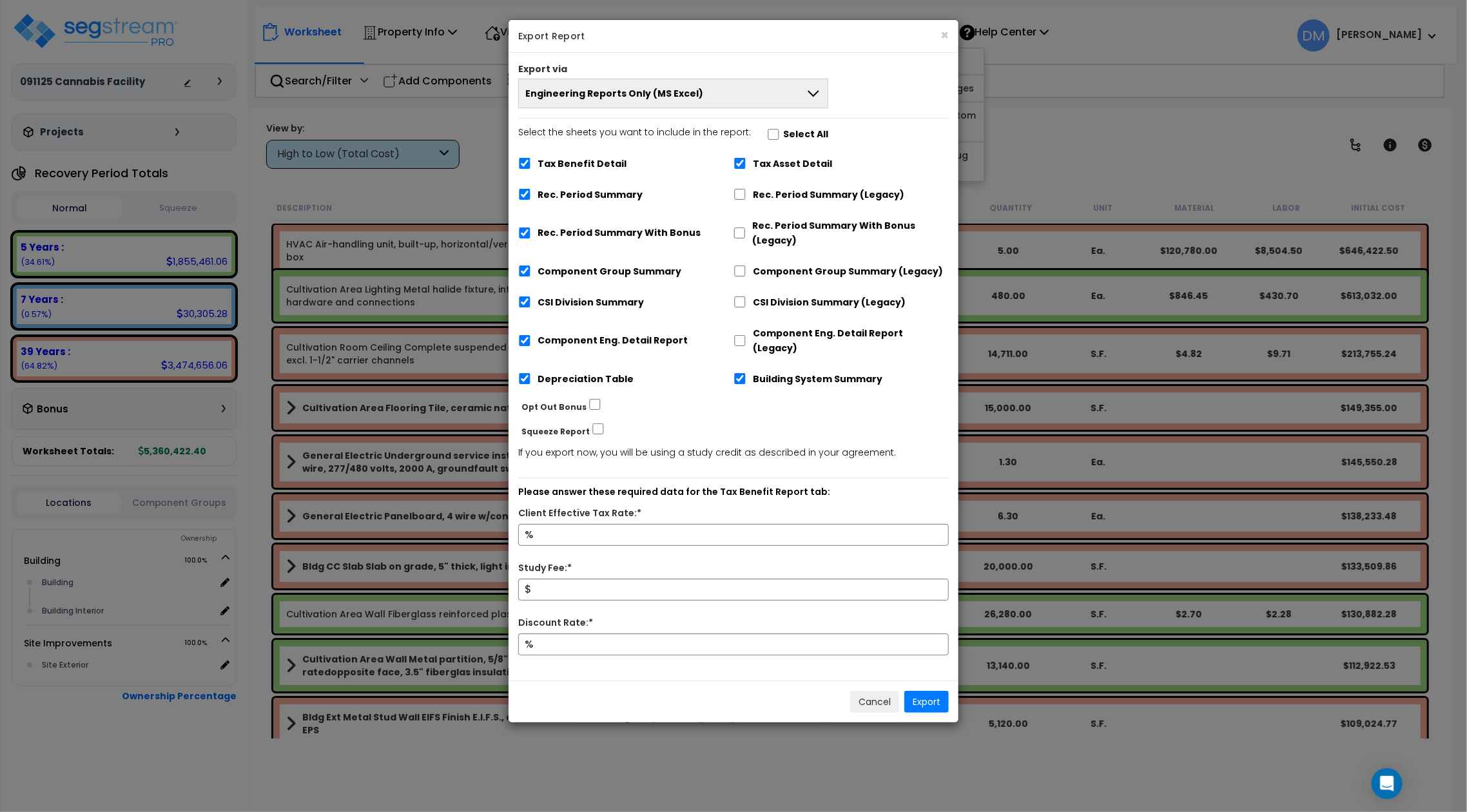
click at [783, 95] on button "Engineering Reports Only (MS Excel)" at bounding box center [673, 93] width 310 height 30
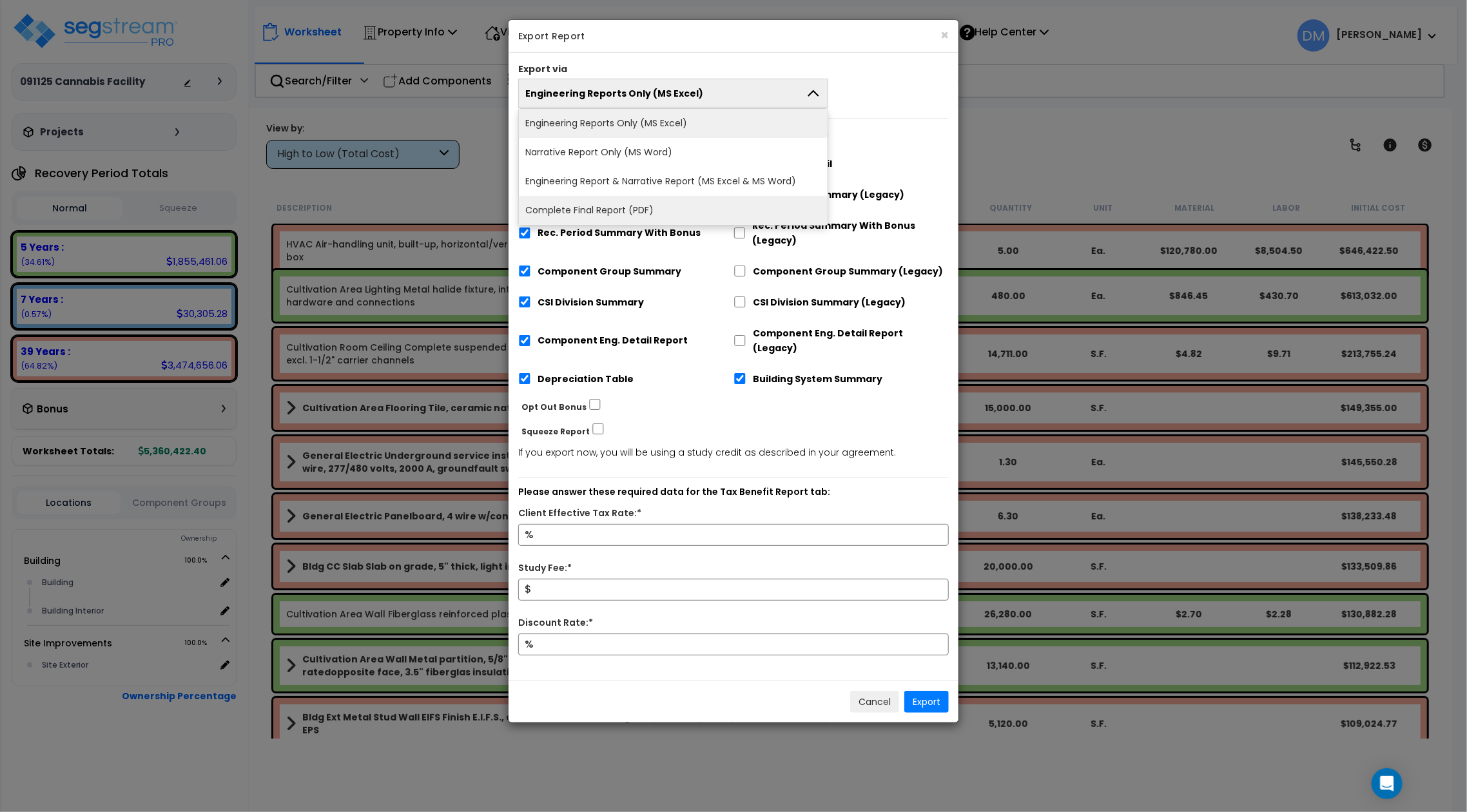
click at [735, 204] on li "Complete Final Report (PDF)" at bounding box center [673, 210] width 308 height 29
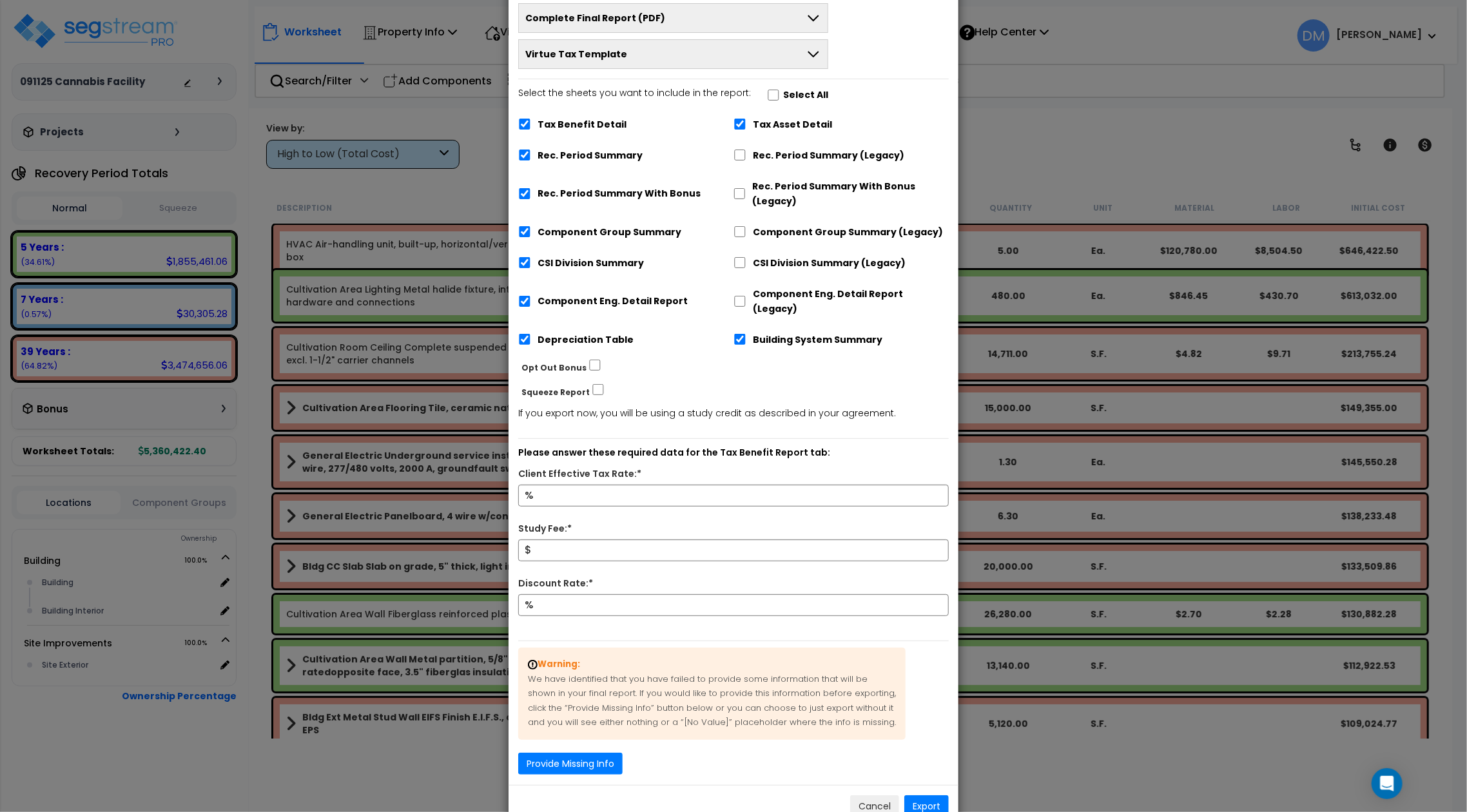
scroll to position [95, 0]
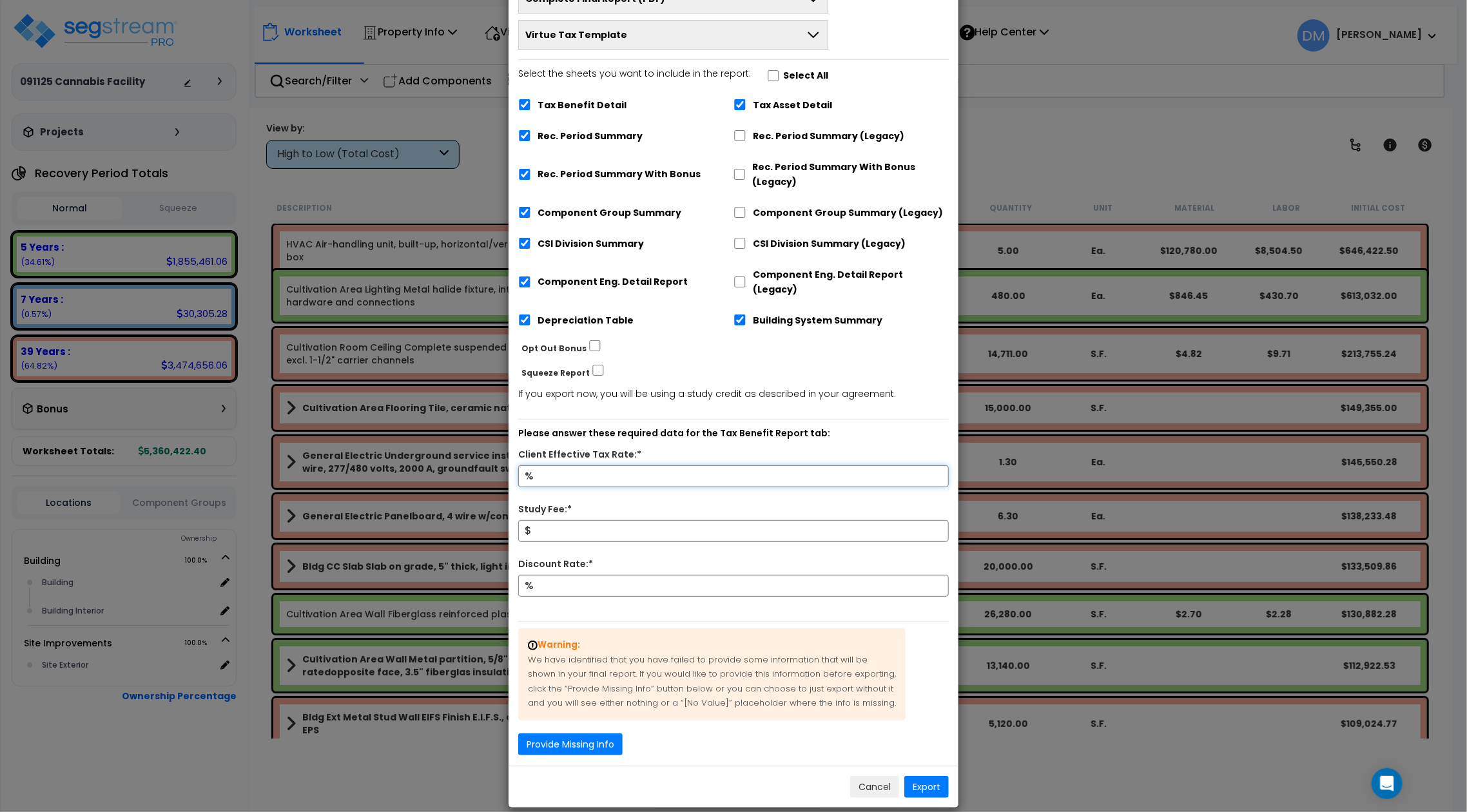
click at [740, 466] on input "Client Effective Tax Rate:*" at bounding box center [733, 476] width 430 height 22
type input "10"
click at [720, 520] on input "Study Fee:*" at bounding box center [733, 531] width 430 height 22
type input "1,500"
click at [707, 574] on input "Discount Rate:*" at bounding box center [733, 585] width 430 height 22
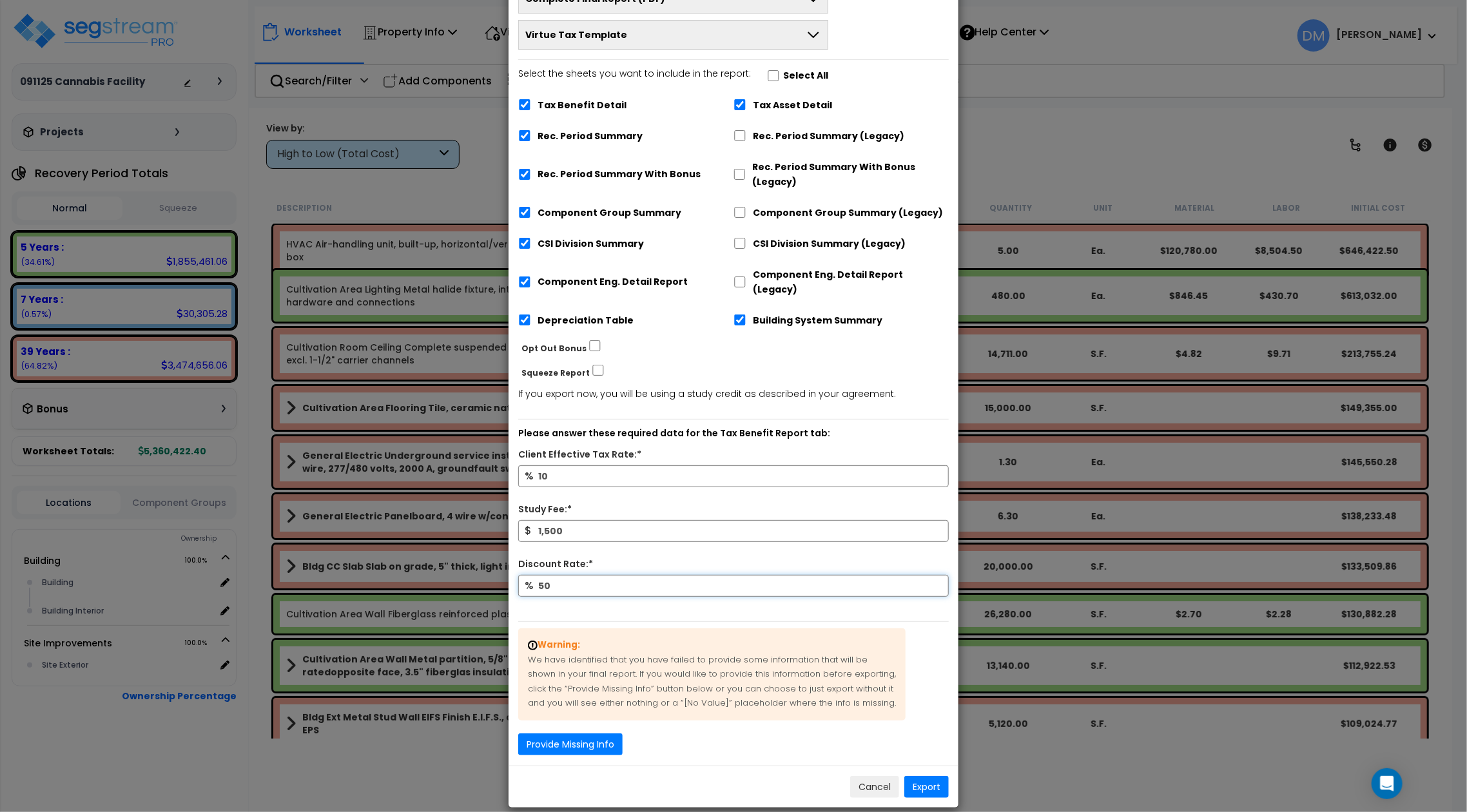
type input "50"
click at [927, 776] on button "Export" at bounding box center [926, 787] width 44 height 22
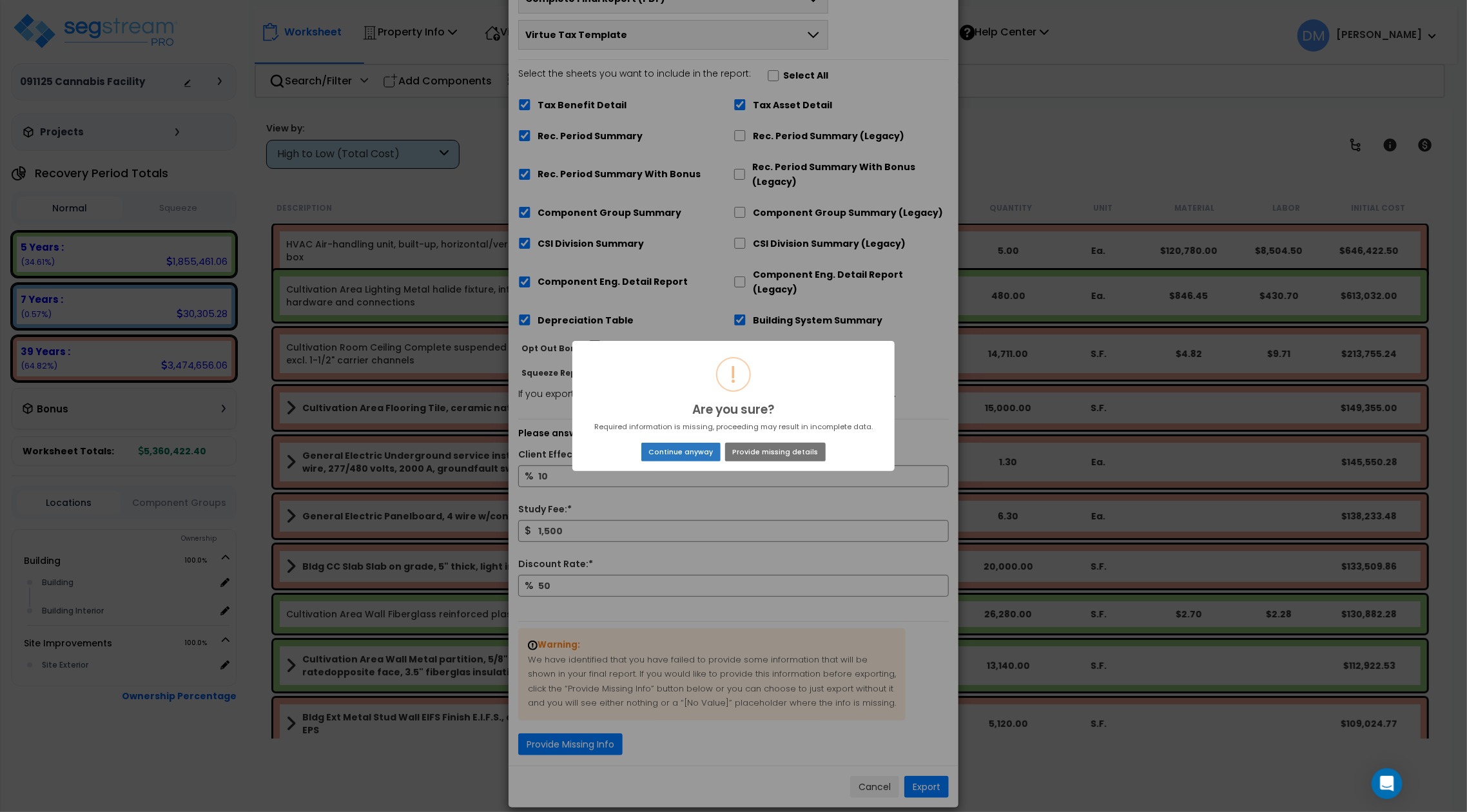
click at [686, 446] on button "Continue anyway" at bounding box center [681, 451] width 79 height 18
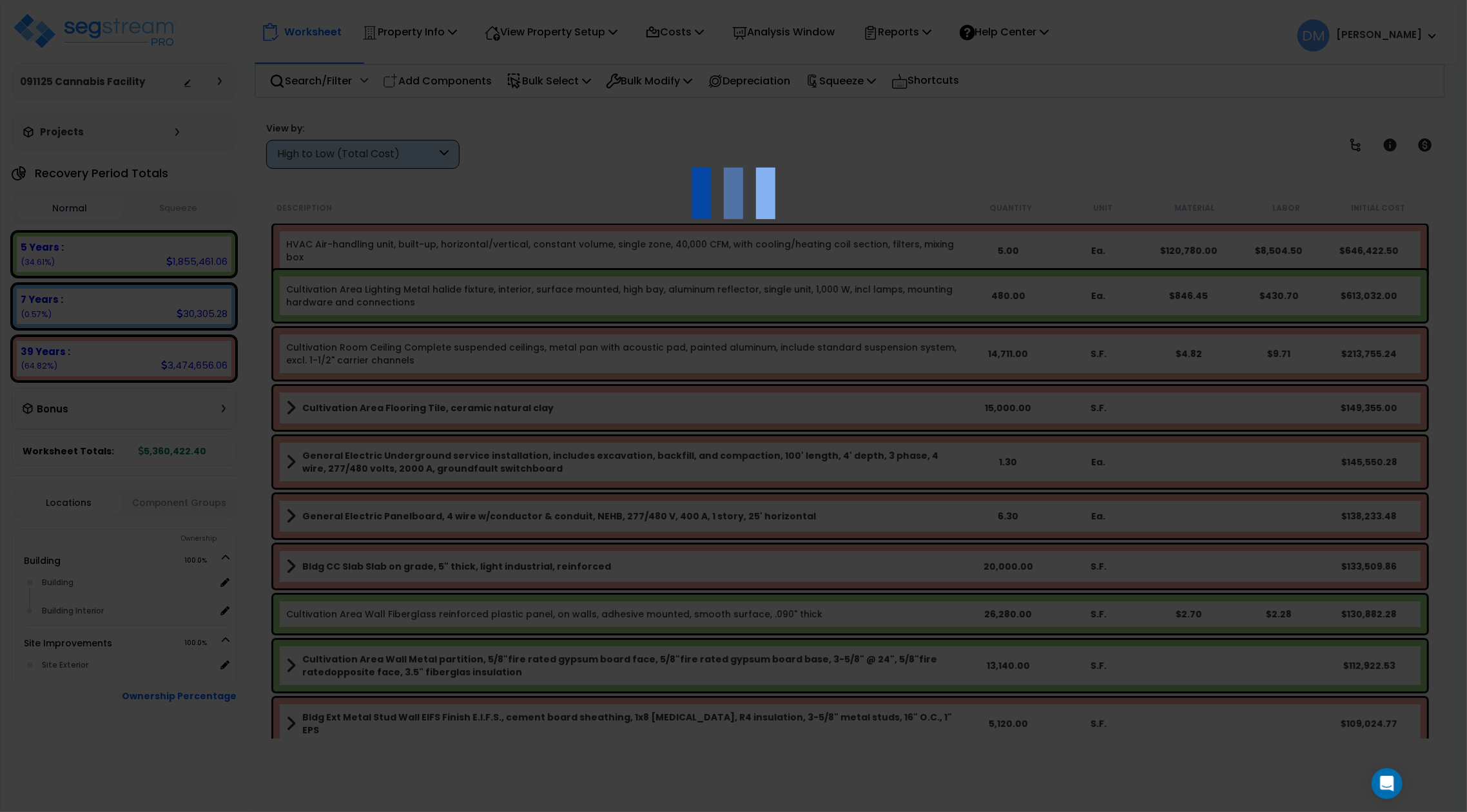
scroll to position [0, 0]
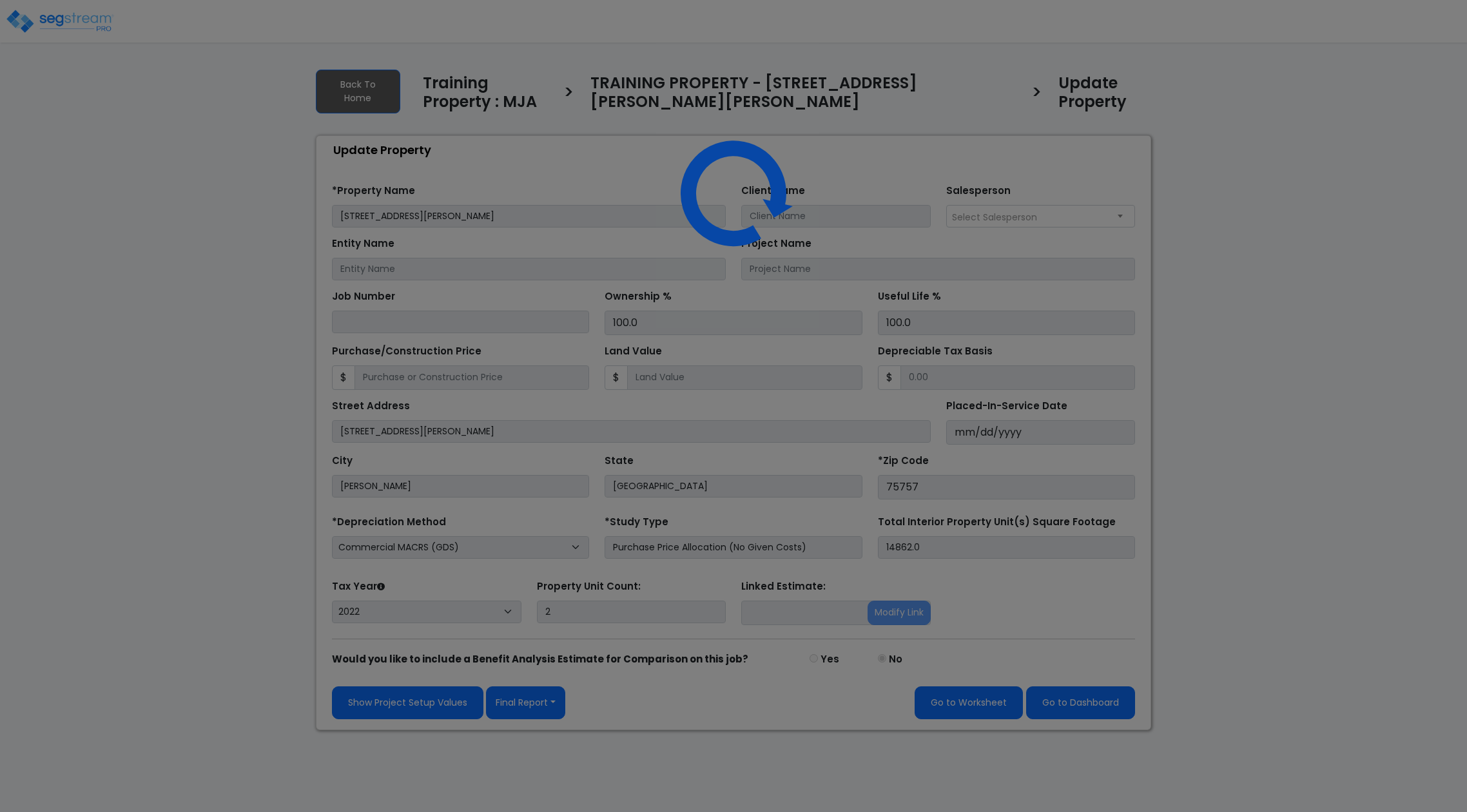
select select "2022"
